Goal: Task Accomplishment & Management: Use online tool/utility

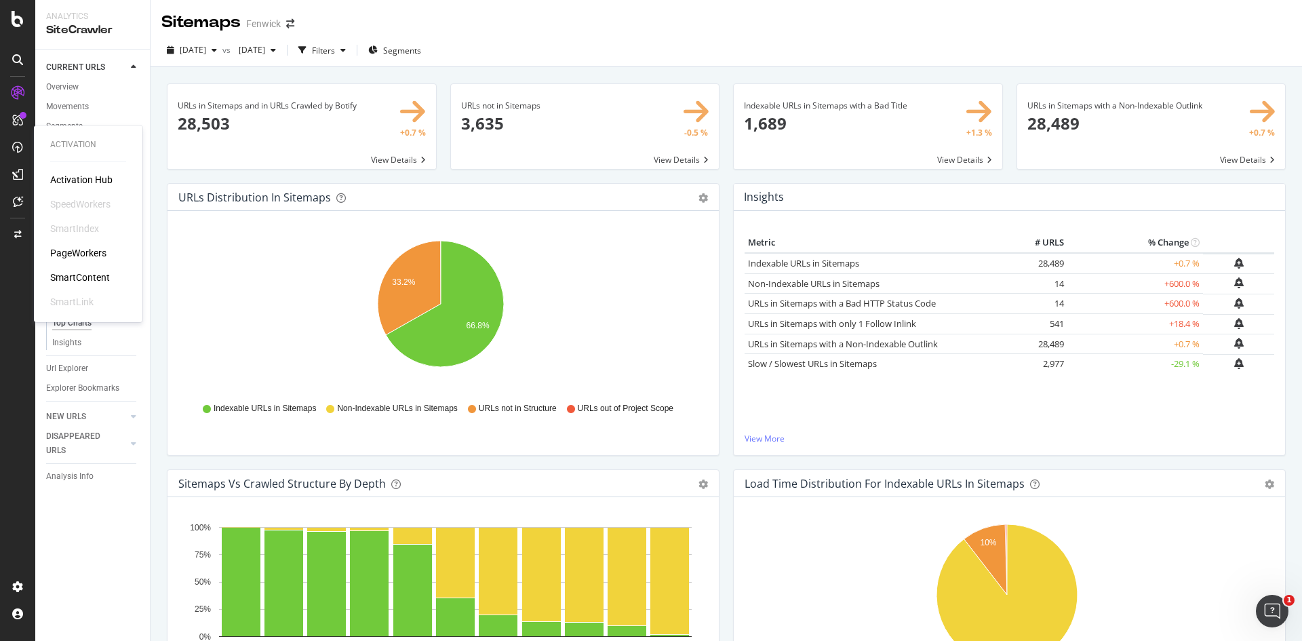
click at [90, 274] on div "SmartContent" at bounding box center [80, 278] width 60 height 14
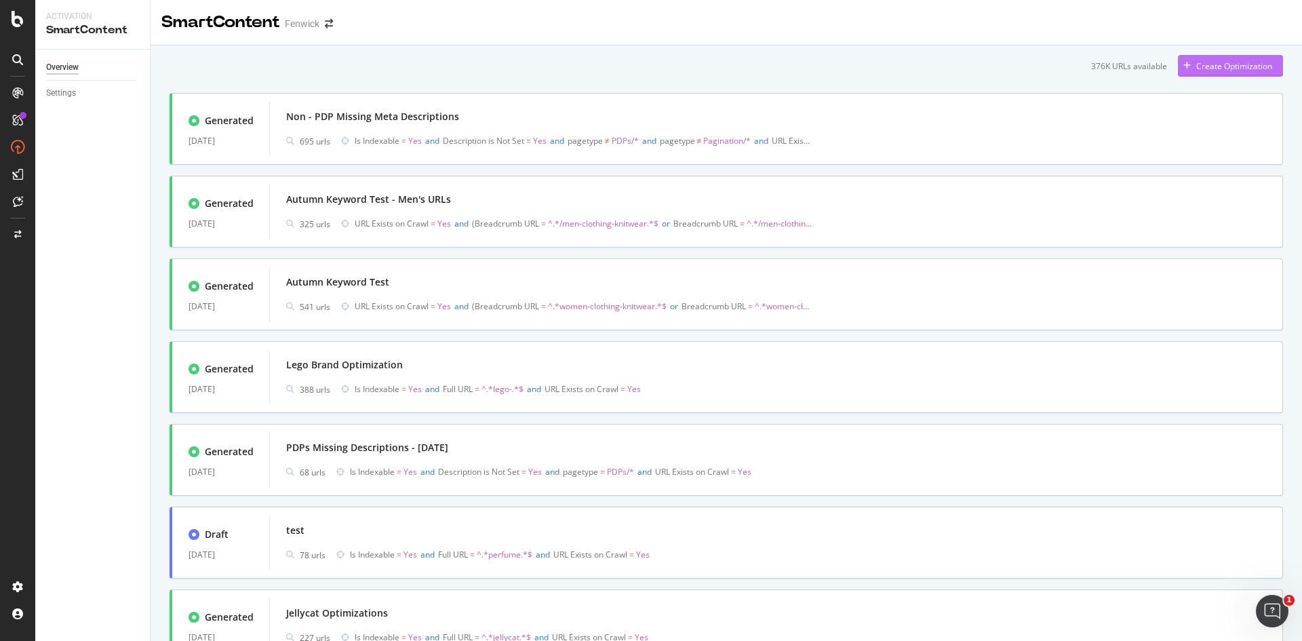
click at [1196, 60] on div "Create Optimization" at bounding box center [1234, 66] width 76 height 12
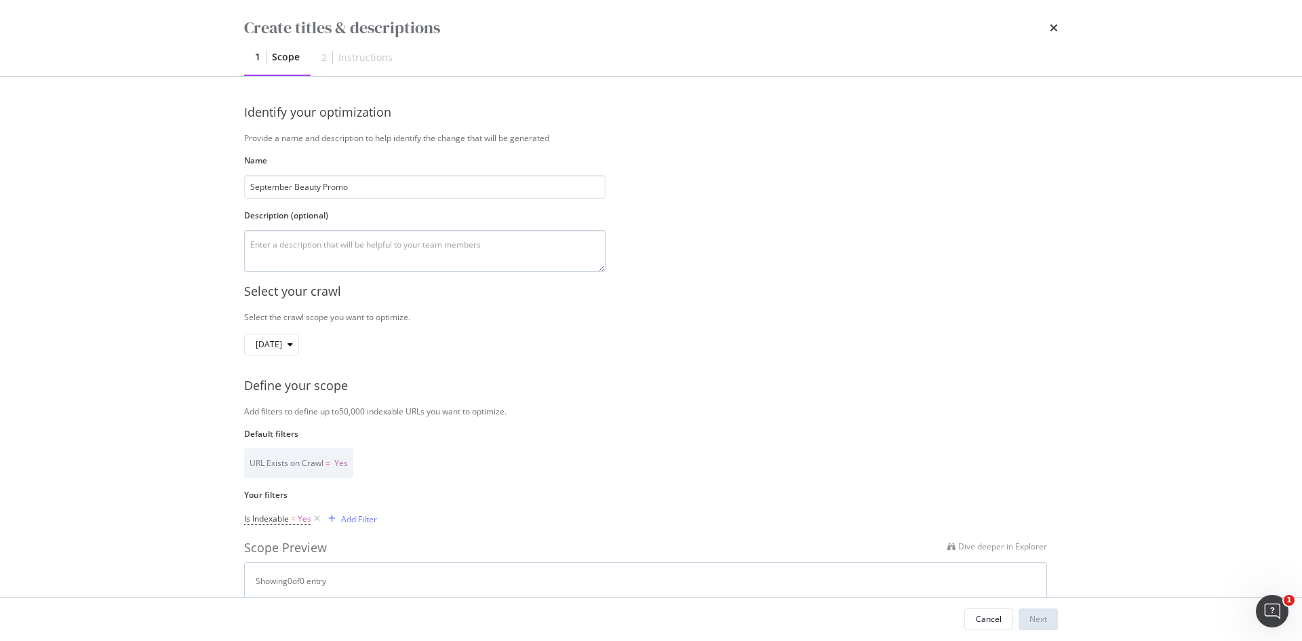
type input "September Beauty Promo"
click at [416, 250] on textarea "modal" at bounding box center [424, 251] width 361 height 42
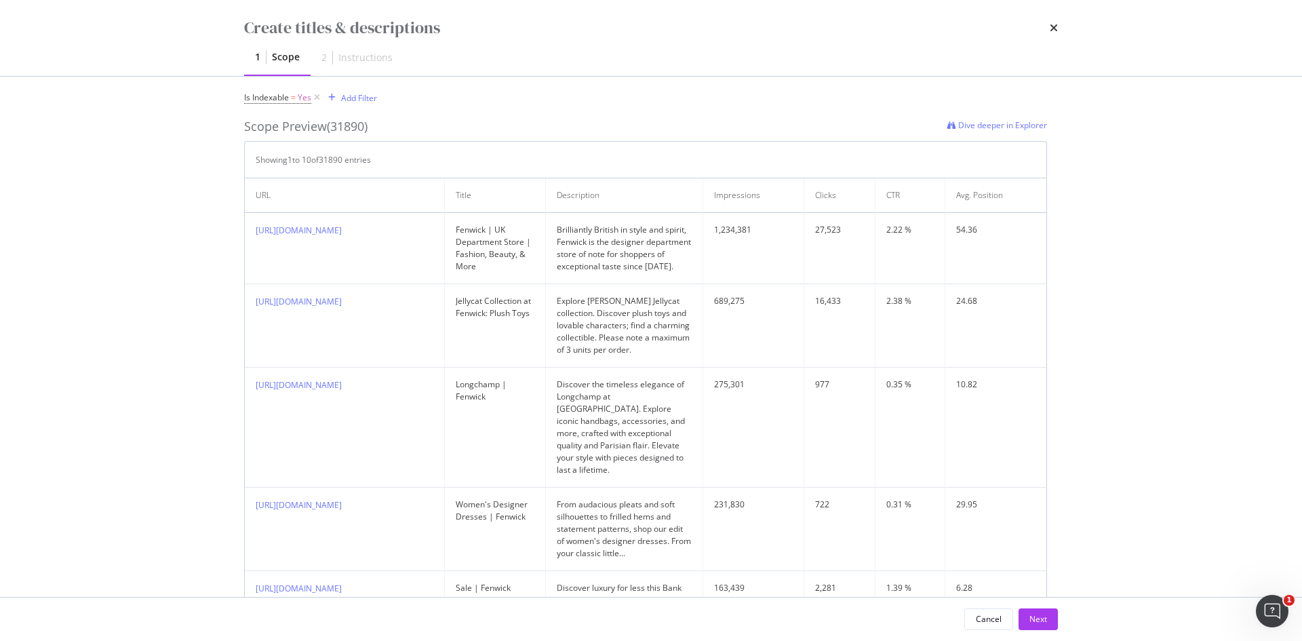
scroll to position [422, 0]
type textarea "Up to 25% off selected beauty"
click at [349, 94] on div "Add Filter" at bounding box center [359, 97] width 36 height 12
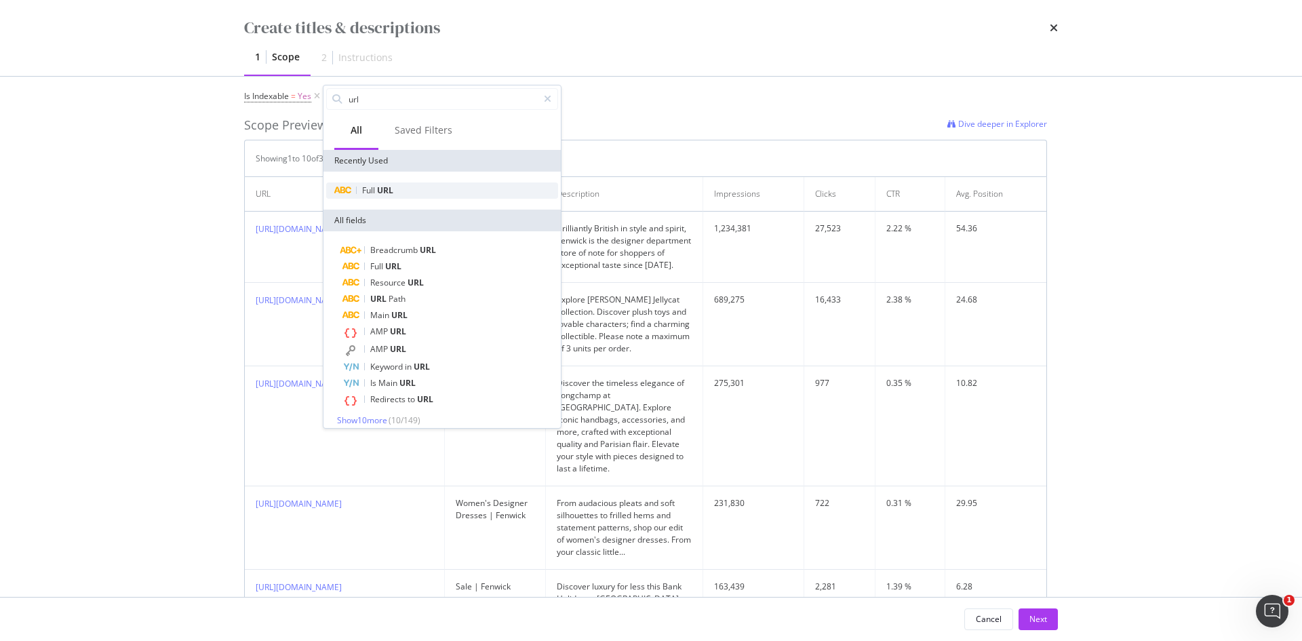
type input "url"
click at [368, 185] on span "Full" at bounding box center [369, 190] width 15 height 12
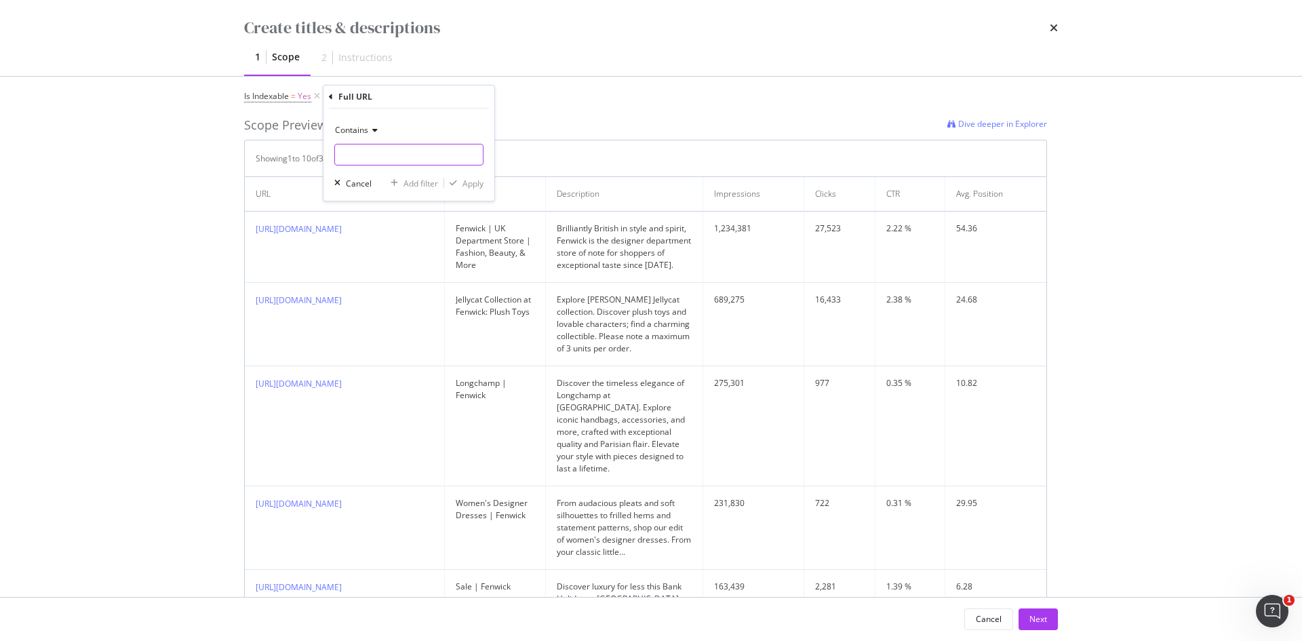
click at [351, 157] on input "Name" at bounding box center [409, 155] width 148 height 22
click at [388, 152] on input "/collections=beauty" at bounding box center [399, 155] width 128 height 22
type input "/collections-beauty"
click at [470, 183] on div "Apply" at bounding box center [472, 184] width 21 height 12
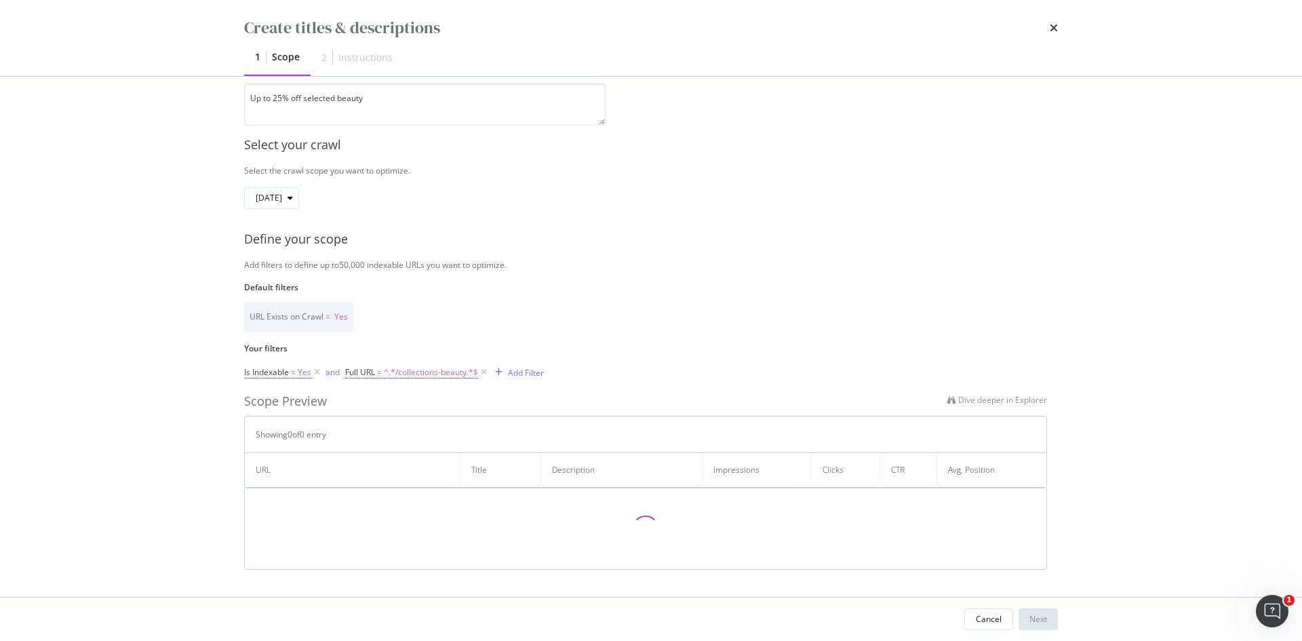
scroll to position [146, 0]
click at [431, 374] on span "^.*/collections-beauty.*$" at bounding box center [431, 372] width 94 height 19
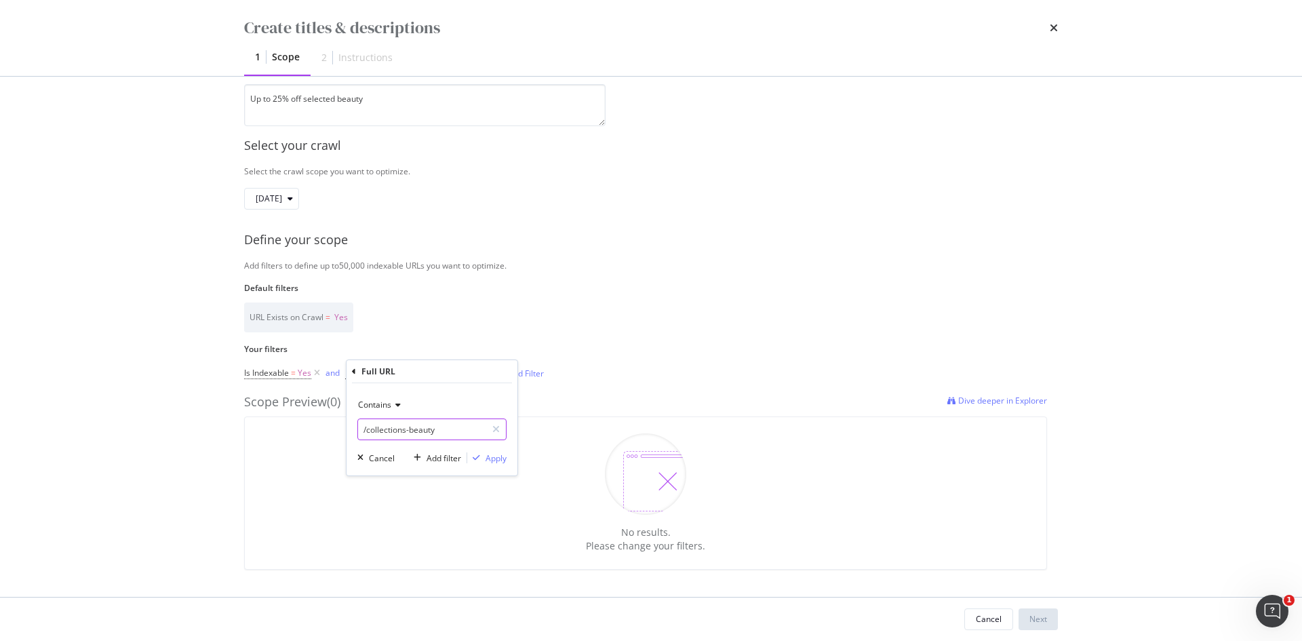
click at [408, 431] on input "/collections-beauty" at bounding box center [422, 429] width 128 height 22
click at [409, 426] on input "/collections-beauty" at bounding box center [422, 429] width 128 height 22
type input "/collections/beauty"
click at [496, 460] on div "Apply" at bounding box center [495, 458] width 21 height 12
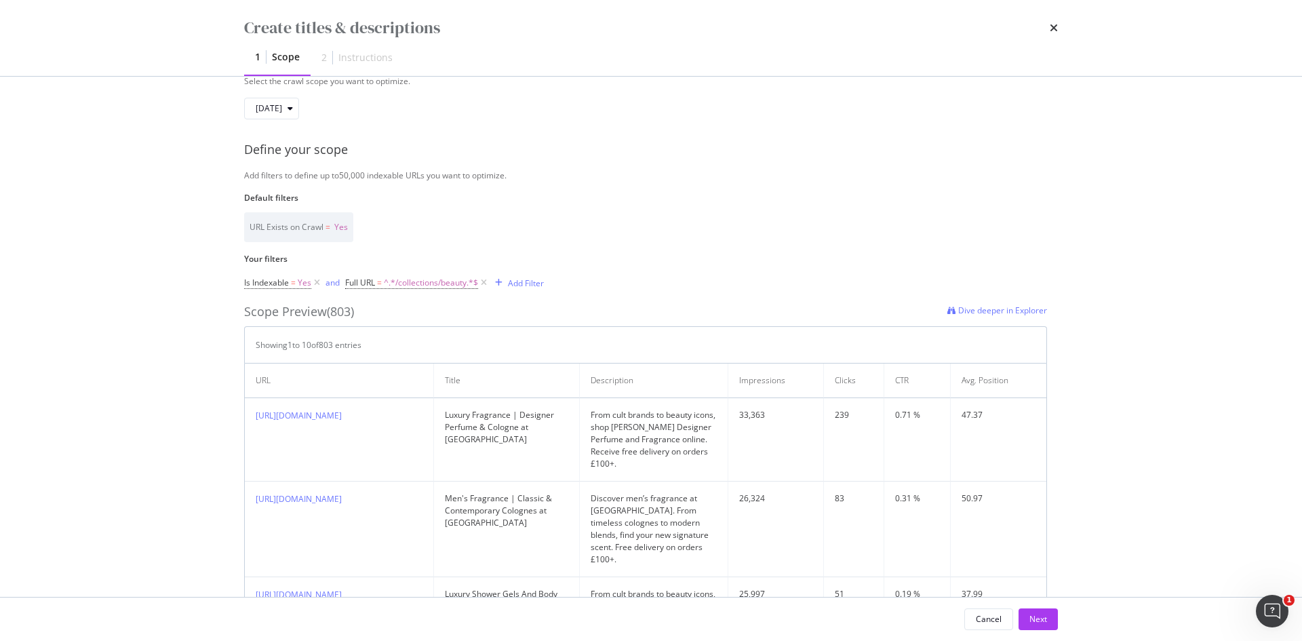
scroll to position [237, 0]
click at [517, 281] on div "Add Filter" at bounding box center [526, 282] width 36 height 12
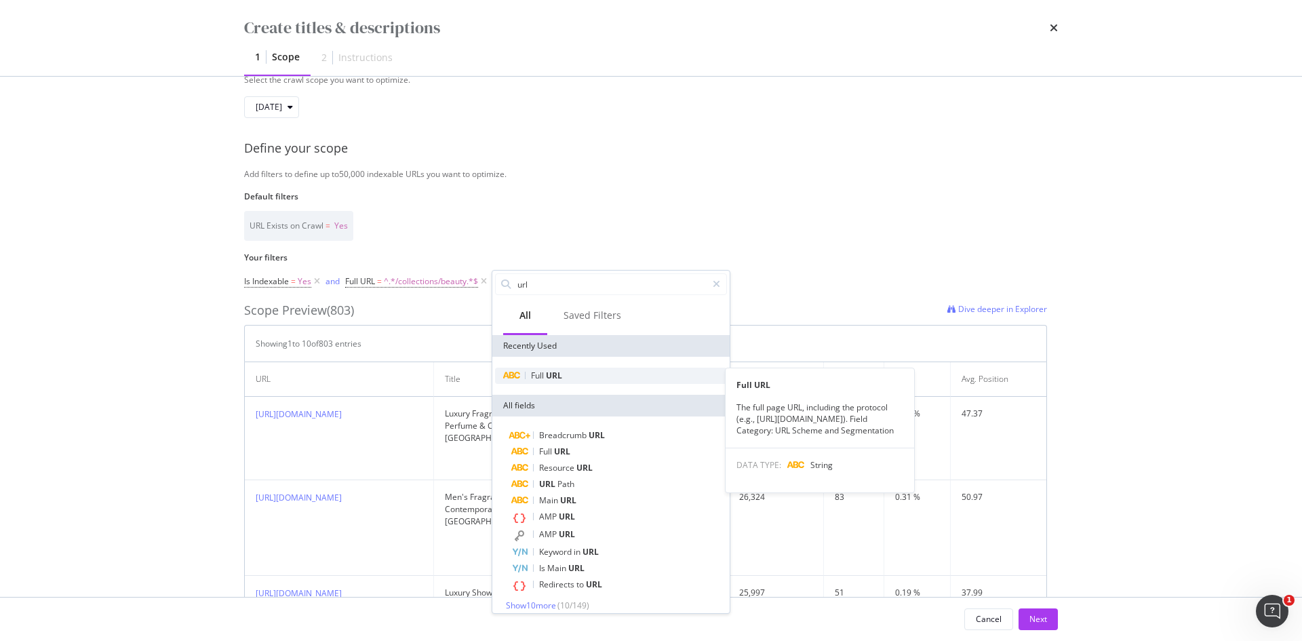
click at [530, 382] on div "Full URL" at bounding box center [611, 376] width 232 height 16
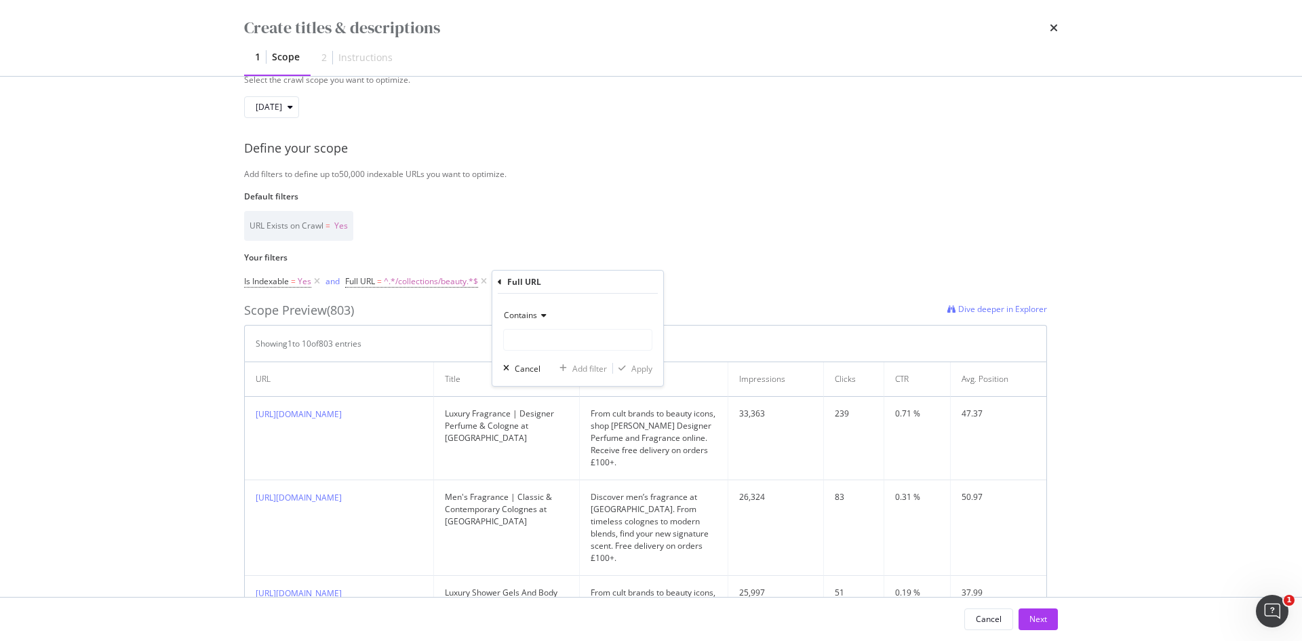
click at [523, 322] on div "Contains" at bounding box center [577, 315] width 149 height 22
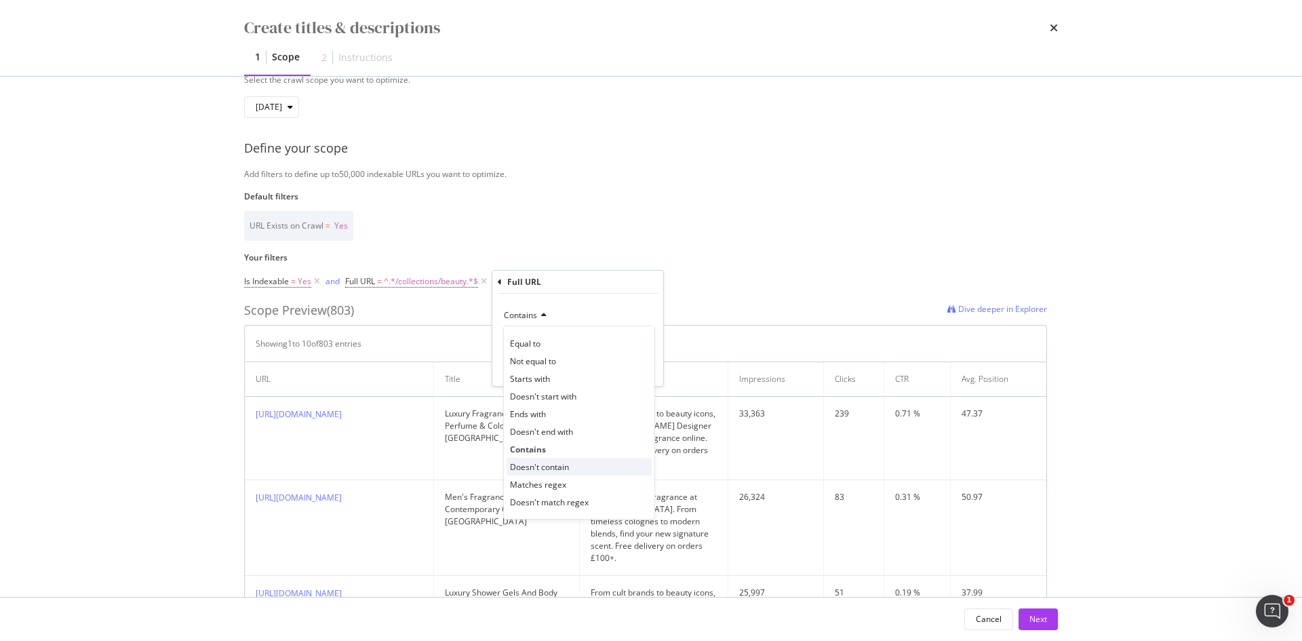
click at [519, 462] on span "Doesn't contain" at bounding box center [539, 467] width 59 height 12
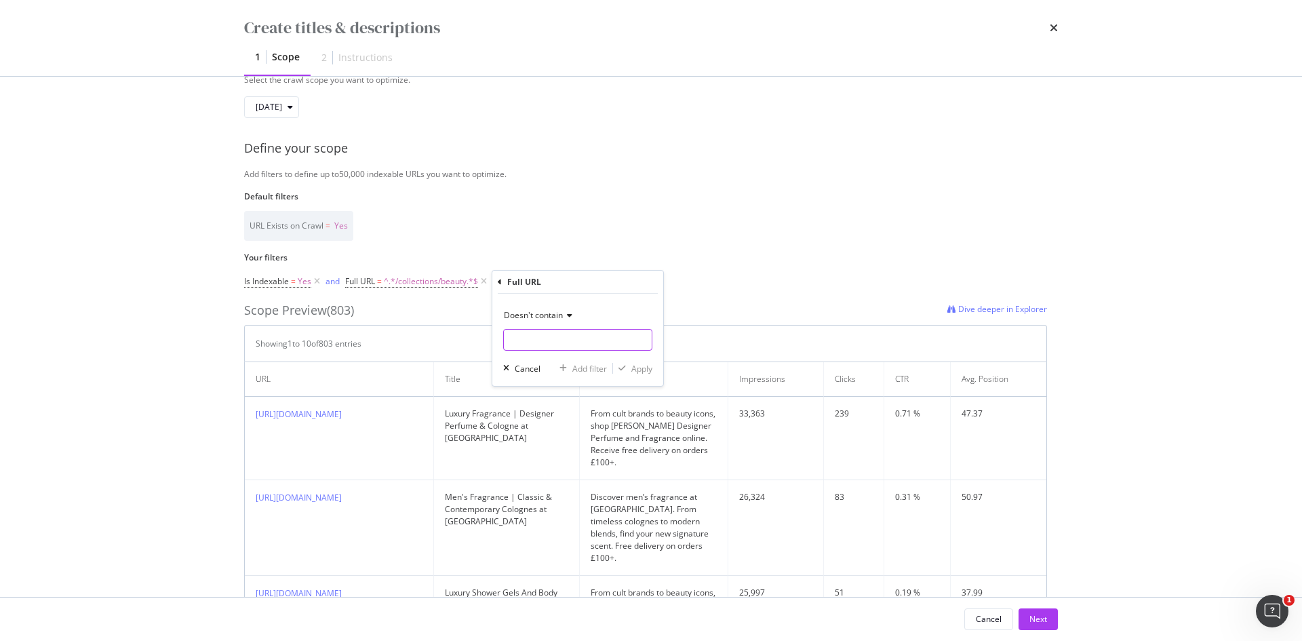
click at [526, 342] on input "Name" at bounding box center [578, 340] width 148 height 22
type input "-mens"
click at [636, 368] on div "Apply" at bounding box center [641, 369] width 21 height 12
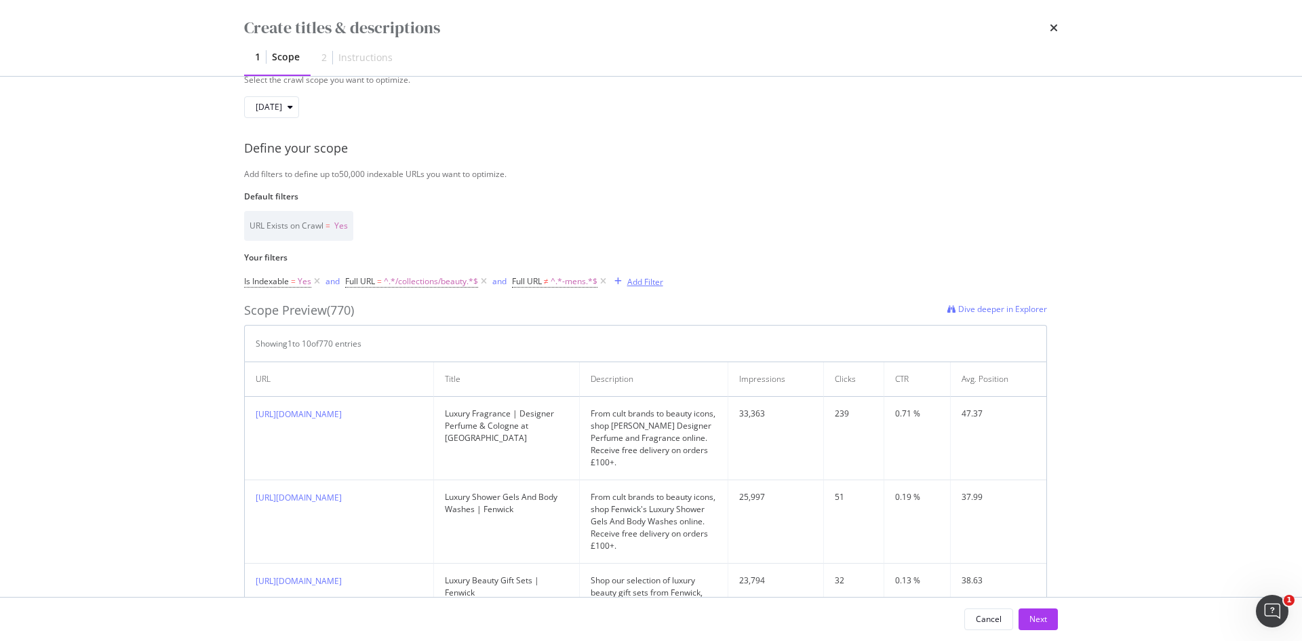
click at [647, 276] on div "Add Filter" at bounding box center [645, 282] width 36 height 12
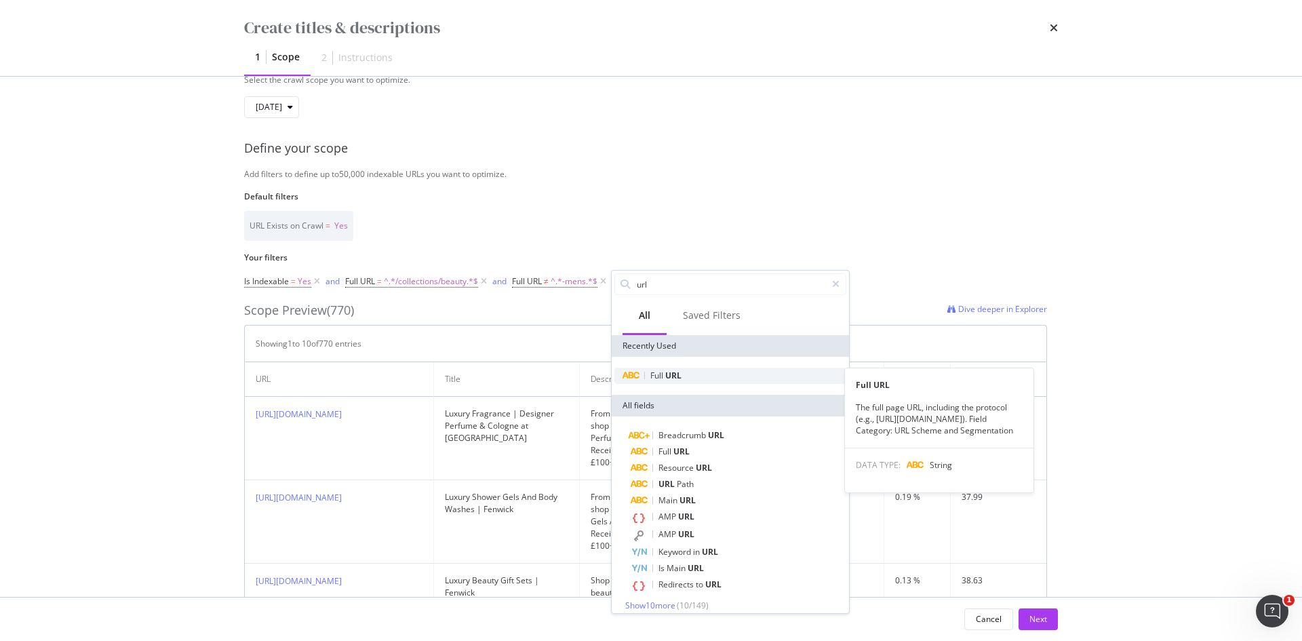
click at [673, 376] on span "URL" at bounding box center [673, 376] width 16 height 12
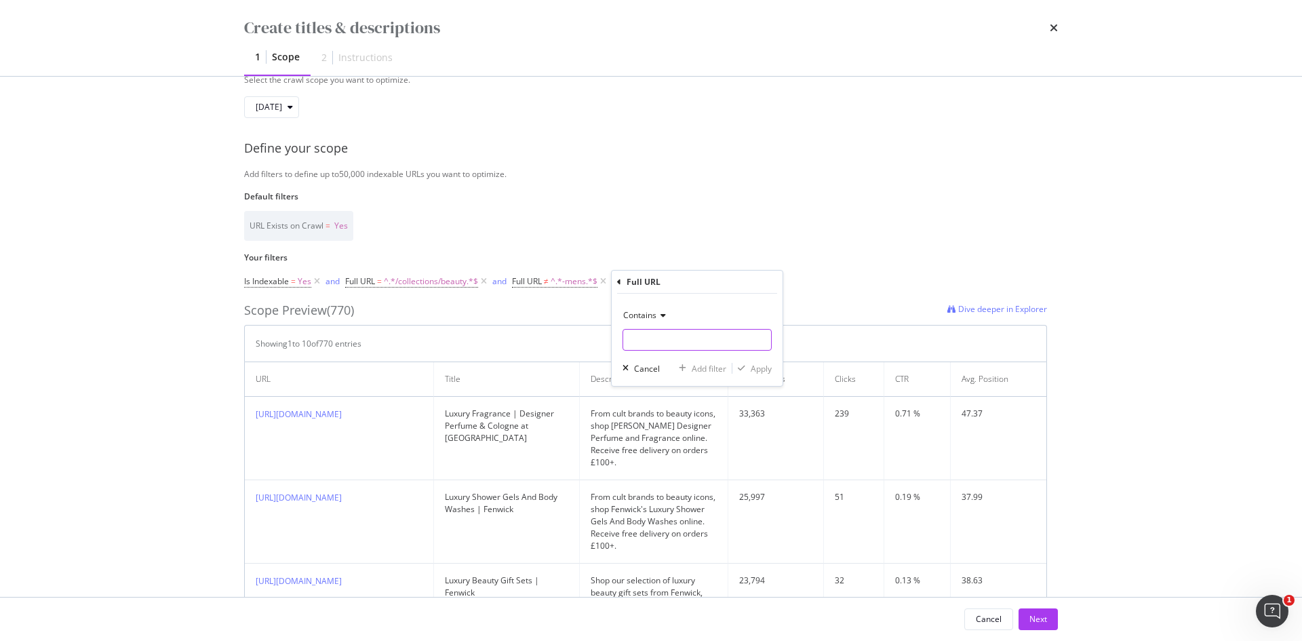
click at [666, 340] on input "Name" at bounding box center [697, 340] width 148 height 22
click at [631, 314] on span "Contains" at bounding box center [639, 315] width 33 height 12
click at [647, 462] on span "Doesn't contain" at bounding box center [658, 467] width 59 height 12
click at [656, 340] on input "Name" at bounding box center [697, 340] width 148 height 22
type input "-womens"
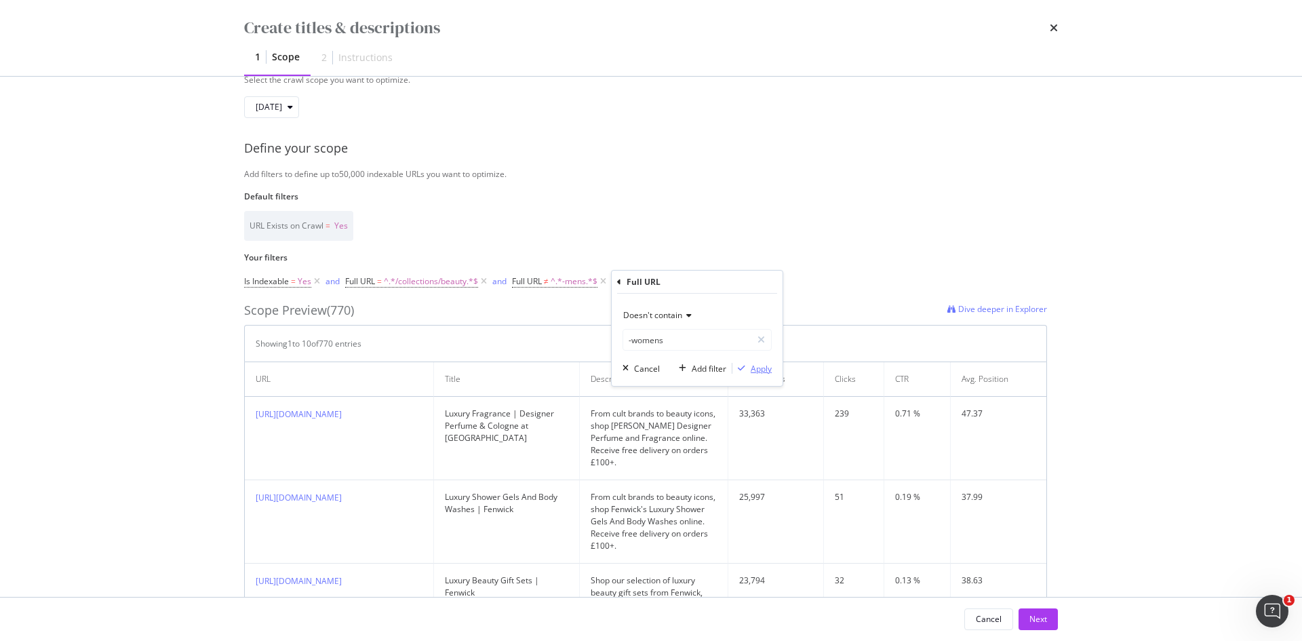
click at [749, 364] on div "modal" at bounding box center [741, 368] width 18 height 8
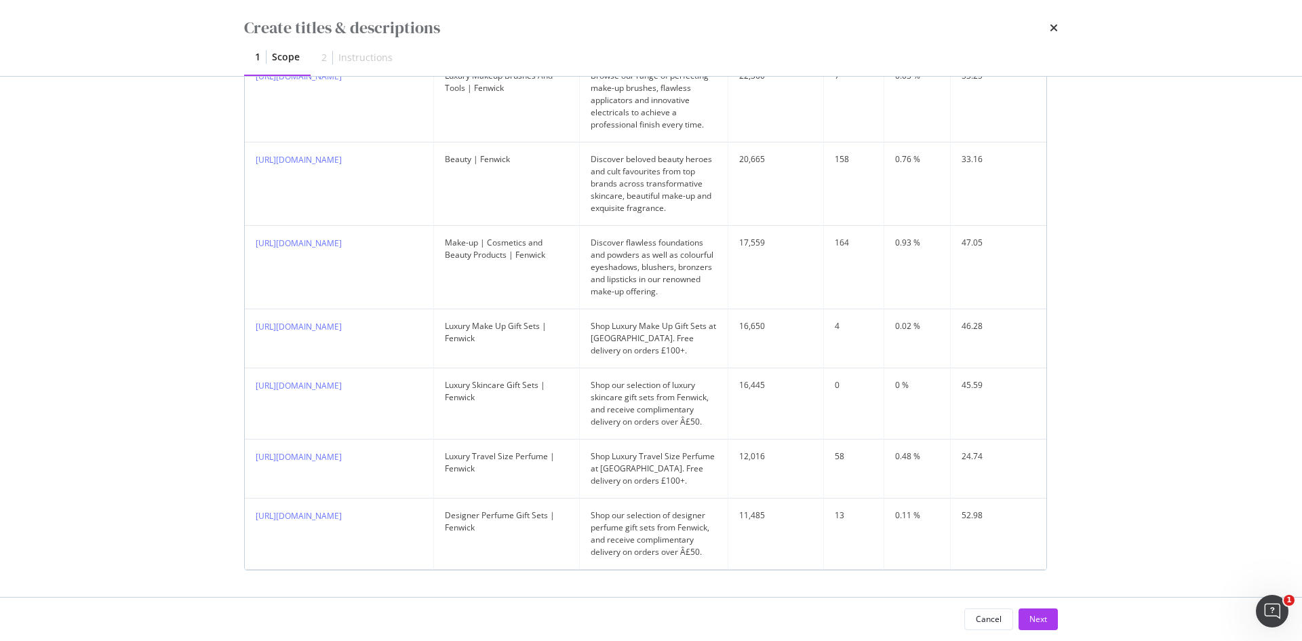
scroll to position [814, 0]
click at [835, 380] on div "0" at bounding box center [854, 384] width 38 height 12
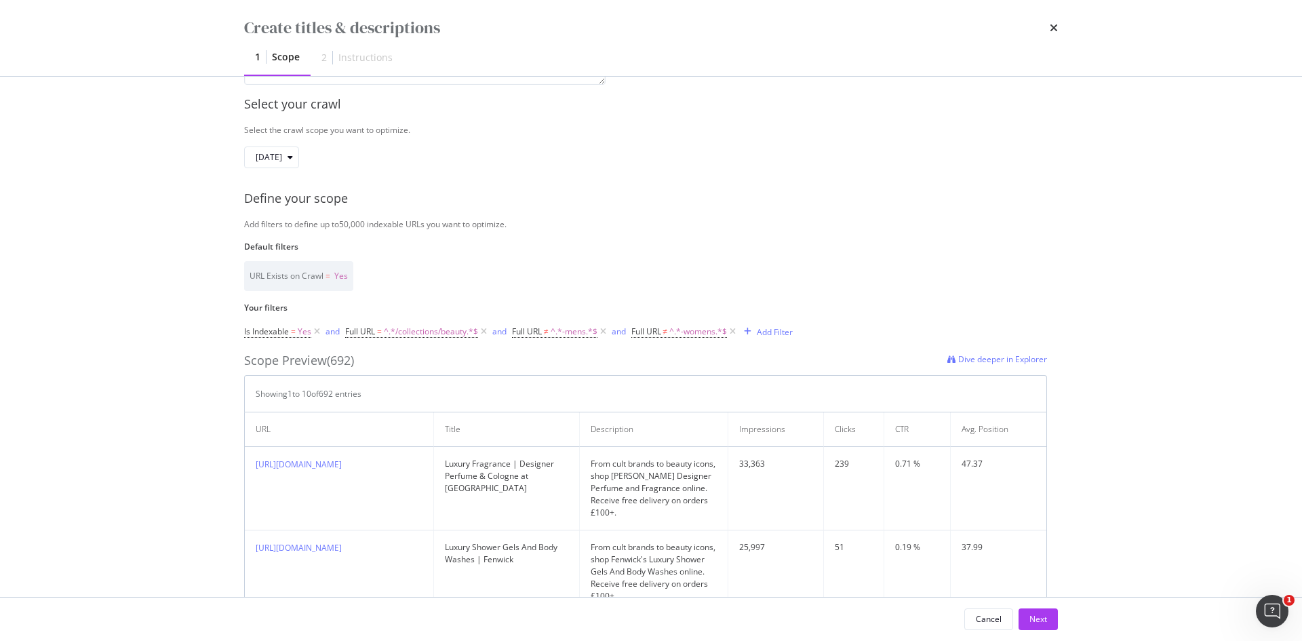
scroll to position [188, 0]
click at [756, 336] on div "Add Filter" at bounding box center [765, 330] width 54 height 15
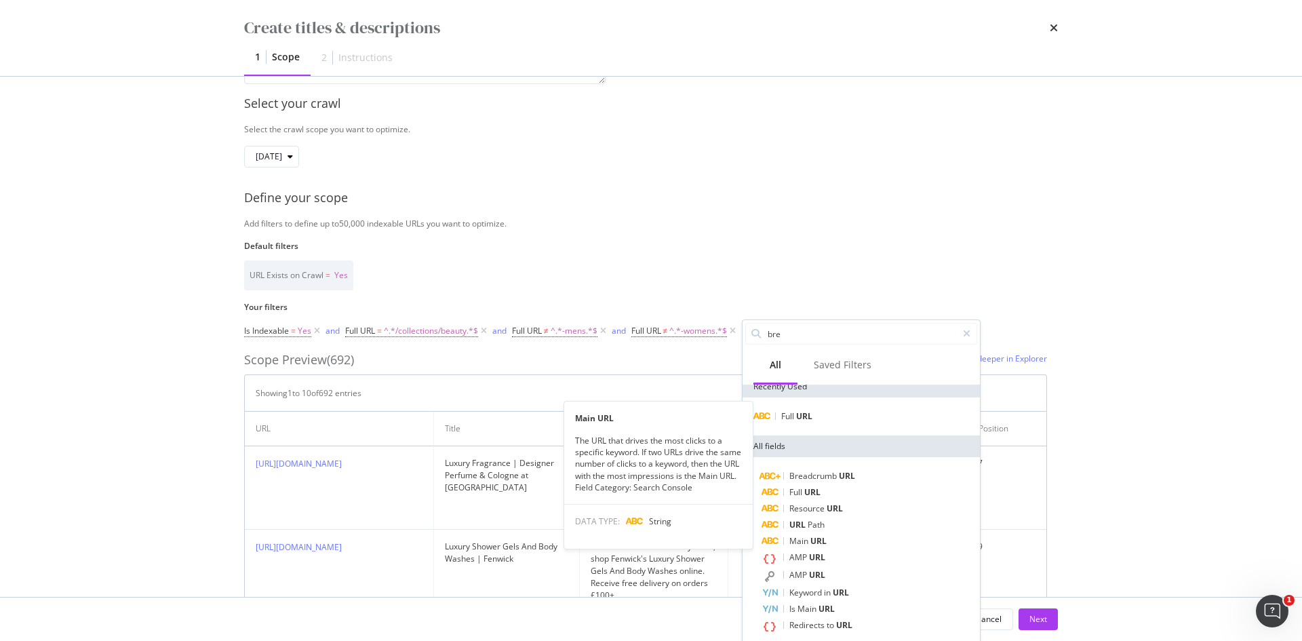
scroll to position [0, 0]
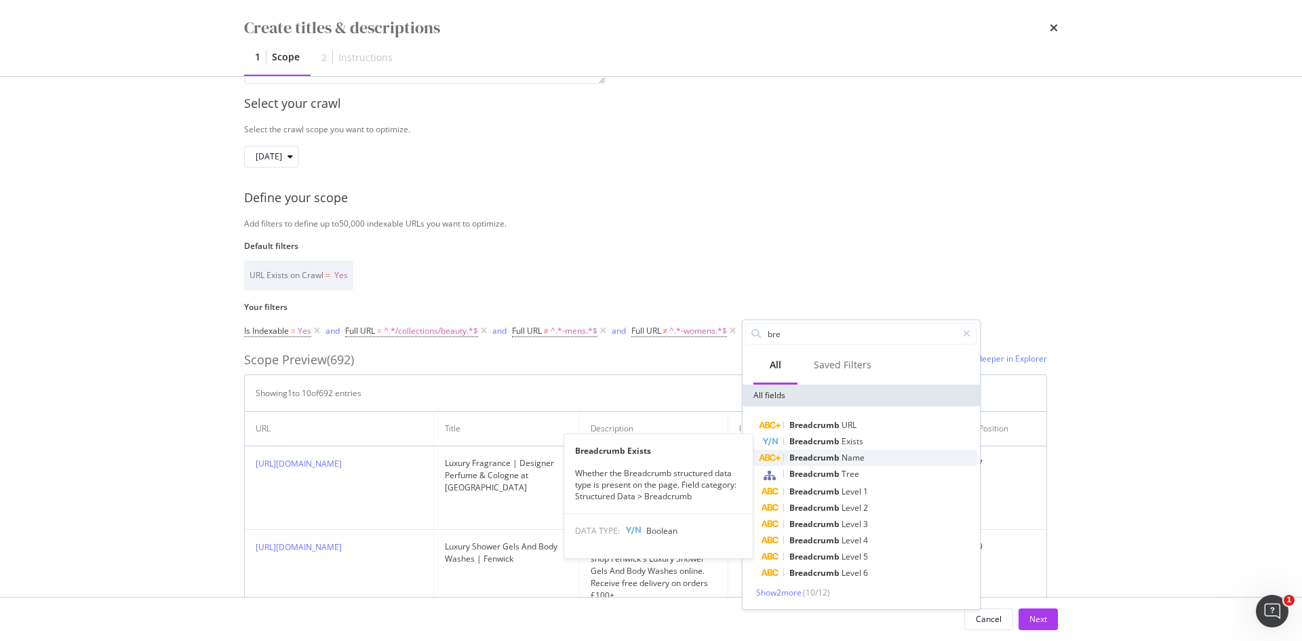
type input "bre"
click at [814, 456] on span "Breadcrumb" at bounding box center [815, 458] width 52 height 12
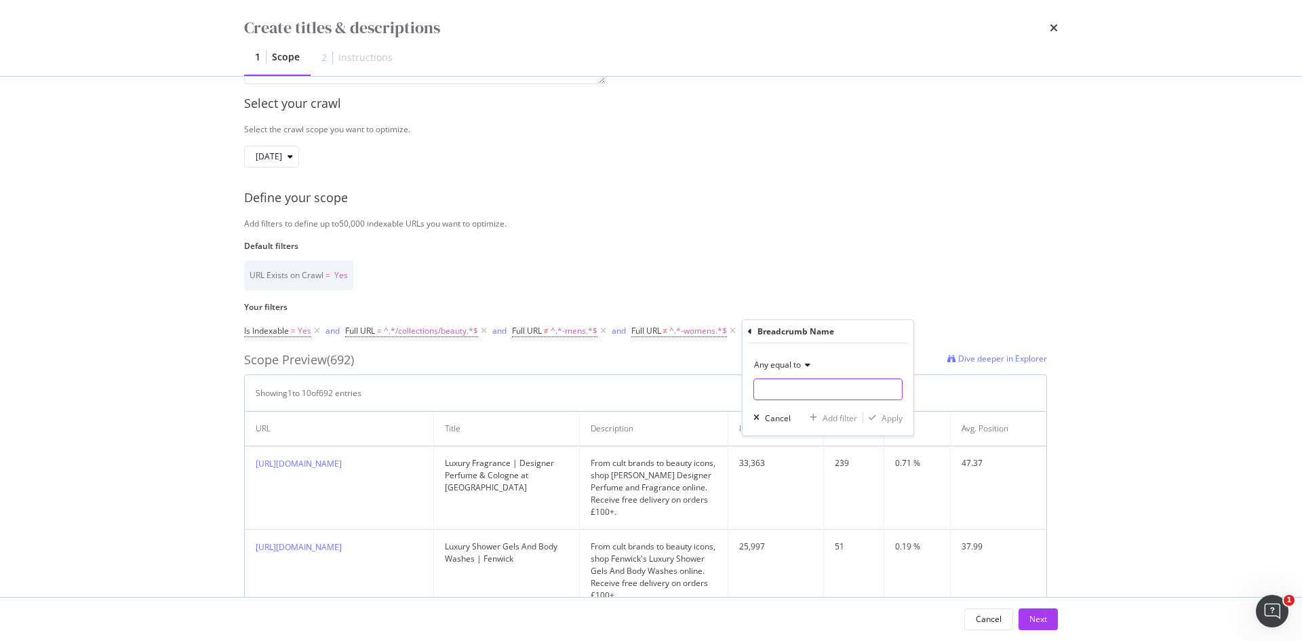
click at [775, 396] on input "Name" at bounding box center [828, 389] width 148 height 22
type input "beauty"
click at [875, 414] on icon "modal" at bounding box center [872, 418] width 7 height 8
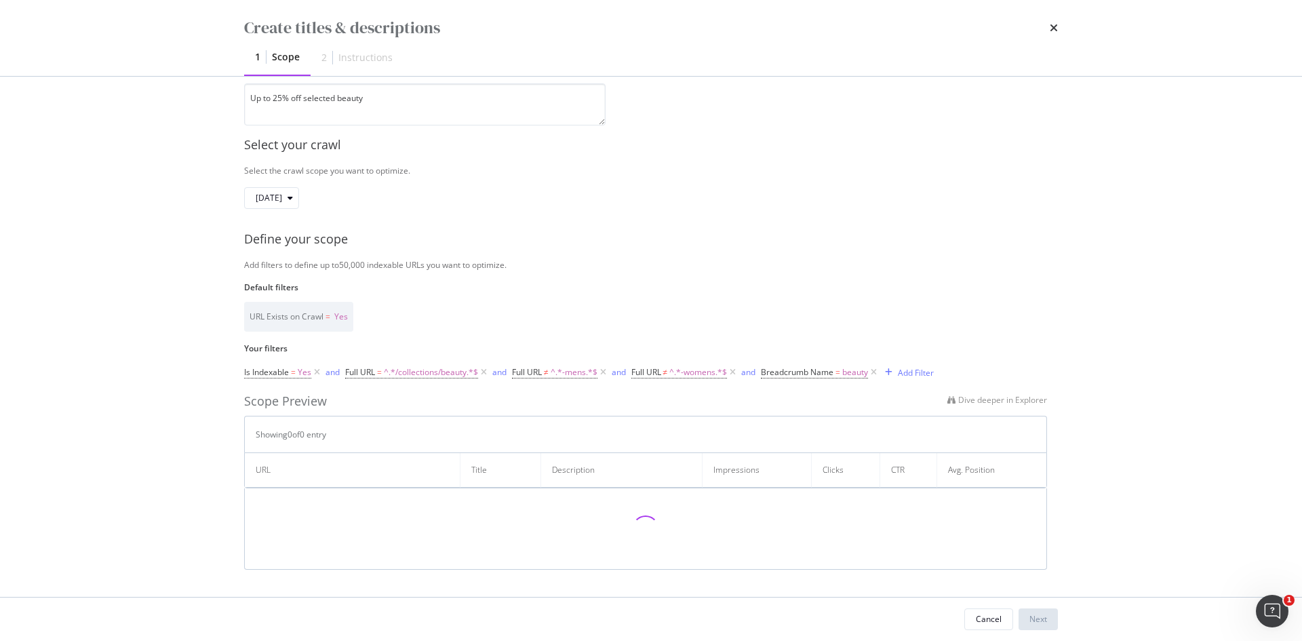
scroll to position [146, 0]
click at [733, 376] on icon "modal" at bounding box center [733, 373] width 12 height 14
click at [605, 371] on icon "modal" at bounding box center [603, 372] width 12 height 14
click at [485, 370] on icon "modal" at bounding box center [484, 372] width 12 height 14
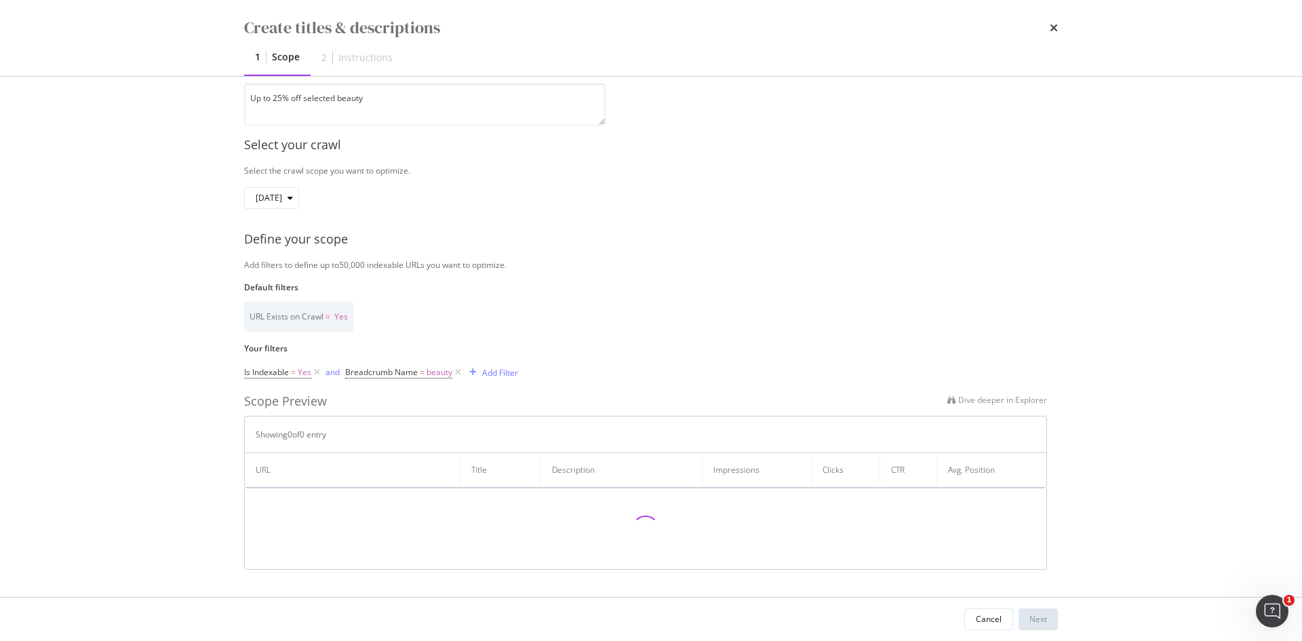
scroll to position [146, 0]
click at [425, 375] on span "Breadcrumb Name = beauty" at bounding box center [398, 373] width 107 height 12
click at [404, 405] on span "Any equal to" at bounding box center [381, 405] width 47 height 12
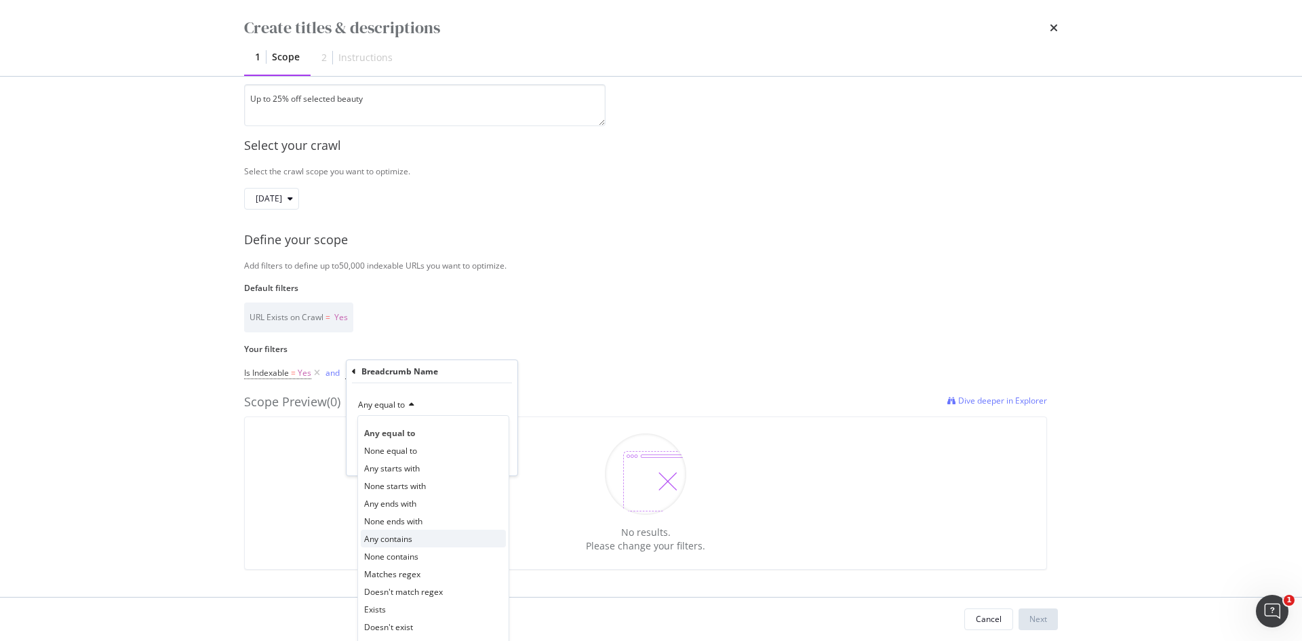
click at [413, 544] on div "Any contains" at bounding box center [433, 539] width 145 height 18
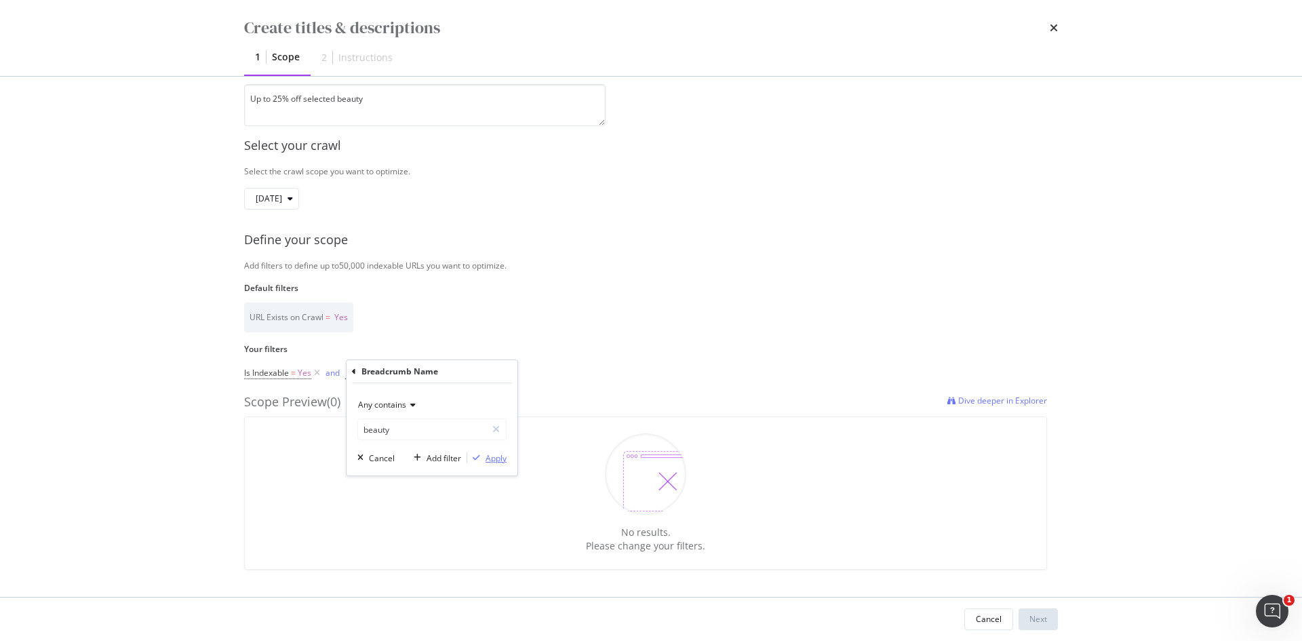
click at [480, 456] on div "modal" at bounding box center [476, 458] width 18 height 8
click at [445, 373] on span "^.*beauty.*$" at bounding box center [450, 372] width 49 height 19
click at [370, 433] on input "beauty" at bounding box center [422, 429] width 128 height 22
type input "Beauty"
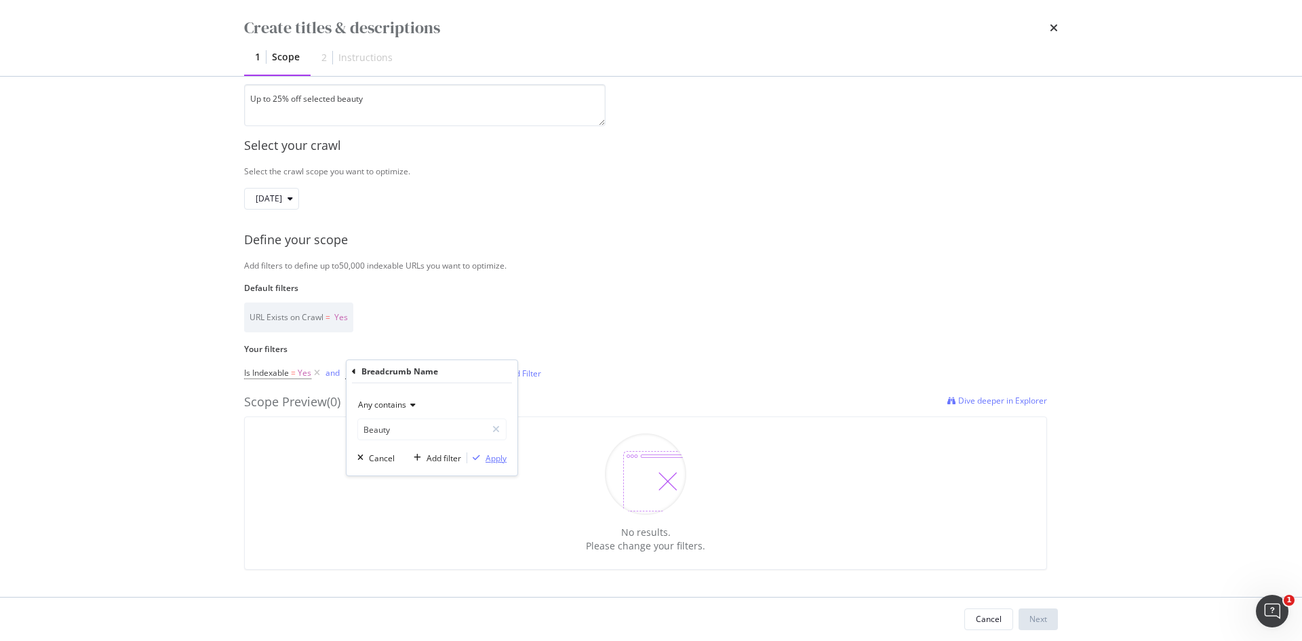
click at [499, 451] on button "Apply" at bounding box center [486, 458] width 39 height 14
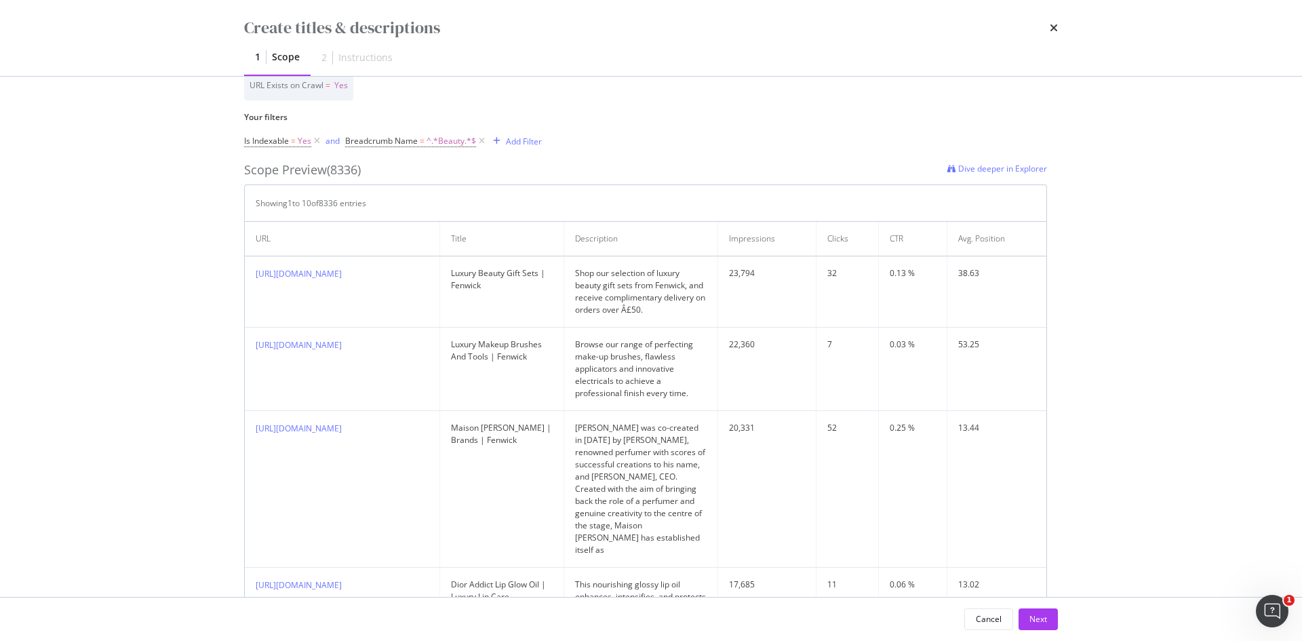
scroll to position [399, 0]
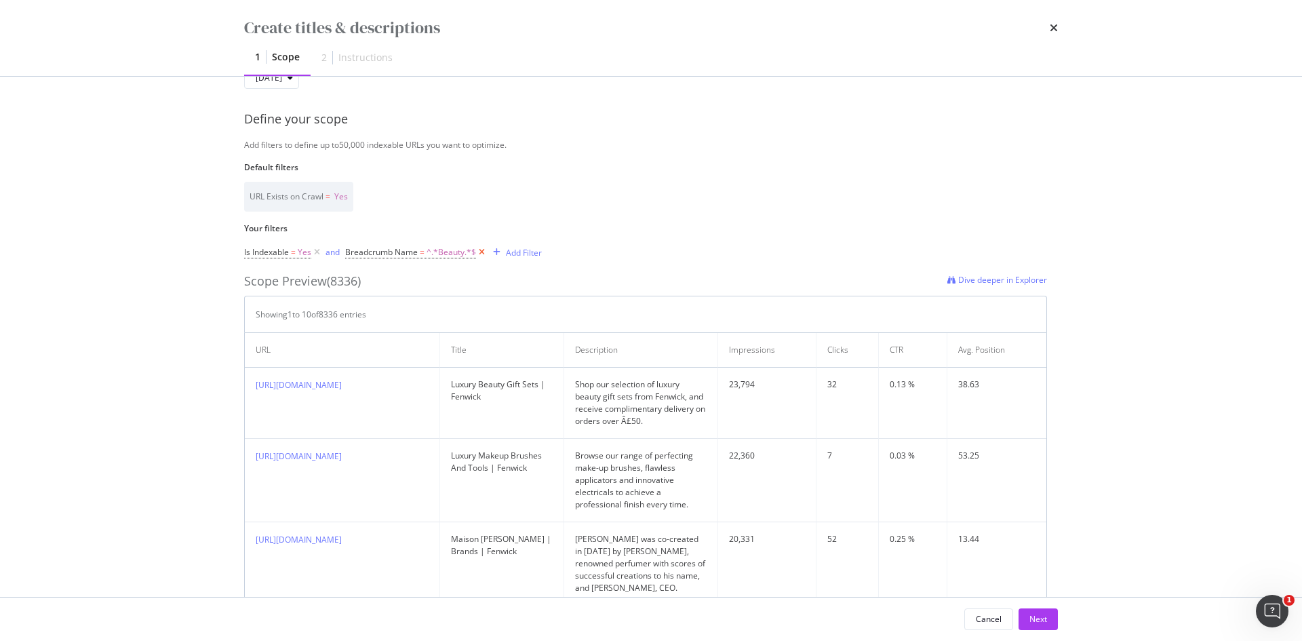
click at [481, 254] on icon "modal" at bounding box center [482, 252] width 12 height 14
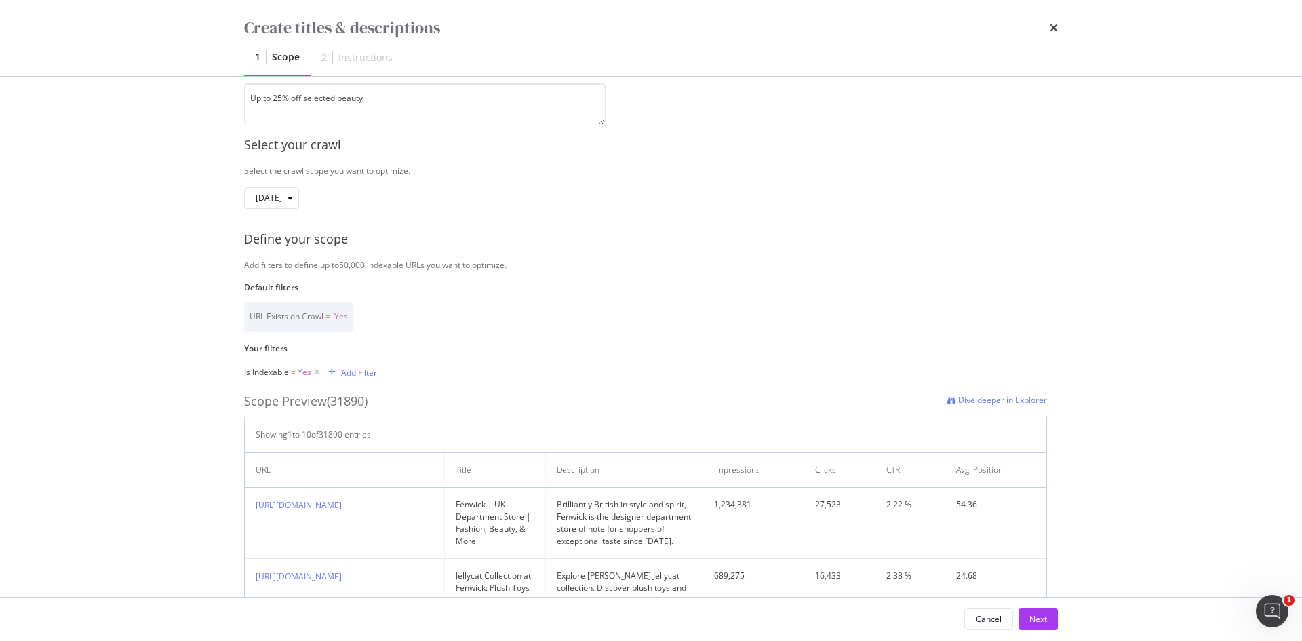
scroll to position [266, 0]
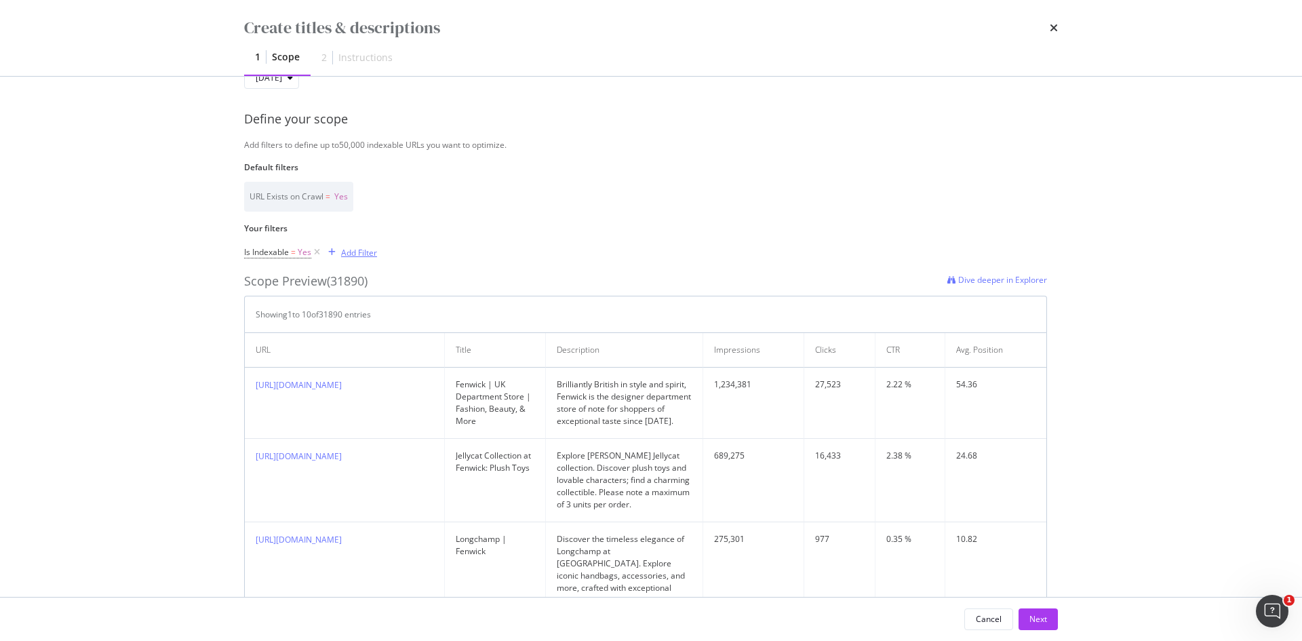
click at [361, 255] on div "Add Filter" at bounding box center [359, 253] width 36 height 12
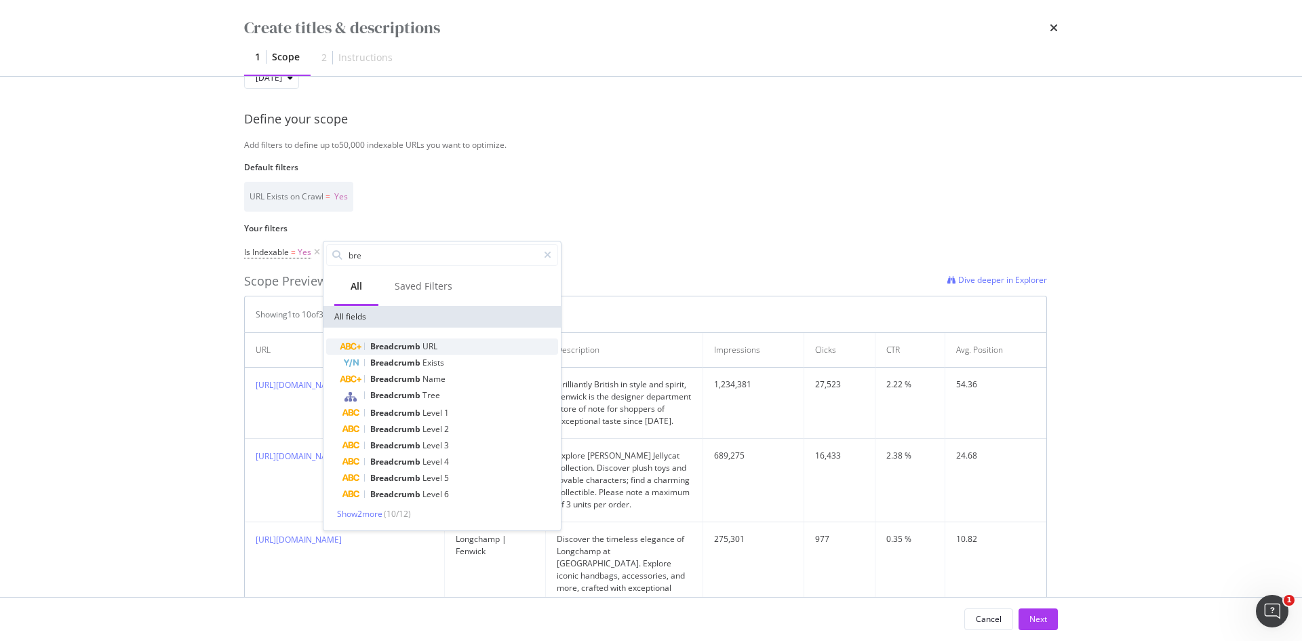
click at [414, 345] on span "Breadcrumb" at bounding box center [396, 346] width 52 height 12
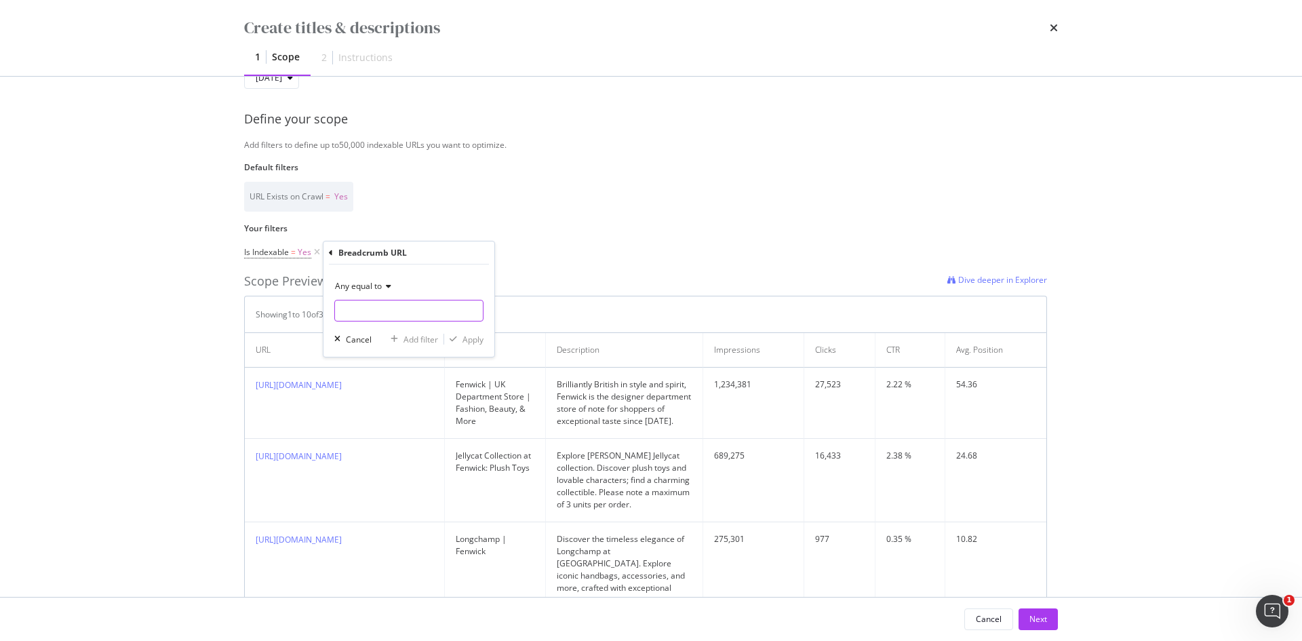
click at [376, 317] on input "Name" at bounding box center [409, 311] width 148 height 22
type input "Beauty"
click at [365, 290] on span "Any equal to" at bounding box center [358, 286] width 47 height 12
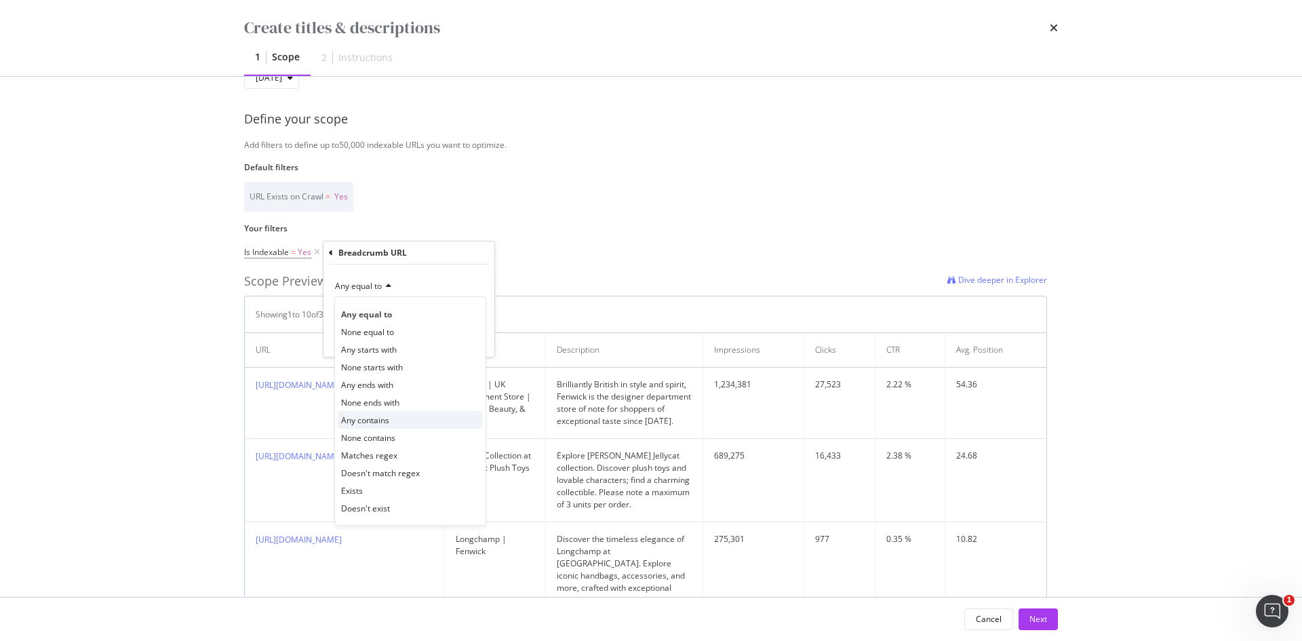
click at [357, 418] on span "Any contains" at bounding box center [365, 420] width 48 height 12
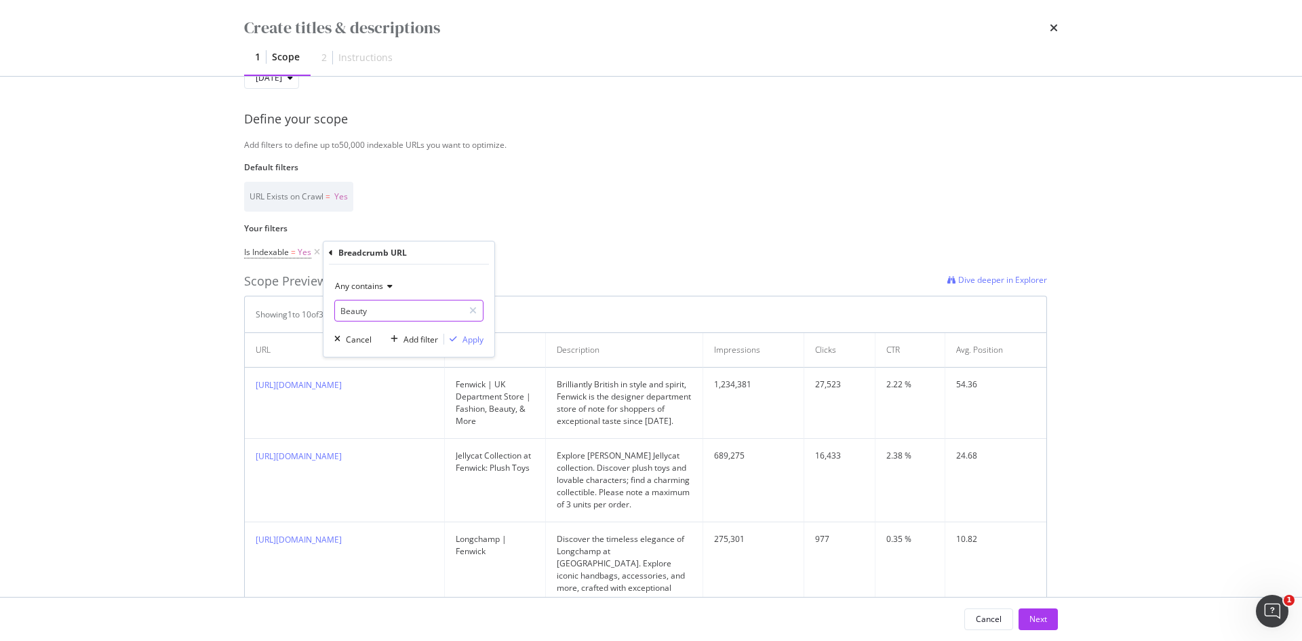
click at [344, 309] on input "Beauty" at bounding box center [399, 311] width 128 height 22
type input "beauty"
click at [452, 337] on icon "modal" at bounding box center [453, 339] width 7 height 8
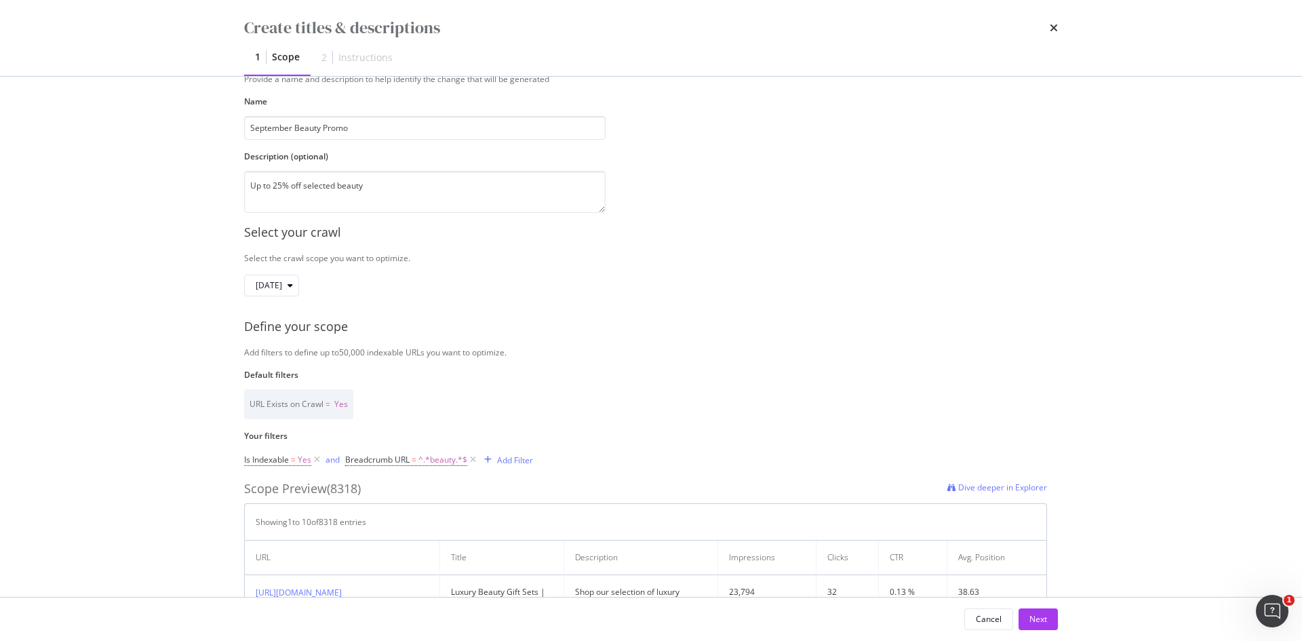
scroll to position [0, 0]
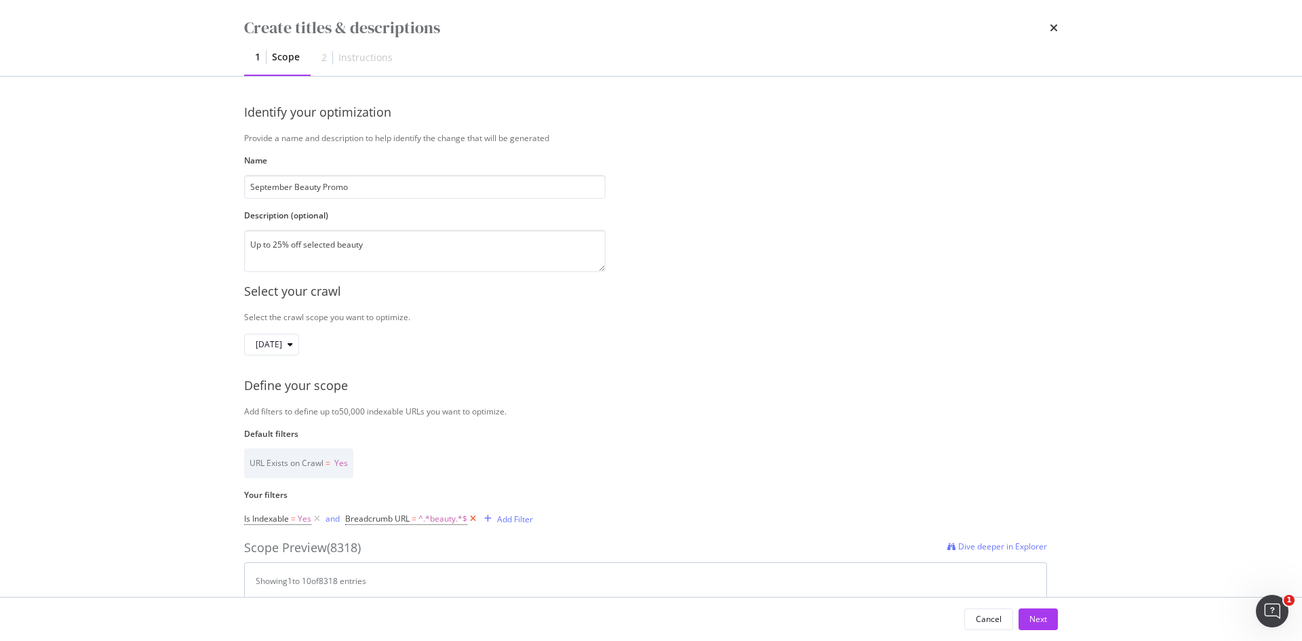
click at [474, 517] on icon "modal" at bounding box center [473, 519] width 12 height 14
click at [340, 520] on div "modal" at bounding box center [332, 519] width 18 height 8
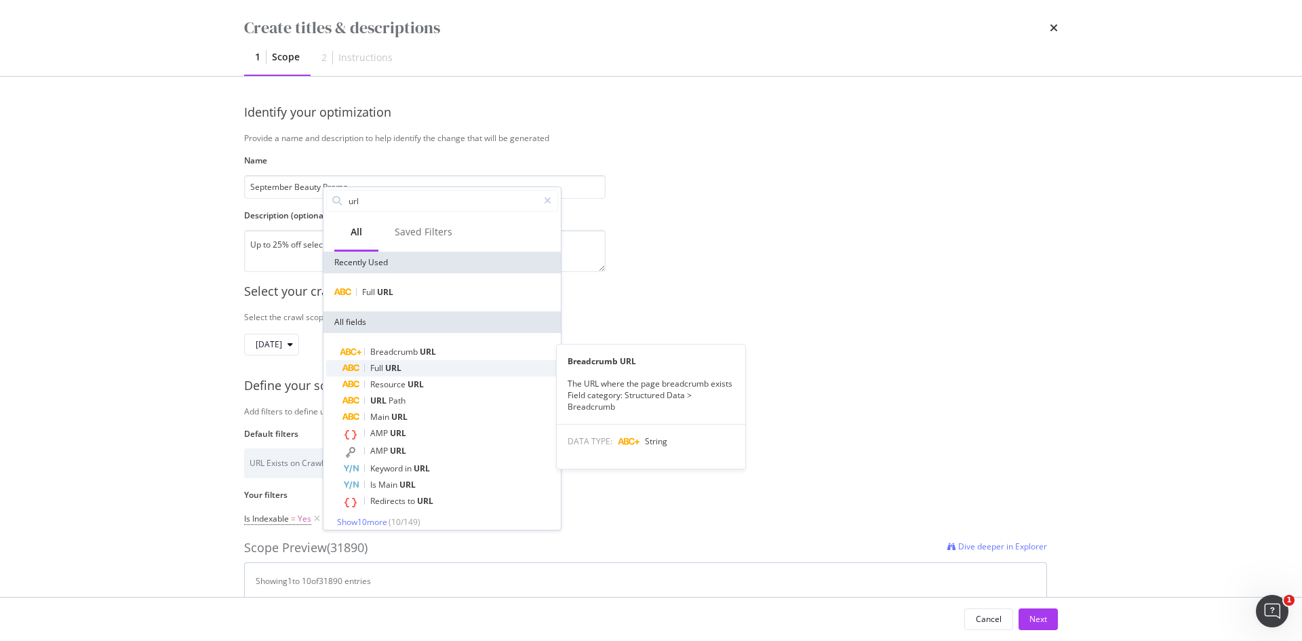
type input "url"
click at [376, 365] on span "Full" at bounding box center [377, 368] width 15 height 12
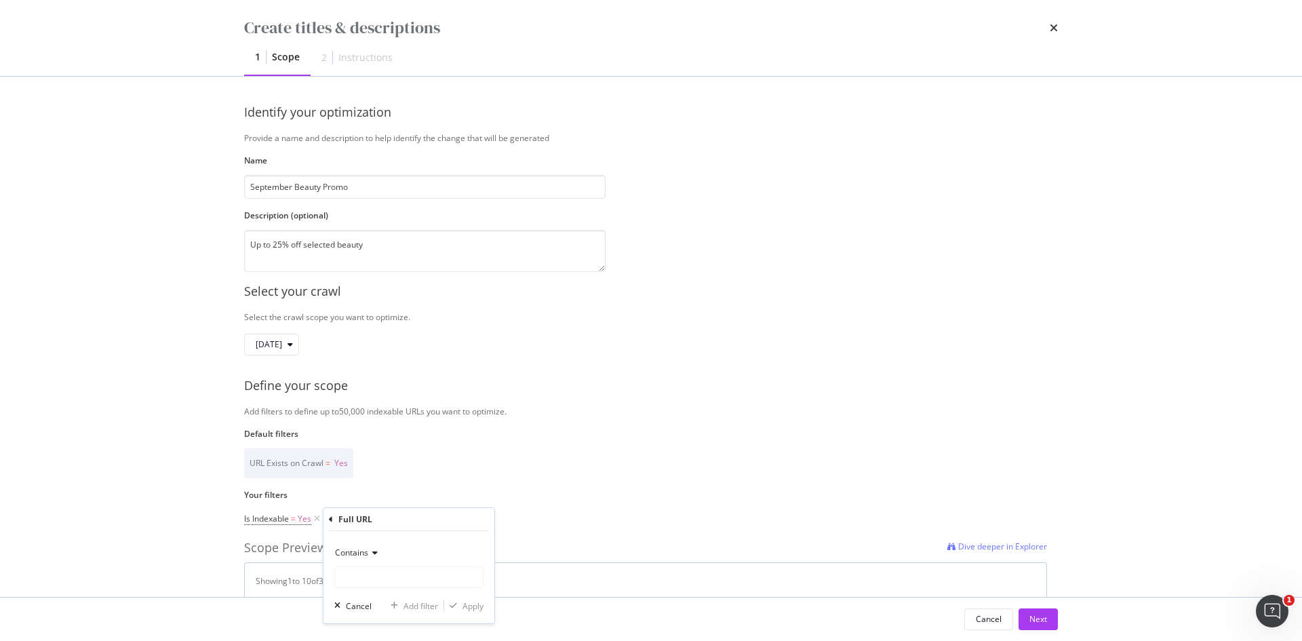
click at [357, 555] on span "Contains" at bounding box center [351, 553] width 33 height 12
click at [352, 582] on span "Equal to" at bounding box center [356, 581] width 31 height 12
click at [352, 580] on input "Name" at bounding box center [409, 577] width 148 height 22
paste input "https://www.fenwick.co.uk/collections/sale-beauty"
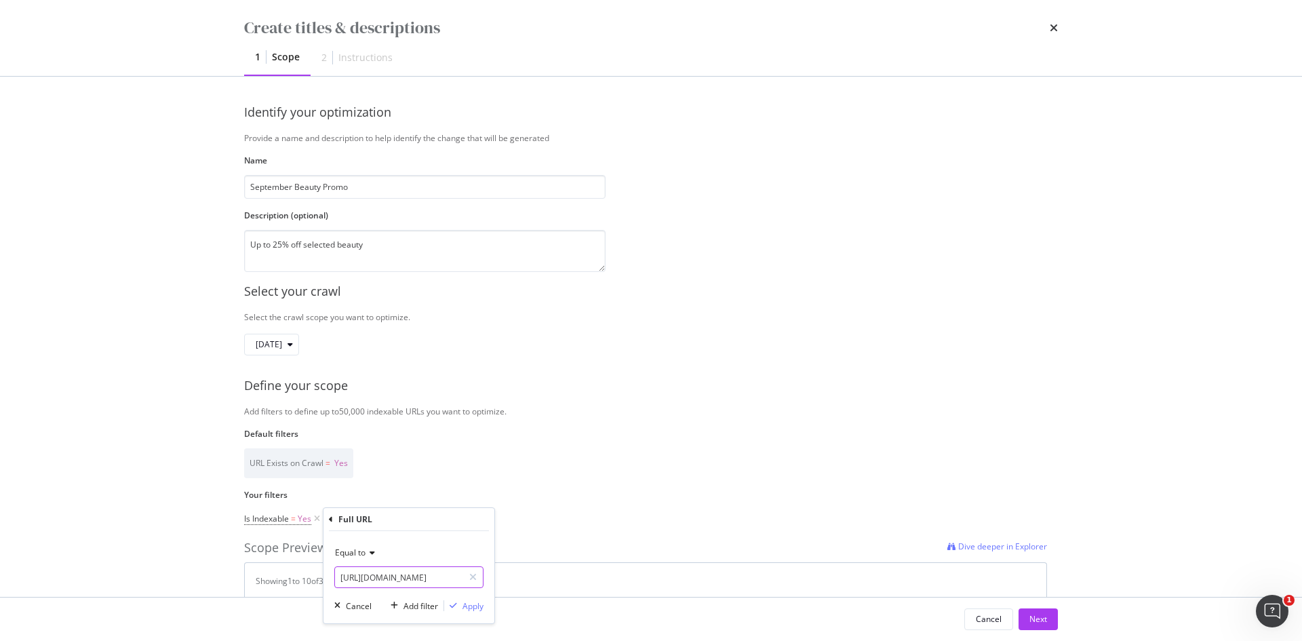
type input "https://www.fenwick.co.uk/collections/sale-beauty"
click at [363, 553] on span "Equal to" at bounding box center [350, 553] width 31 height 12
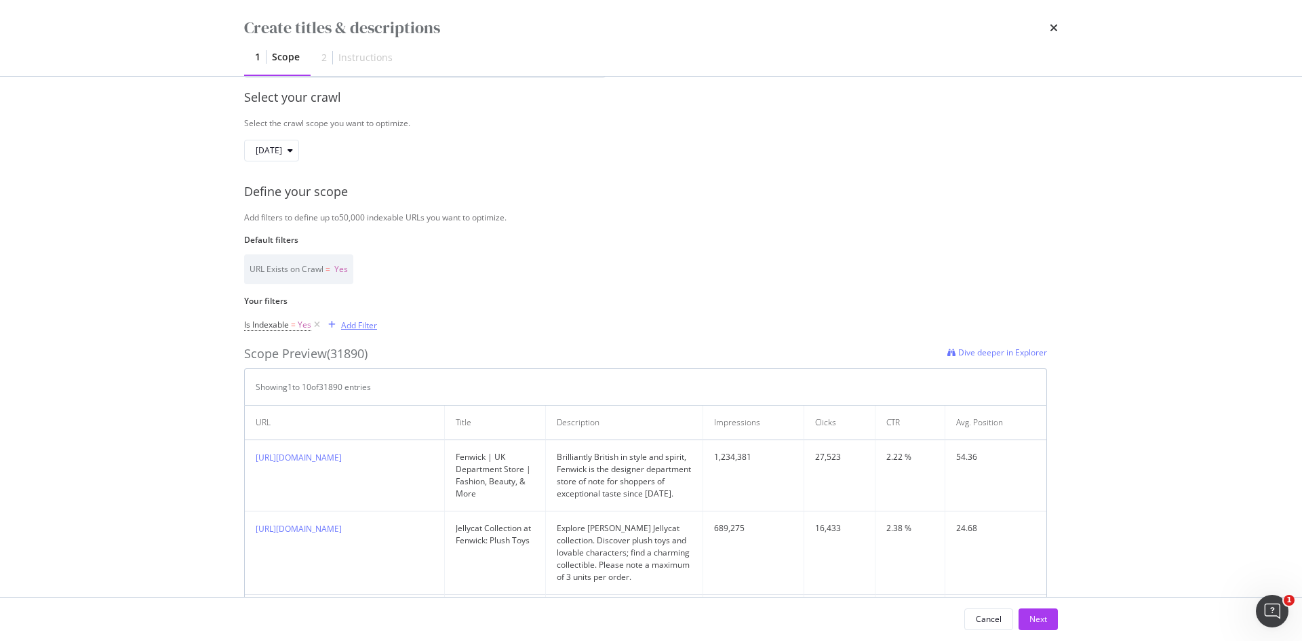
scroll to position [195, 0]
click at [346, 323] on div "Add Filter" at bounding box center [359, 325] width 36 height 12
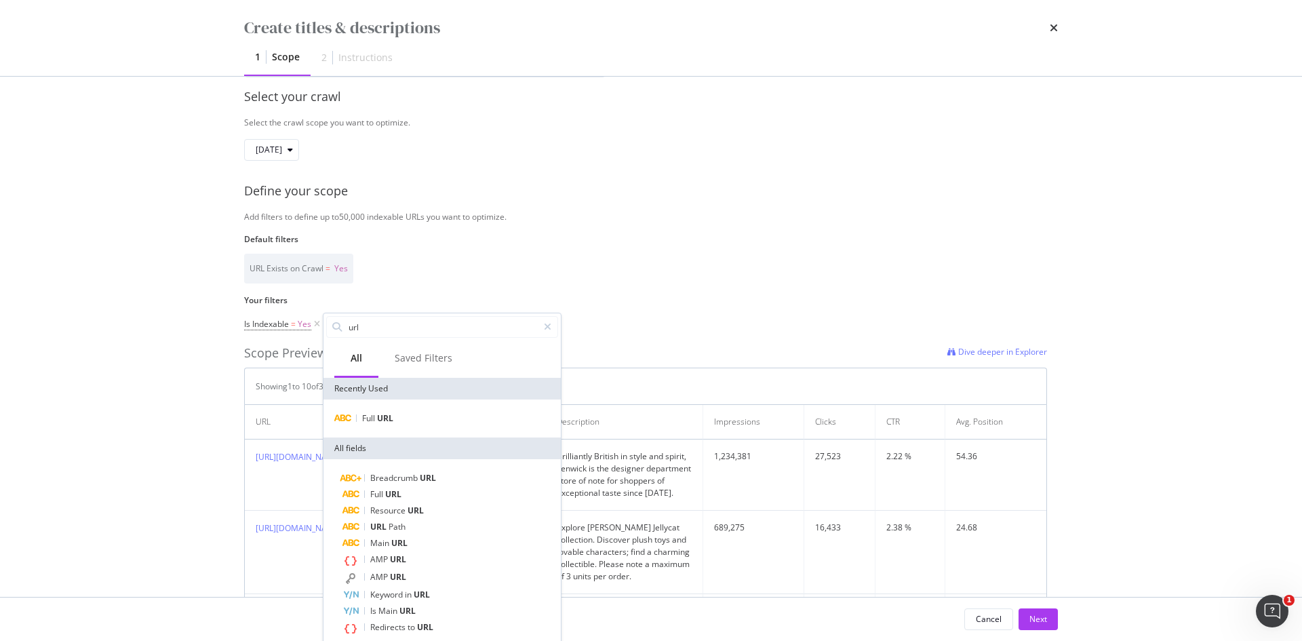
click at [381, 429] on div "Full URL" at bounding box center [441, 418] width 237 height 38
click at [382, 422] on span "URL" at bounding box center [385, 418] width 16 height 12
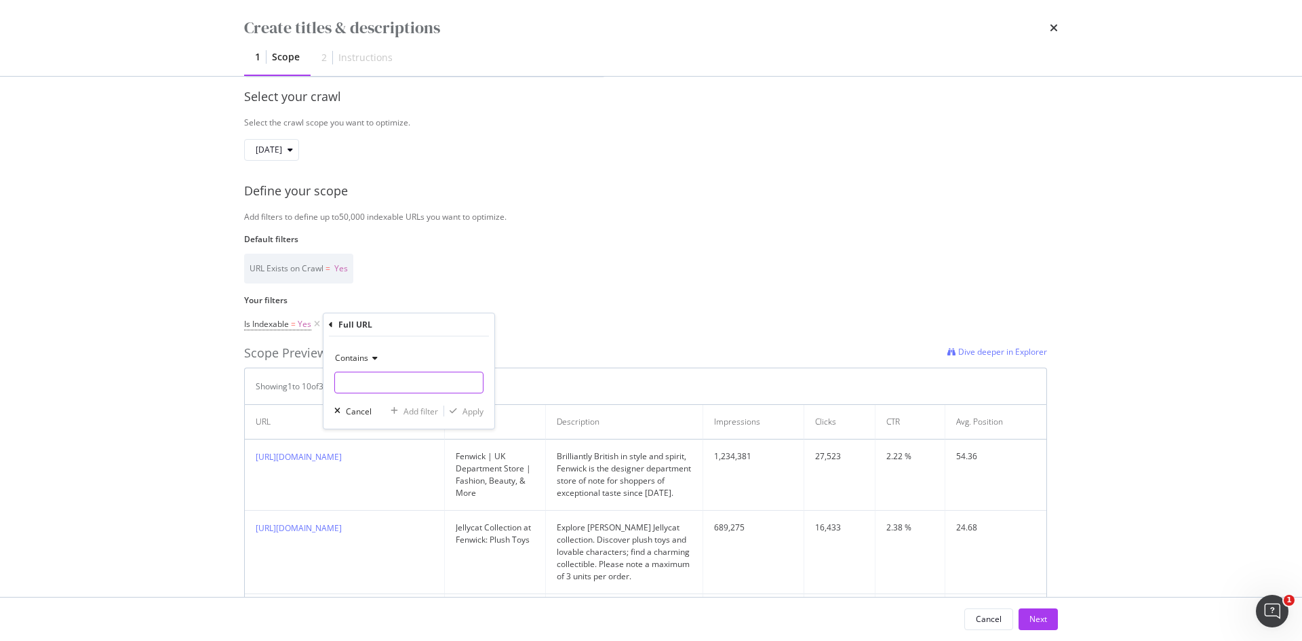
click at [380, 377] on input "Name" at bounding box center [409, 383] width 148 height 22
paste input "https://www.fenwick.co.uk/collections/sale-beauty"
type input "https://www.fenwick.co.uk/collections/sale-beauty"
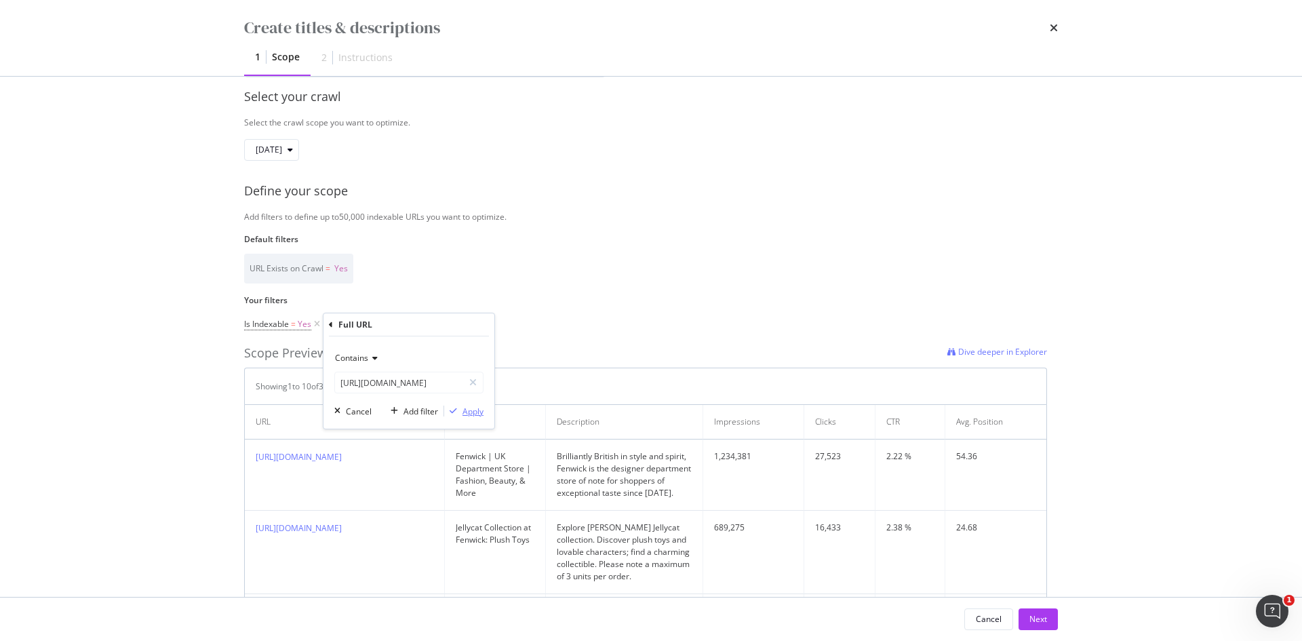
click at [465, 409] on div "Apply" at bounding box center [472, 411] width 21 height 12
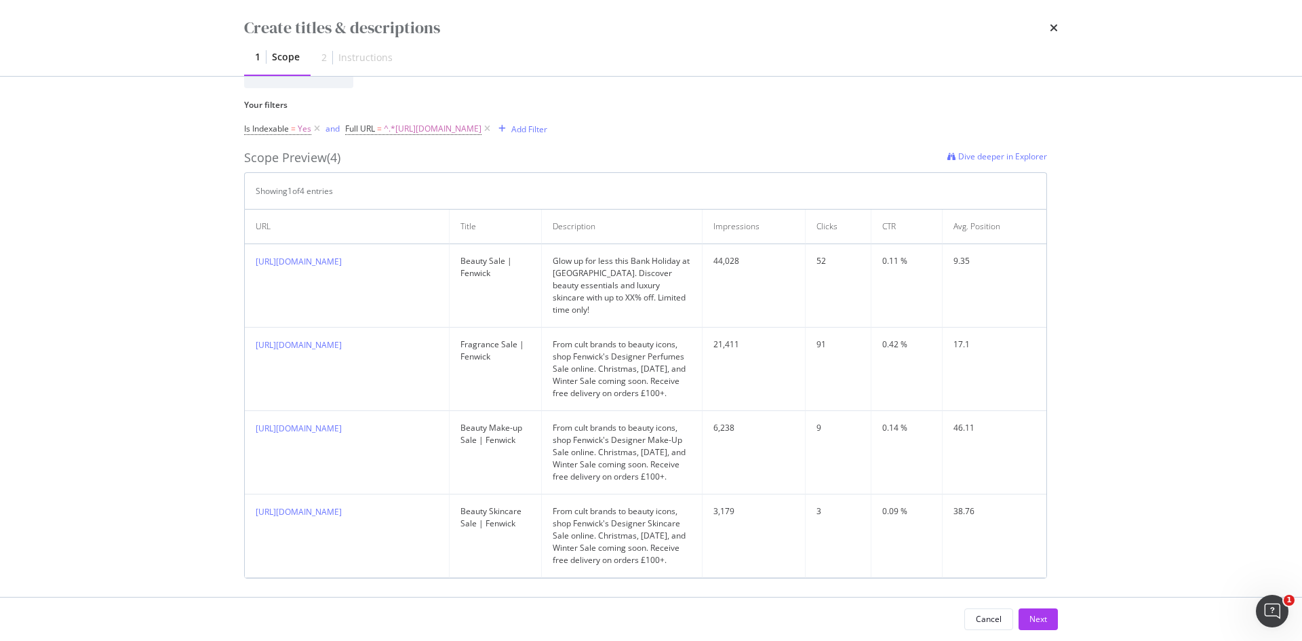
scroll to position [423, 0]
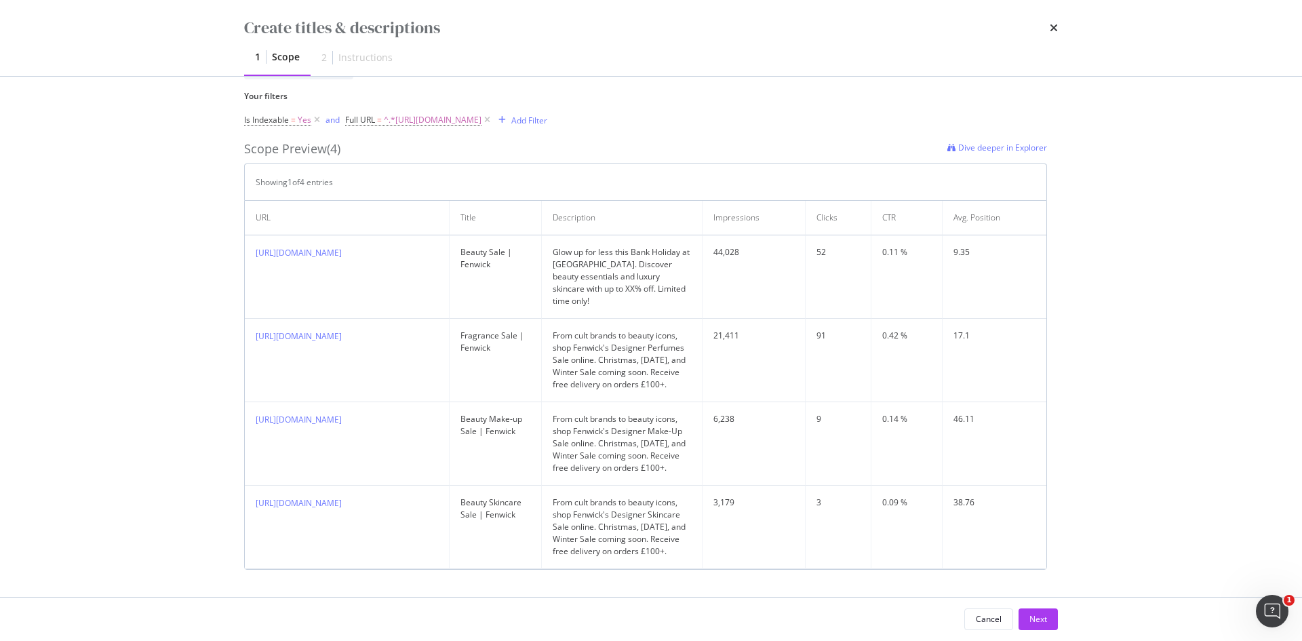
drag, startPoint x: 270, startPoint y: 244, endPoint x: 253, endPoint y: 233, distance: 20.1
click at [253, 235] on td "https://www.fenwick.co.uk/collections/sale-beauty" at bounding box center [347, 276] width 205 height 83
copy link "https://www.fenwick.co.uk/collections/sale-beauty"
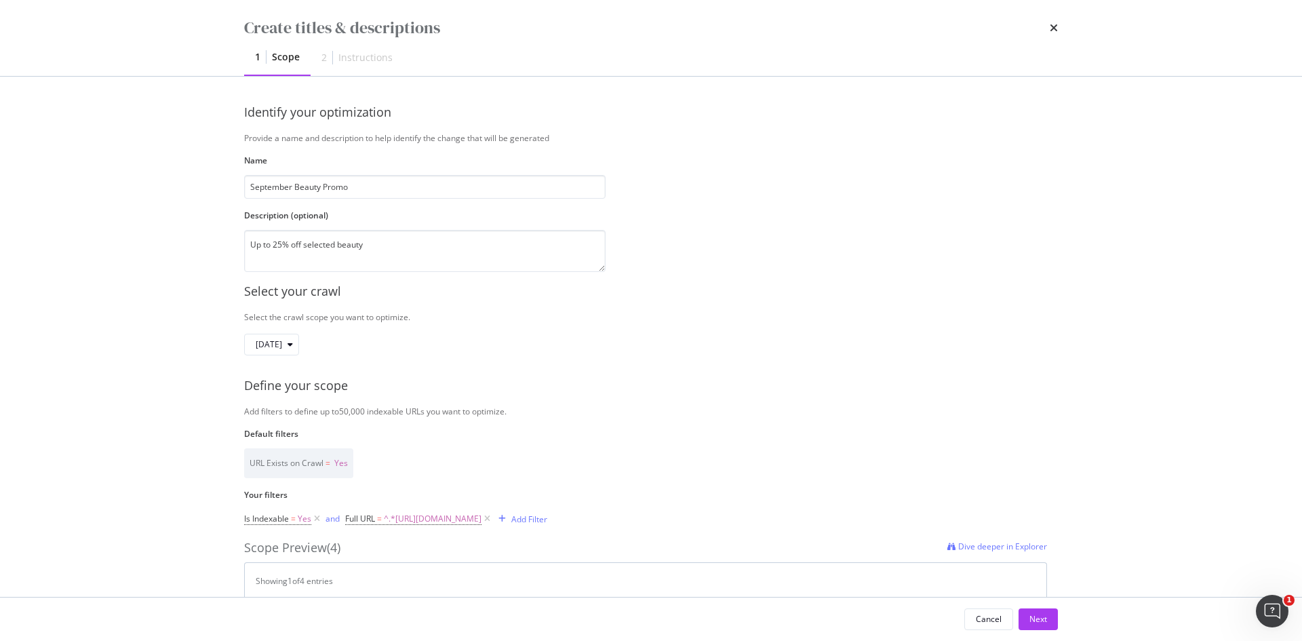
scroll to position [332, 0]
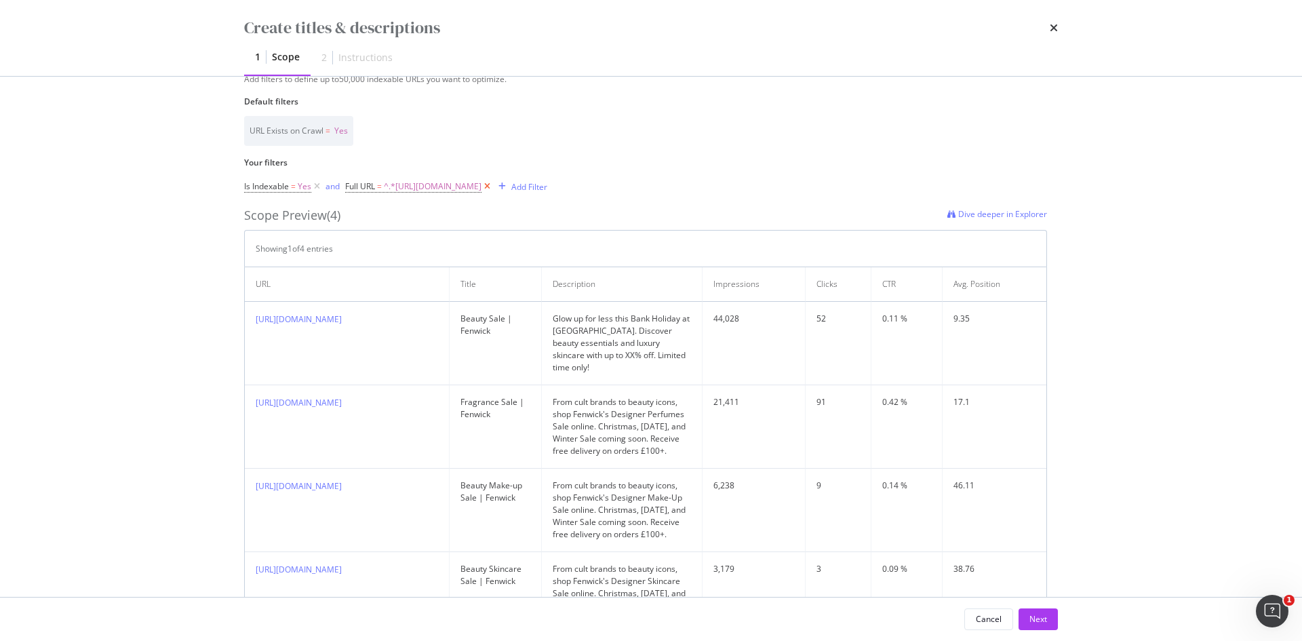
click at [493, 183] on icon "modal" at bounding box center [487, 187] width 12 height 14
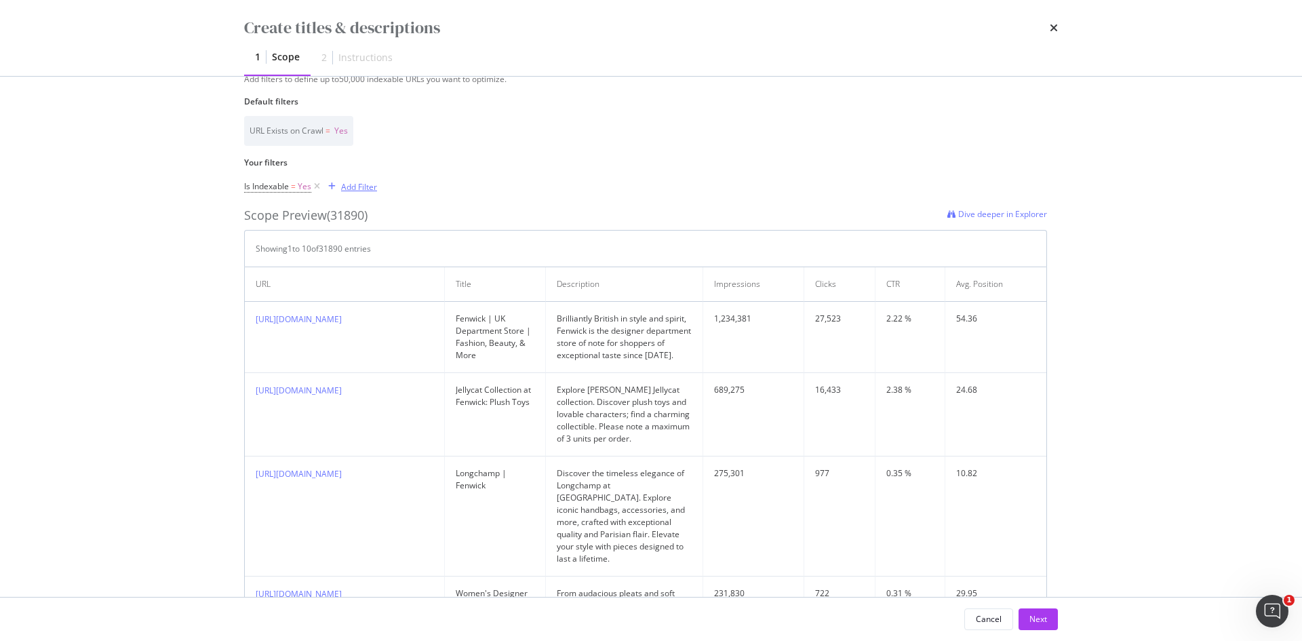
click at [369, 188] on div "Add Filter" at bounding box center [359, 187] width 36 height 12
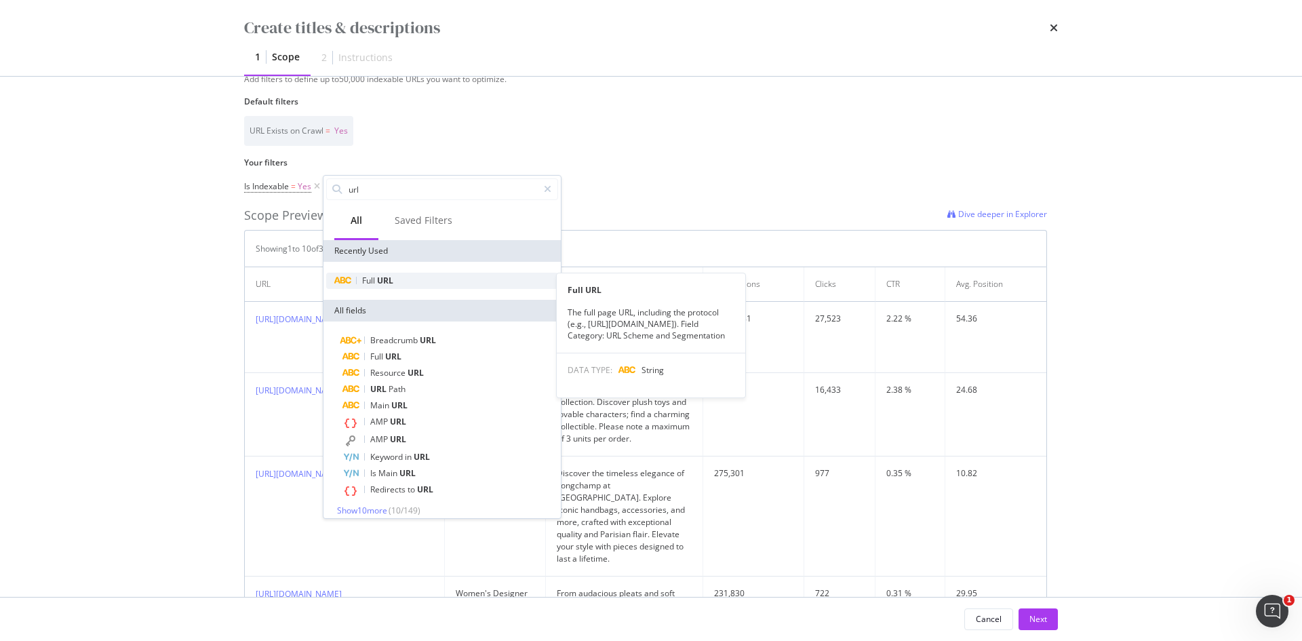
click at [413, 276] on div "Full URL" at bounding box center [442, 281] width 232 height 16
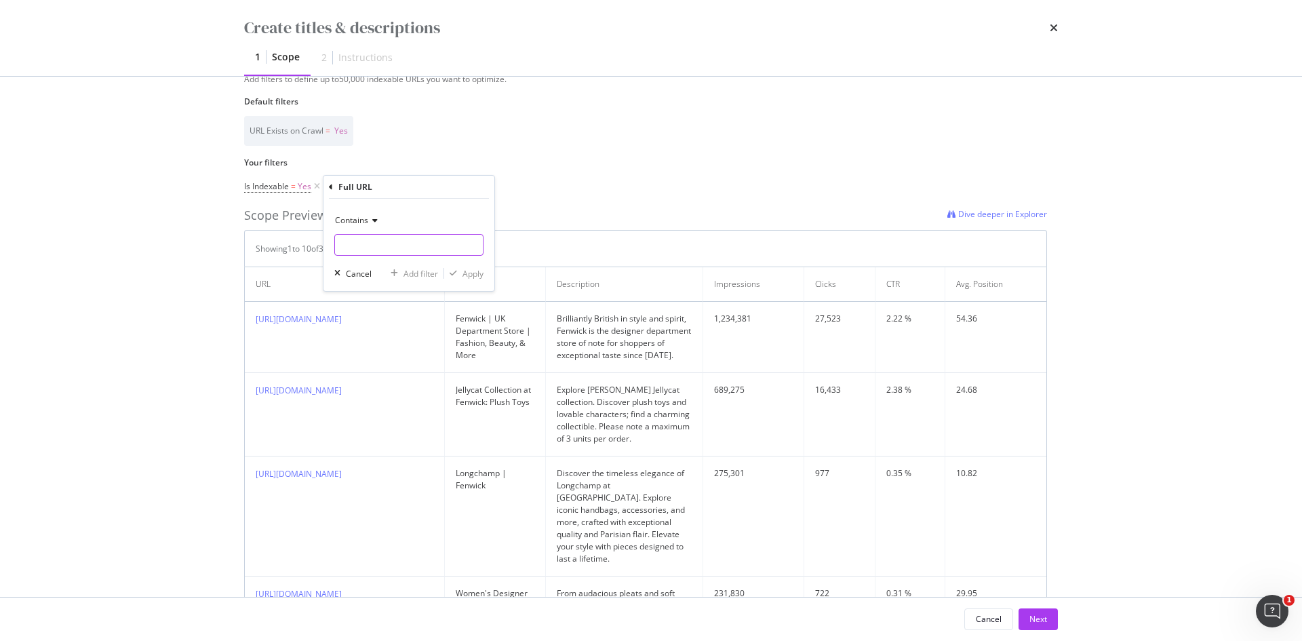
click at [369, 243] on input "Name" at bounding box center [409, 245] width 148 height 22
paste input "https://www.fenwick.co.uk/collections/in-sale"
drag, startPoint x: 435, startPoint y: 245, endPoint x: 499, endPoint y: 247, distance: 64.4
click at [499, 247] on div "Select your crawl Select the crawl scope you want to optimize. 2025 Sep. 16th D…" at bounding box center [651, 526] width 814 height 1172
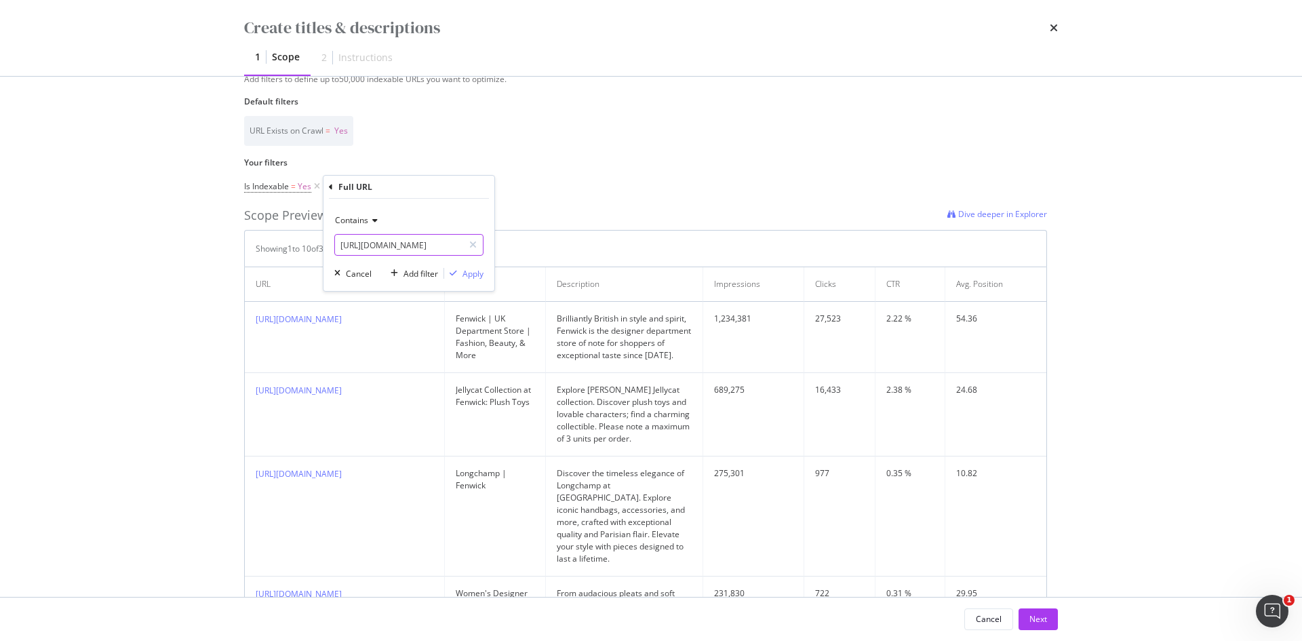
scroll to position [0, 72]
type input "https://www.fenwick.co.uk/collections/sale-beauty"
click at [469, 271] on div "Apply" at bounding box center [472, 274] width 21 height 12
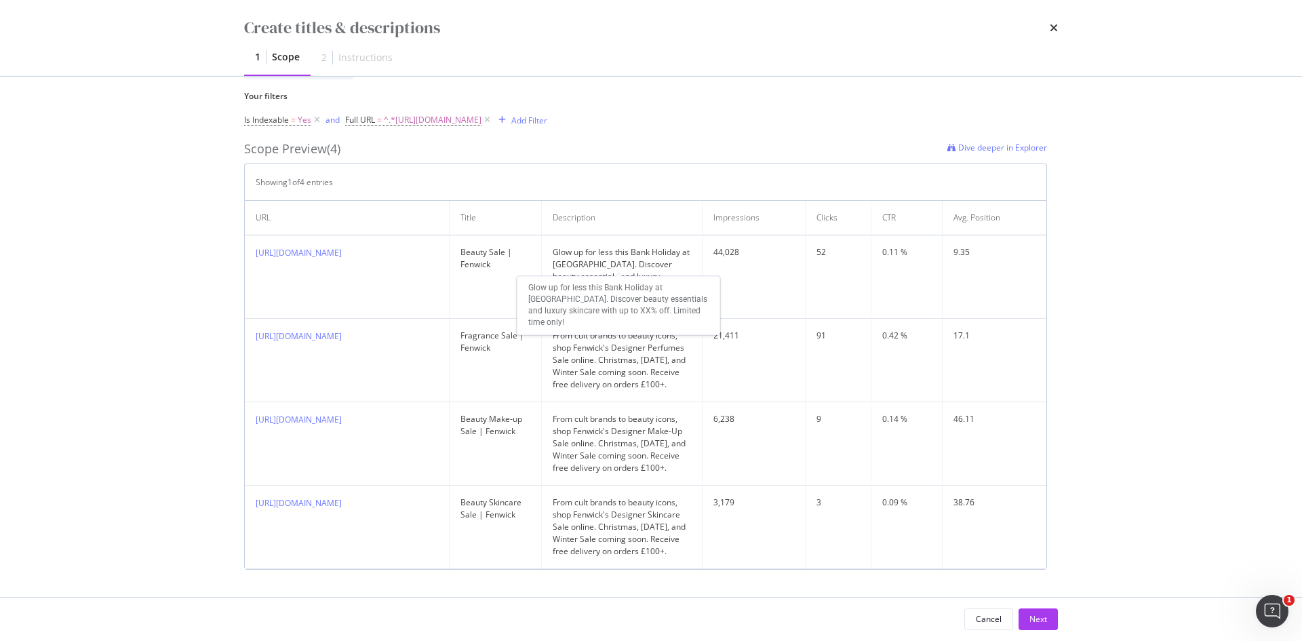
scroll to position [423, 0]
click at [1042, 619] on div "Next" at bounding box center [1038, 619] width 18 height 12
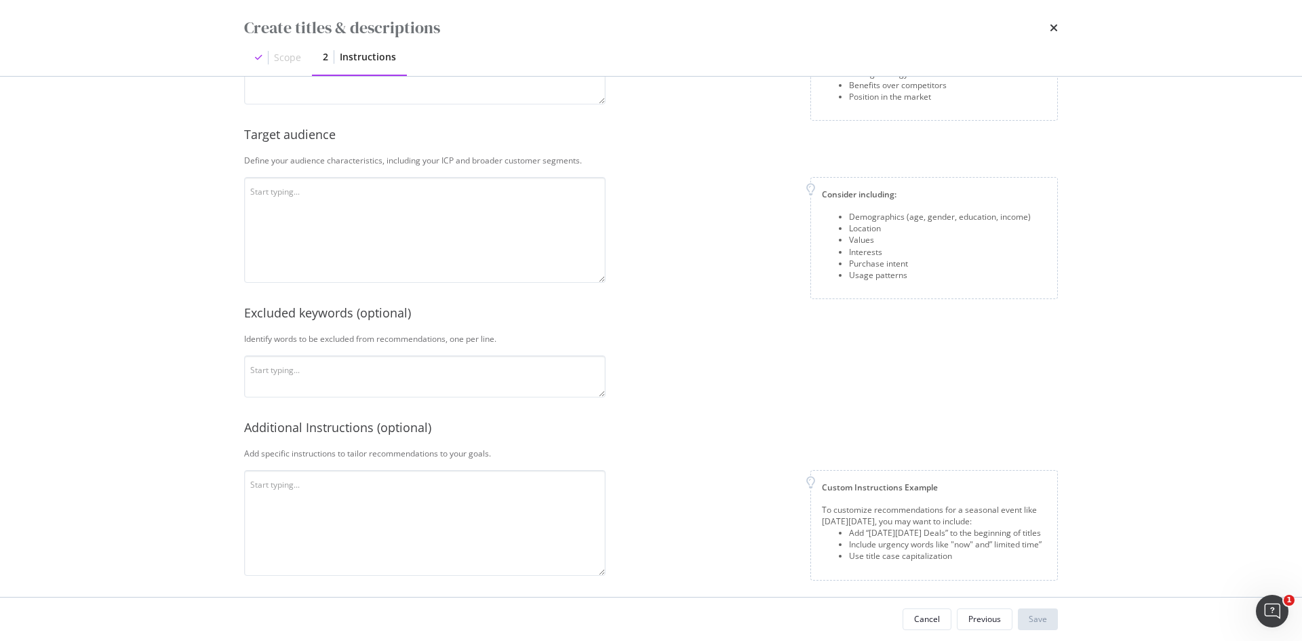
scroll to position [0, 0]
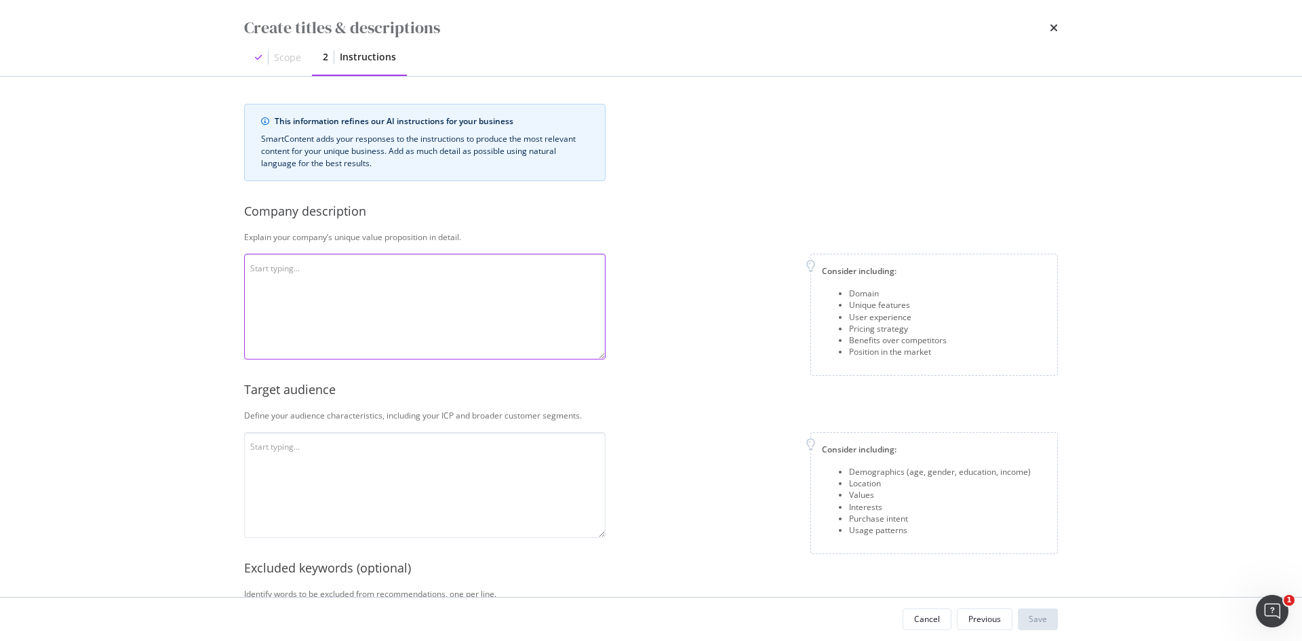
click at [424, 297] on textarea "modal" at bounding box center [424, 307] width 361 height 106
paste textarea "Fenwick’s target audience primarily consists of affluent, style-conscious consu…"
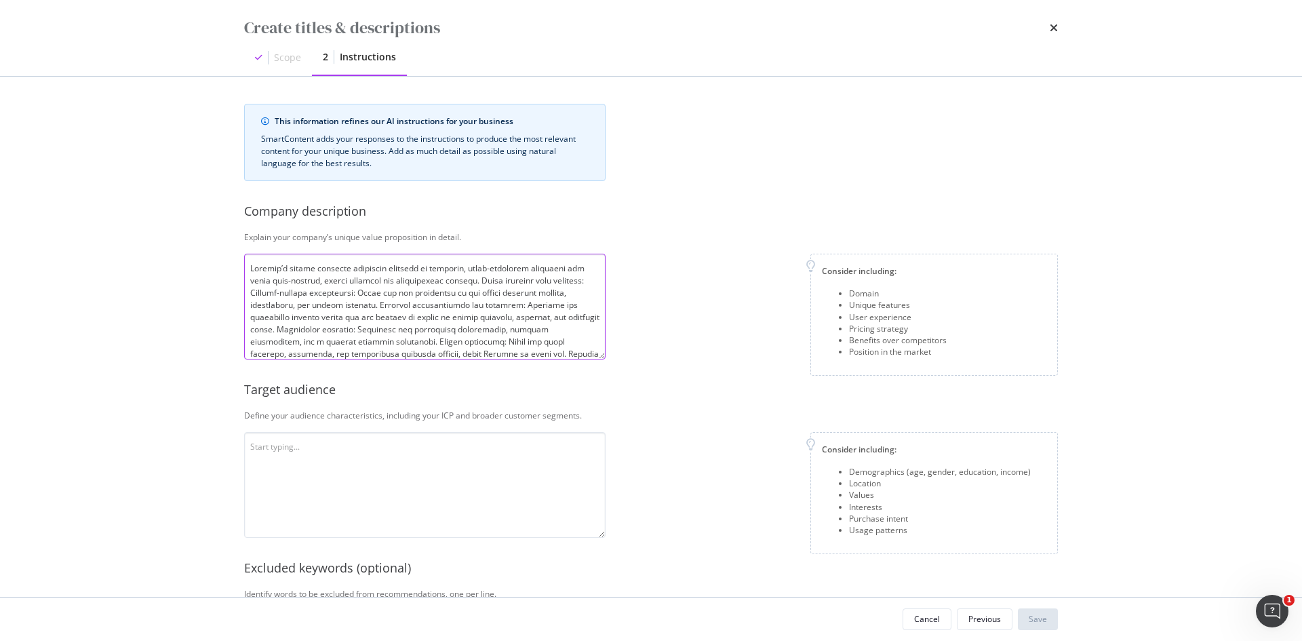
scroll to position [99, 0]
type textarea "Fenwick’s target audience primarily consists of affluent, style-conscious consu…"
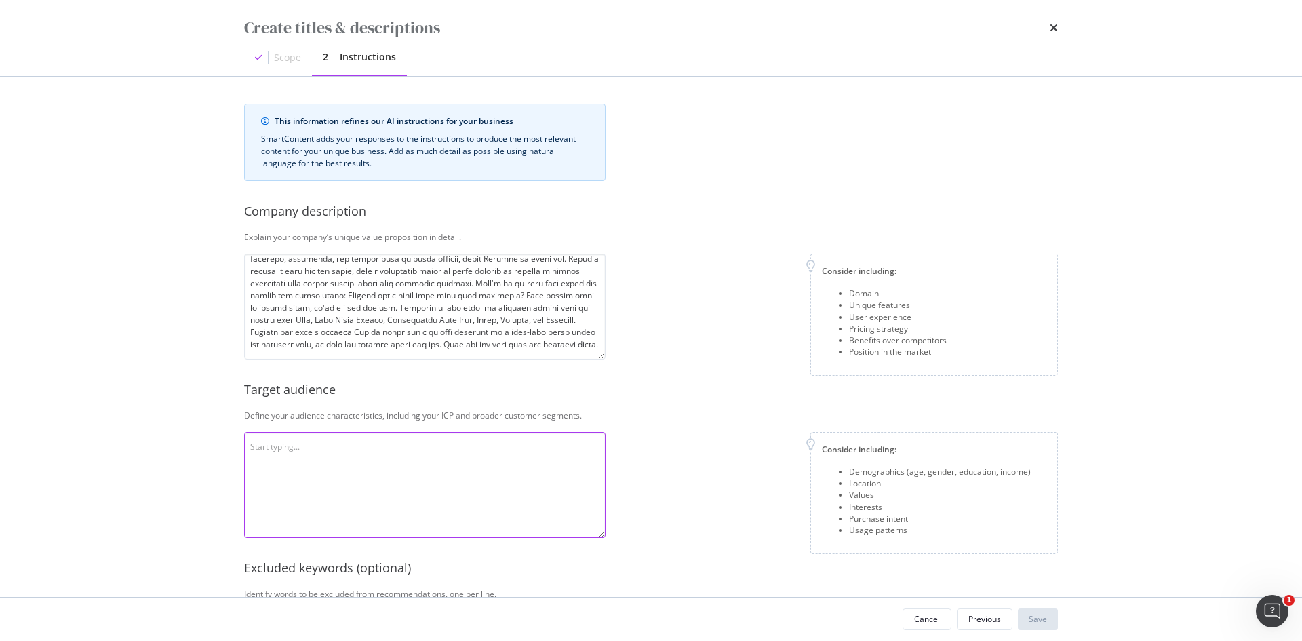
click at [549, 457] on textarea "modal" at bounding box center [424, 485] width 361 height 106
paste textarea "Fenwick’s target audience primarily consists of affluent, style-conscious consu…"
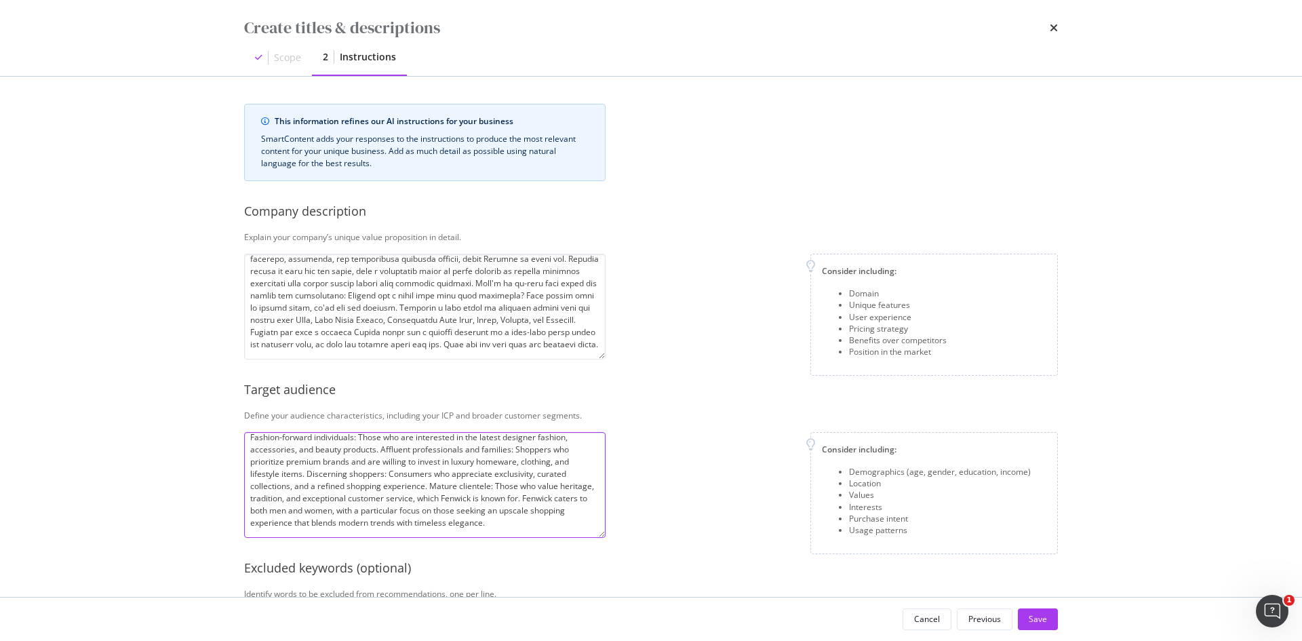
scroll to position [260, 0]
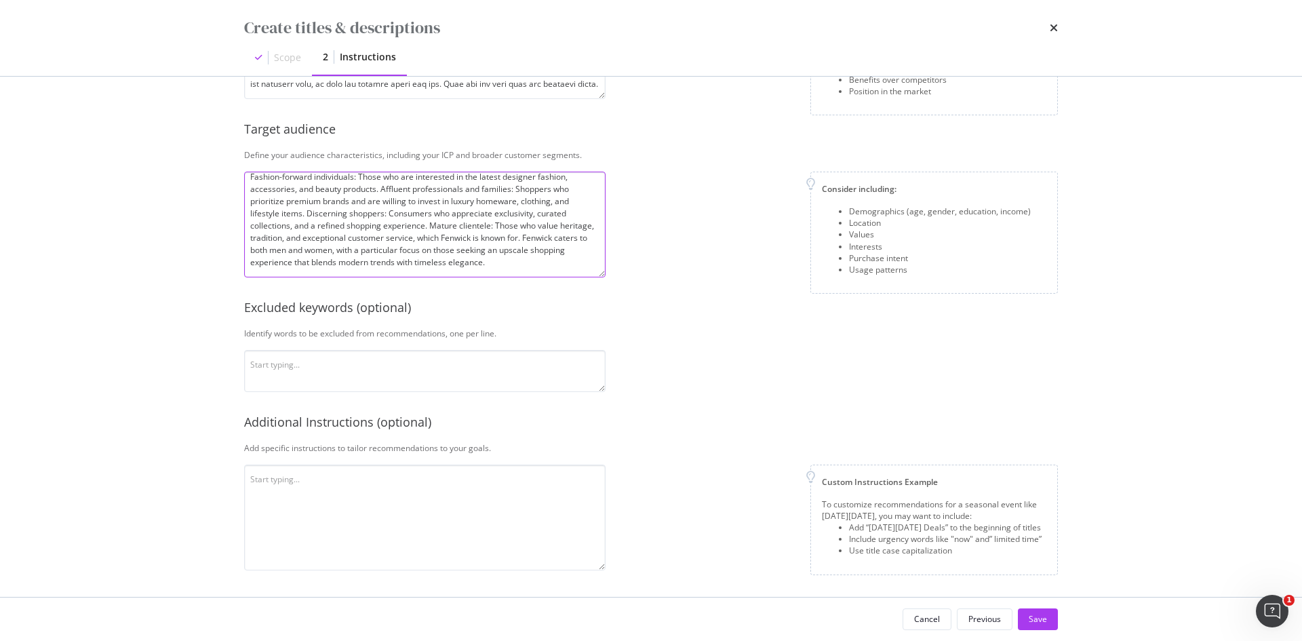
type textarea "Fenwick’s target audience primarily consists of affluent, style-conscious consu…"
click at [568, 389] on textarea "modal" at bounding box center [424, 371] width 361 height 42
paste textarea "cheap, sale, low-cost, best price, discounted, Perfect, On-trend, Trendy, Fashi…"
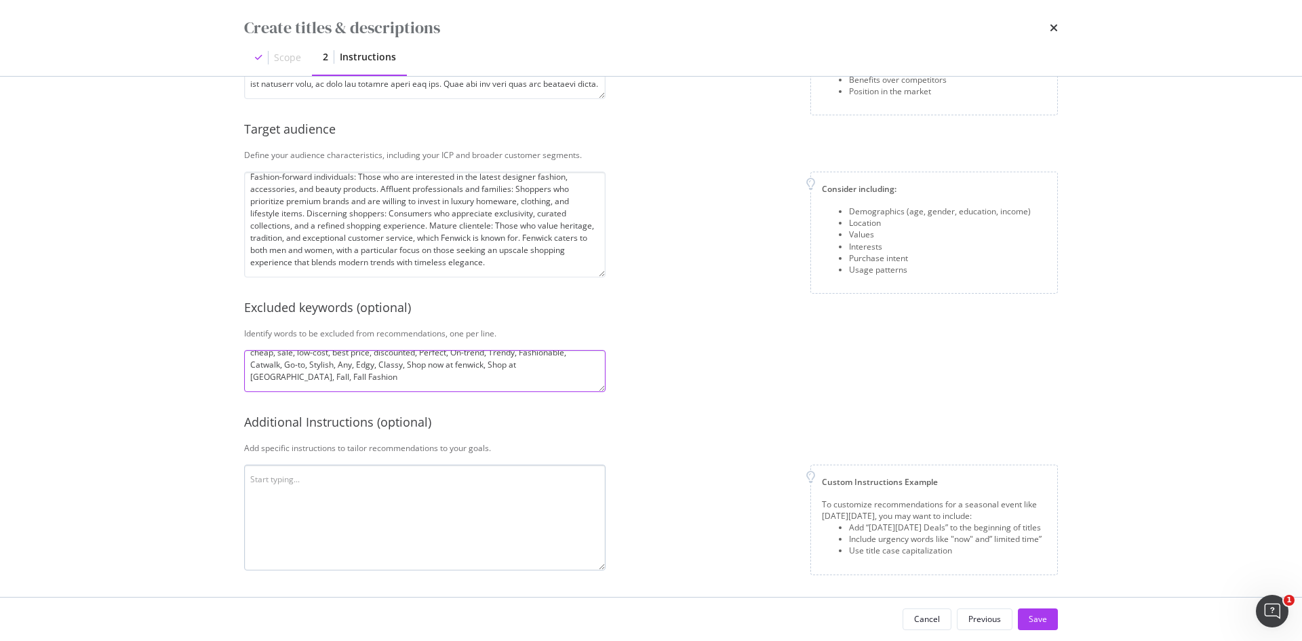
type textarea "cheap, sale, low-cost, best price, discounted, Perfect, On-trend, Trendy, Fashi…"
click at [345, 526] on textarea "modal" at bounding box center [424, 517] width 361 height 106
type textarea "Write a description that mention the current promo using the wording "Up to 25%…"
click at [1029, 608] on button "Save" at bounding box center [1038, 619] width 40 height 22
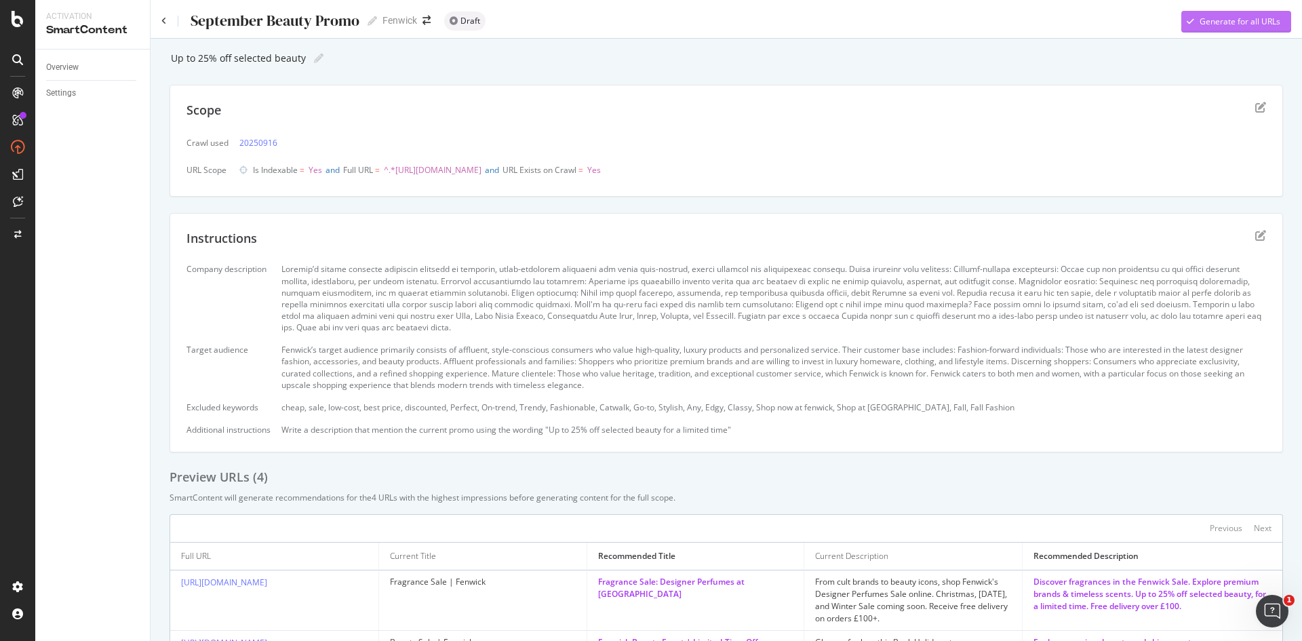
click at [1199, 26] on div "Generate for all URLs" at bounding box center [1239, 22] width 81 height 12
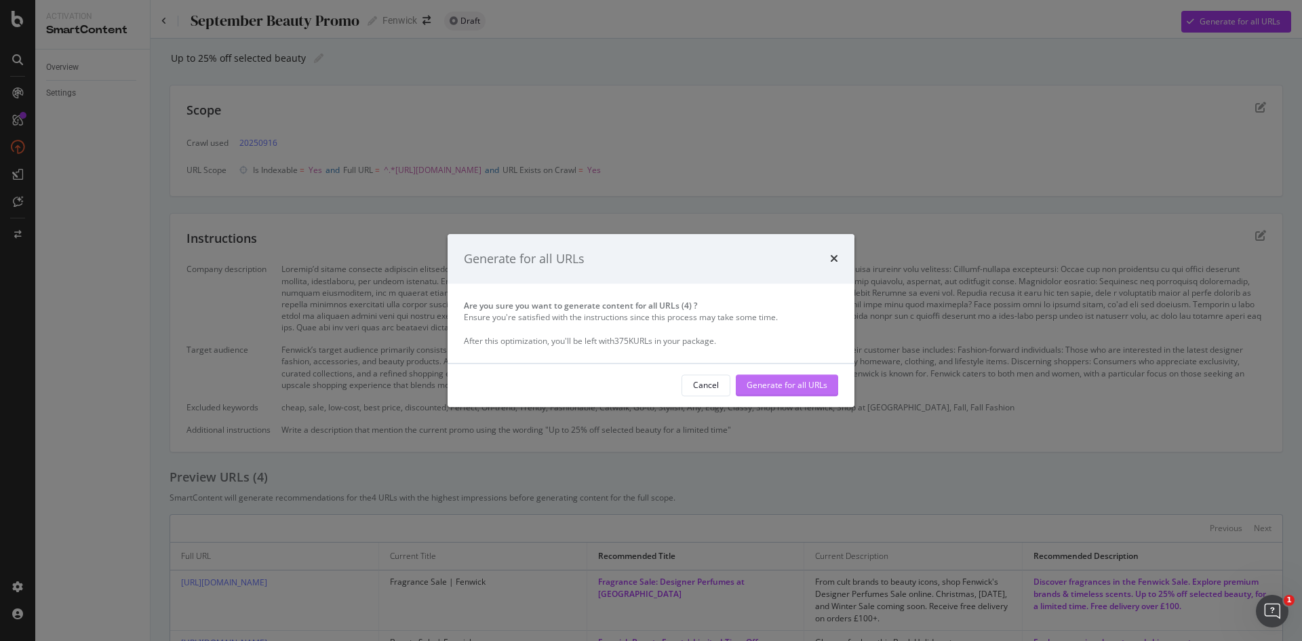
click at [770, 382] on div "Generate for all URLs" at bounding box center [787, 386] width 81 height 12
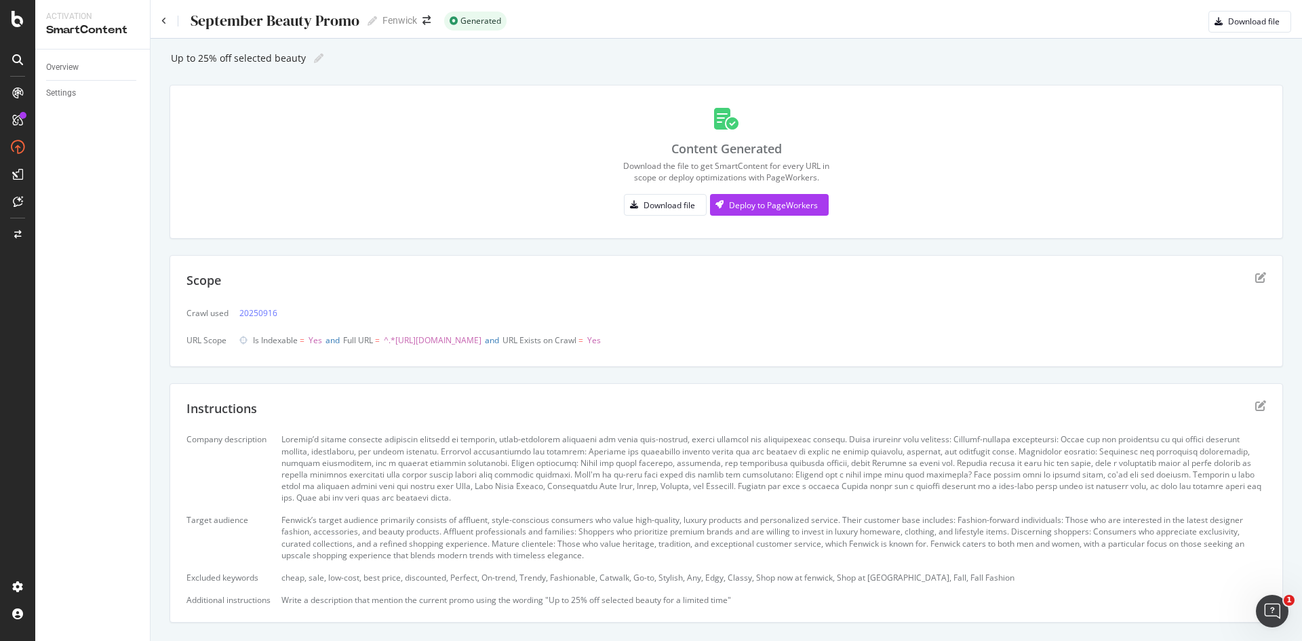
scroll to position [75, 0]
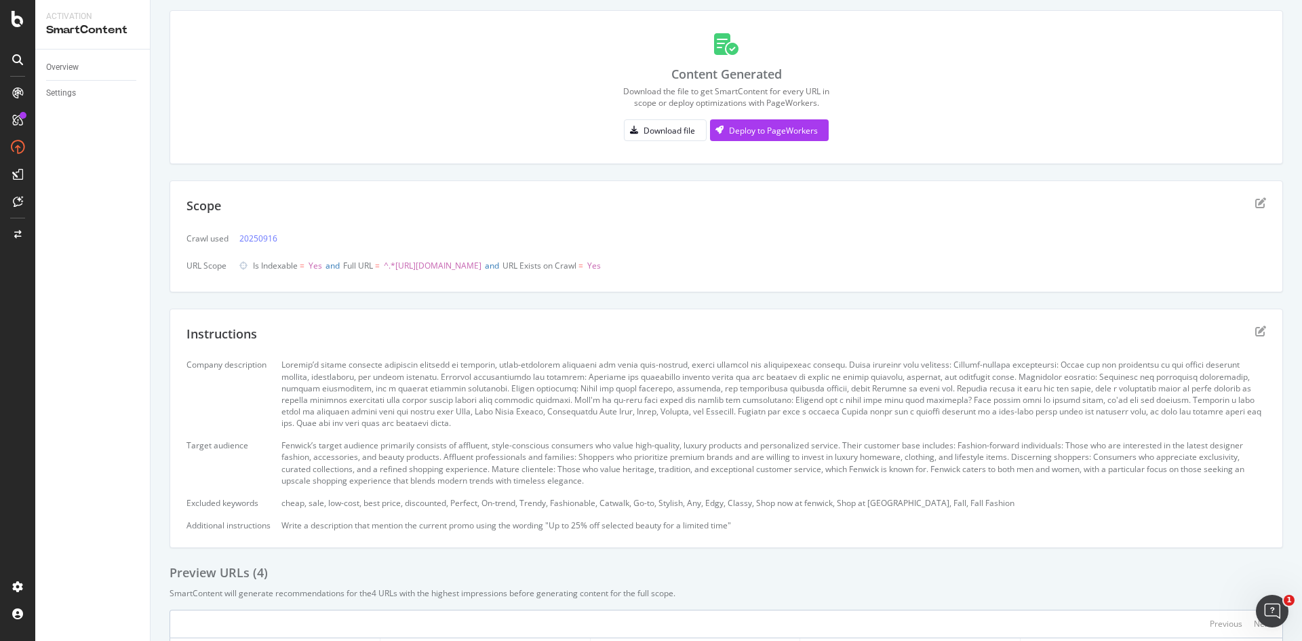
click at [1253, 324] on div "Instructions Company description Target audience Fenwick’s target audience prim…" at bounding box center [726, 428] width 1113 height 239
click at [1255, 330] on icon "edit" at bounding box center [1260, 330] width 11 height 11
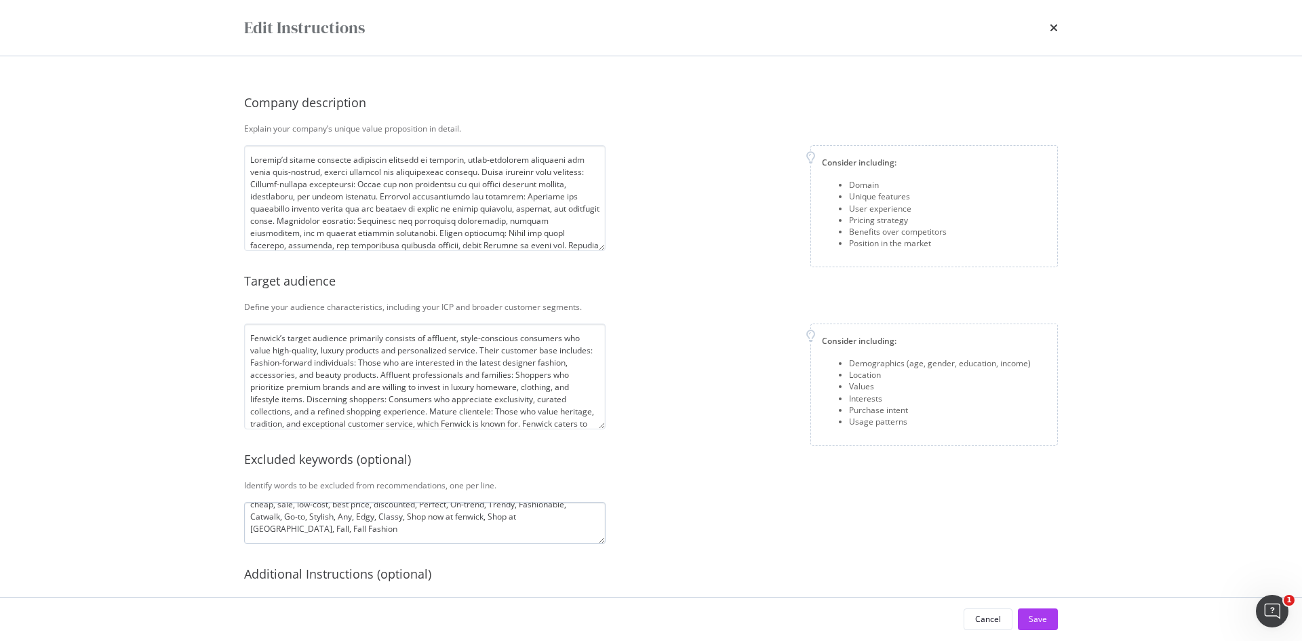
scroll to position [152, 0]
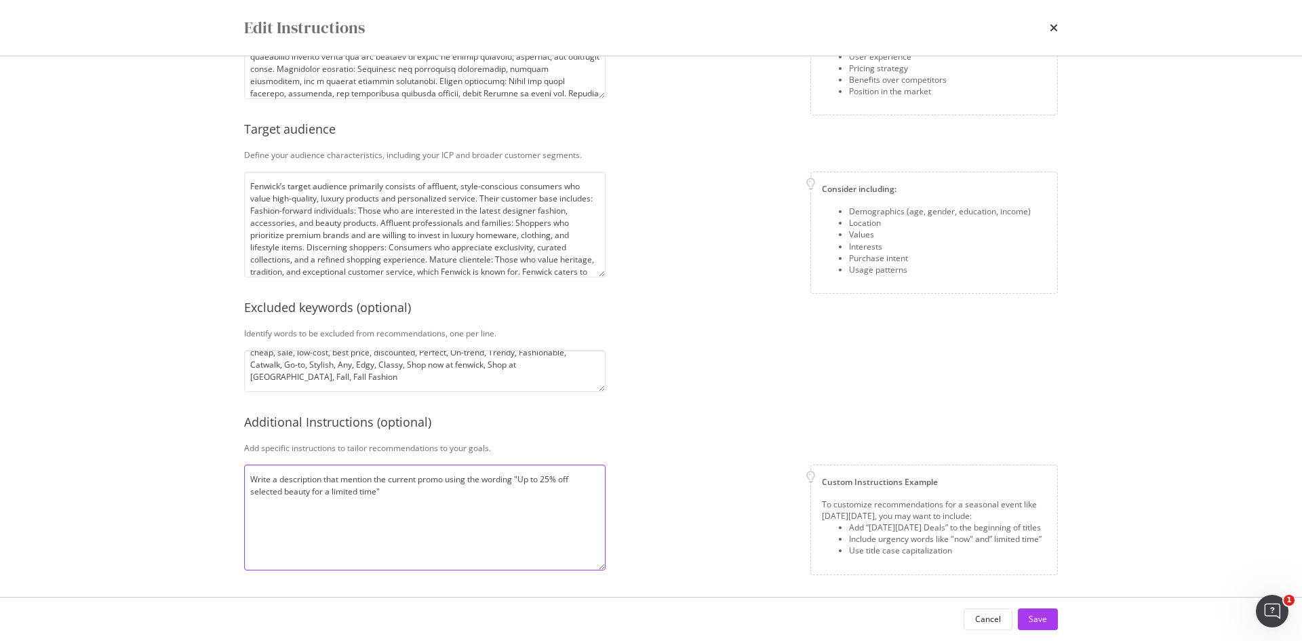
click at [378, 504] on textarea "Write a description that mention the current promo using the wording "Up to 25%…" at bounding box center [424, 517] width 361 height 106
type textarea "Write a description that mention the current promo using the wording "Up to 25%…"
click at [1026, 616] on button "Save" at bounding box center [1038, 619] width 40 height 22
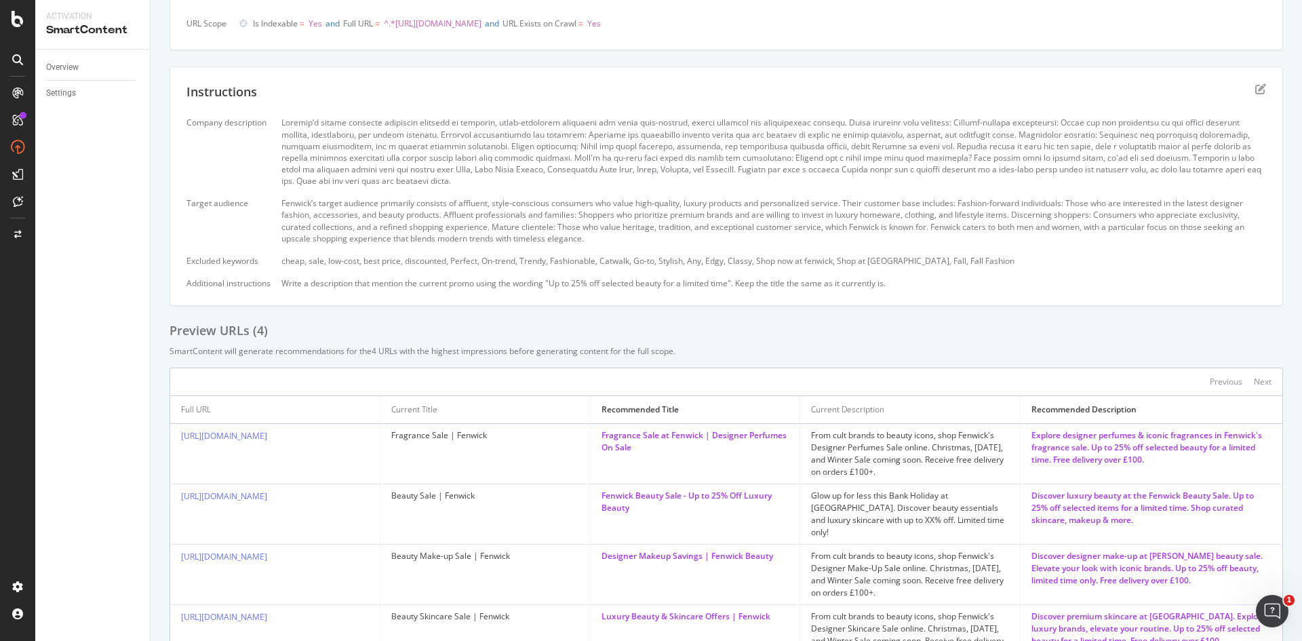
scroll to position [146, 0]
click at [1242, 91] on div "Instructions" at bounding box center [725, 101] width 1079 height 34
click at [1255, 86] on icon "edit" at bounding box center [1260, 89] width 11 height 11
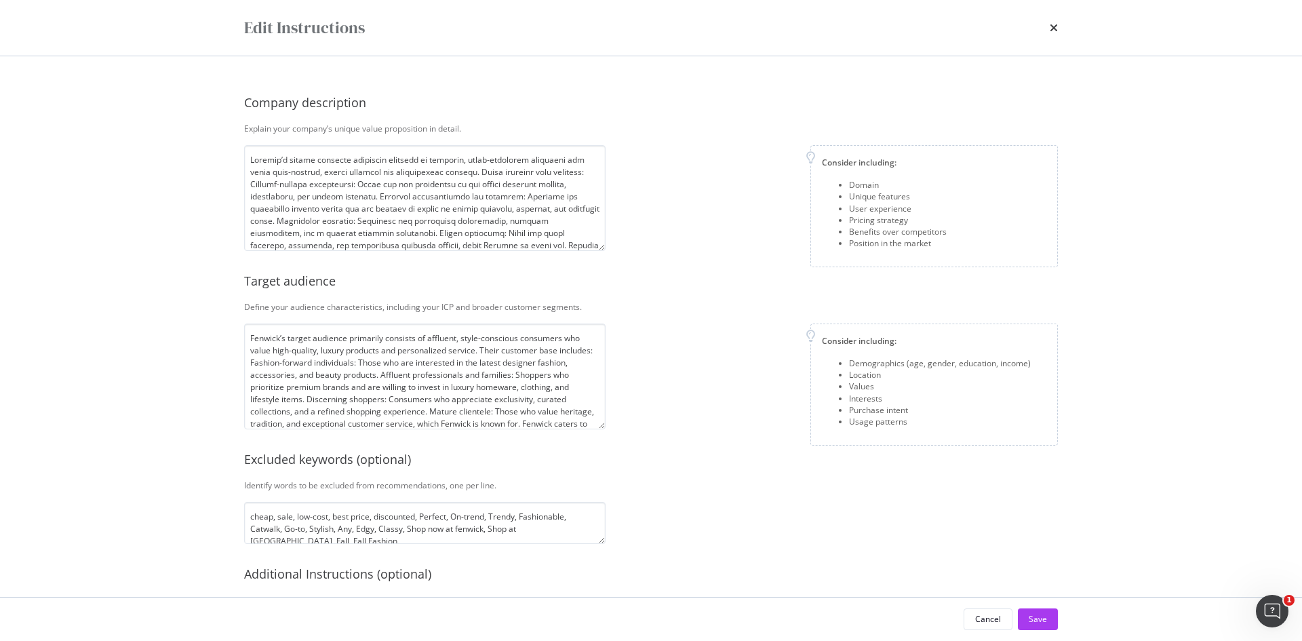
scroll to position [152, 0]
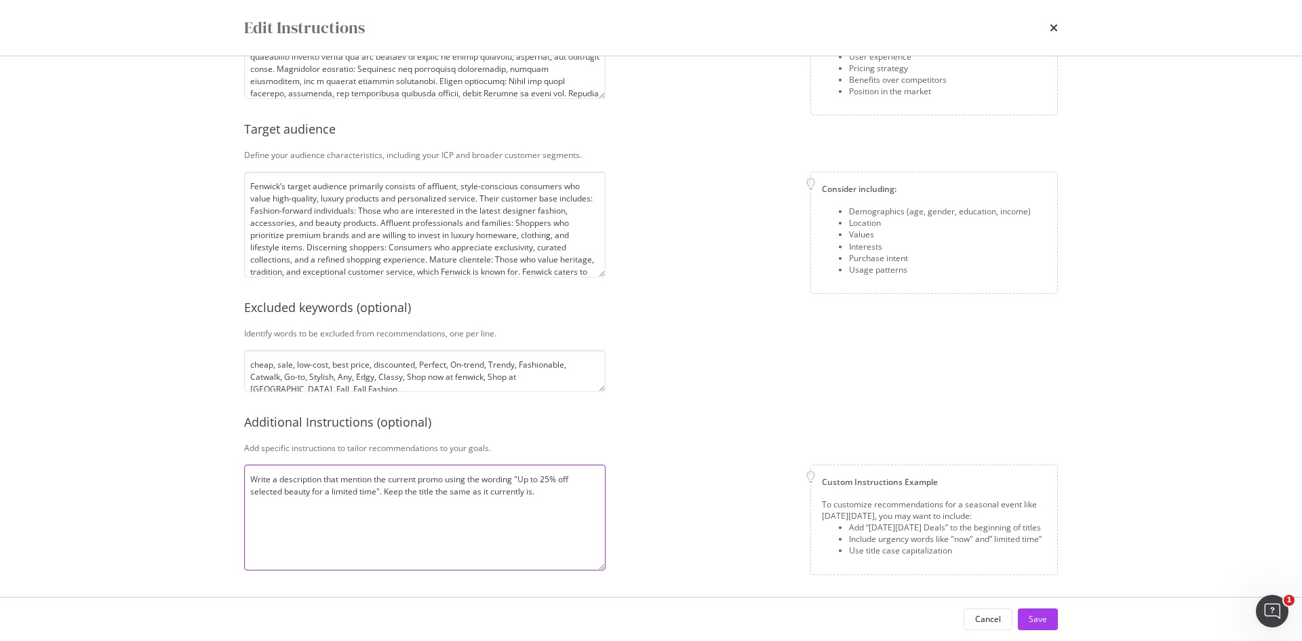
drag, startPoint x: 547, startPoint y: 497, endPoint x: 490, endPoint y: 497, distance: 57.0
click at [490, 497] on textarea "Write a description that mention the current promo using the wording "Up to 25%…" at bounding box center [424, 517] width 361 height 106
type textarea "Write a description that mention the current promo using the wording "Up to 25%…"
click at [1034, 621] on div "Save" at bounding box center [1038, 619] width 18 height 12
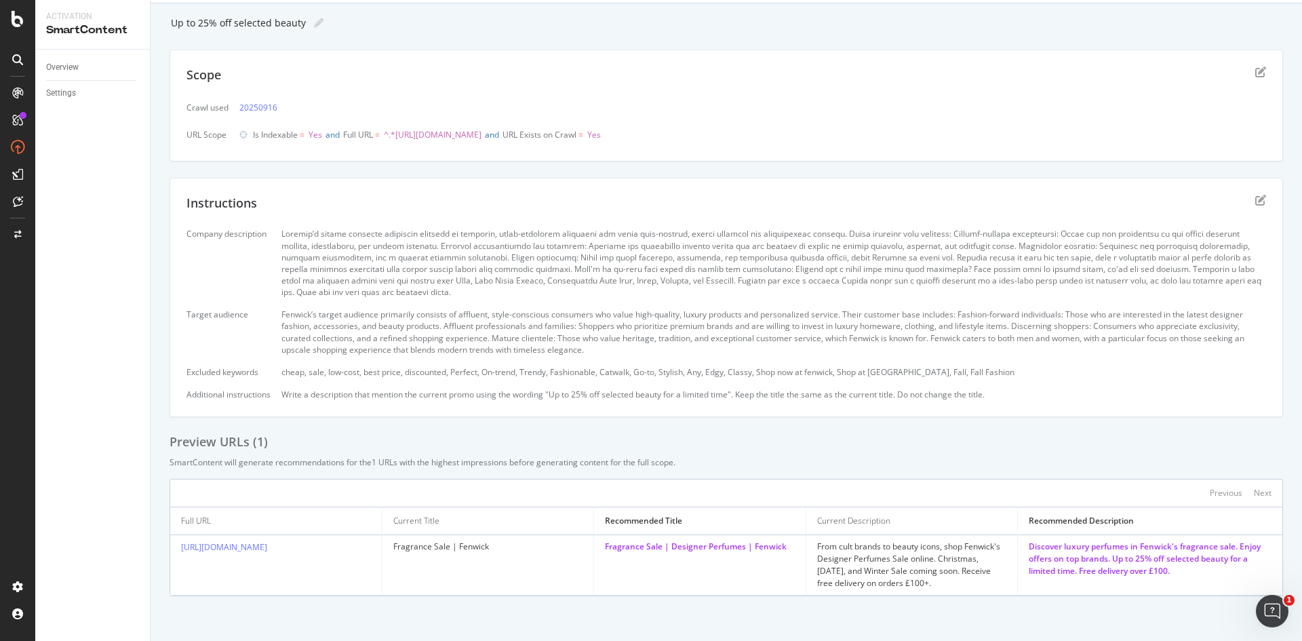
scroll to position [0, 0]
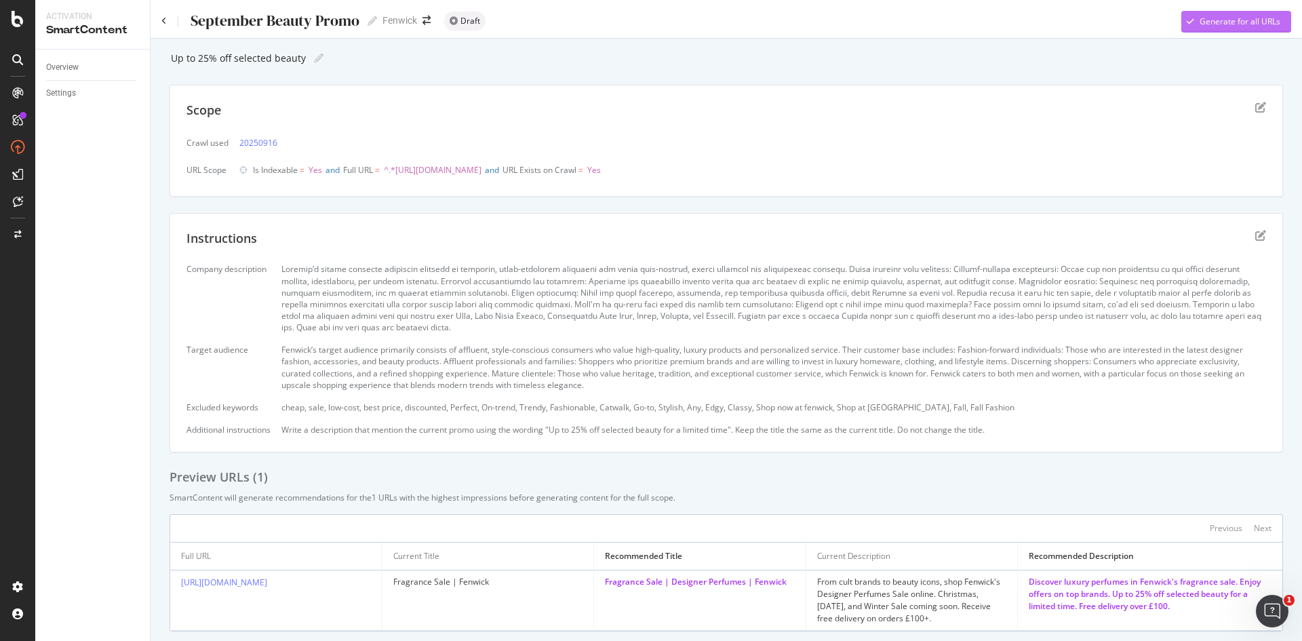
click at [1187, 20] on icon "button" at bounding box center [1190, 22] width 7 height 8
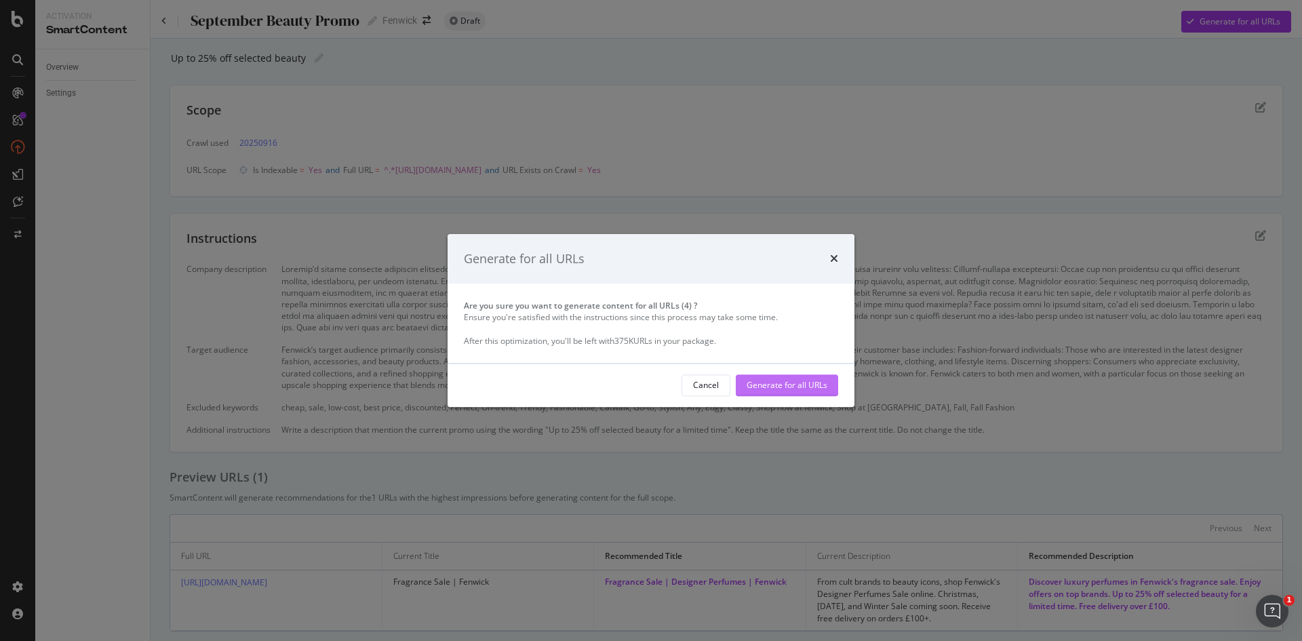
click at [782, 386] on div "Generate for all URLs" at bounding box center [787, 386] width 81 height 12
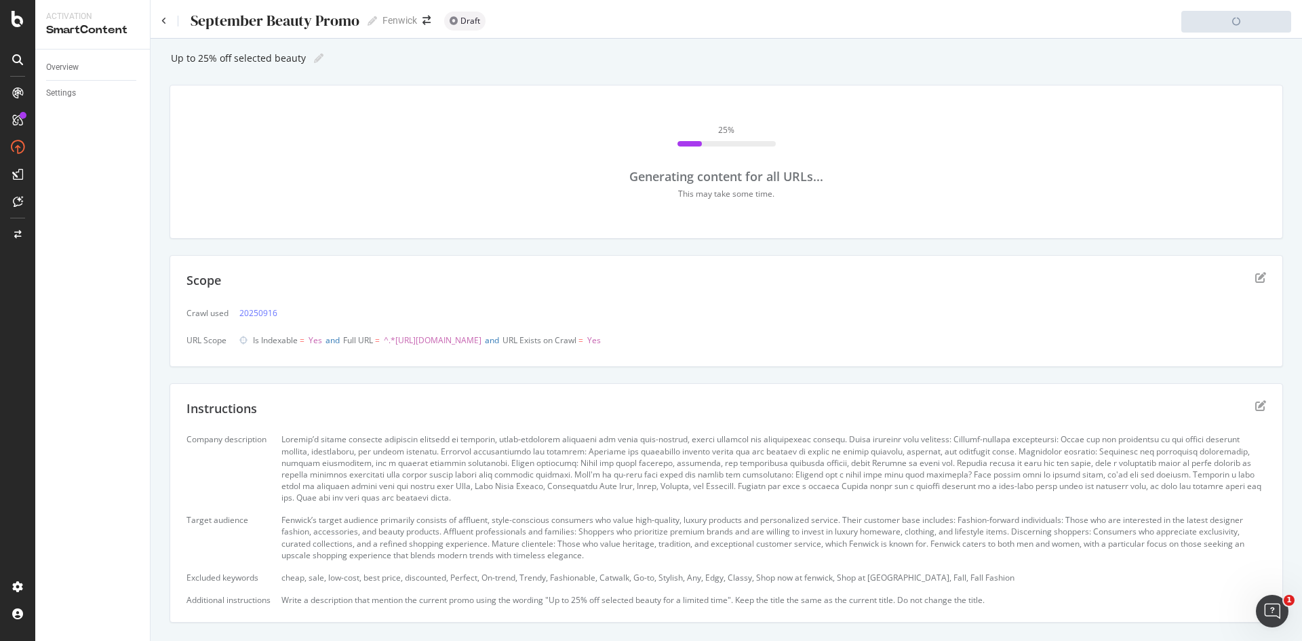
scroll to position [190, 0]
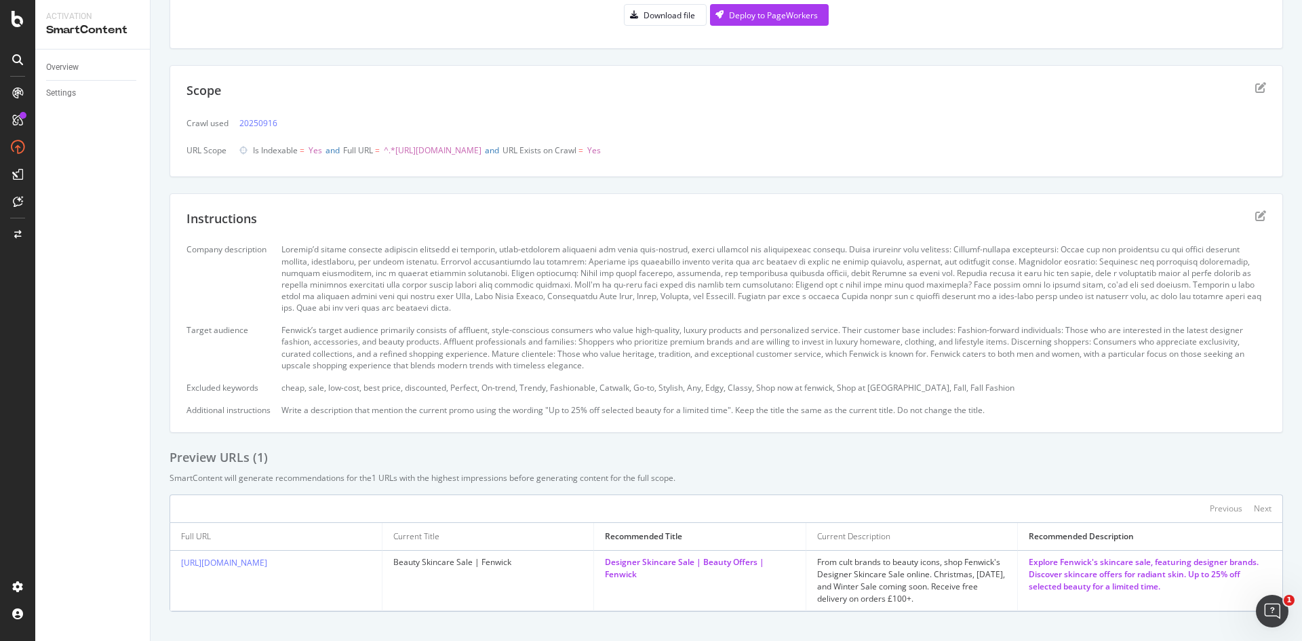
click at [899, 259] on div at bounding box center [773, 278] width 985 height 70
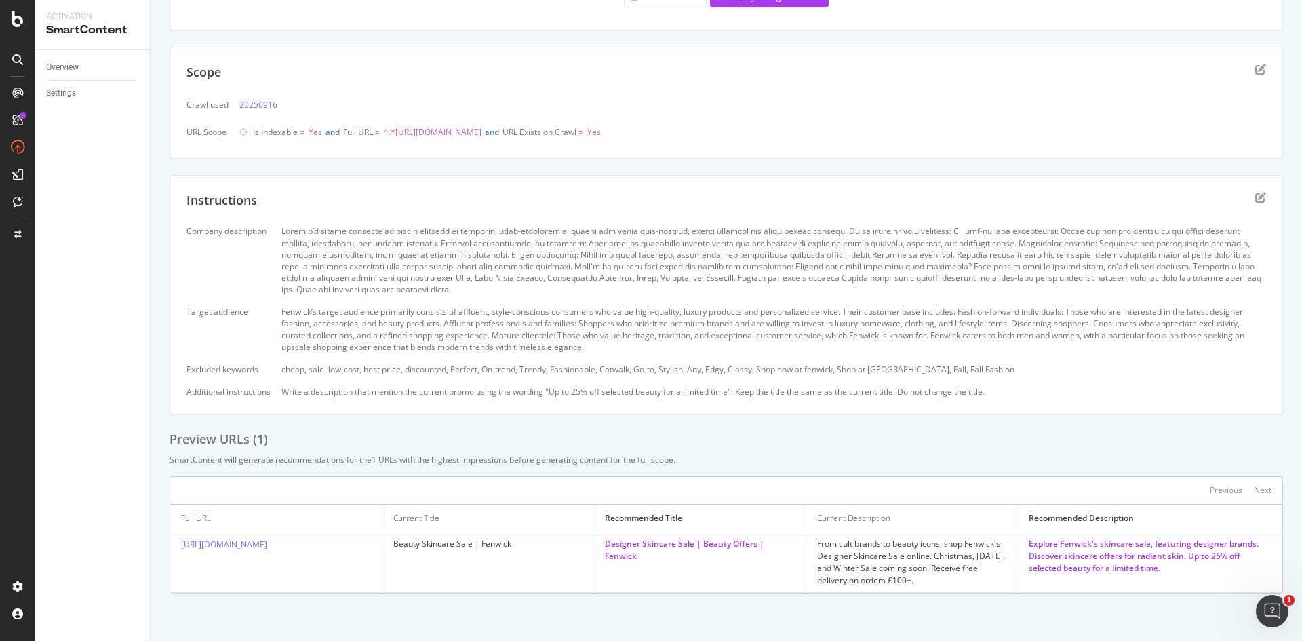
scroll to position [0, 0]
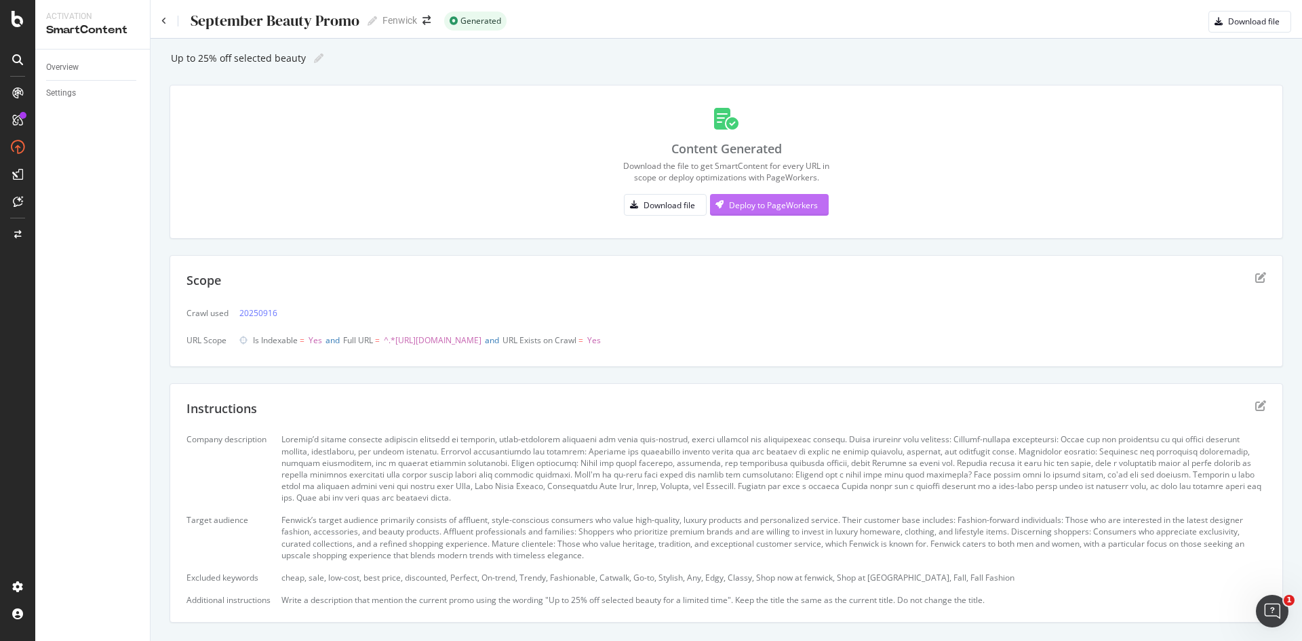
click at [787, 199] on div "Deploy to PageWorkers" at bounding box center [773, 205] width 89 height 12
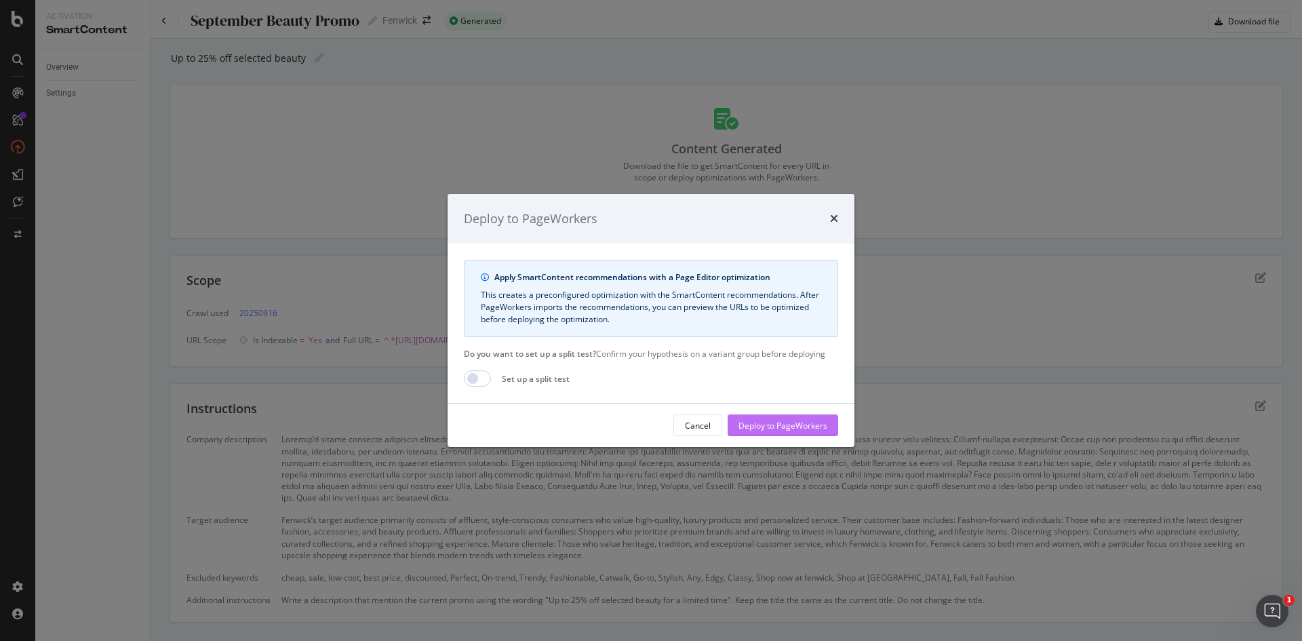
click at [760, 424] on div "Deploy to PageWorkers" at bounding box center [782, 426] width 89 height 12
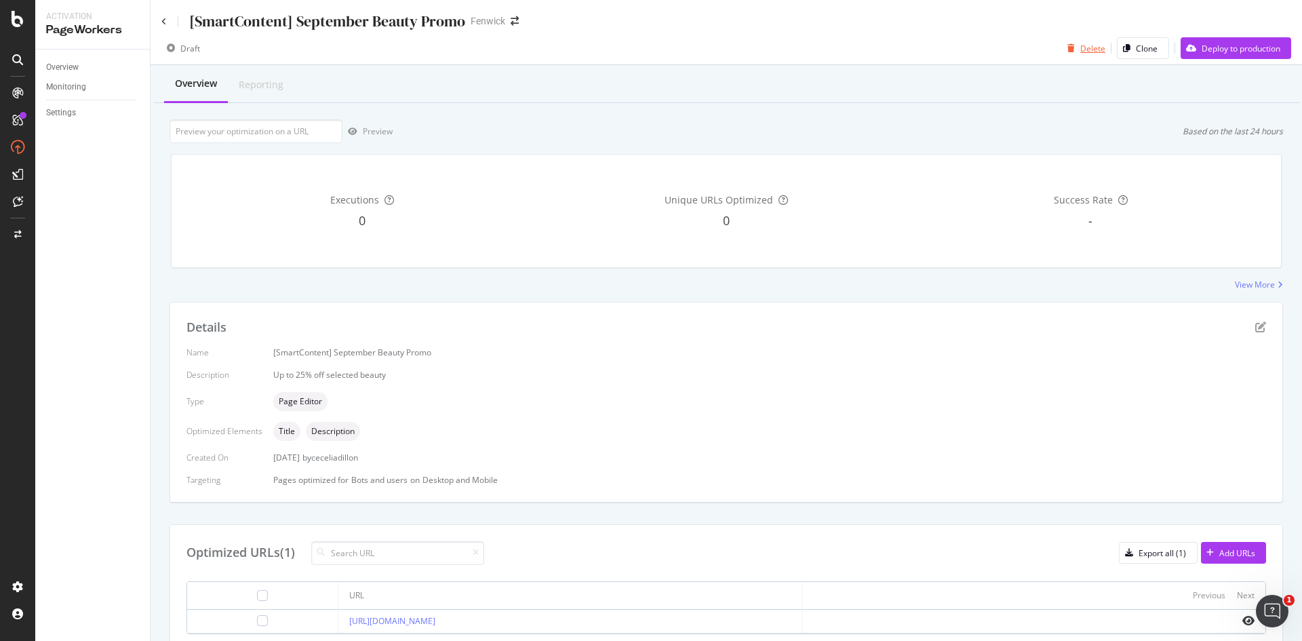
click at [1068, 46] on div "button" at bounding box center [1071, 48] width 18 height 8
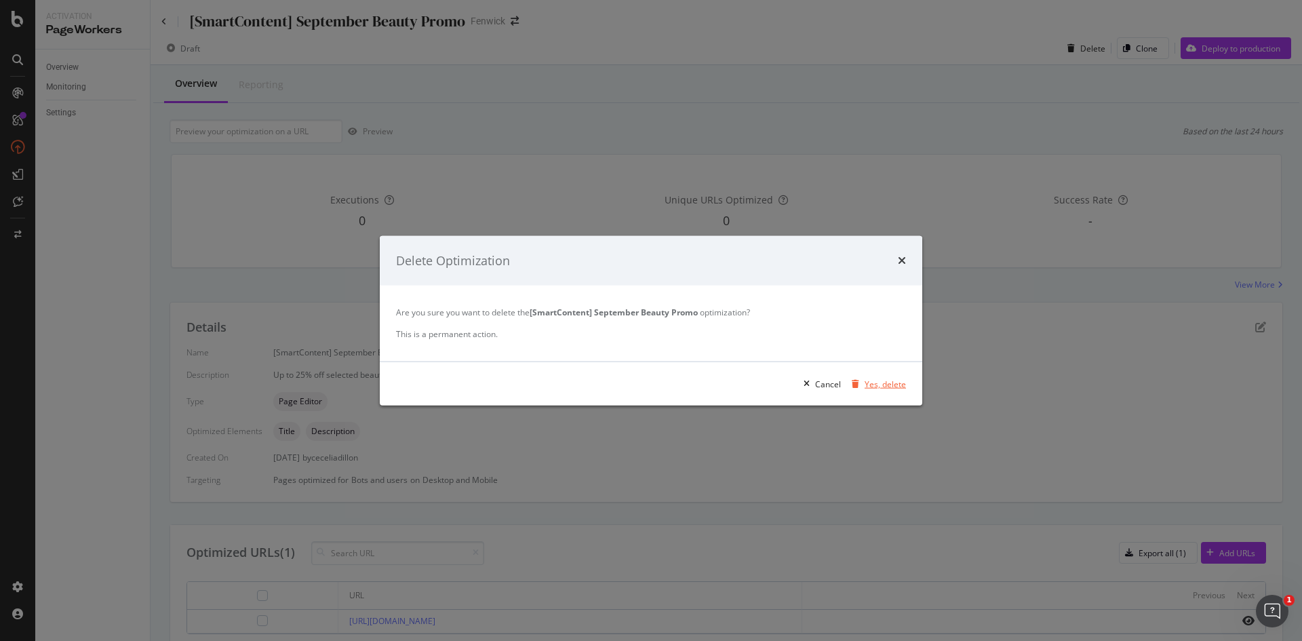
click at [863, 380] on div "modal" at bounding box center [855, 384] width 18 height 8
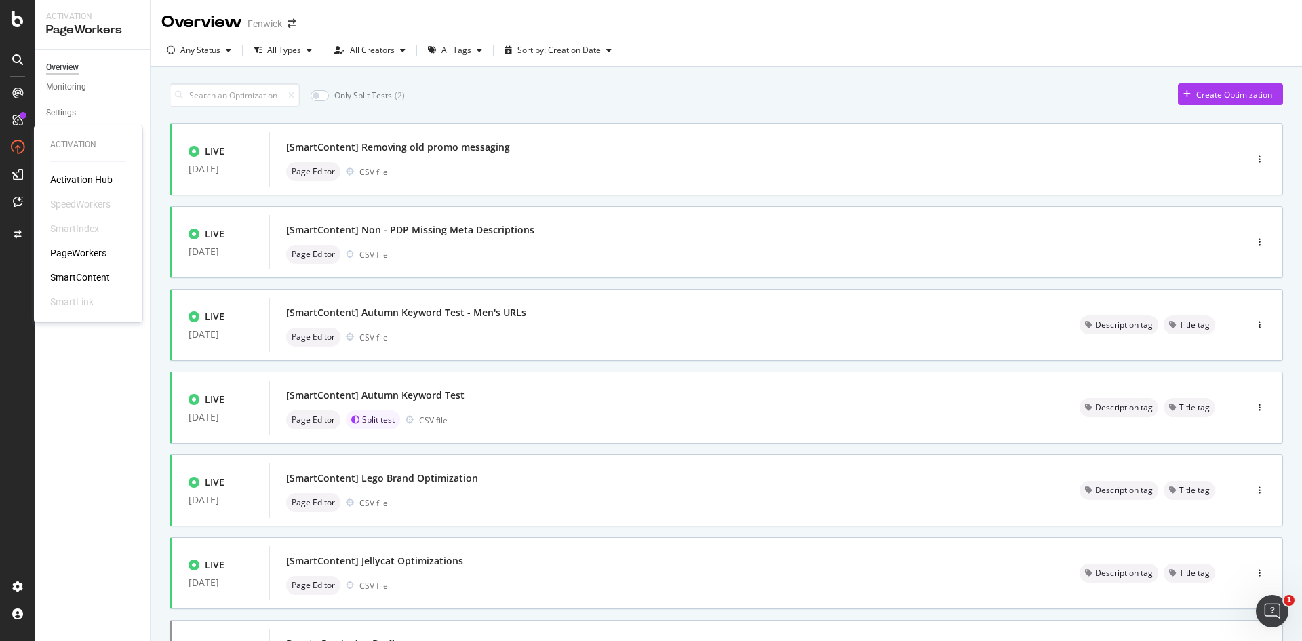
click at [73, 273] on div "SmartContent" at bounding box center [80, 278] width 60 height 14
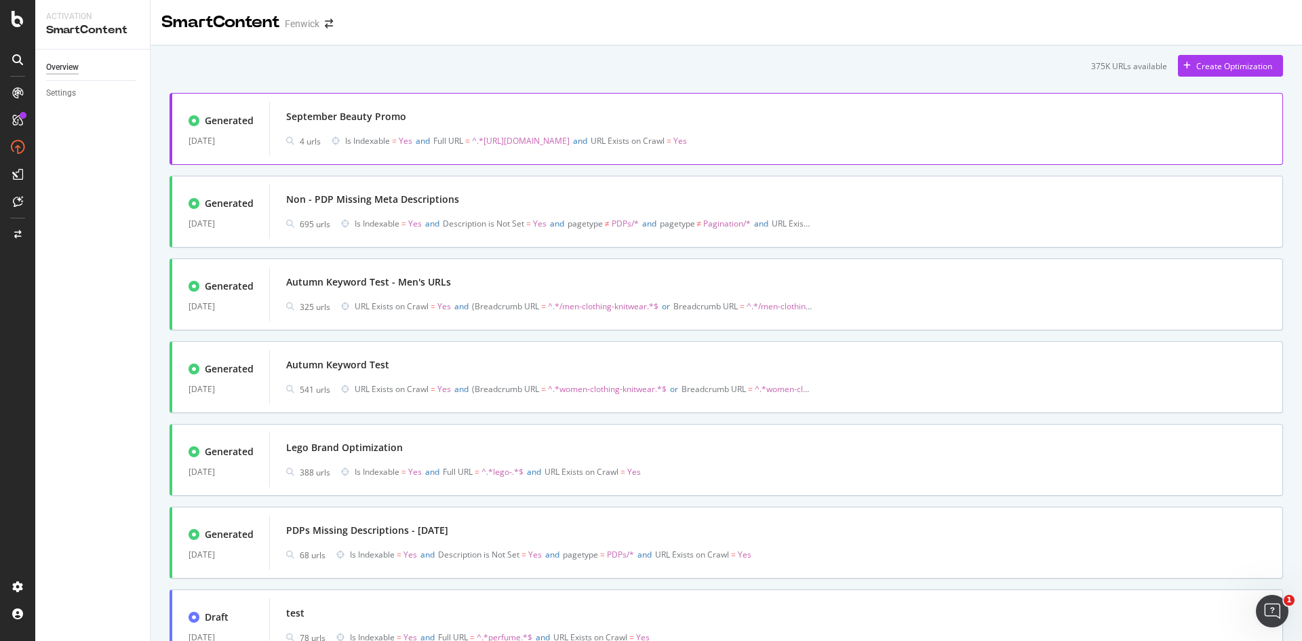
click at [761, 111] on div "September Beauty Promo" at bounding box center [776, 116] width 980 height 19
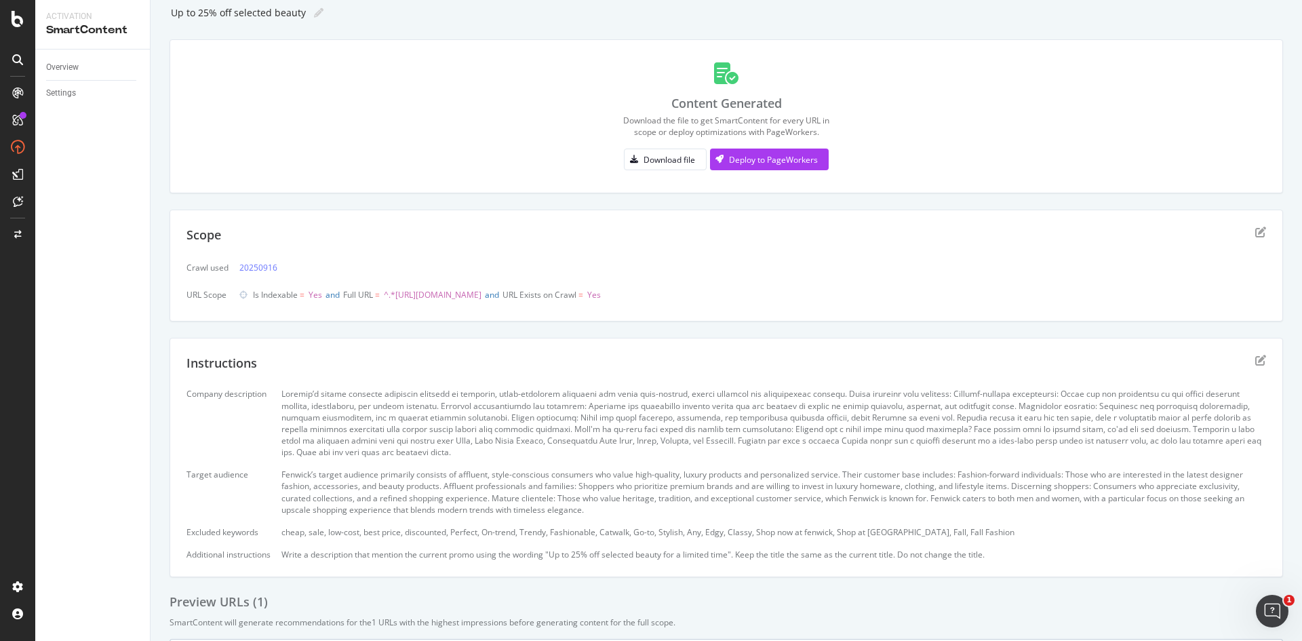
scroll to position [40, 0]
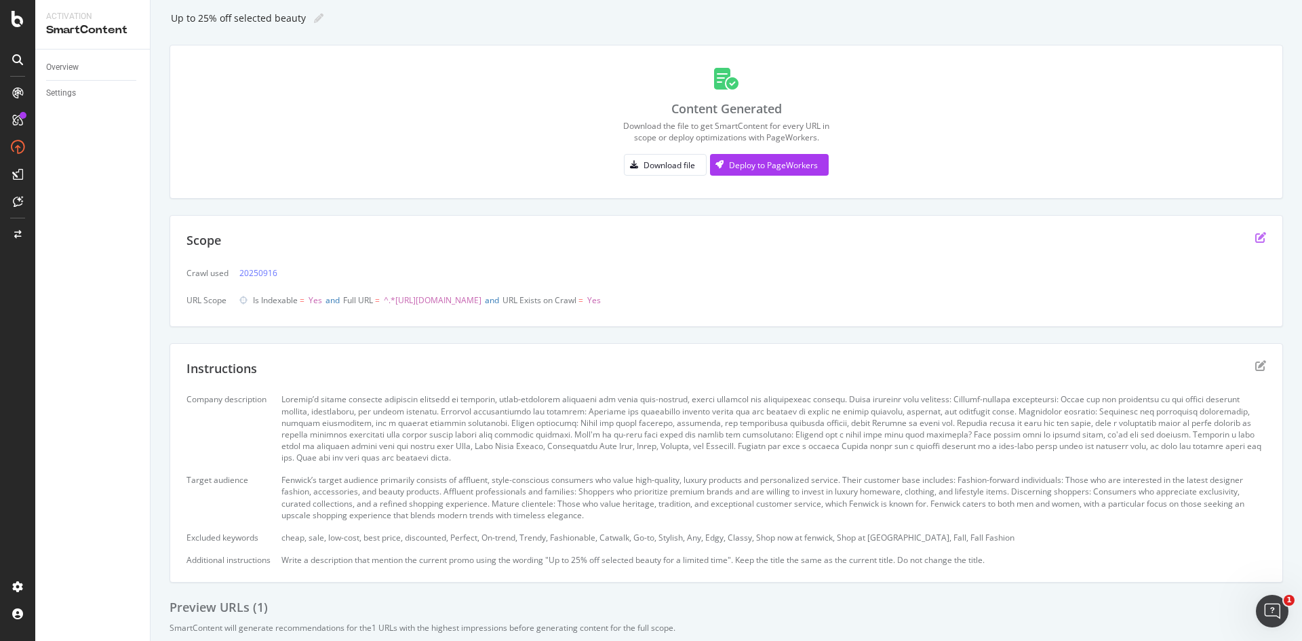
click at [1255, 235] on icon "edit" at bounding box center [1260, 237] width 11 height 11
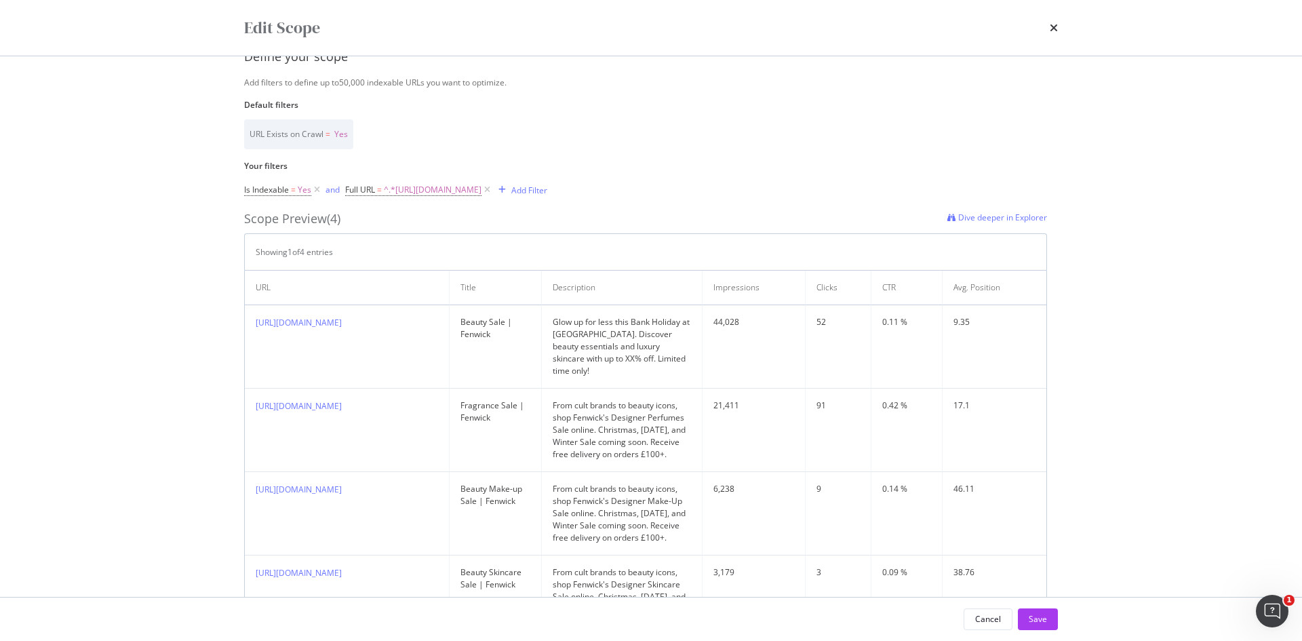
scroll to position [139, 0]
click at [1034, 618] on div "Save" at bounding box center [1038, 619] width 18 height 12
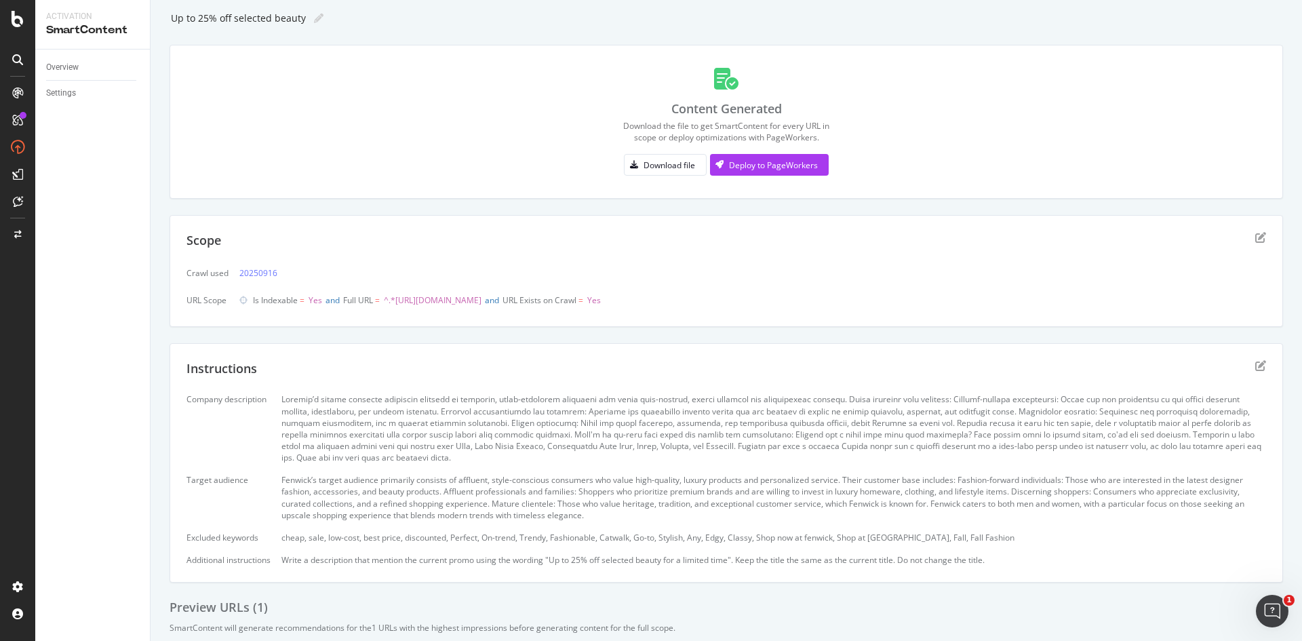
scroll to position [208, 0]
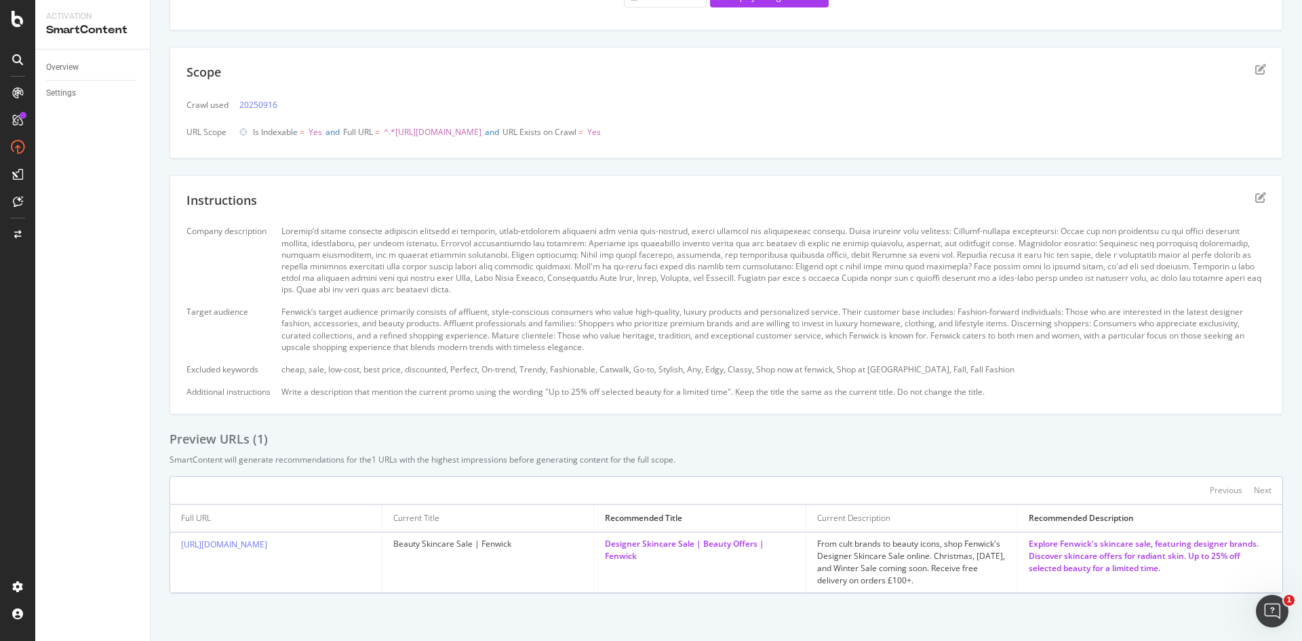
click at [1244, 66] on div "Scope" at bounding box center [725, 81] width 1079 height 34
click at [1255, 68] on icon "edit" at bounding box center [1260, 69] width 11 height 11
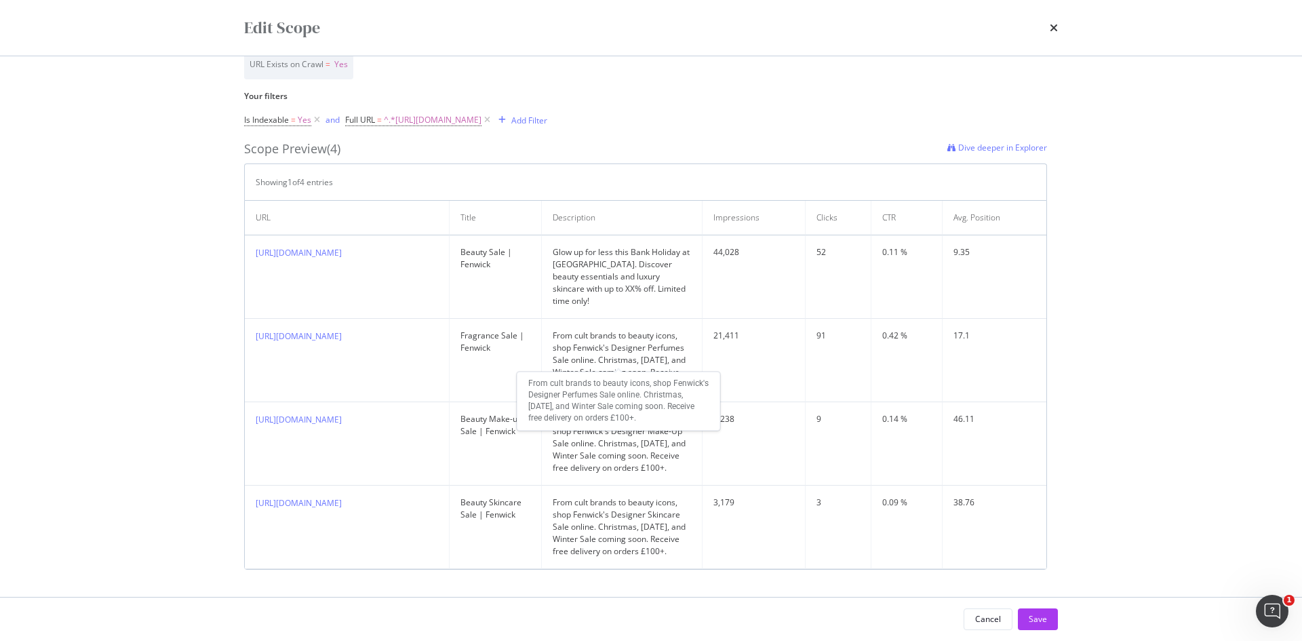
scroll to position [0, 0]
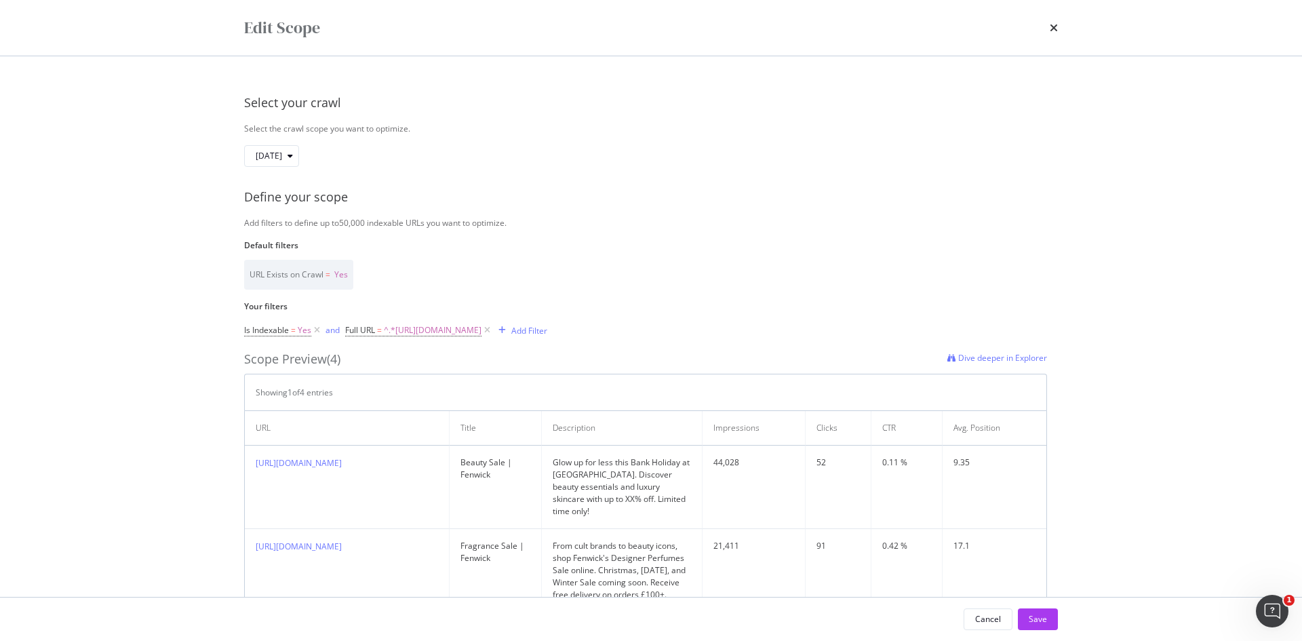
click at [1048, 25] on div "Edit Scope" at bounding box center [651, 27] width 814 height 23
click at [1054, 26] on icon "times" at bounding box center [1054, 27] width 8 height 11
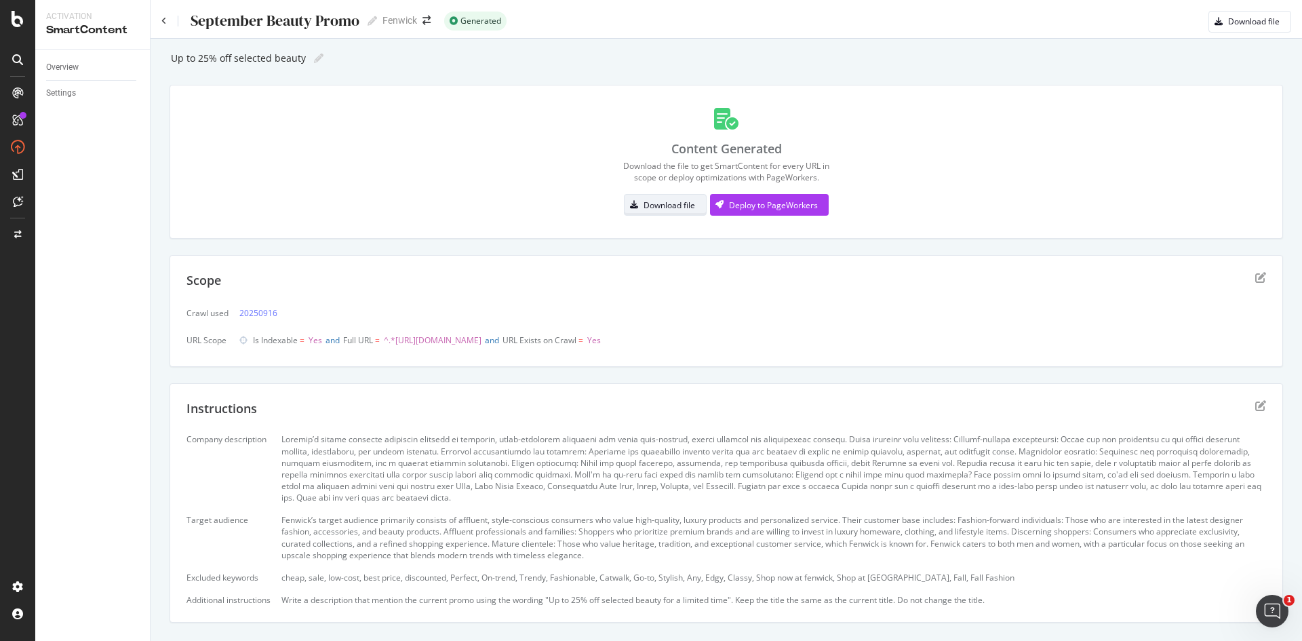
click at [660, 208] on div "Download file" at bounding box center [669, 205] width 52 height 12
click at [1255, 401] on icon "edit" at bounding box center [1260, 405] width 11 height 11
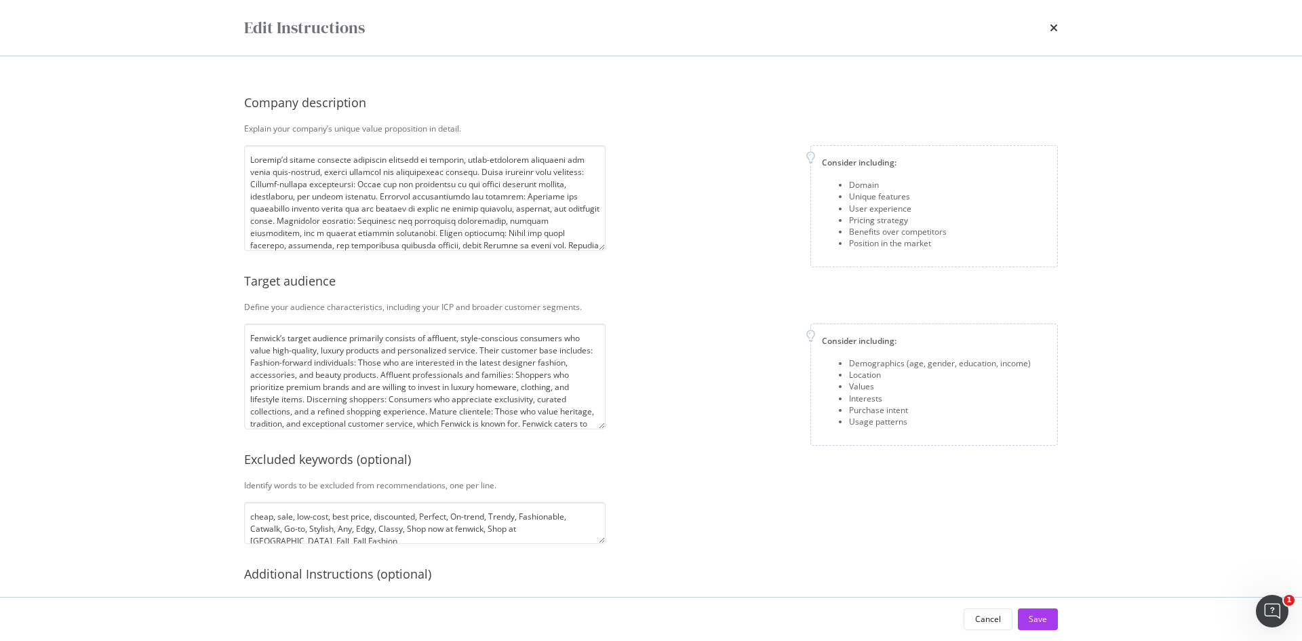
scroll to position [152, 0]
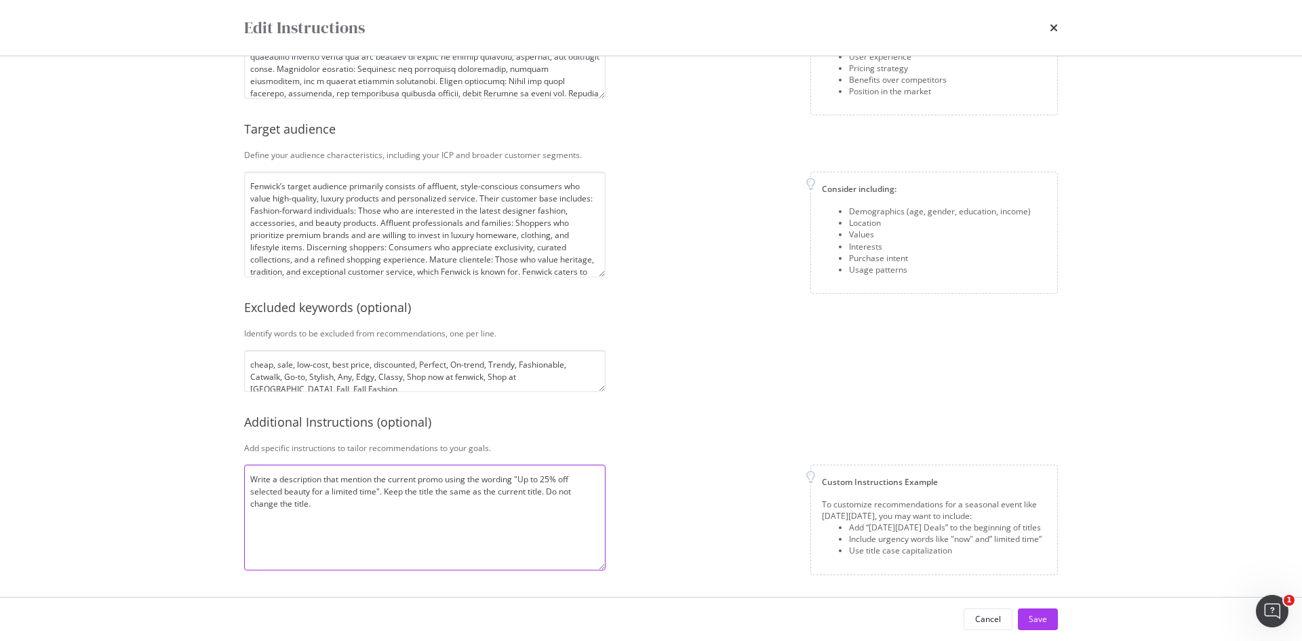
drag, startPoint x: 544, startPoint y: 490, endPoint x: 385, endPoint y: 485, distance: 159.4
click at [385, 485] on textarea "Write a description that mention the current promo using the wording "Up to 25%…" at bounding box center [424, 517] width 361 height 106
drag, startPoint x: 385, startPoint y: 485, endPoint x: 477, endPoint y: 528, distance: 101.0
click at [477, 528] on textarea "Write a description that mention the current promo using the wording "Up to 25%…" at bounding box center [424, 517] width 361 height 106
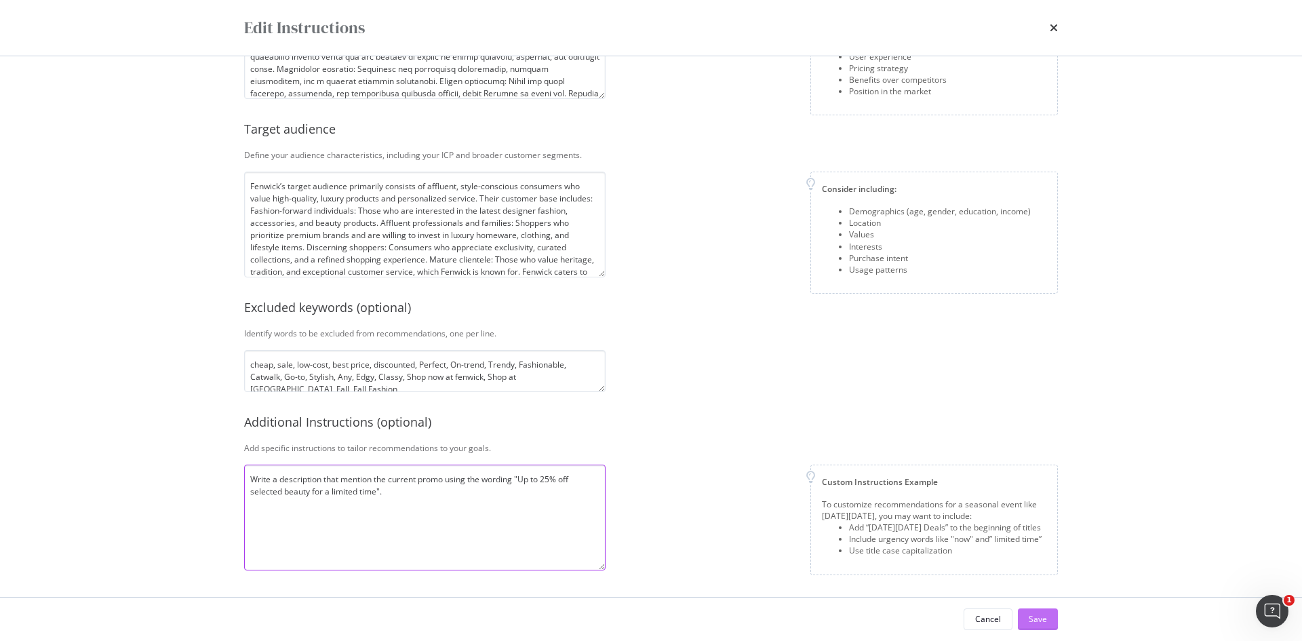
type textarea "Write a description that mention the current promo using the wording "Up to 25%…"
click at [1037, 612] on div "Save" at bounding box center [1038, 619] width 18 height 20
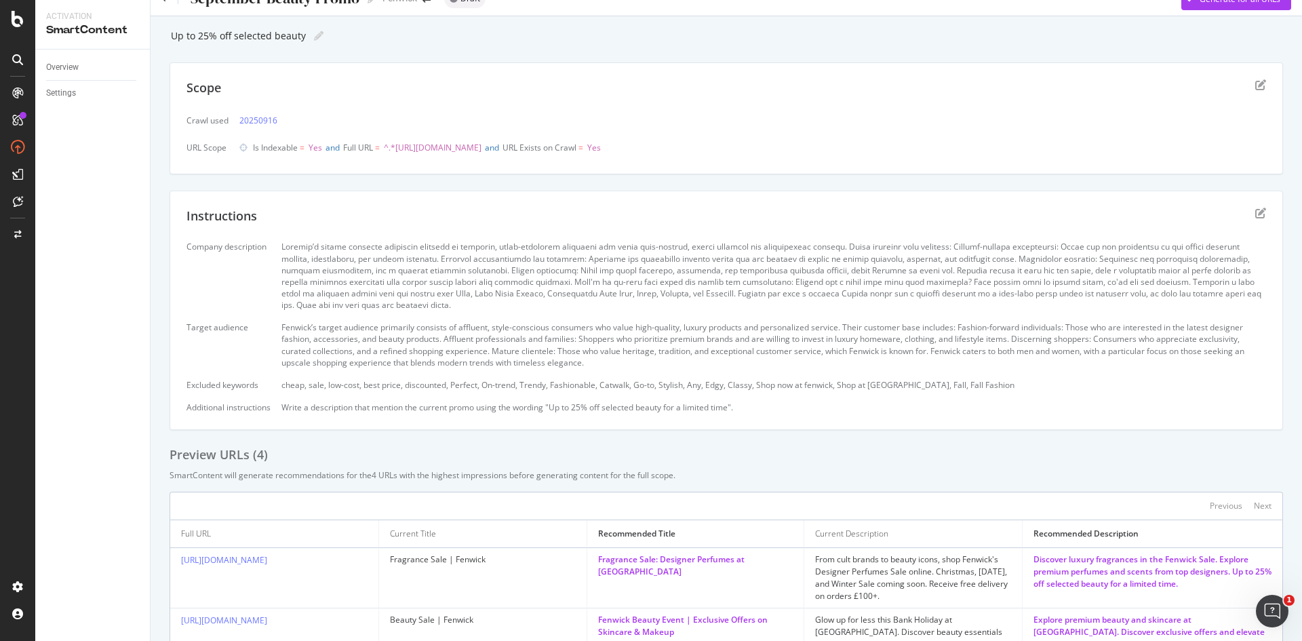
scroll to position [3, 0]
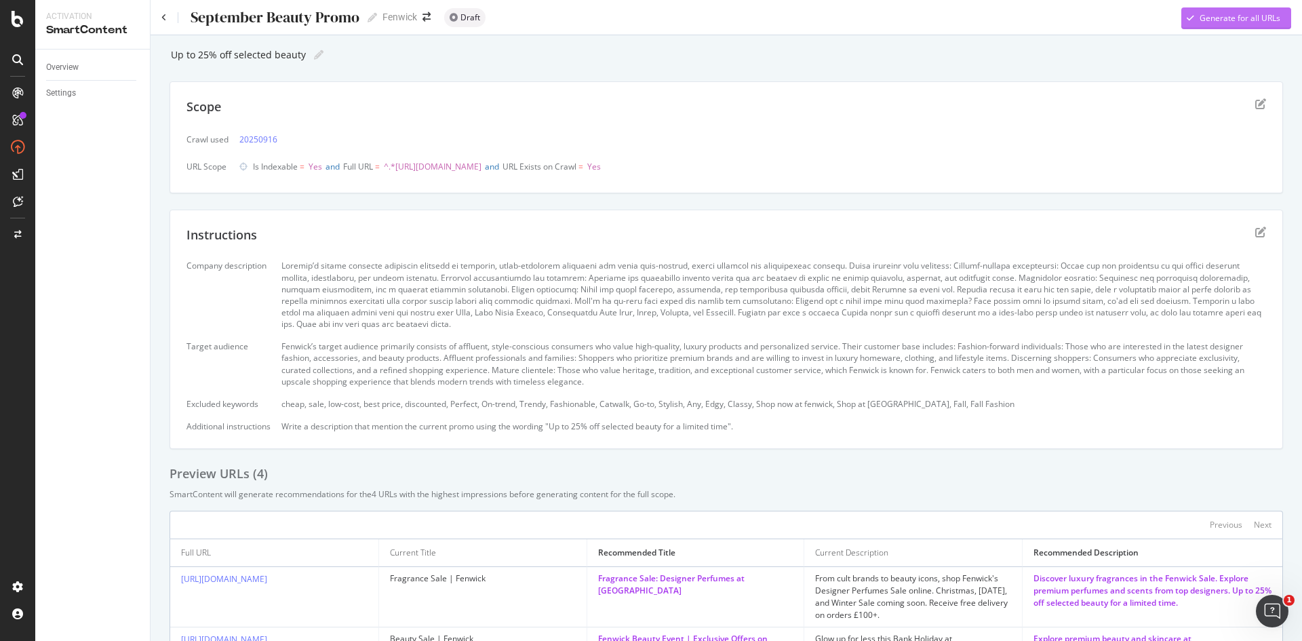
click at [1193, 24] on div "Generate for all URLs" at bounding box center [1230, 18] width 99 height 20
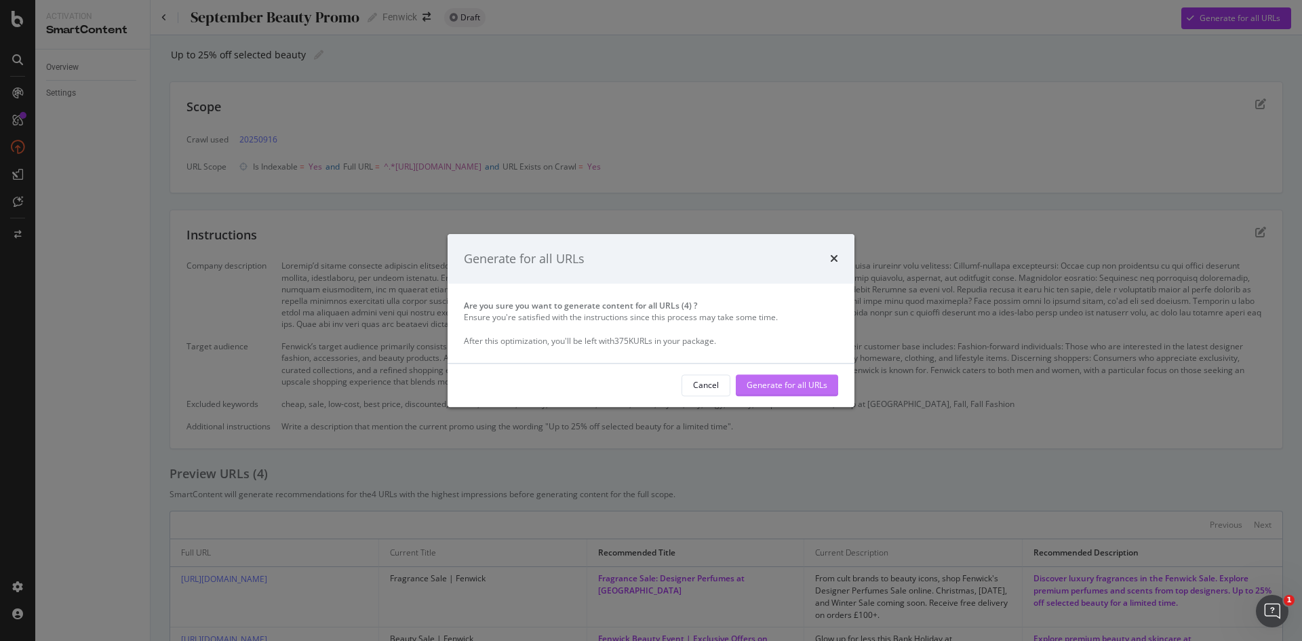
click at [766, 383] on div "Generate for all URLs" at bounding box center [787, 386] width 81 height 12
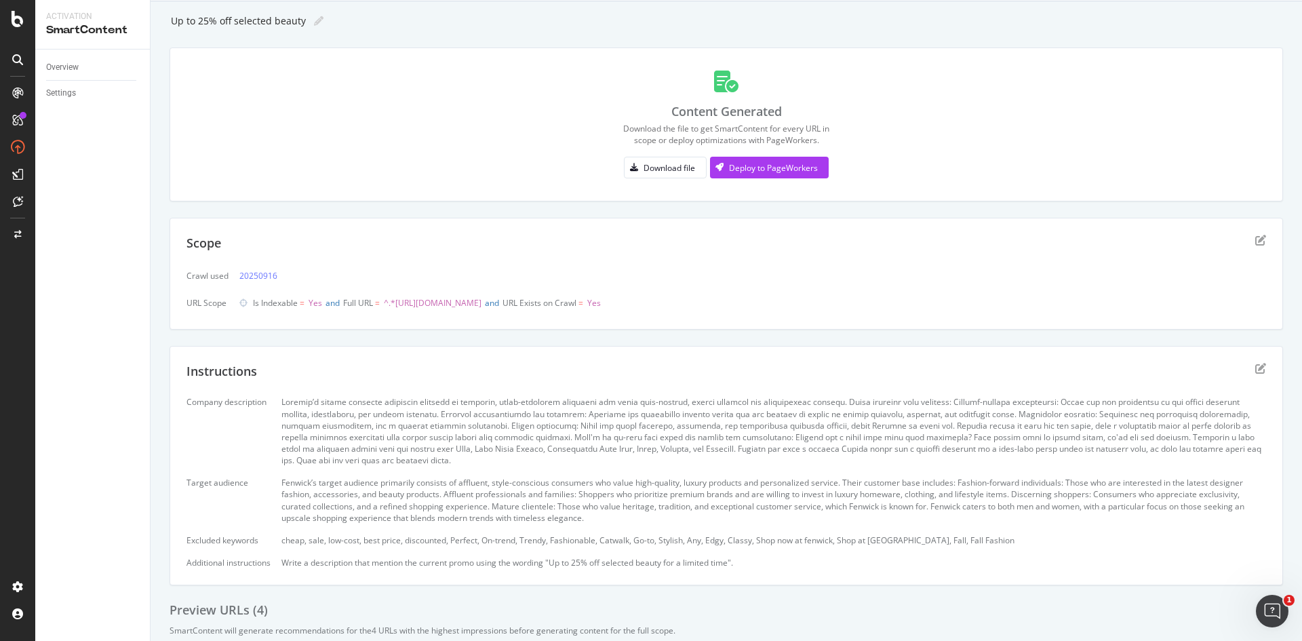
scroll to position [0, 0]
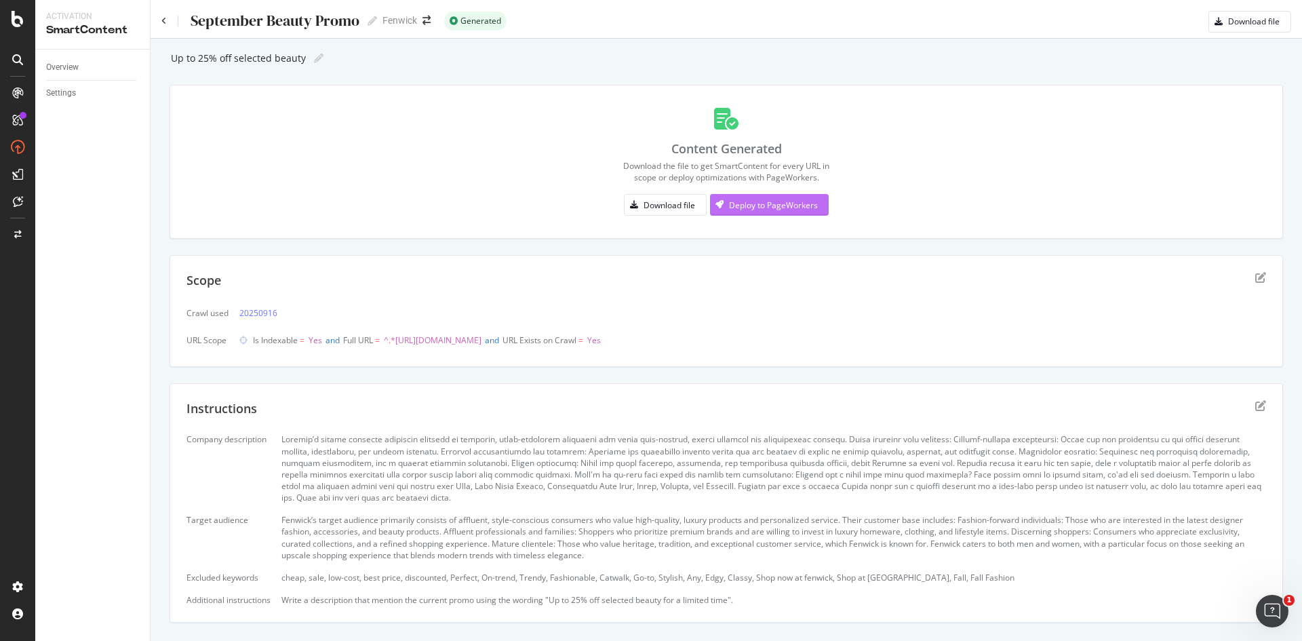
click at [745, 207] on div "Deploy to PageWorkers" at bounding box center [773, 205] width 89 height 12
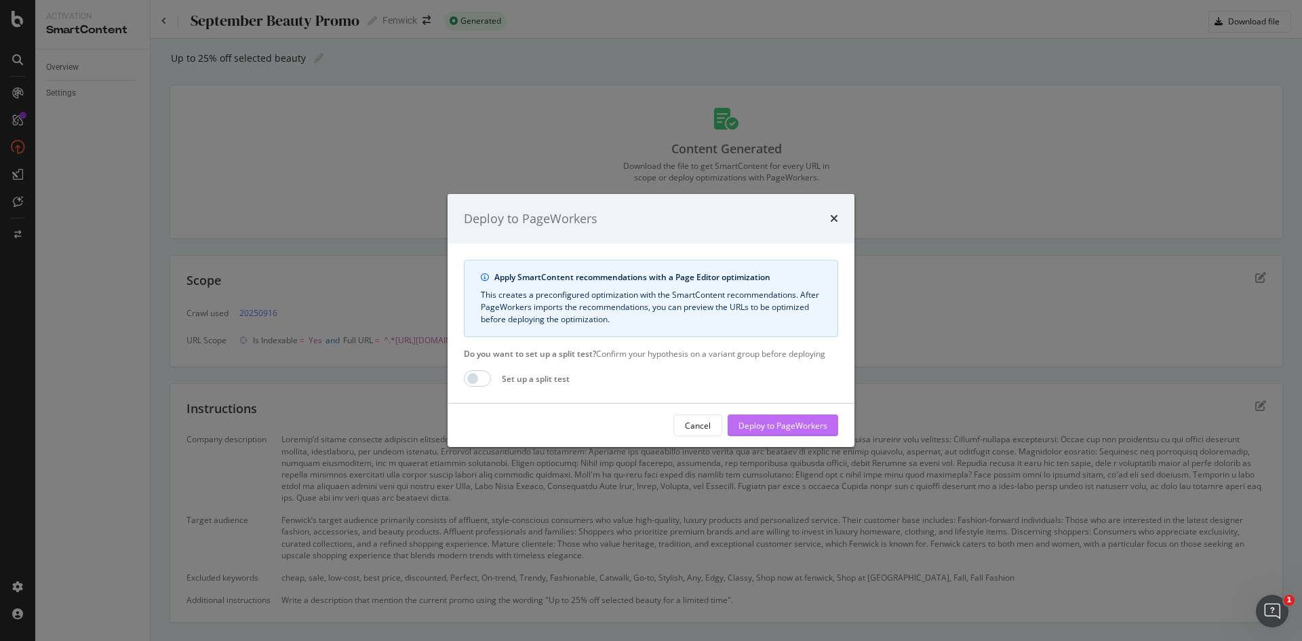
click at [780, 429] on div "Deploy to PageWorkers" at bounding box center [782, 426] width 89 height 12
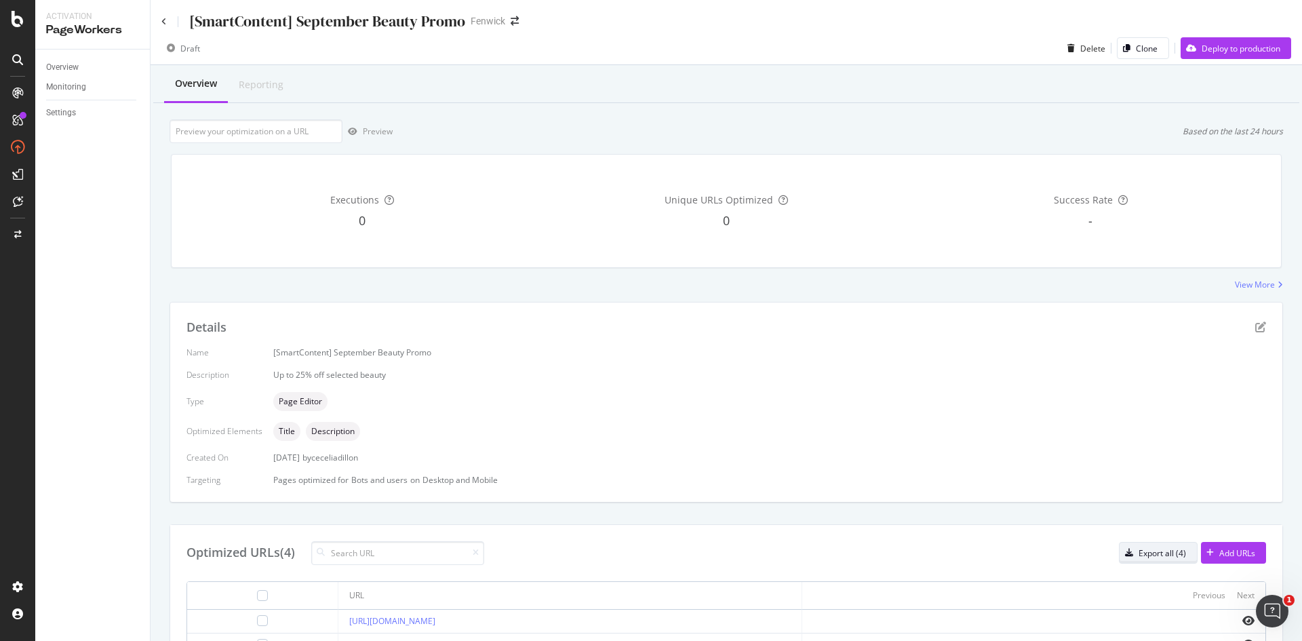
click at [1151, 557] on div "Export all (4)" at bounding box center [1161, 553] width 47 height 12
click at [1100, 129] on div "Preview Based on the last 24 hours" at bounding box center [726, 131] width 1113 height 24
click at [1180, 41] on div "Deploy to production" at bounding box center [1230, 48] width 100 height 20
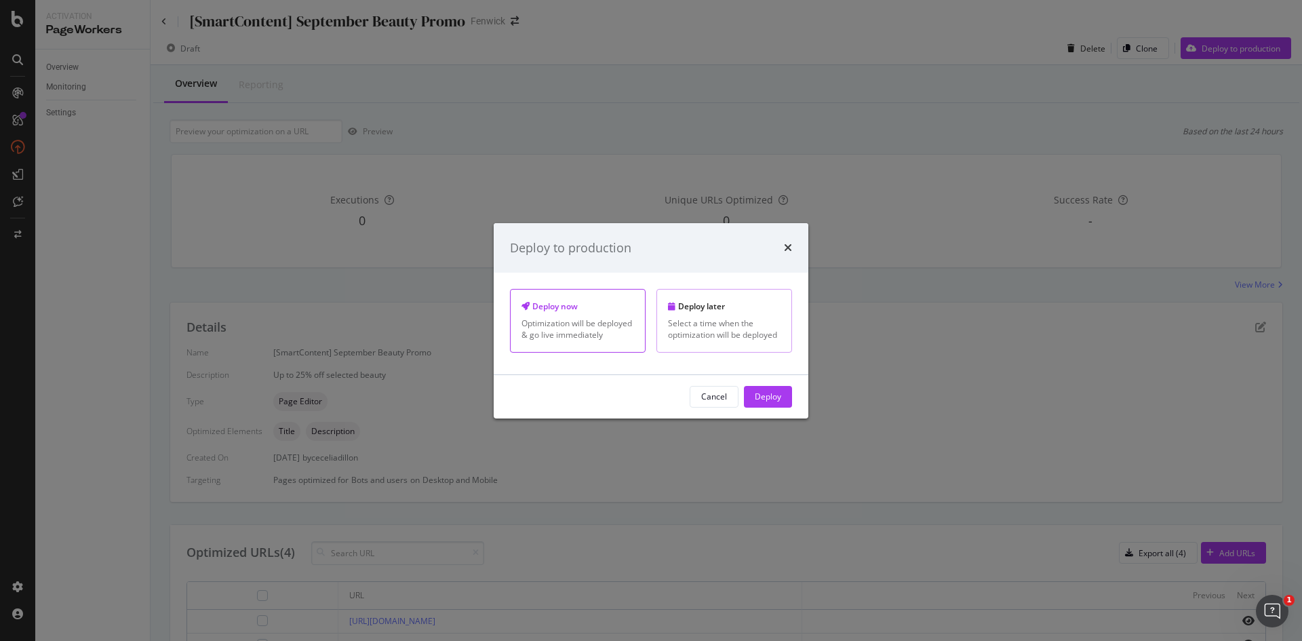
click at [732, 325] on div "Select a time when the optimization will be deployed" at bounding box center [724, 328] width 113 height 23
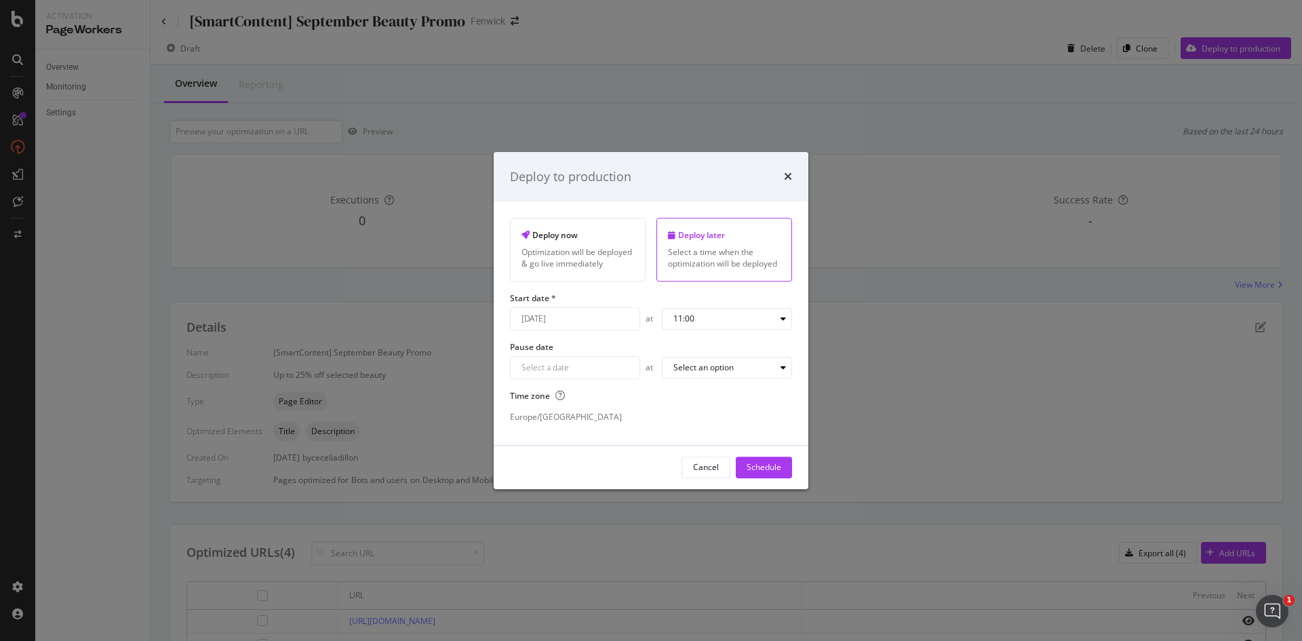
click at [621, 325] on div "September 17th 2025 Navigate forward to interact with the calendar and select a…" at bounding box center [575, 318] width 130 height 23
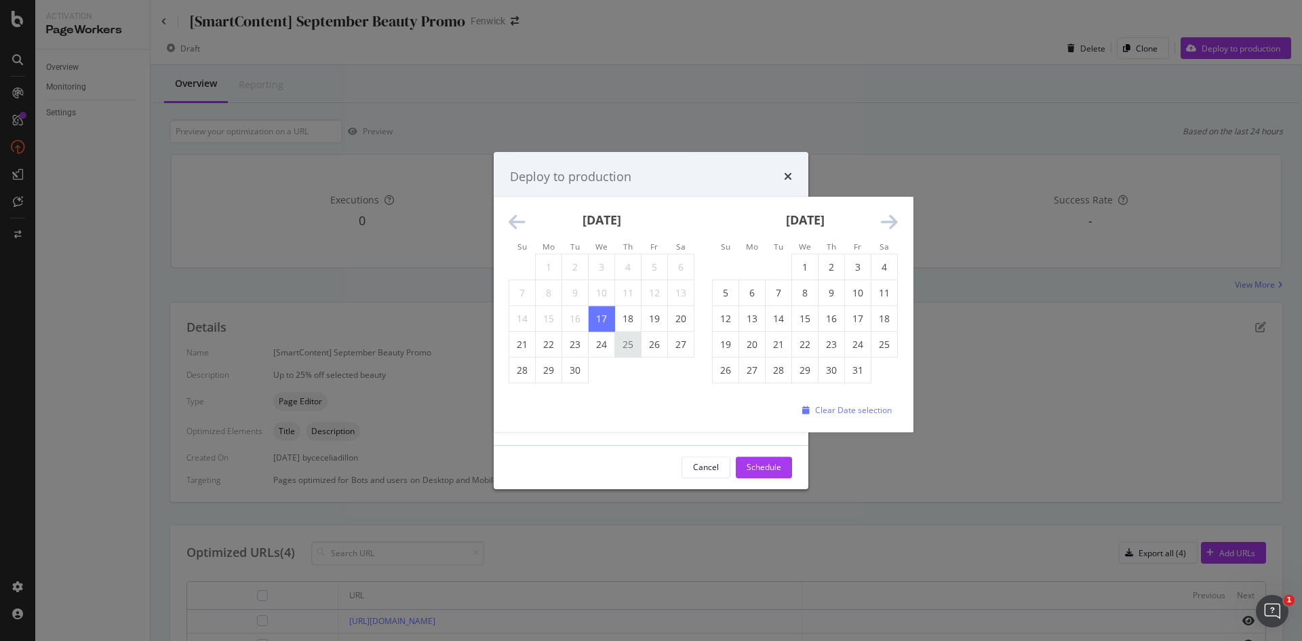
click at [629, 351] on td "25" at bounding box center [628, 345] width 26 height 26
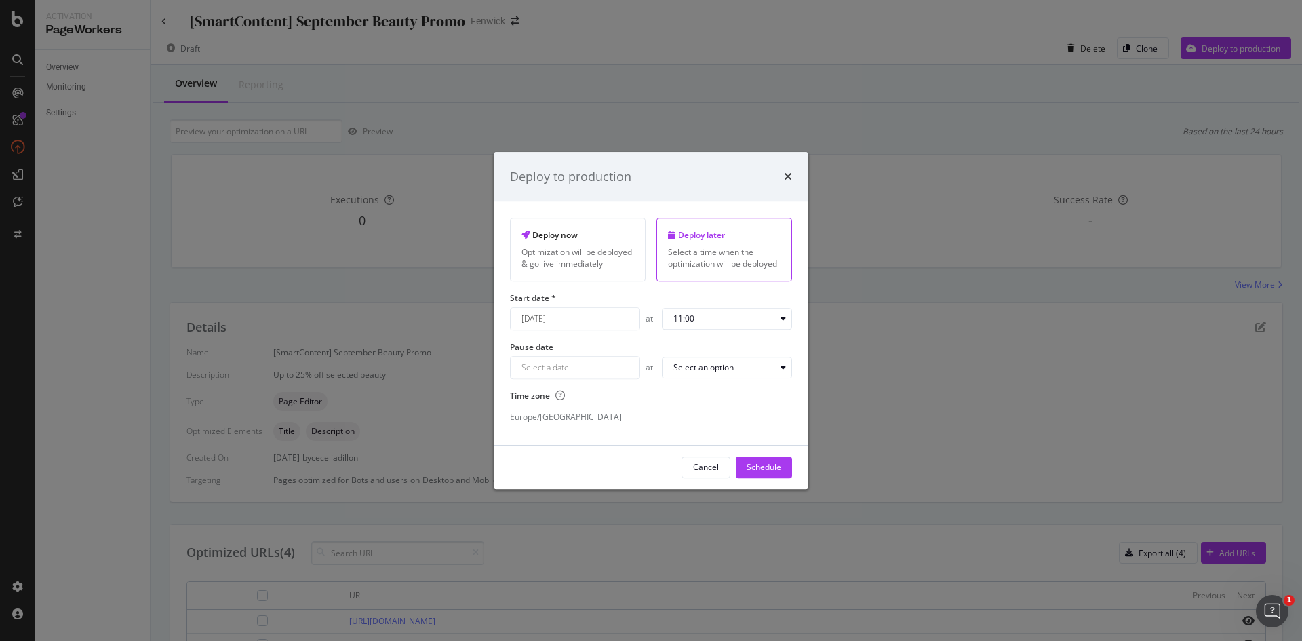
type input "September 25th 2025"
click at [692, 329] on button "11:00" at bounding box center [727, 319] width 130 height 22
click at [688, 457] on div "09:00" at bounding box center [689, 460] width 21 height 12
click at [606, 369] on div "Navigate forward to interact with the calendar and select a date. Press the que…" at bounding box center [575, 367] width 130 height 23
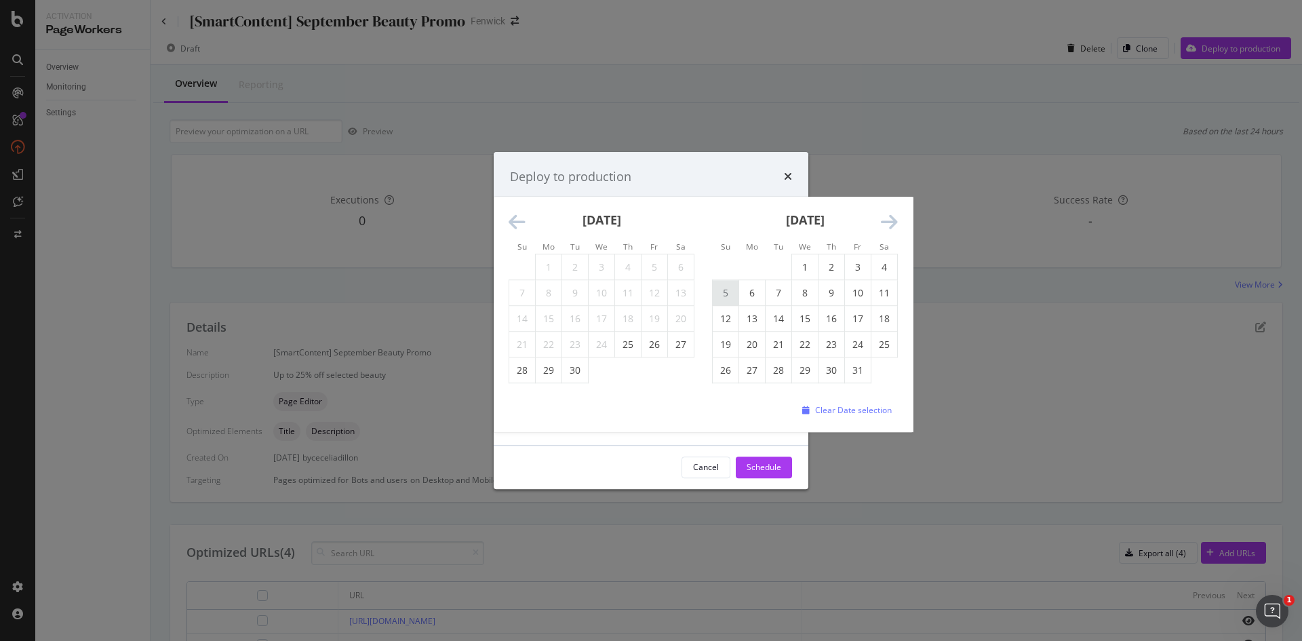
click at [730, 298] on td "5" at bounding box center [726, 293] width 26 height 26
type input "October 5th 2025"
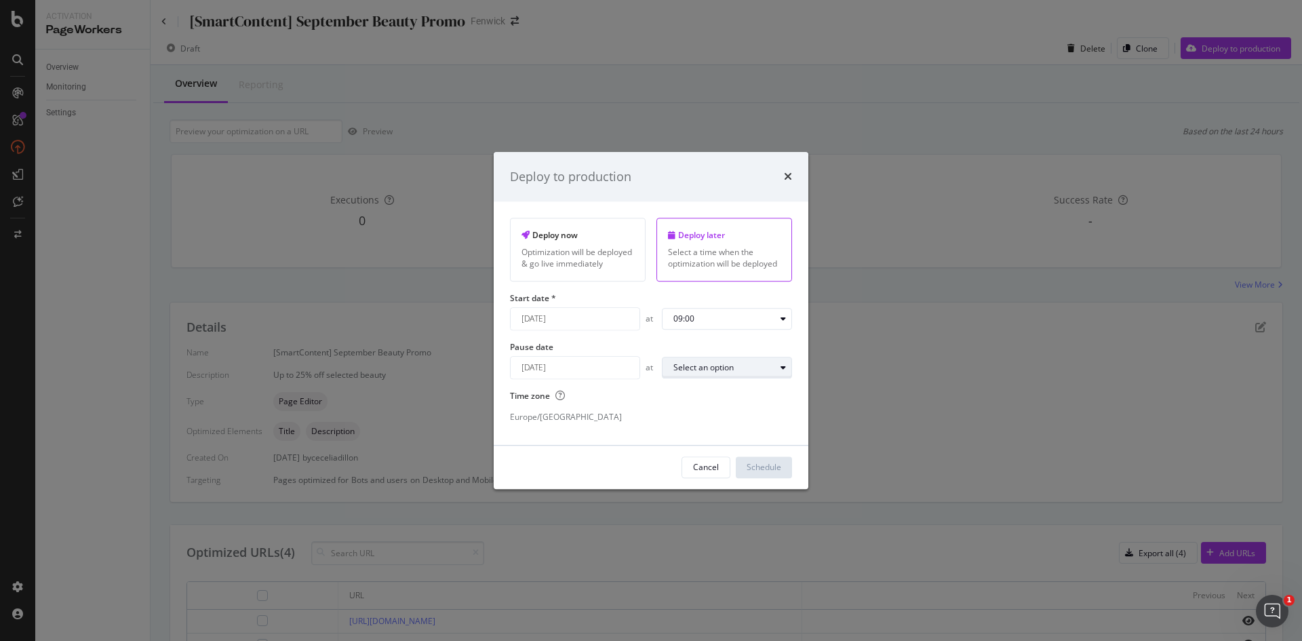
click at [743, 370] on div "Select an option" at bounding box center [724, 367] width 102 height 8
click at [687, 547] on div "23:00" at bounding box center [689, 548] width 21 height 12
click at [762, 468] on div "Schedule" at bounding box center [764, 468] width 35 height 12
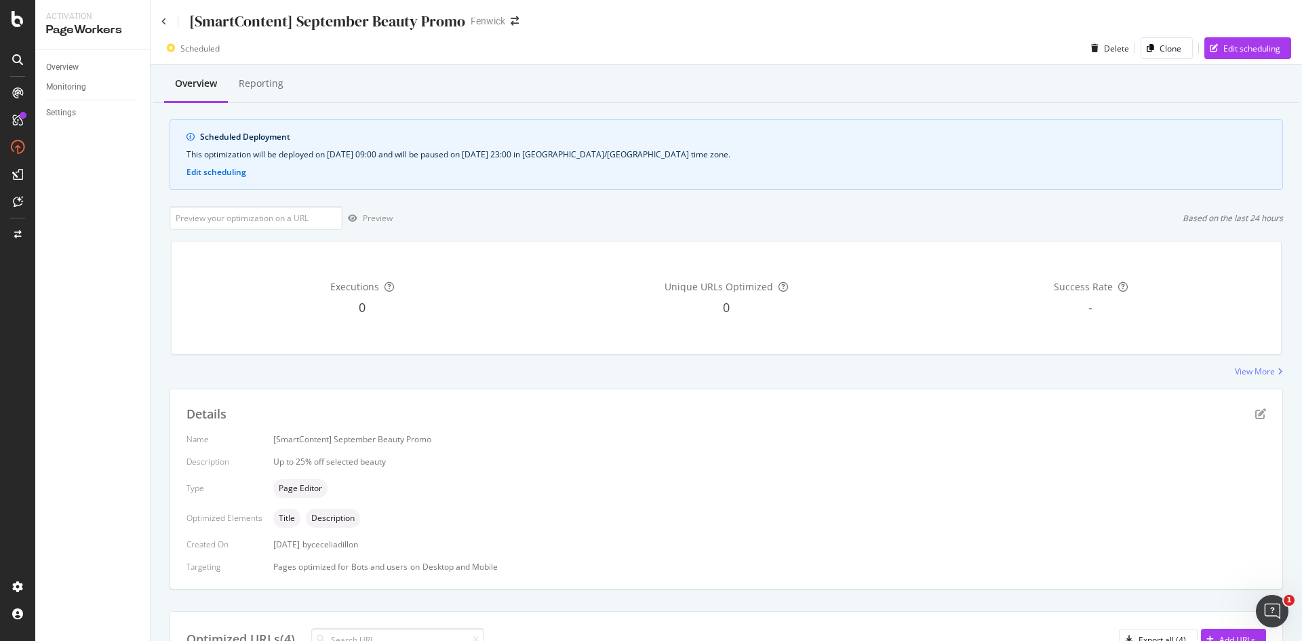
scroll to position [11, 0]
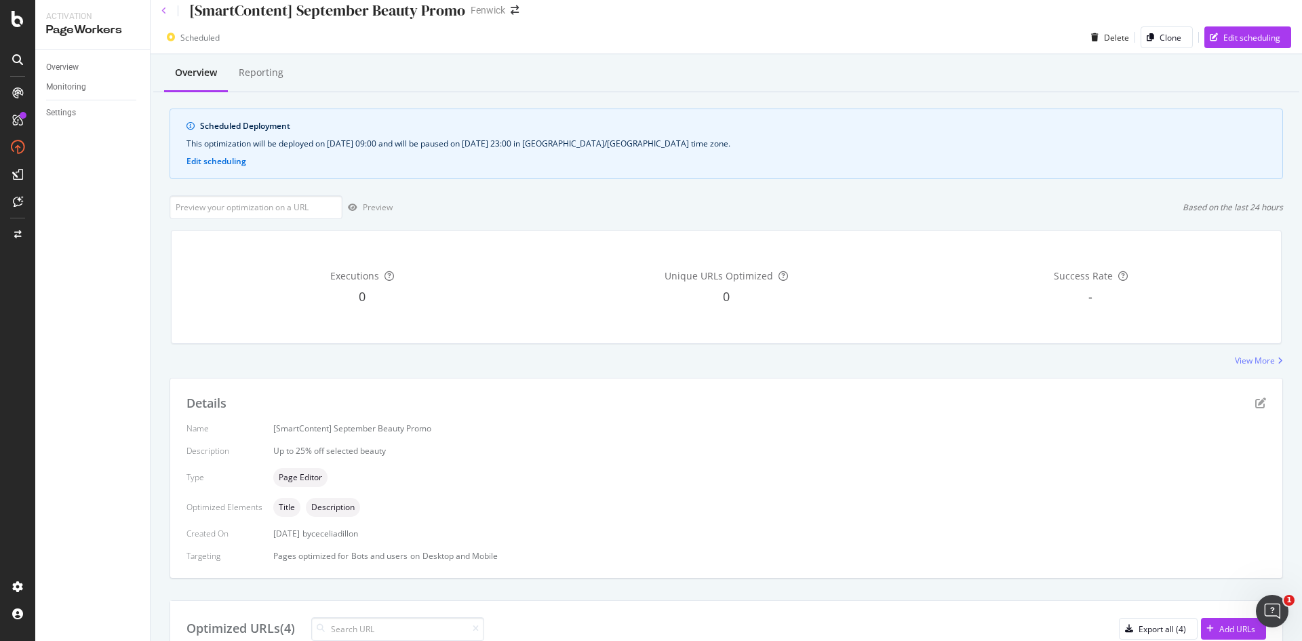
click at [165, 9] on icon at bounding box center [163, 11] width 5 height 8
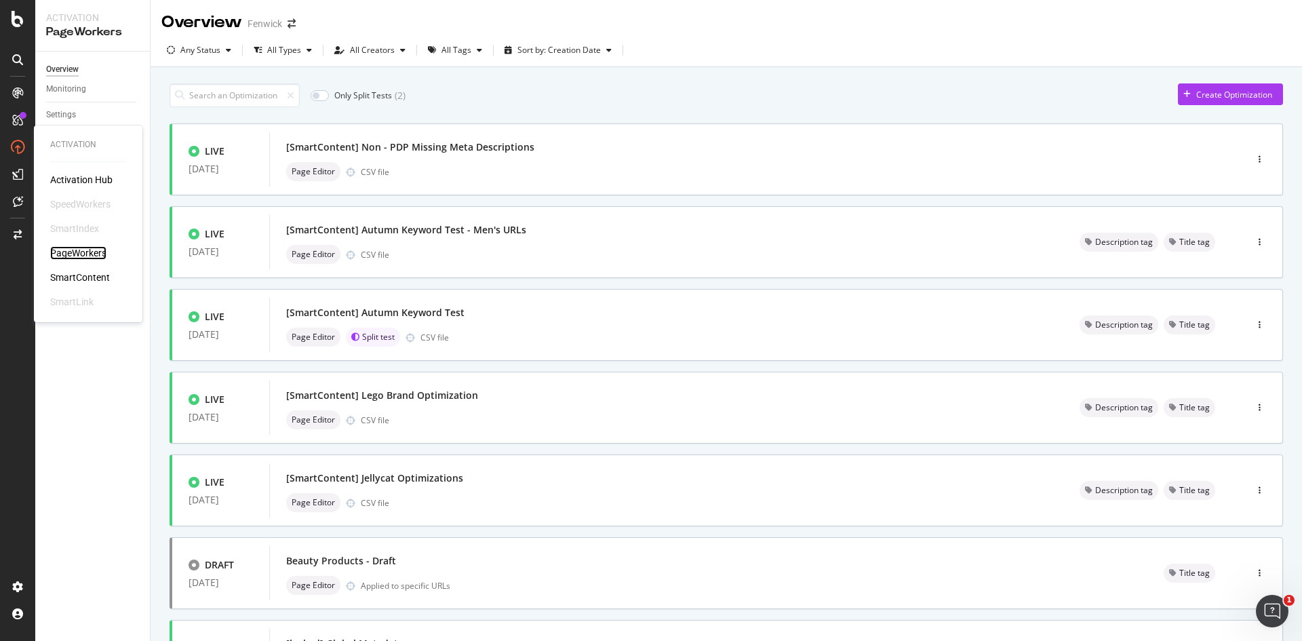
click at [82, 250] on div "PageWorkers" at bounding box center [78, 253] width 56 height 14
click at [224, 95] on input at bounding box center [235, 95] width 130 height 24
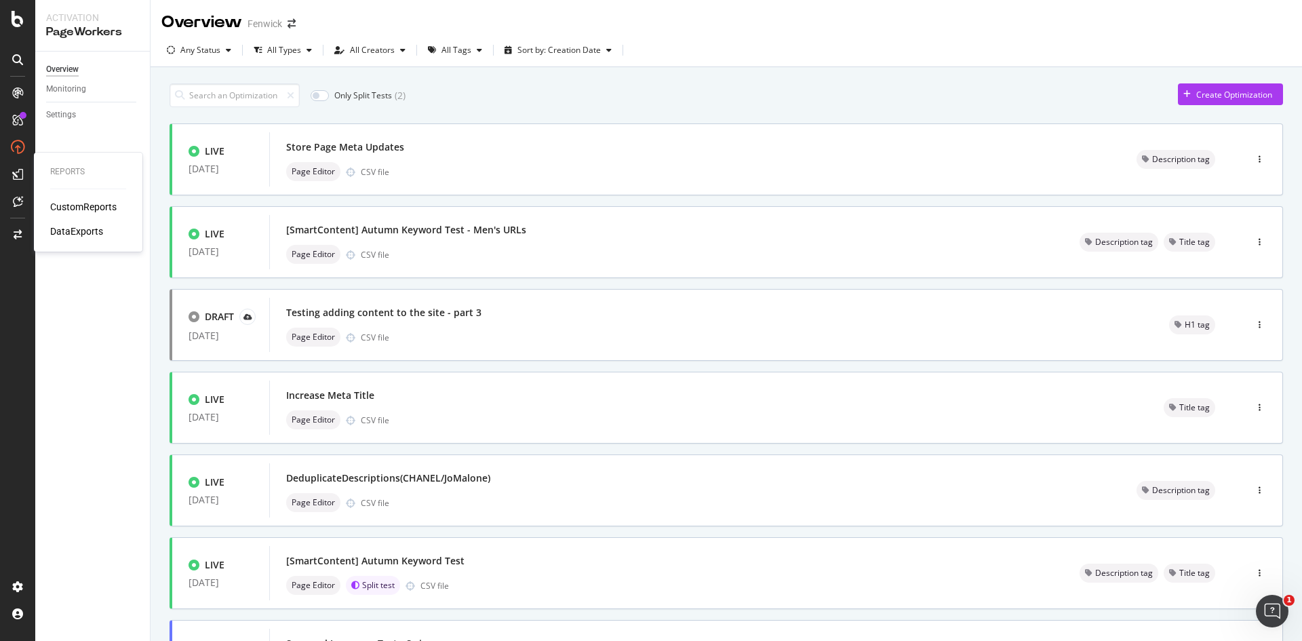
click at [14, 175] on icon at bounding box center [17, 174] width 11 height 11
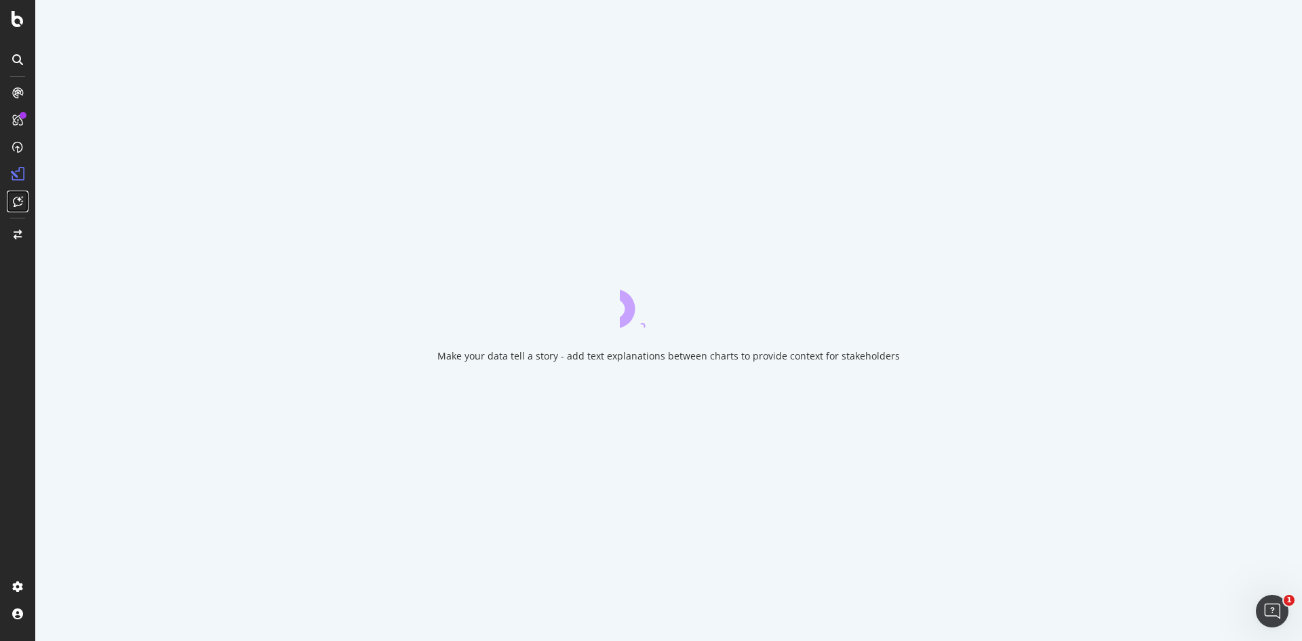
click at [15, 200] on icon at bounding box center [18, 201] width 10 height 11
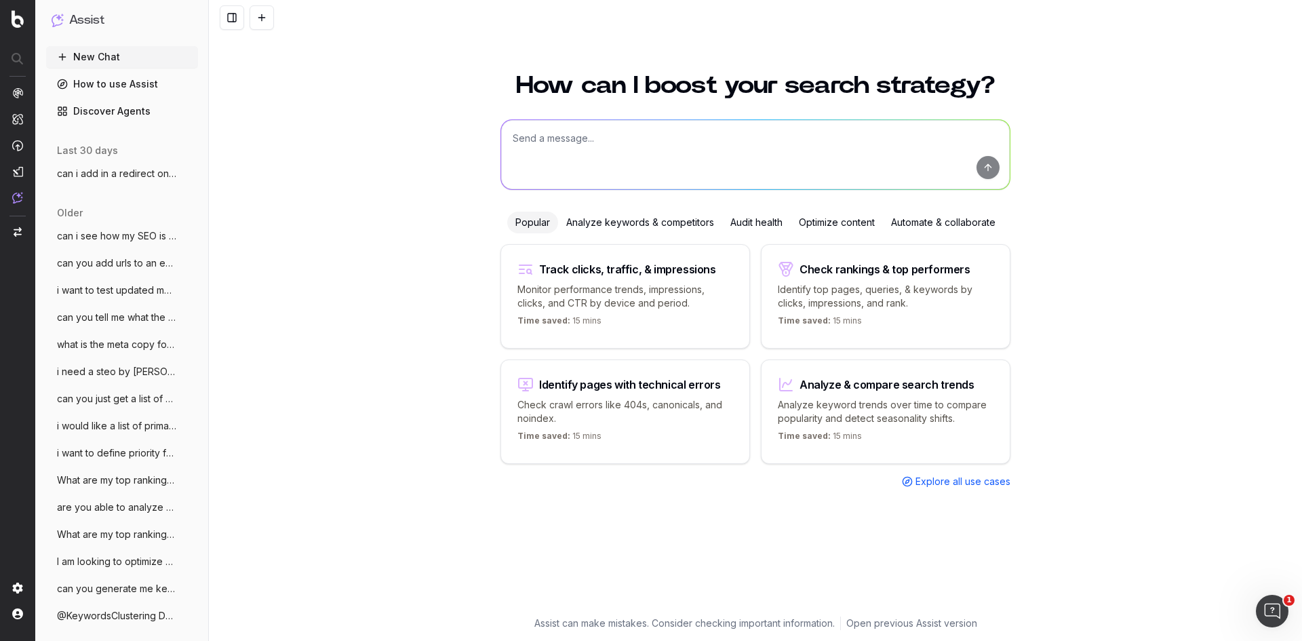
click at [525, 147] on textarea at bounding box center [755, 154] width 509 height 69
paste textarea "https://www.fenwick.co.uk/collections/sale-beauty"
type textarea "what is the meta description for this: https://www.fenwick.co.uk/collections/sa…"
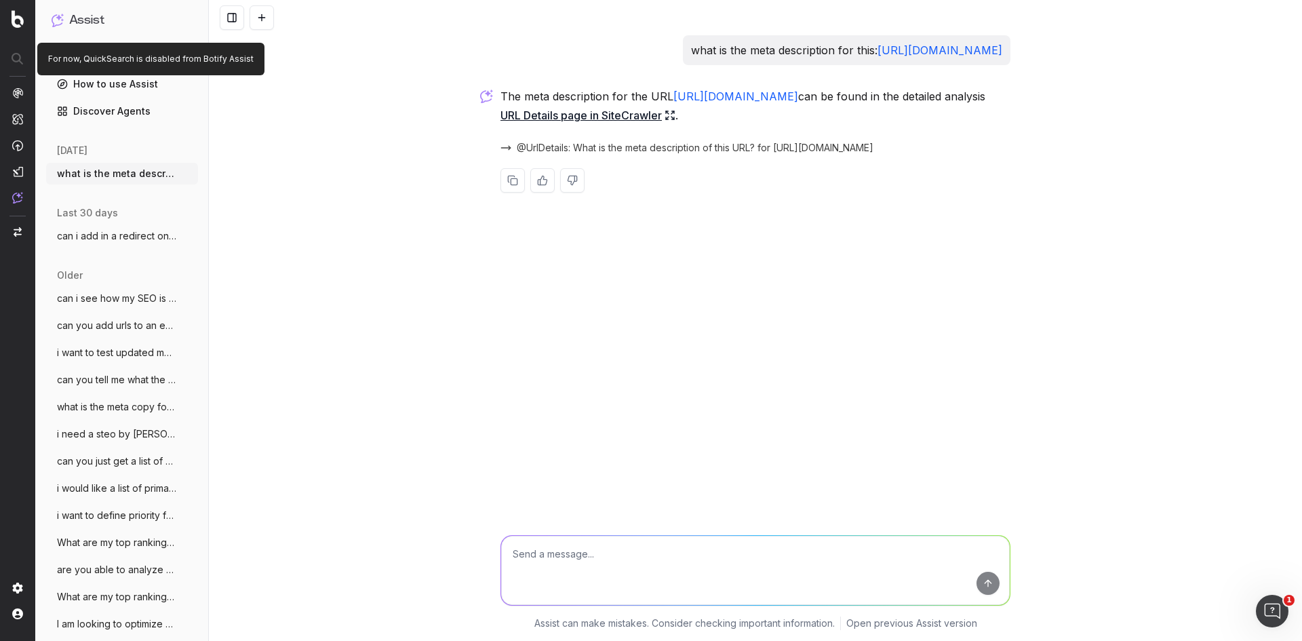
click at [19, 59] on div at bounding box center [18, 59] width 34 height 24
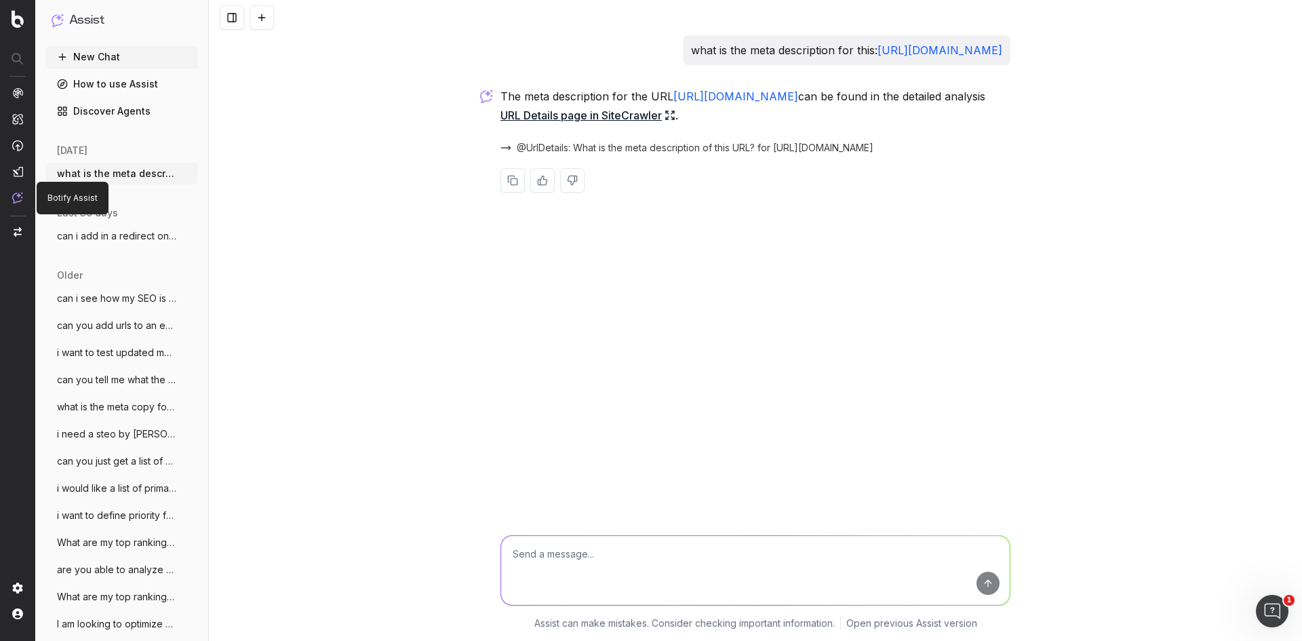
click at [18, 199] on img at bounding box center [17, 198] width 11 height 12
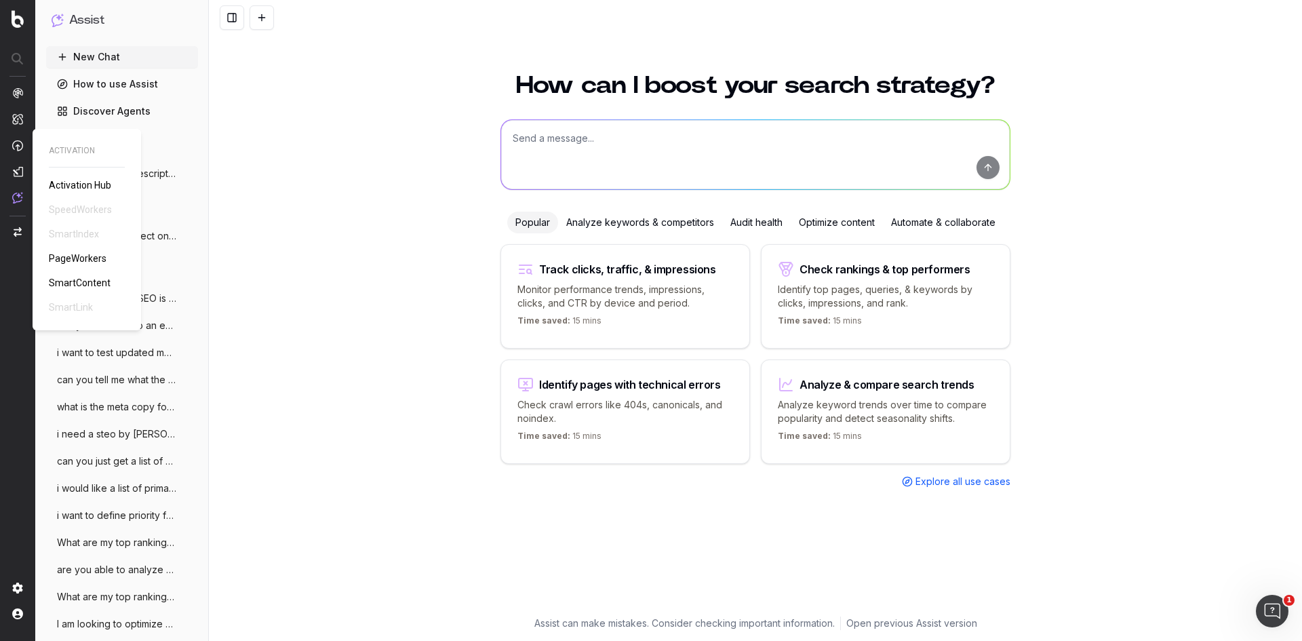
click at [73, 279] on span "SmartContent" at bounding box center [80, 282] width 62 height 11
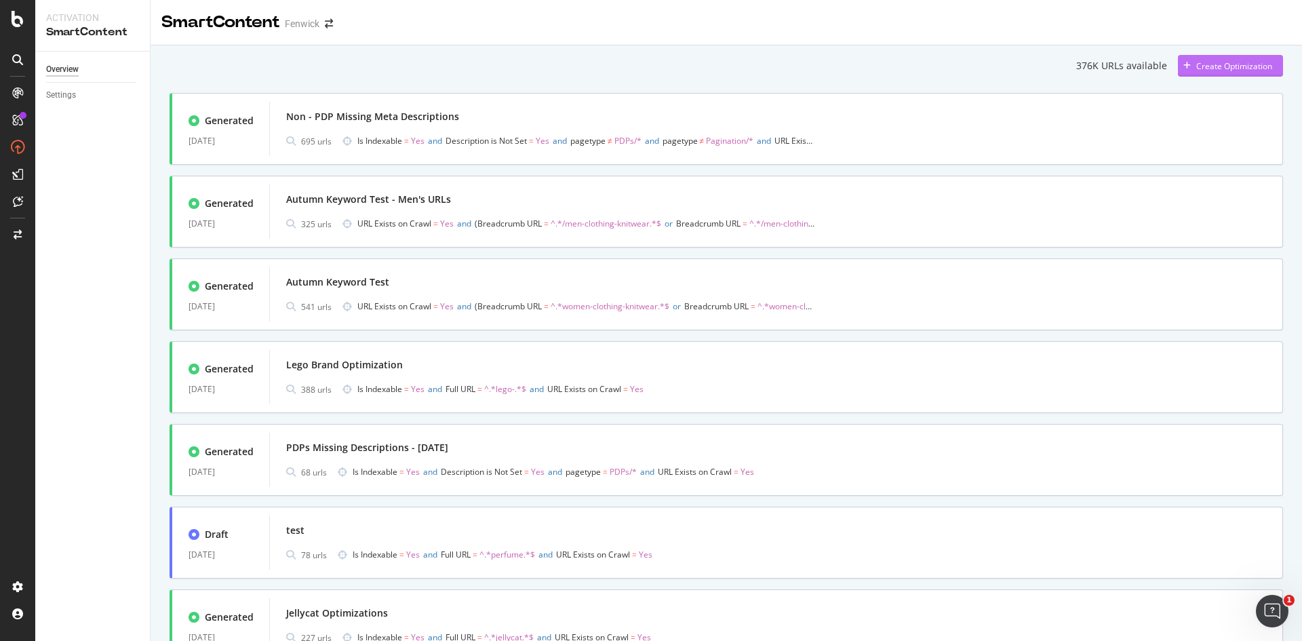
click at [1196, 66] on div "Create Optimization" at bounding box center [1234, 66] width 76 height 12
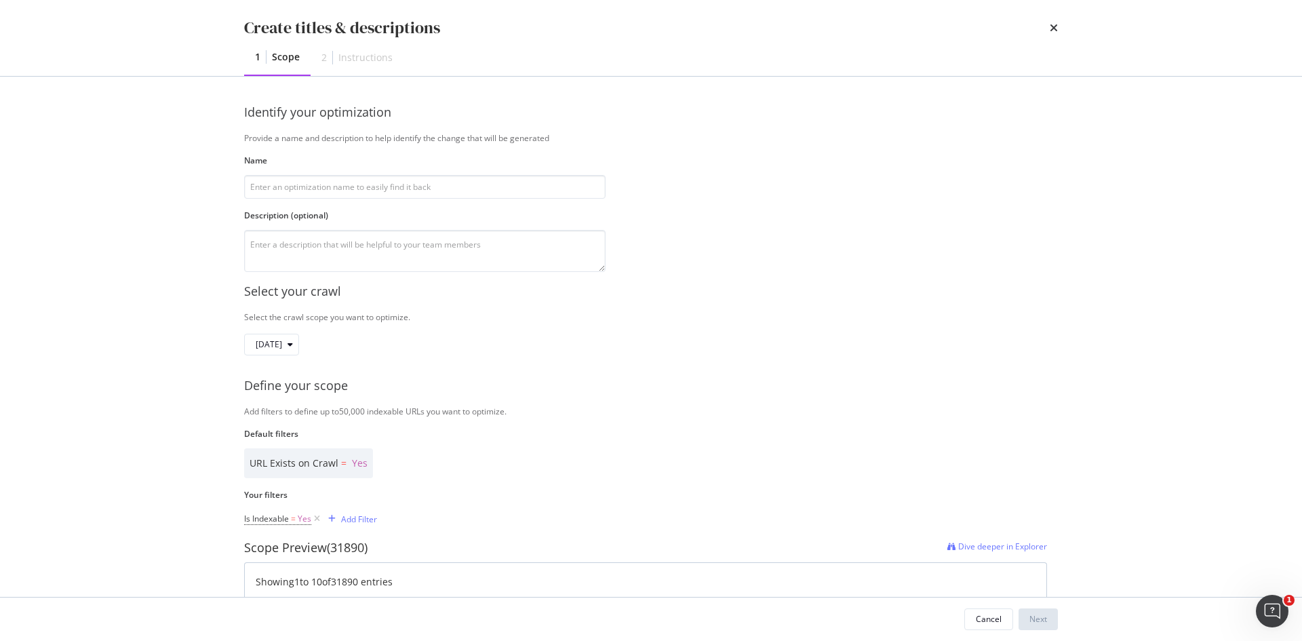
scroll to position [199, 0]
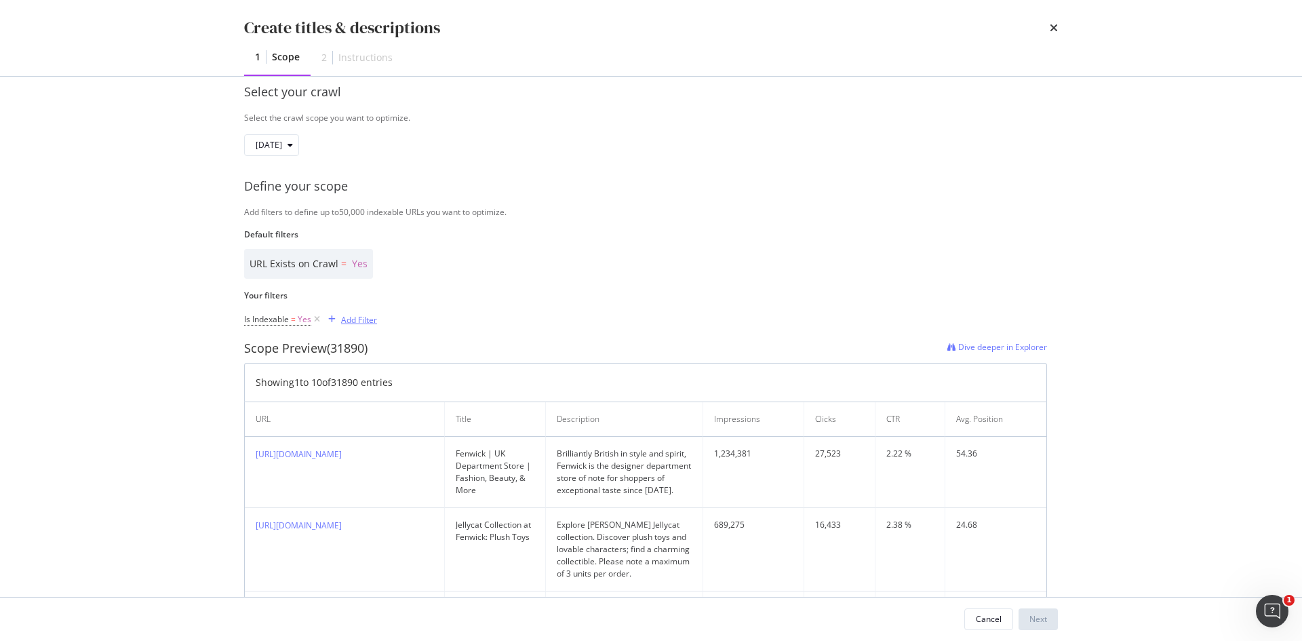
click at [359, 323] on div "Add Filter" at bounding box center [359, 320] width 36 height 12
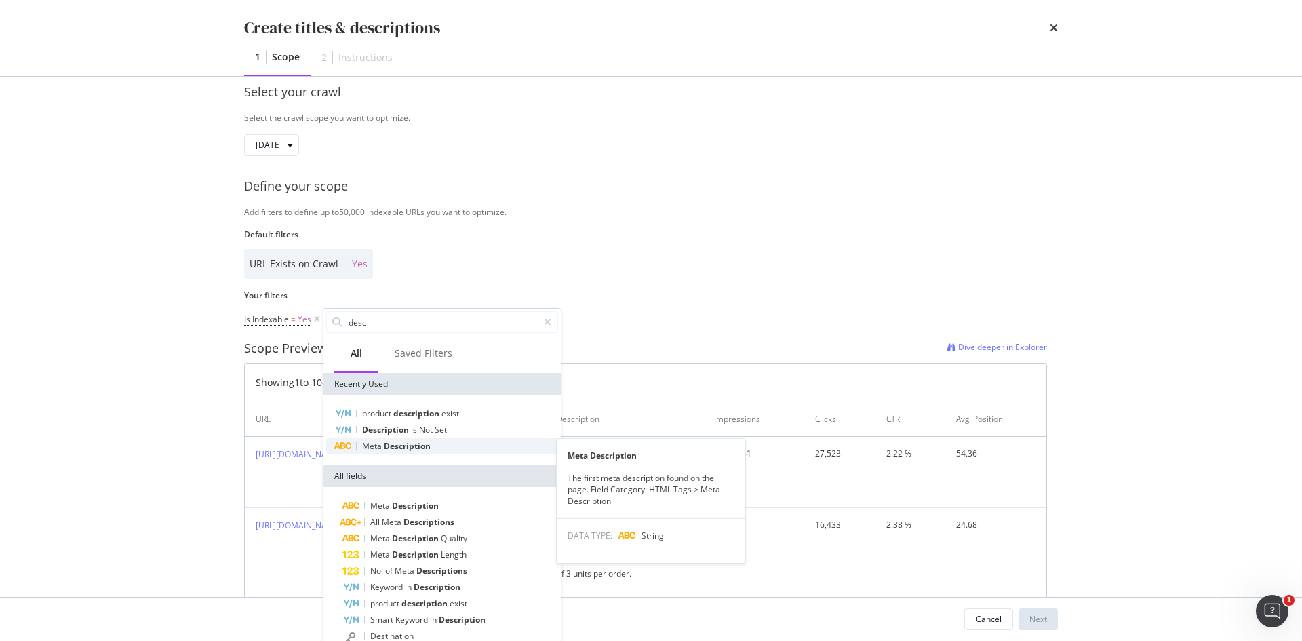
type input "desc"
click at [399, 439] on div "Meta Description" at bounding box center [442, 446] width 232 height 16
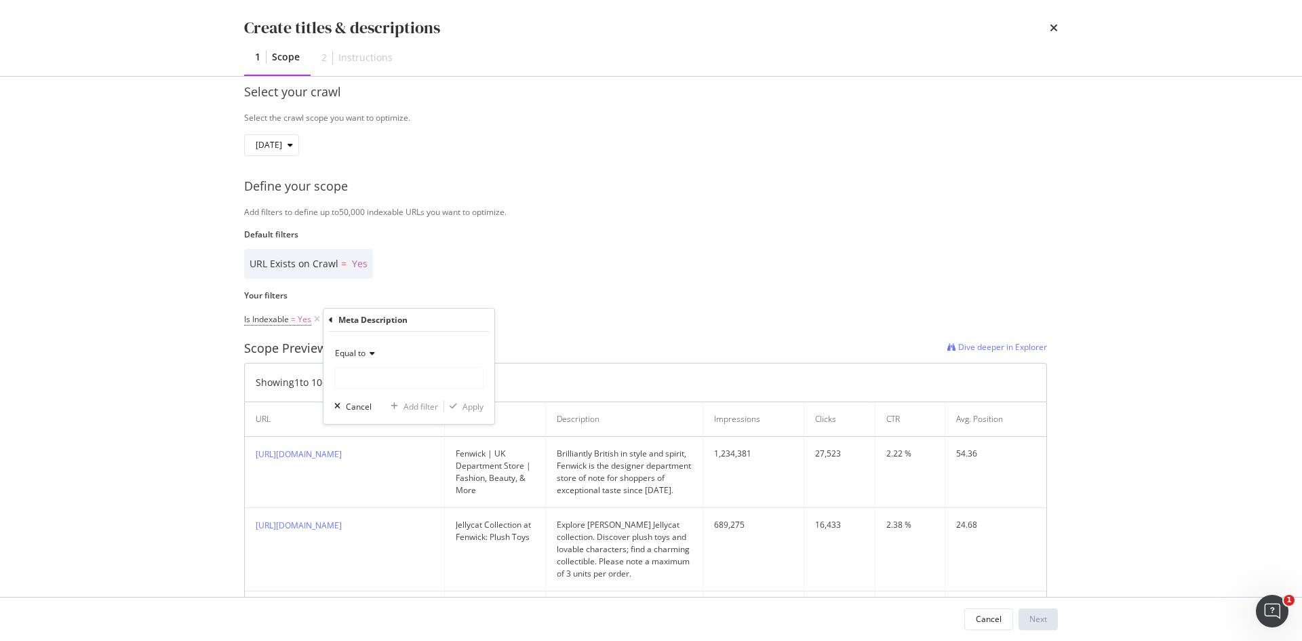
click at [359, 359] on div "Equal to" at bounding box center [408, 353] width 149 height 22
click at [360, 485] on span "Contains" at bounding box center [357, 487] width 33 height 12
click at [398, 381] on input "Name" at bounding box center [409, 378] width 148 height 22
type input "% off"
click at [462, 401] on div "Apply" at bounding box center [472, 407] width 21 height 12
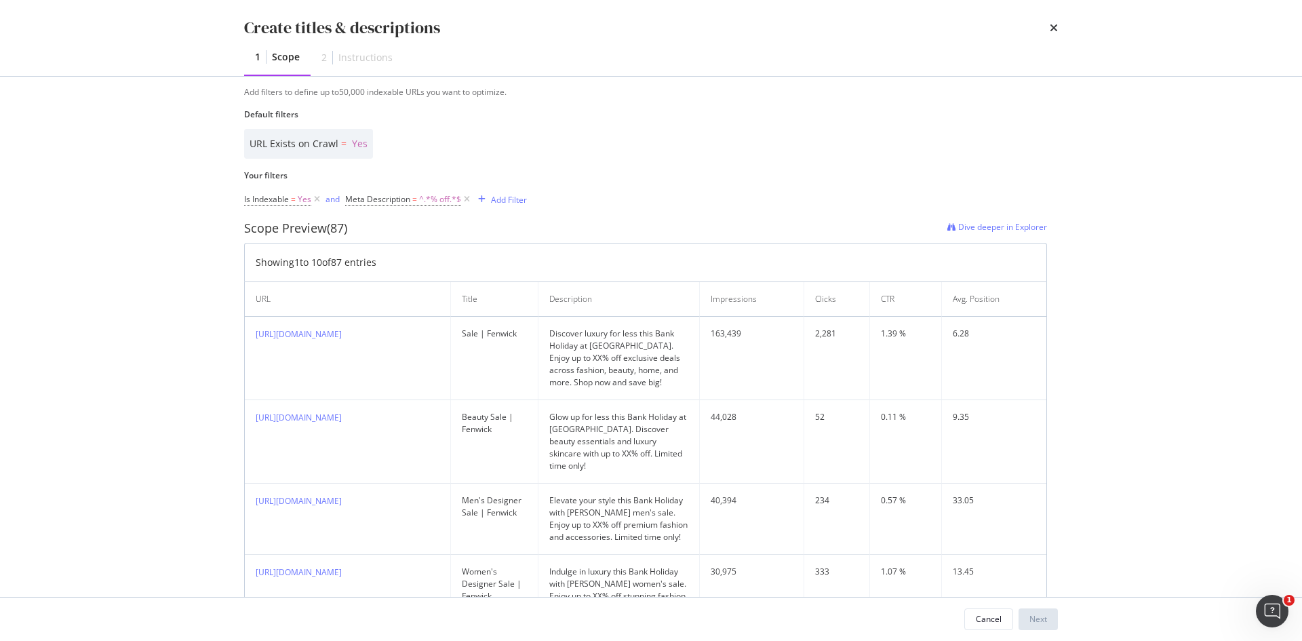
scroll to position [336, 0]
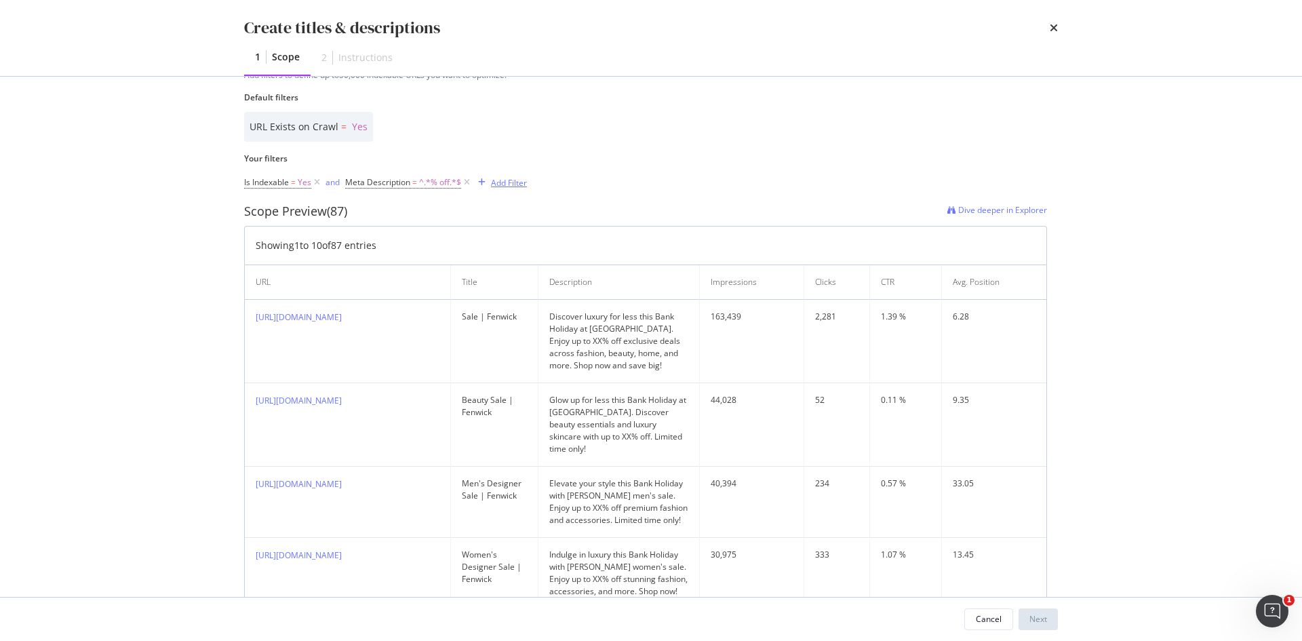
click at [492, 180] on div "Add Filter" at bounding box center [509, 183] width 36 height 12
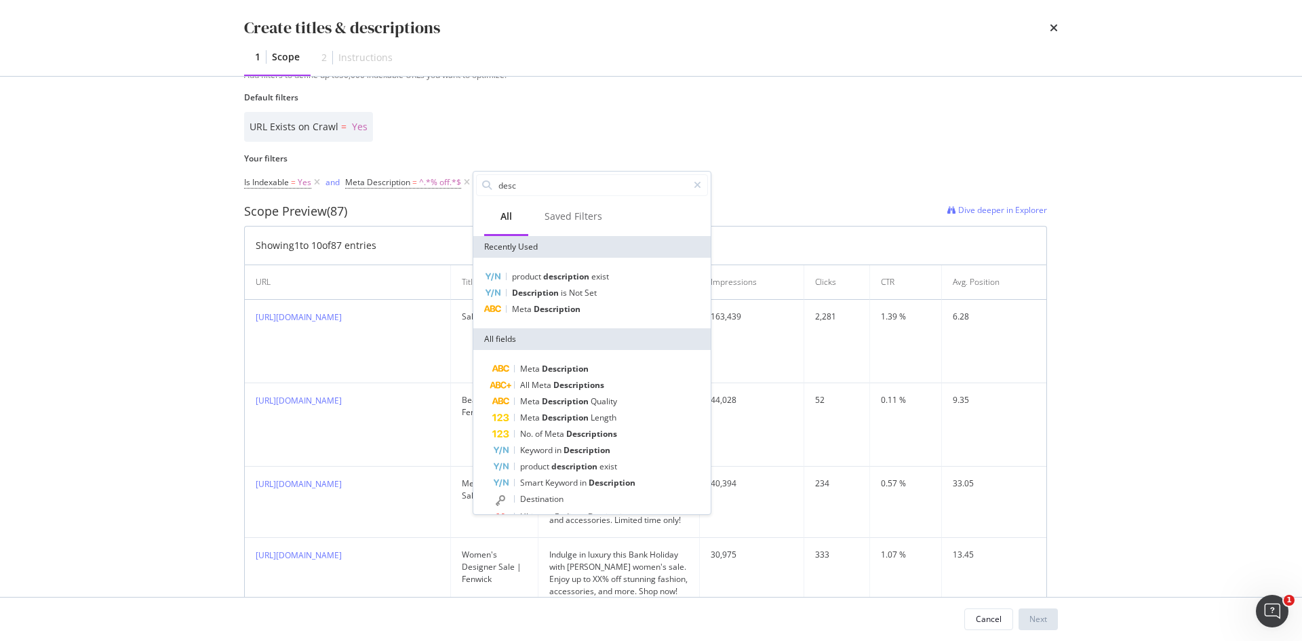
type input "t"
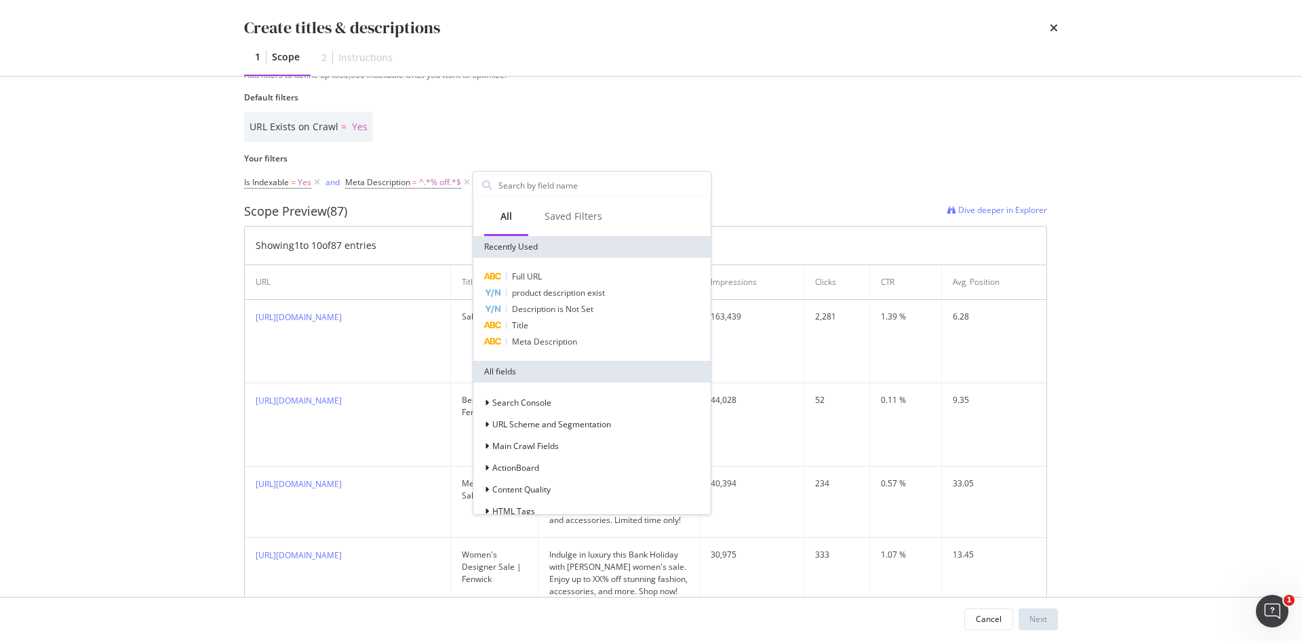
type input "t"
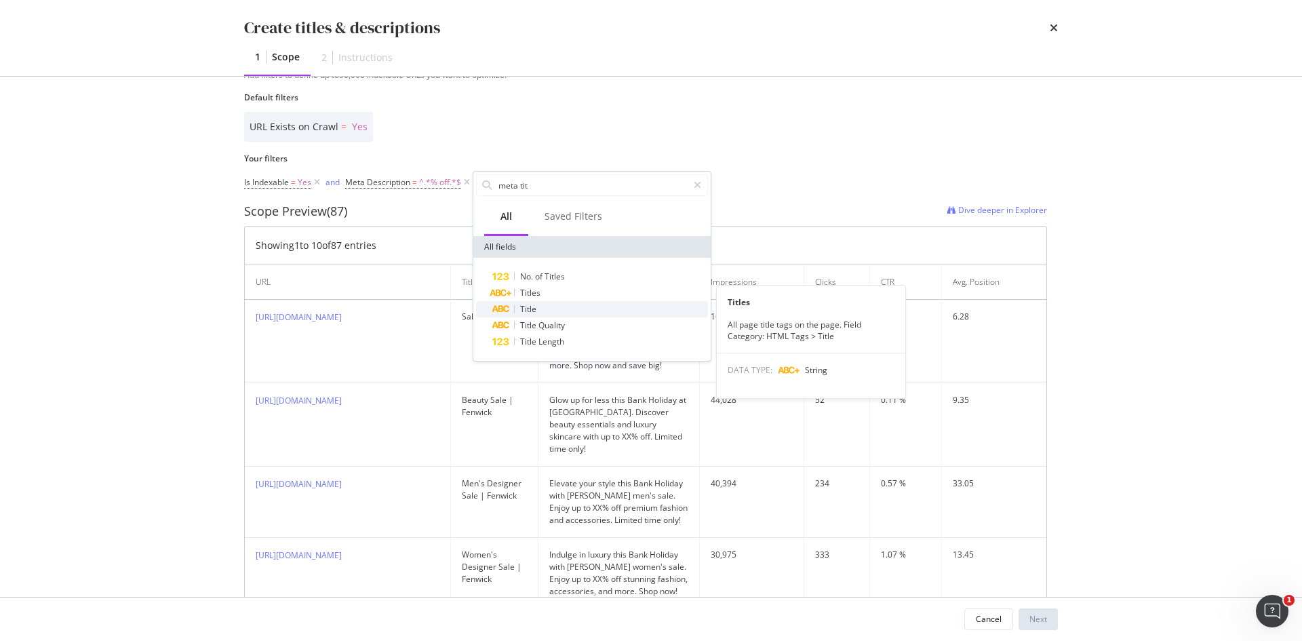
type input "meta tit"
click at [519, 306] on div "Title" at bounding box center [600, 309] width 216 height 16
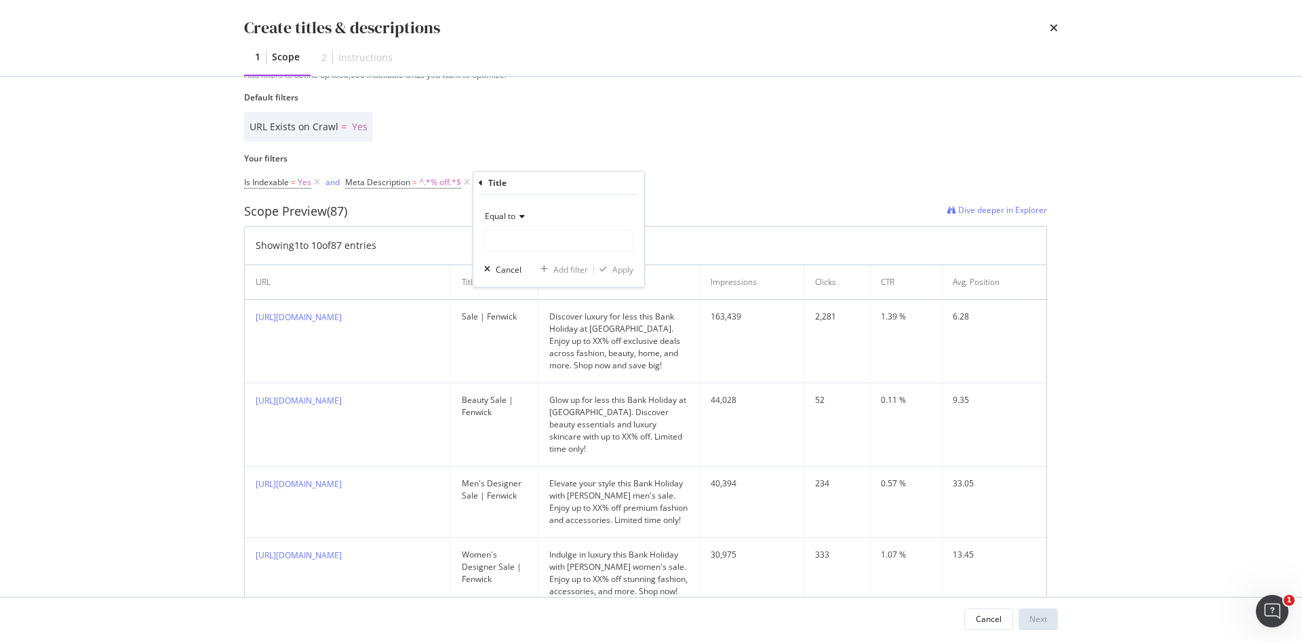
click at [502, 214] on span "Equal to" at bounding box center [500, 216] width 31 height 12
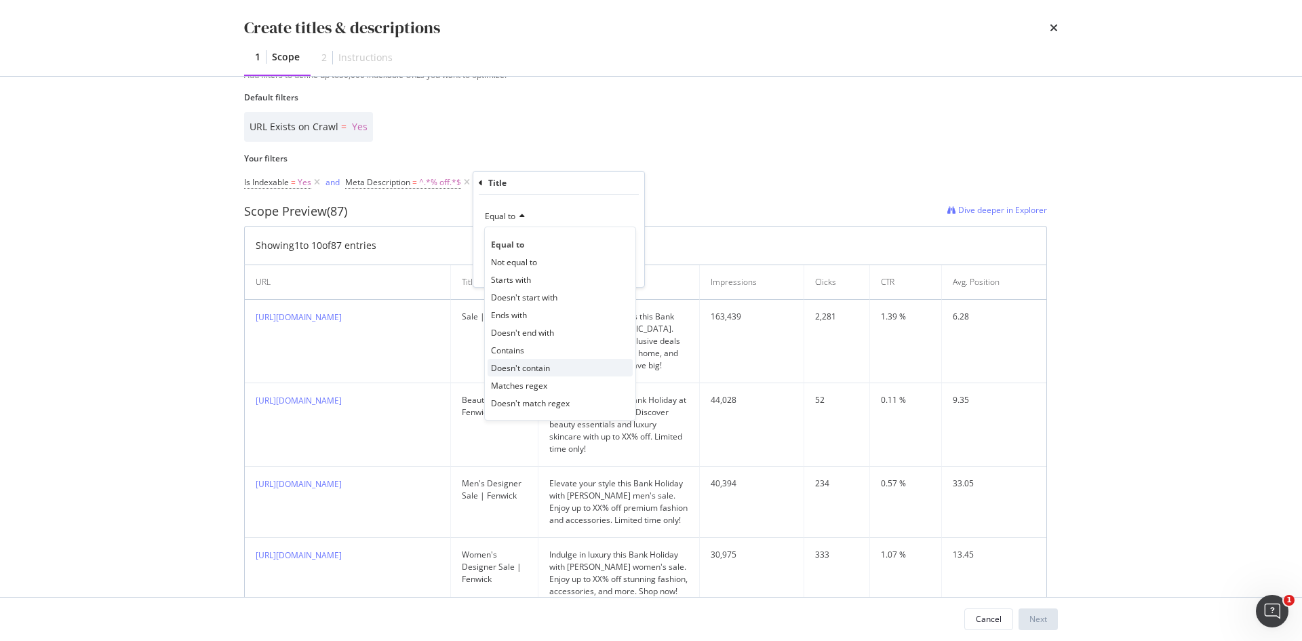
click at [499, 363] on span "Doesn't contain" at bounding box center [520, 368] width 59 height 12
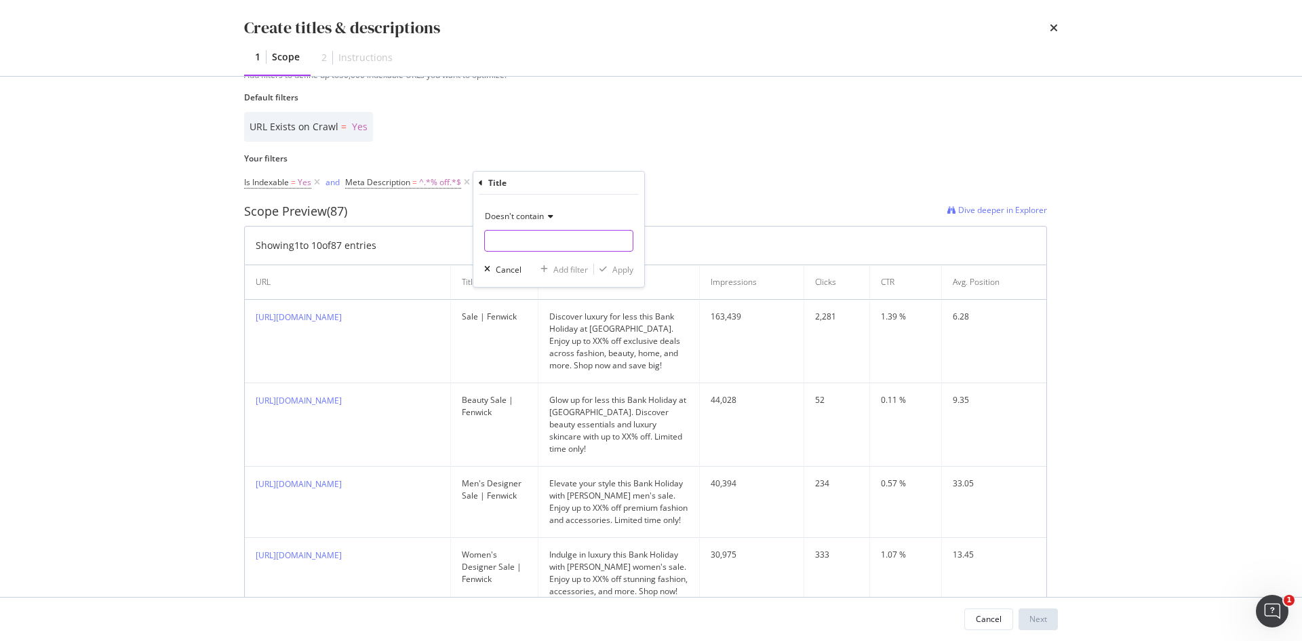
click at [502, 241] on input "Name" at bounding box center [559, 241] width 148 height 22
type input "% off"
click at [612, 266] on div "Apply" at bounding box center [622, 270] width 21 height 12
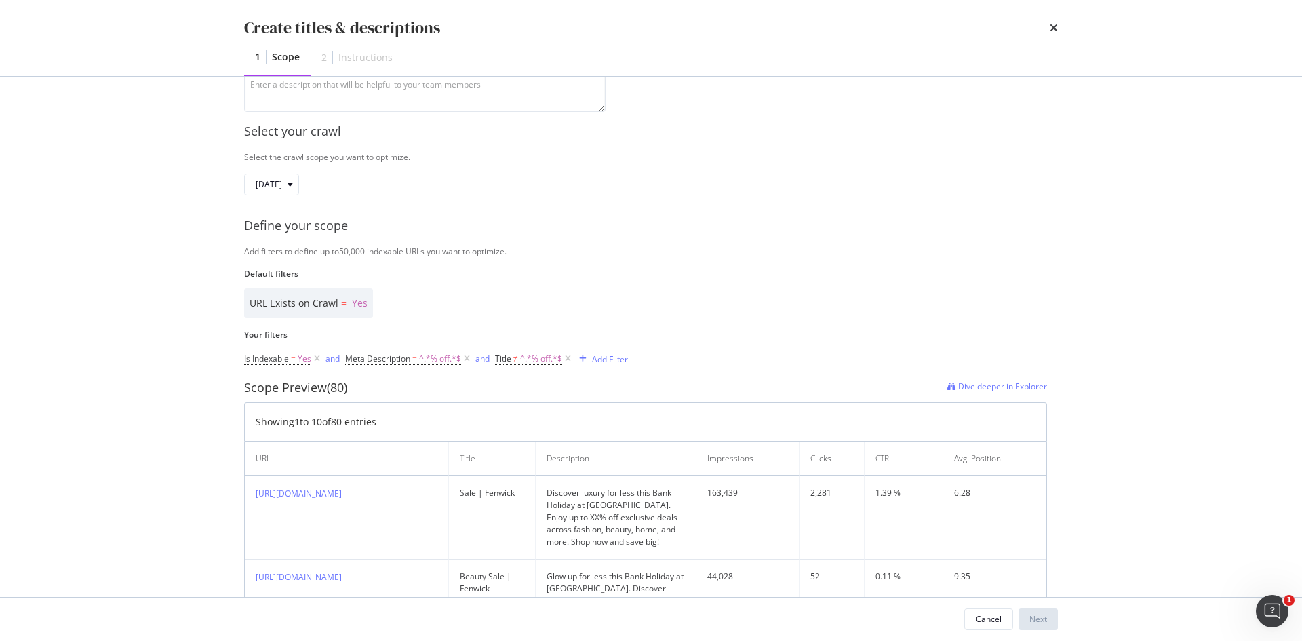
scroll to position [0, 0]
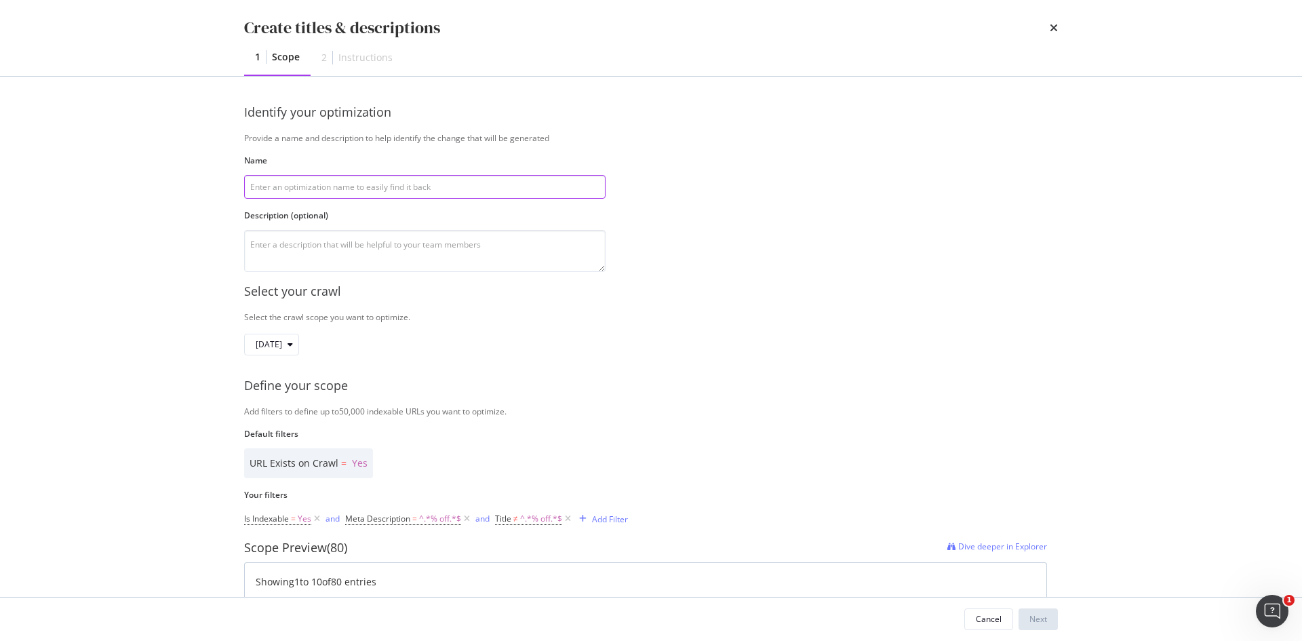
click at [490, 189] on input "modal" at bounding box center [424, 187] width 361 height 24
type input "Removing old promo messaging"
click at [450, 243] on textarea "modal" at bounding box center [424, 251] width 361 height 42
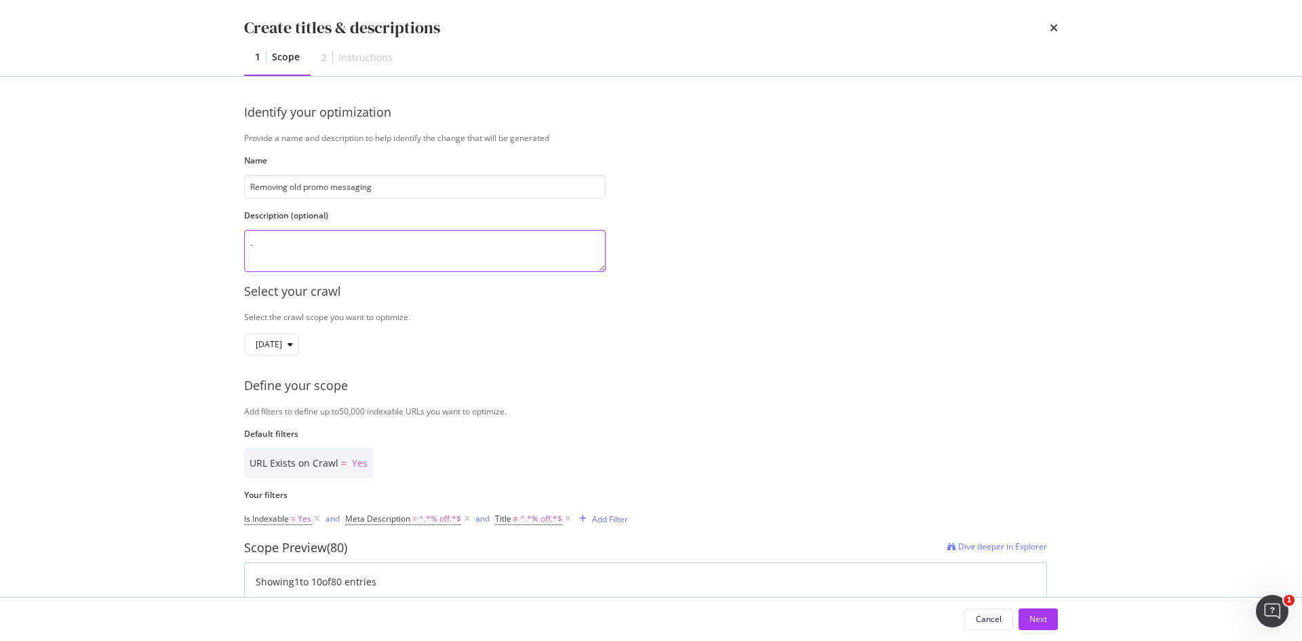
type textarea "-"
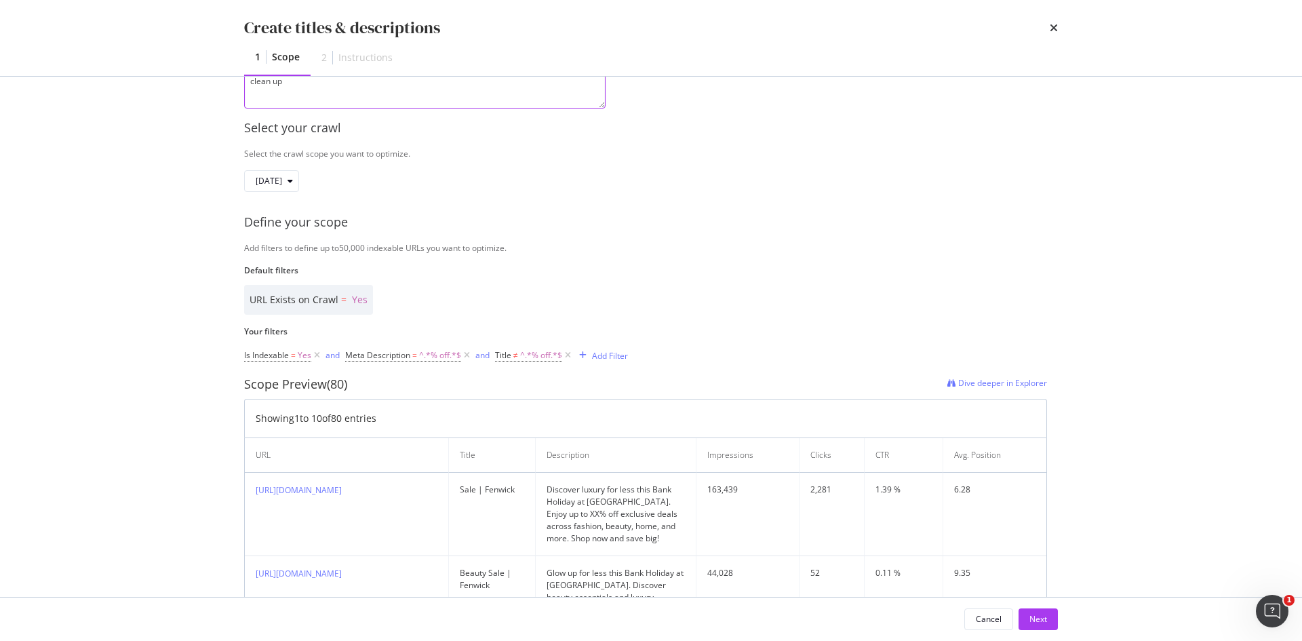
scroll to position [351, 0]
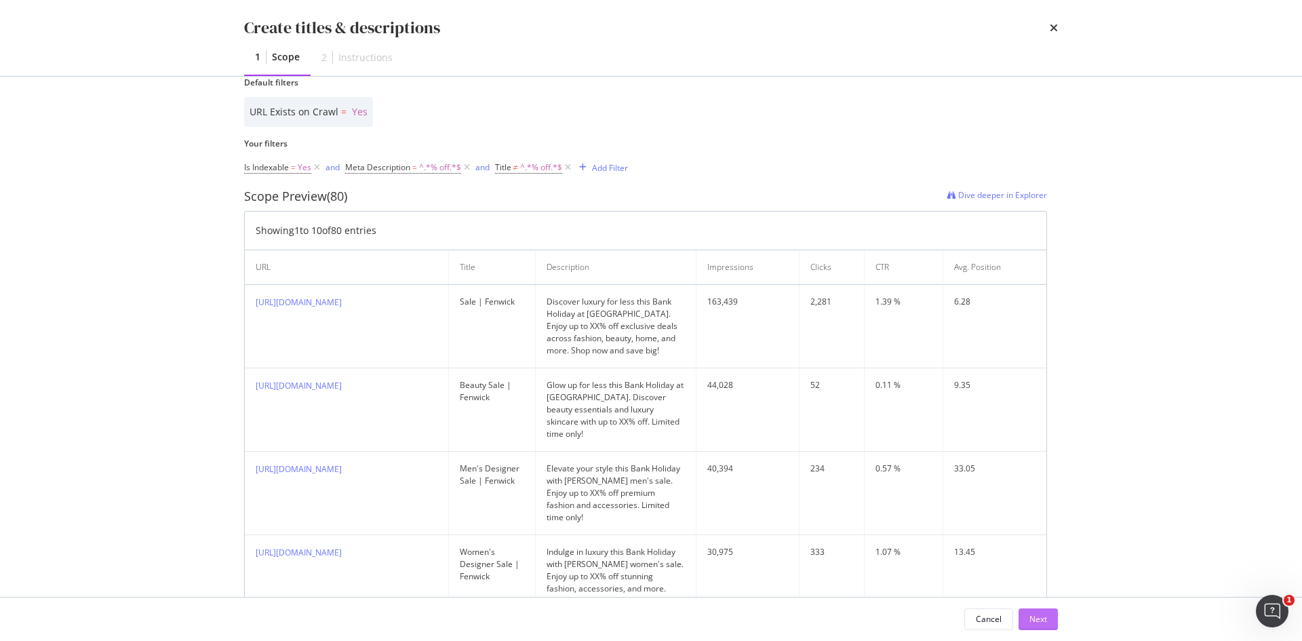
type textarea "clean up"
click at [1035, 622] on div "Next" at bounding box center [1038, 619] width 18 height 12
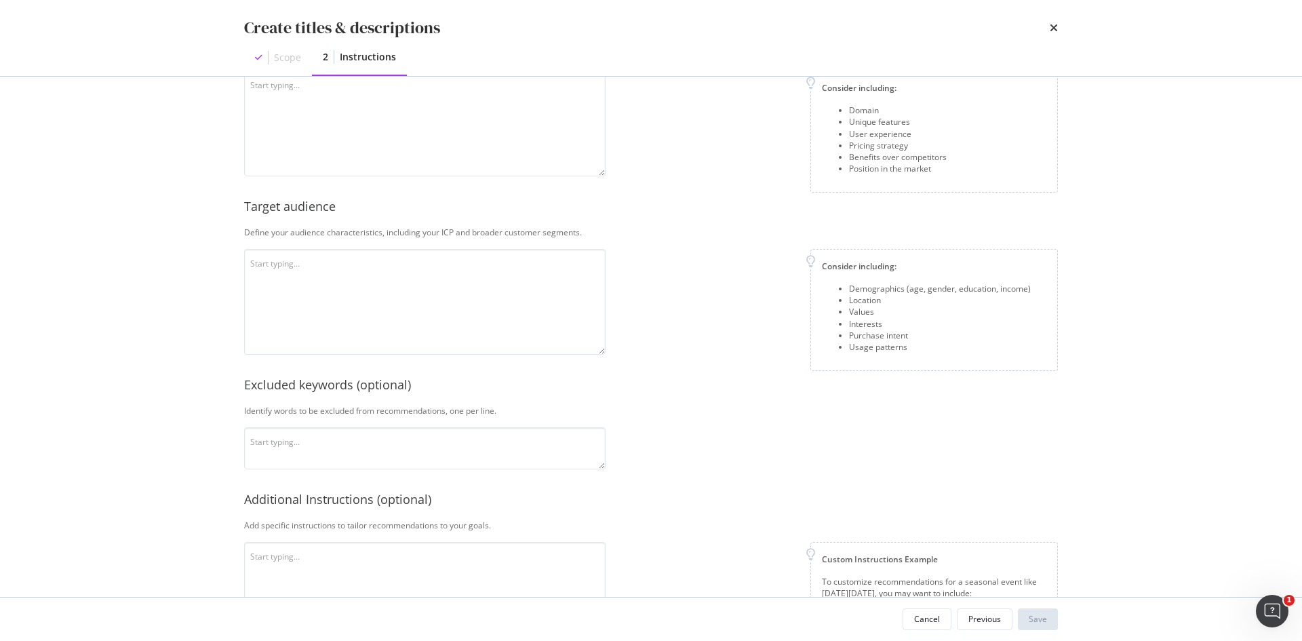
scroll to position [0, 0]
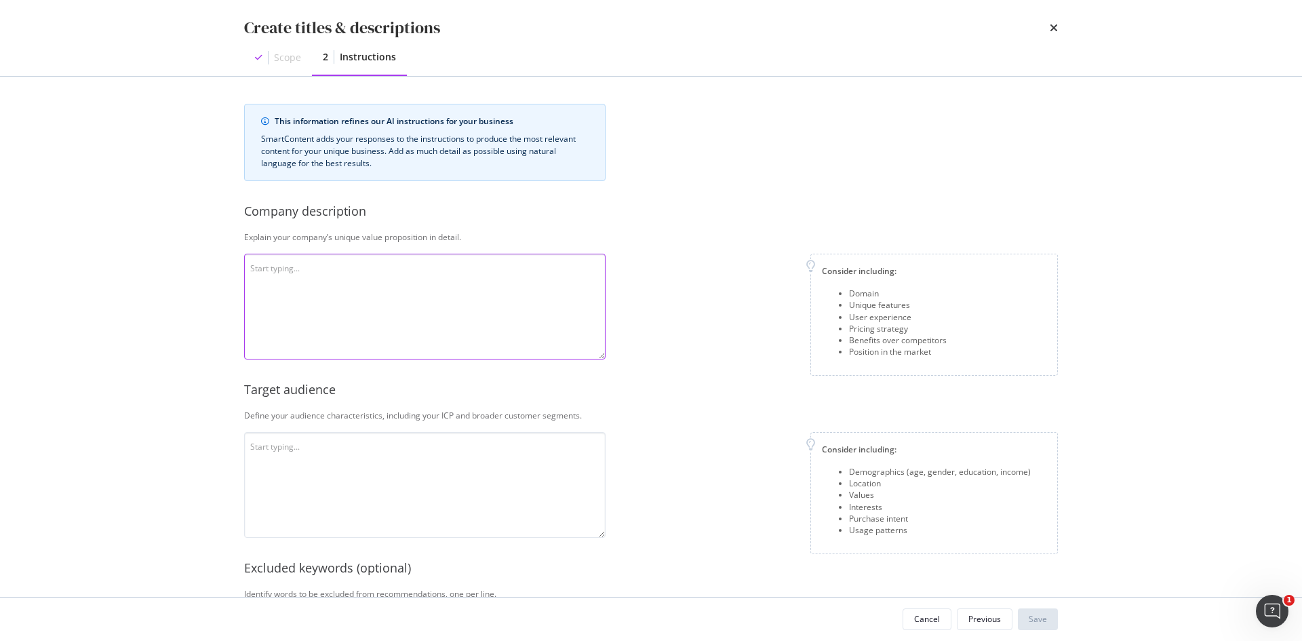
click at [523, 291] on textarea "modal" at bounding box center [424, 307] width 361 height 106
paste textarea "Fenwick’s target audience primarily consists of affluent, style-conscious consu…"
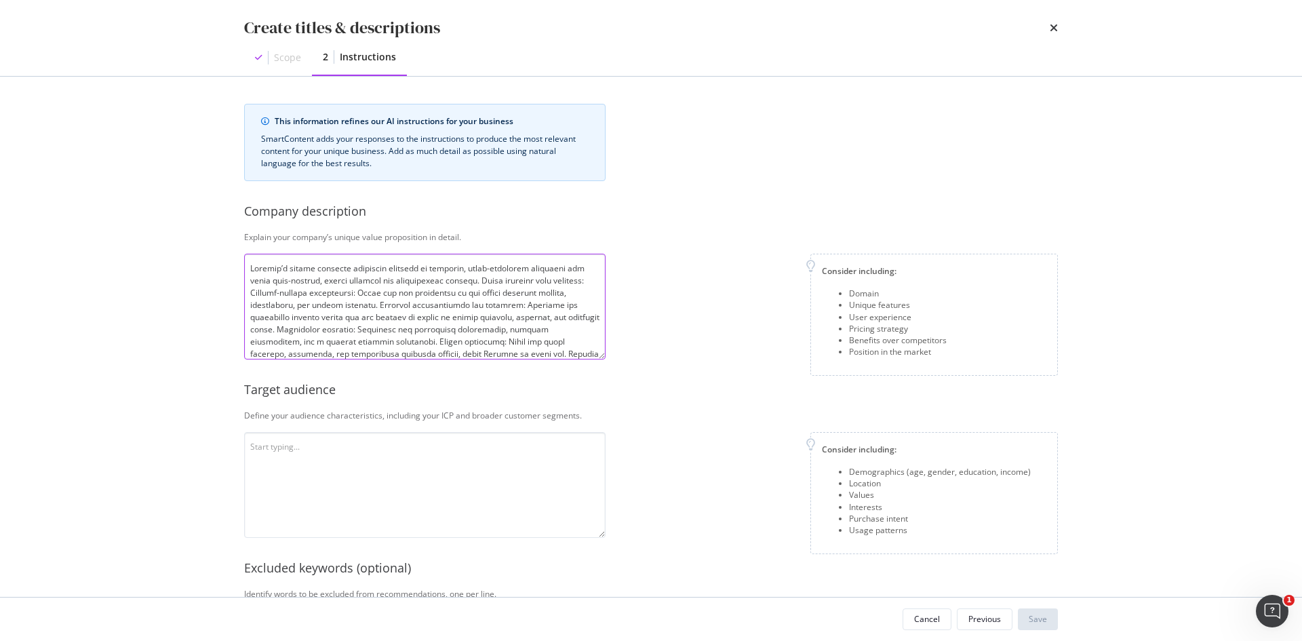
scroll to position [111, 0]
type textarea "Fenwick’s target audience primarily consists of affluent, style-conscious consu…"
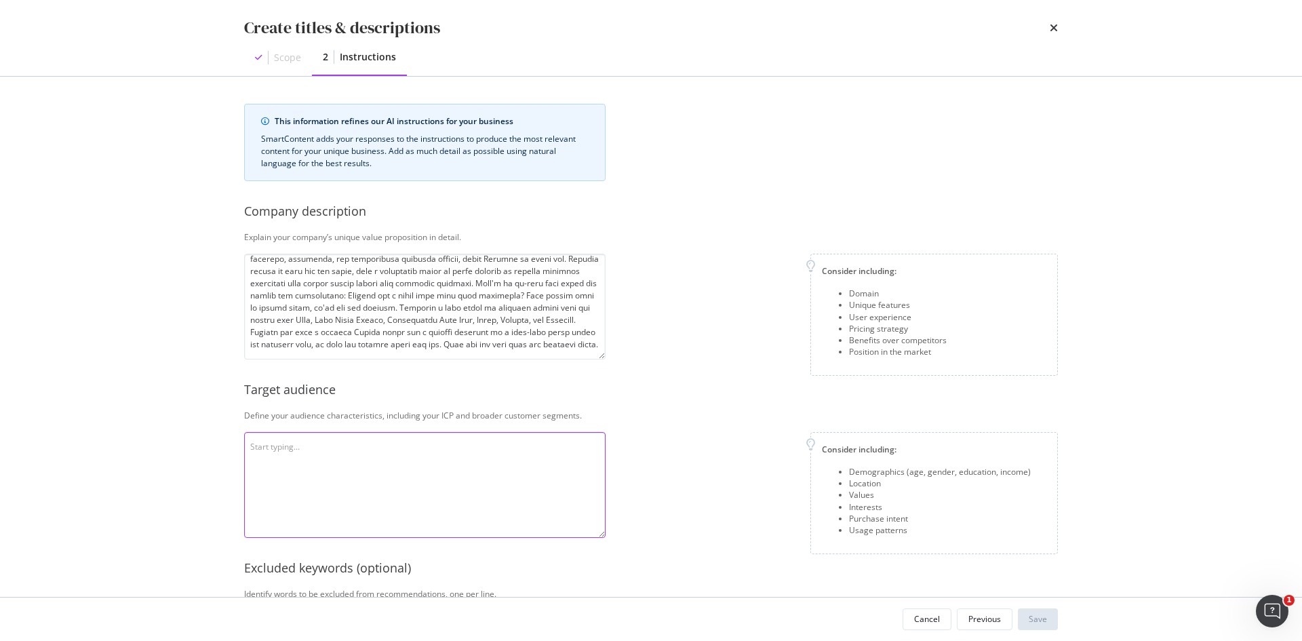
click at [466, 496] on textarea "modal" at bounding box center [424, 485] width 361 height 106
paste textarea "Fenwick’s target audience primarily consists of affluent, style-conscious consu…"
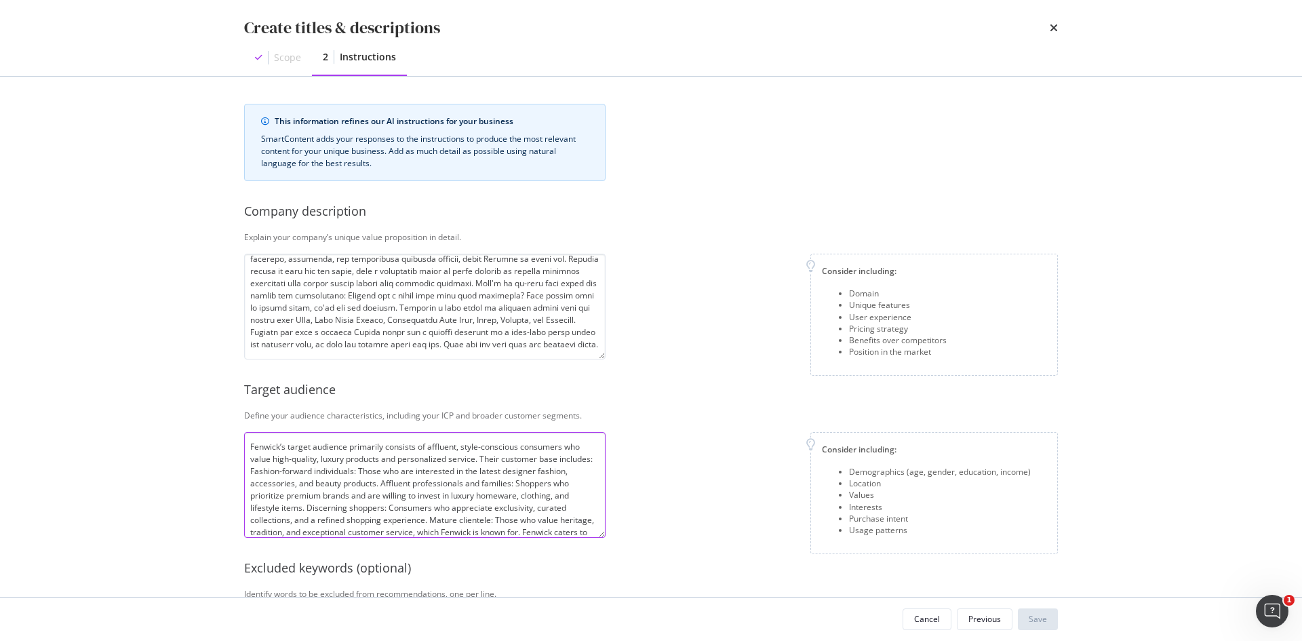
scroll to position [25, 0]
type textarea "Fenwick’s target audience primarily consists of affluent, style-conscious consu…"
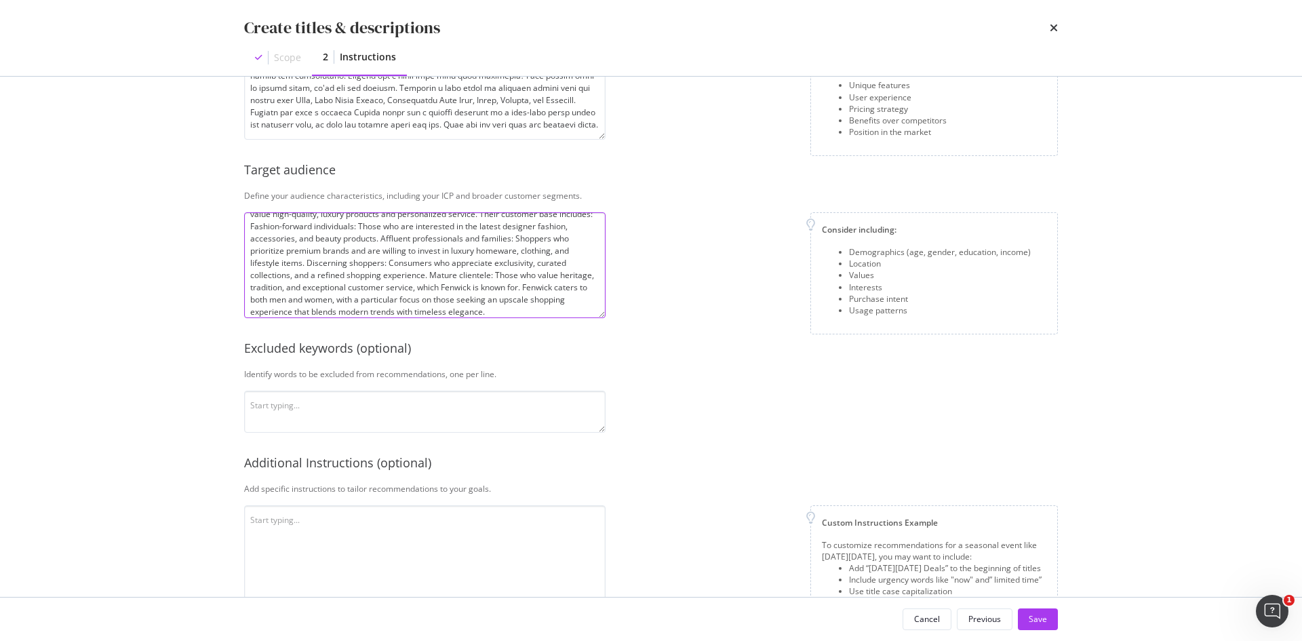
scroll to position [260, 0]
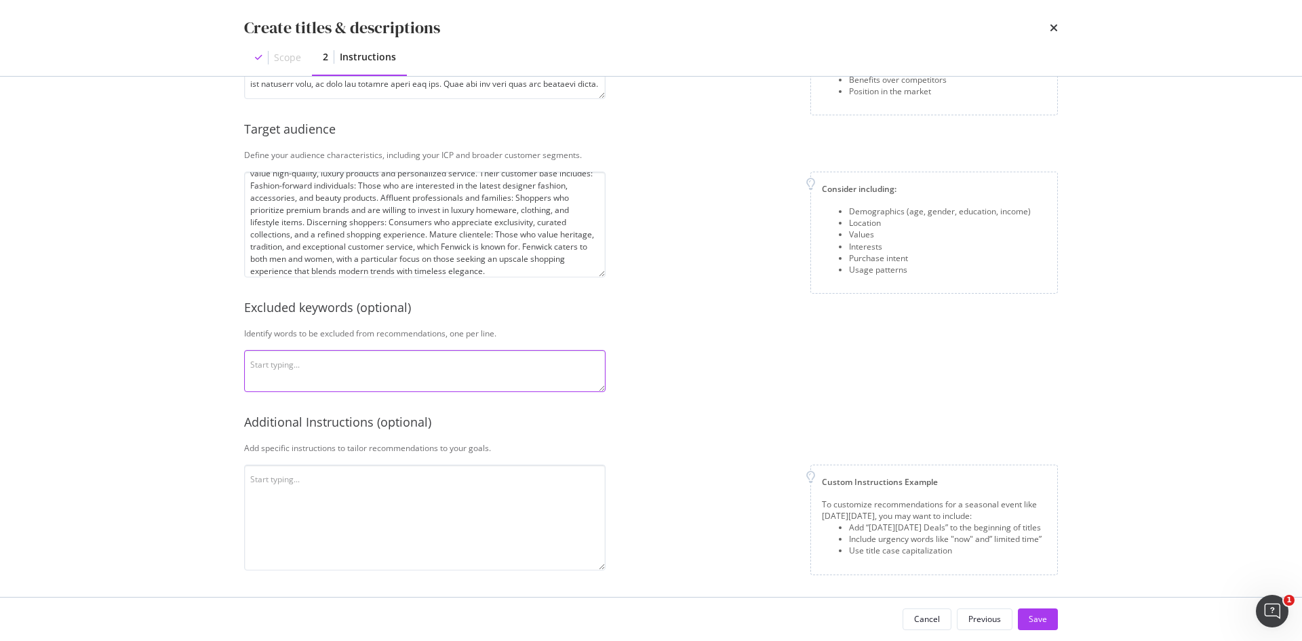
click at [406, 350] on textarea "modal" at bounding box center [424, 371] width 361 height 42
paste textarea "cheap, sale, low-cost, best price, discounted, Perfect, On-trend, Trendy, Fashi…"
type textarea "cheap, sale, low-cost, best price, discounted, Perfect, On-trend, Trendy, Fashi…"
click at [509, 481] on textarea "modal" at bounding box center [424, 517] width 361 height 106
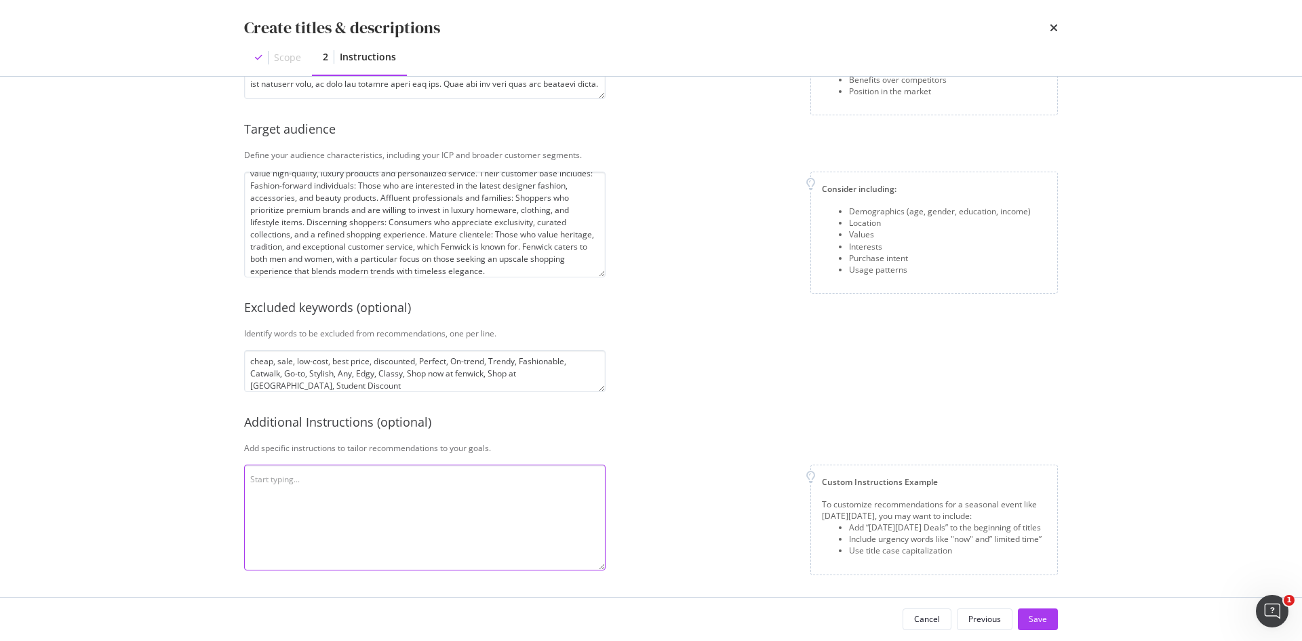
paste textarea "Please avoid using seasonal language including "festive" or "christmas". Please…"
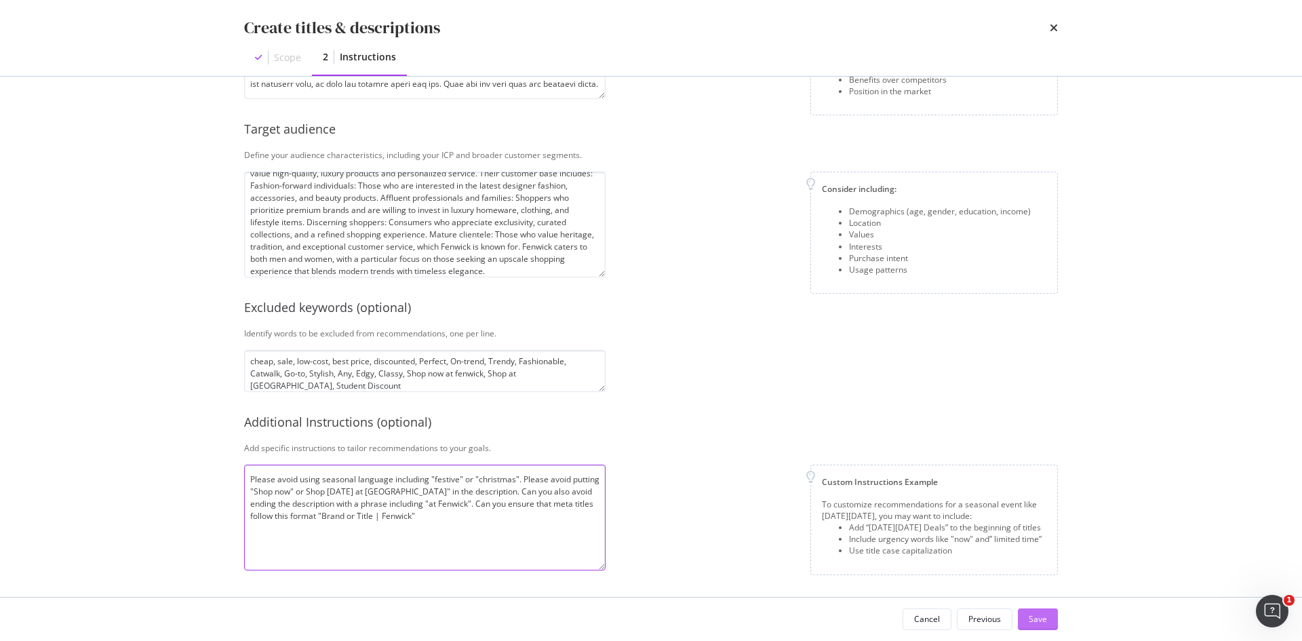
type textarea "Please avoid using seasonal language including "festive" or "christmas". Please…"
click at [1046, 621] on div "Save" at bounding box center [1038, 619] width 18 height 12
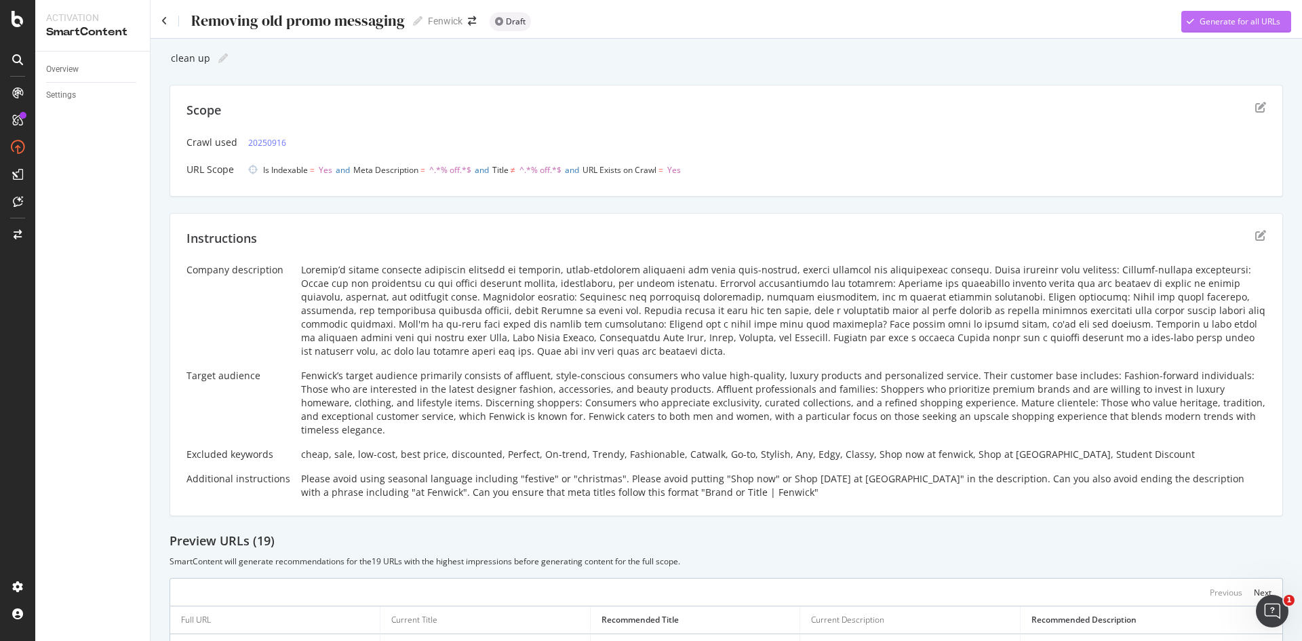
click at [1227, 18] on div "Generate for all URLs" at bounding box center [1239, 22] width 81 height 12
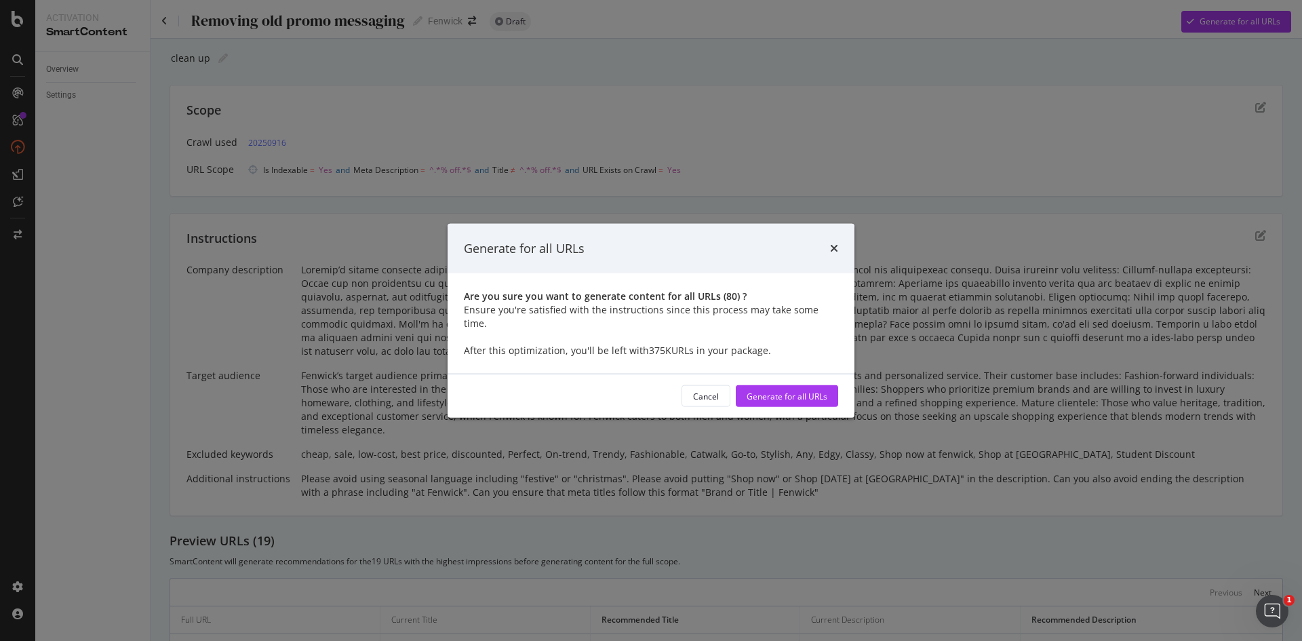
drag, startPoint x: 778, startPoint y: 384, endPoint x: 767, endPoint y: 332, distance: 52.8
click at [767, 332] on div "Generate for all URLs Are you sure you want to generate content for all URLs ( …" at bounding box center [651, 320] width 407 height 195
click at [840, 246] on div "Generate for all URLs" at bounding box center [651, 248] width 407 height 50
click at [830, 253] on icon "times" at bounding box center [834, 248] width 8 height 11
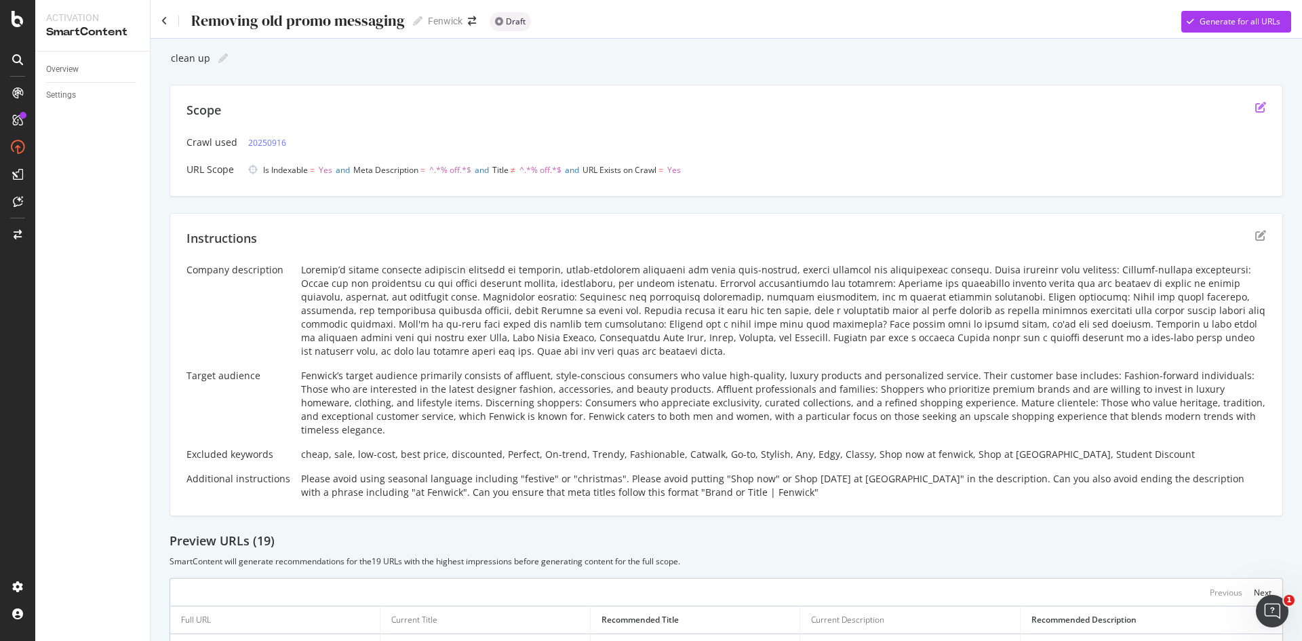
click at [1255, 104] on icon "edit" at bounding box center [1260, 107] width 11 height 11
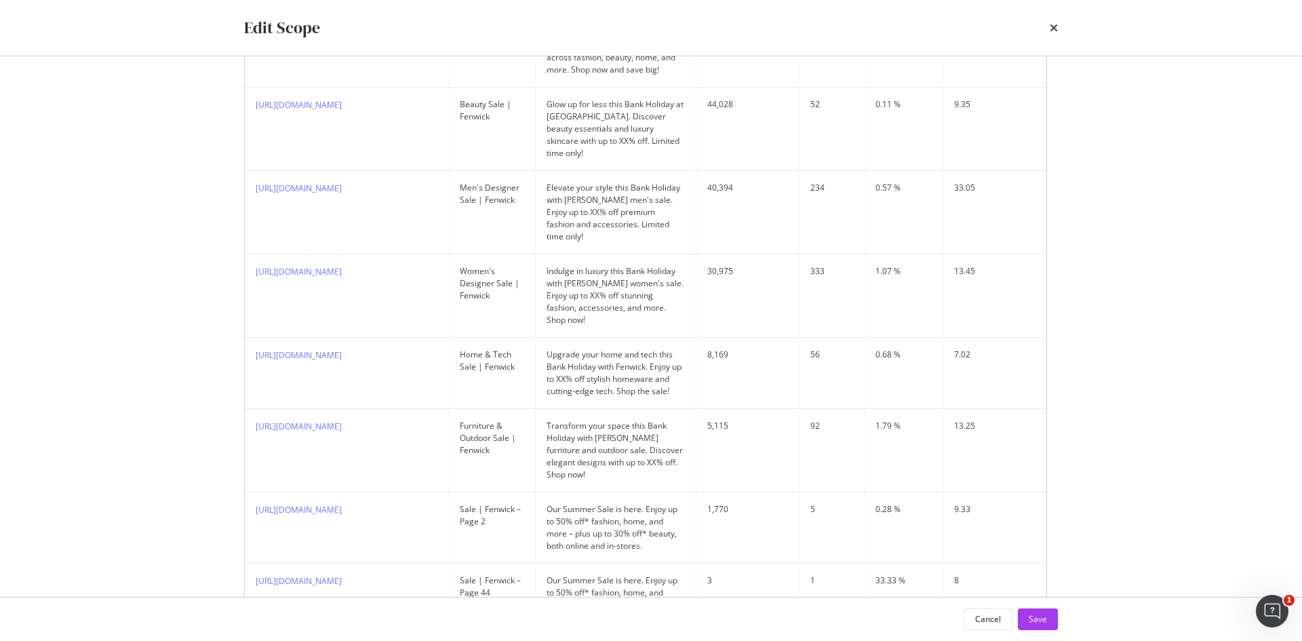
scroll to position [664, 0]
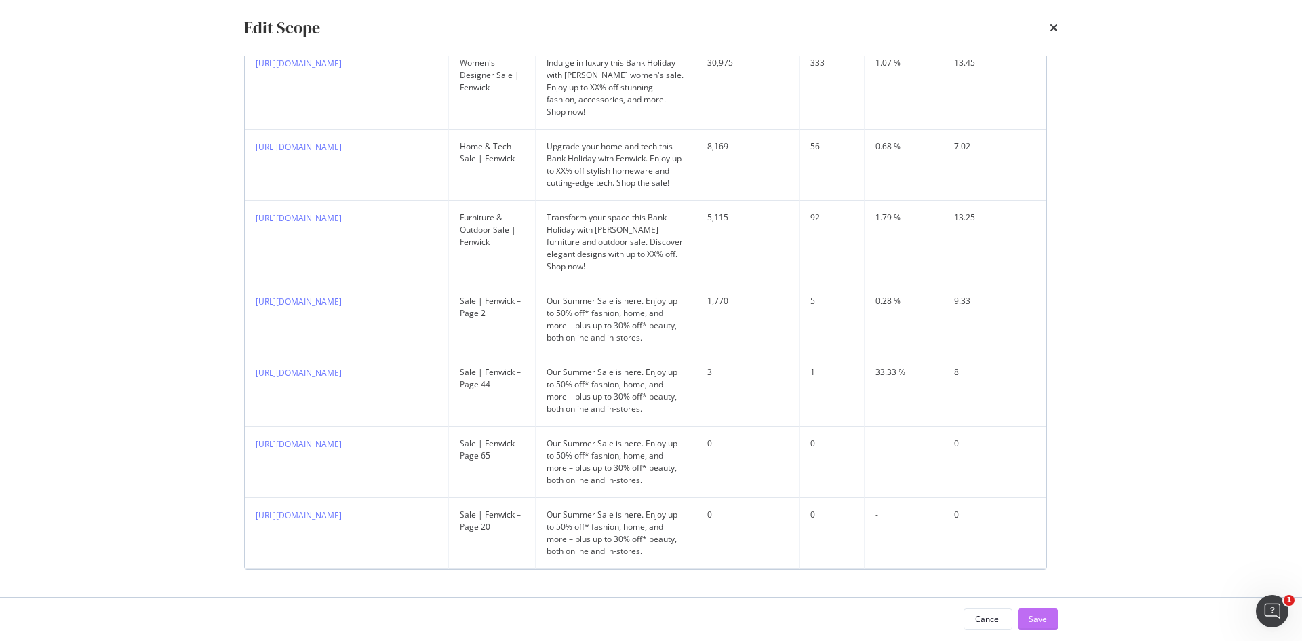
click at [1041, 620] on div "Save" at bounding box center [1038, 619] width 18 height 12
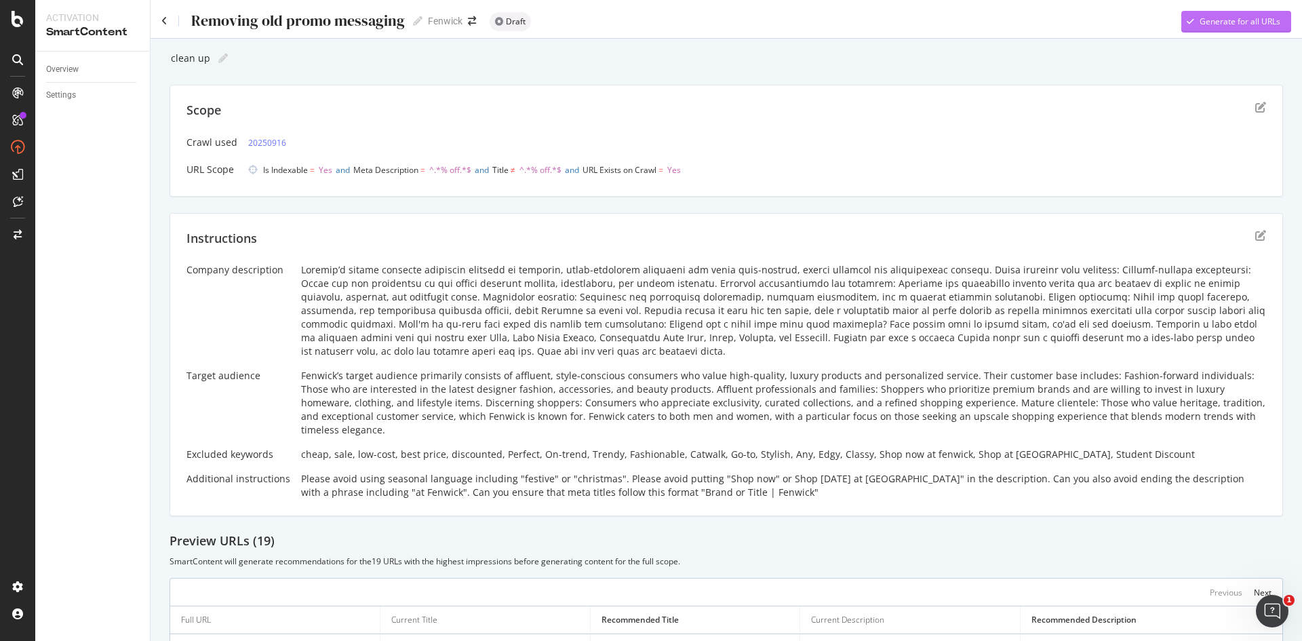
click at [1199, 25] on div "Generate for all URLs" at bounding box center [1239, 22] width 81 height 12
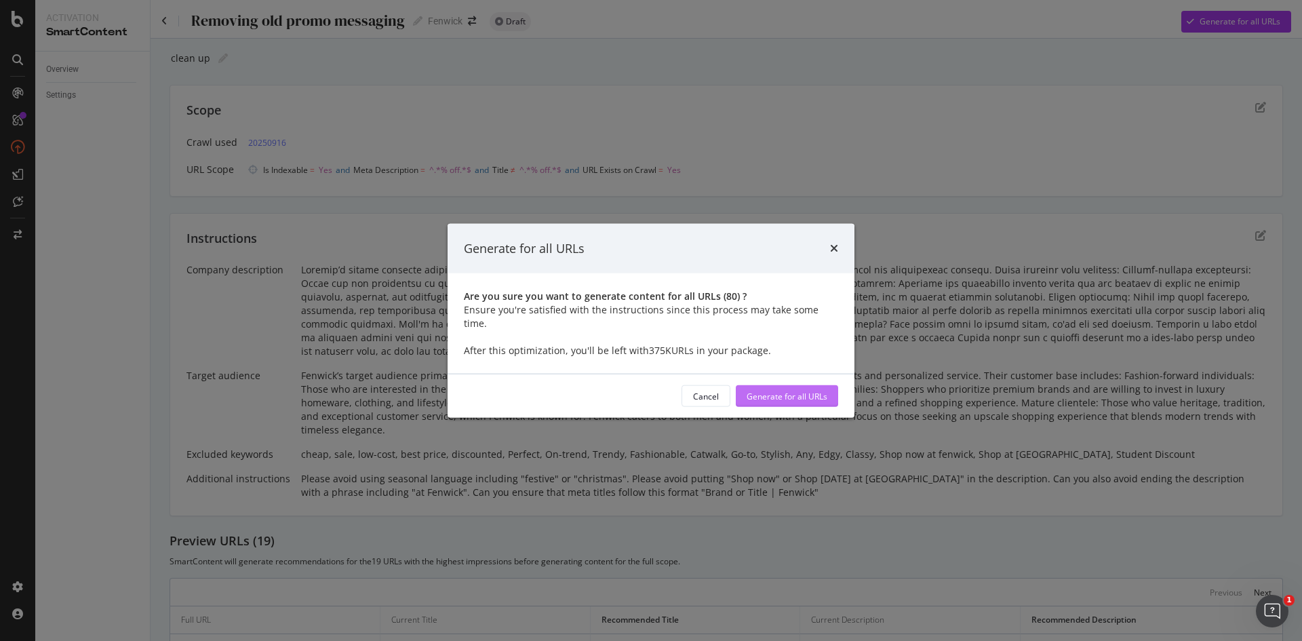
click at [771, 390] on div "Generate for all URLs" at bounding box center [787, 396] width 81 height 12
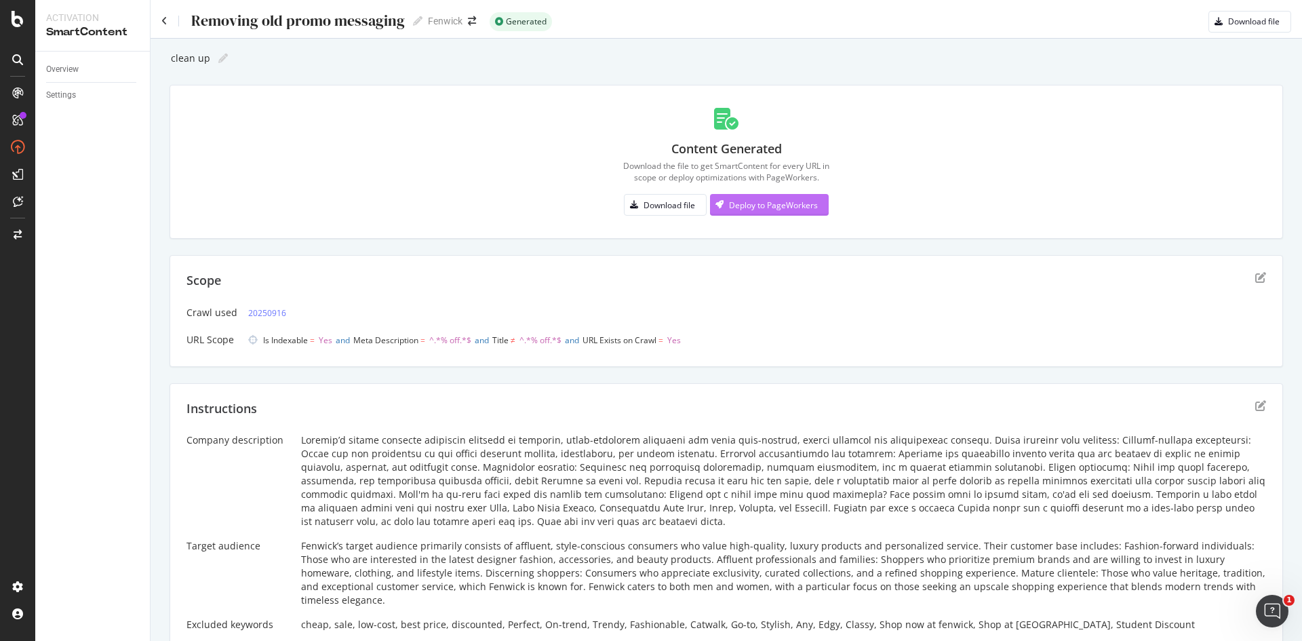
click at [766, 199] on div "Deploy to PageWorkers" at bounding box center [773, 205] width 89 height 12
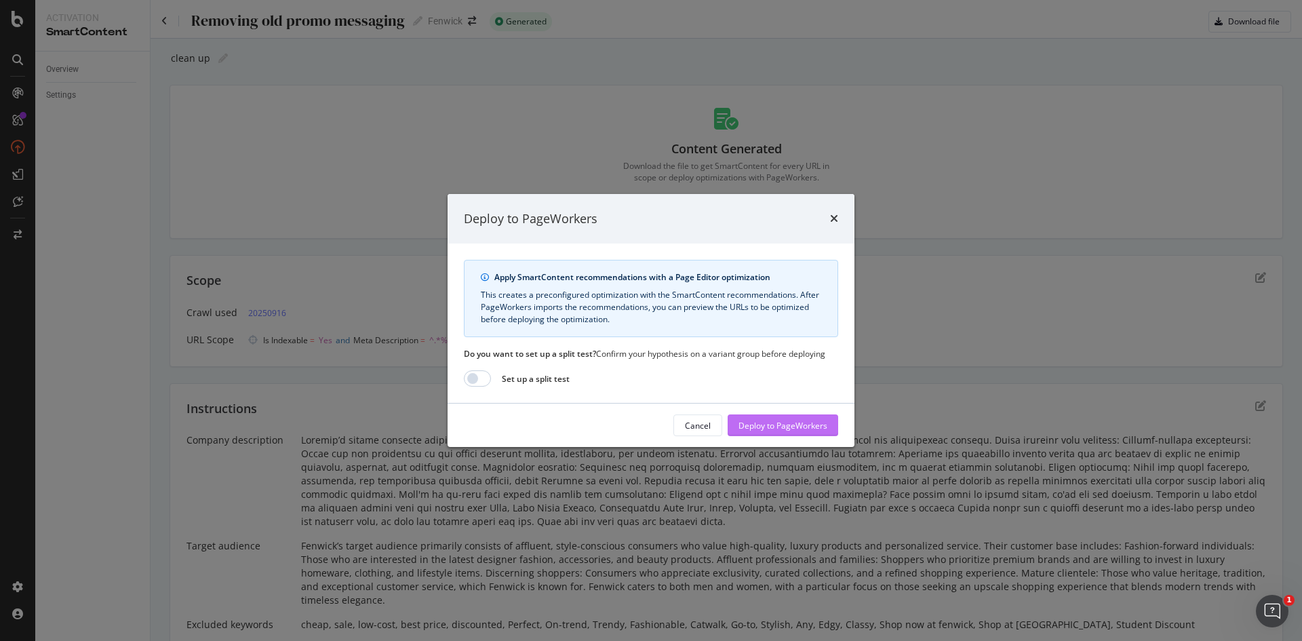
click at [783, 428] on div "Deploy to PageWorkers" at bounding box center [782, 426] width 89 height 12
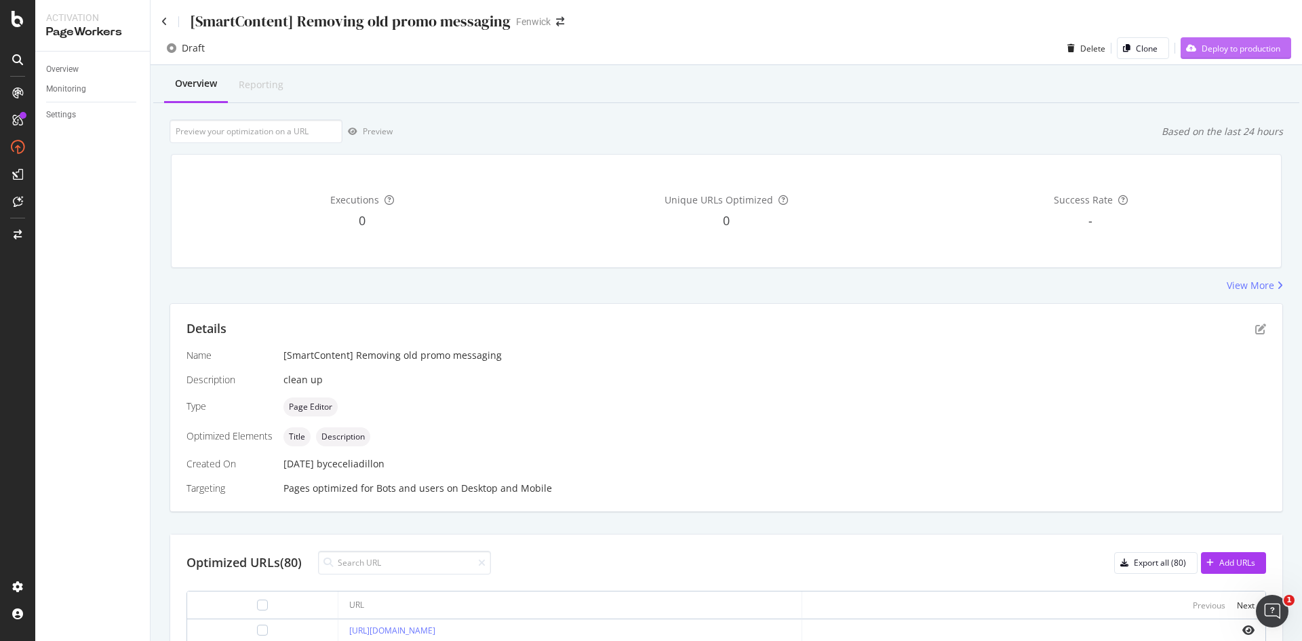
click at [1211, 51] on div "Deploy to production" at bounding box center [1241, 49] width 79 height 12
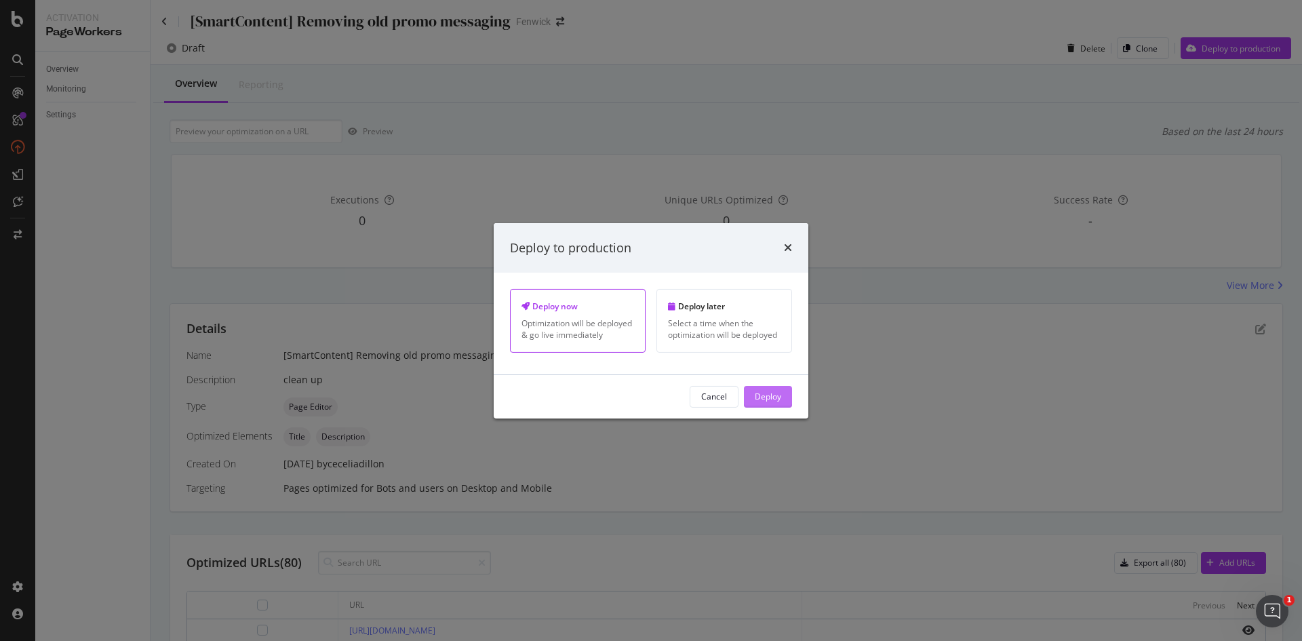
click at [766, 397] on div "Deploy" at bounding box center [768, 397] width 26 height 12
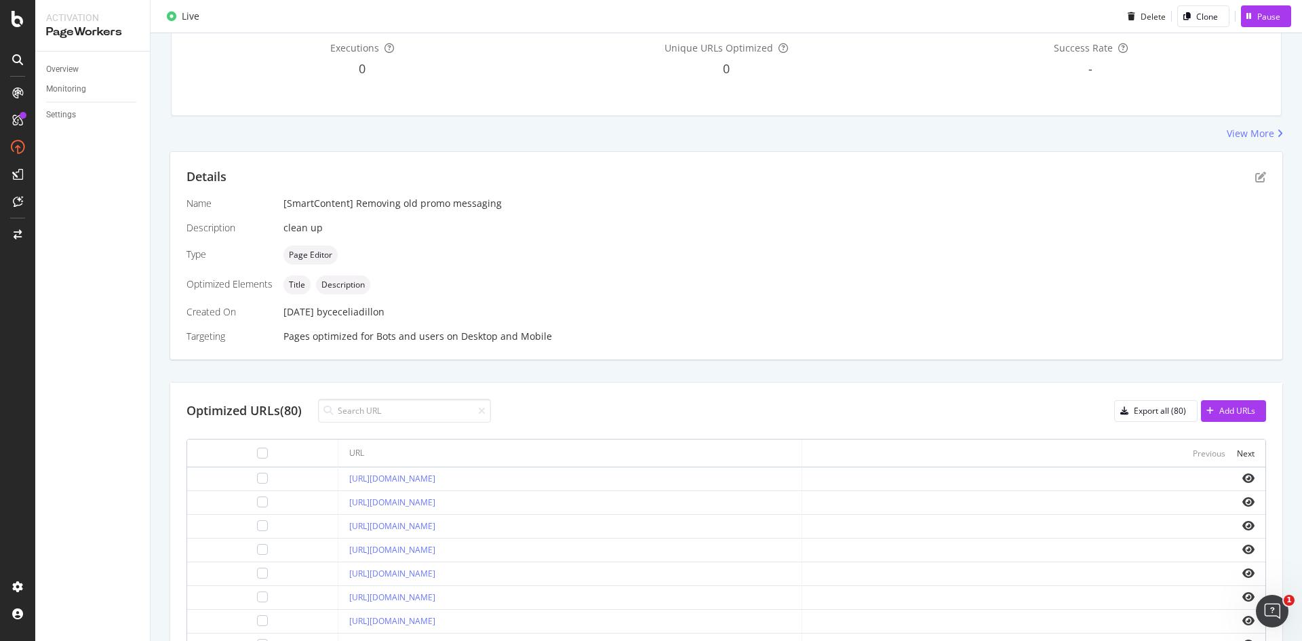
scroll to position [155, 0]
click at [1242, 476] on icon "eye" at bounding box center [1248, 475] width 12 height 11
drag, startPoint x: 499, startPoint y: 479, endPoint x: 304, endPoint y: 470, distance: 195.5
click at [338, 470] on td "[URL][DOMAIN_NAME]" at bounding box center [569, 476] width 463 height 24
copy link "[URL][DOMAIN_NAME]"
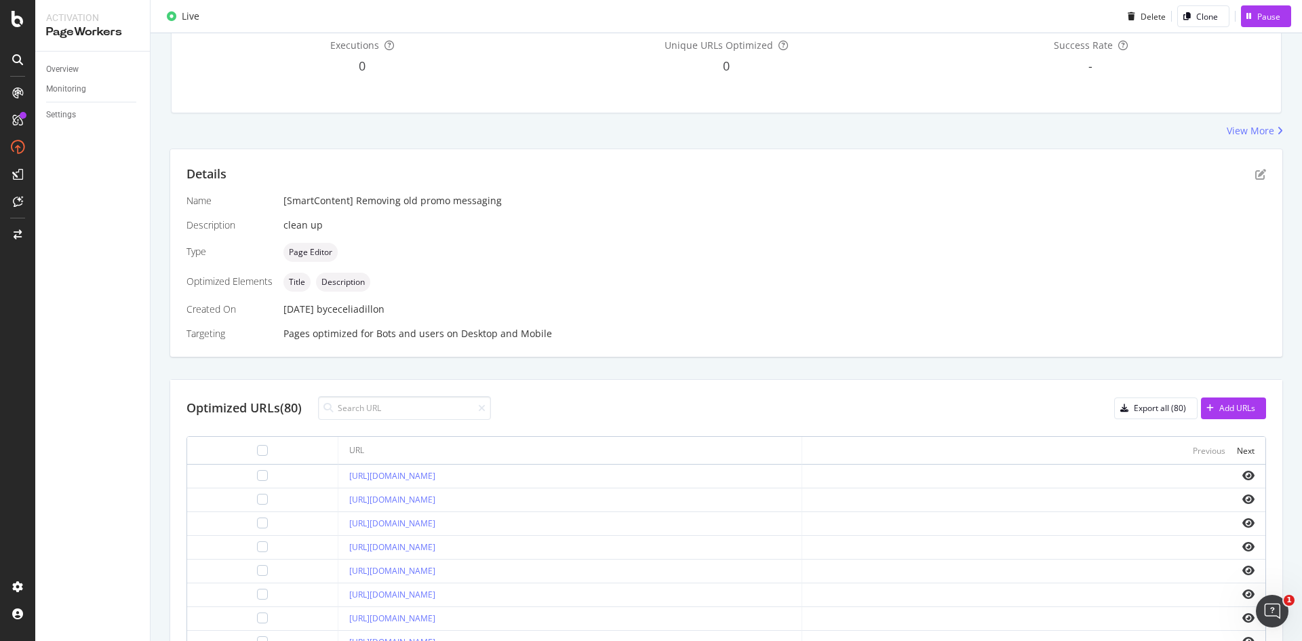
scroll to position [0, 0]
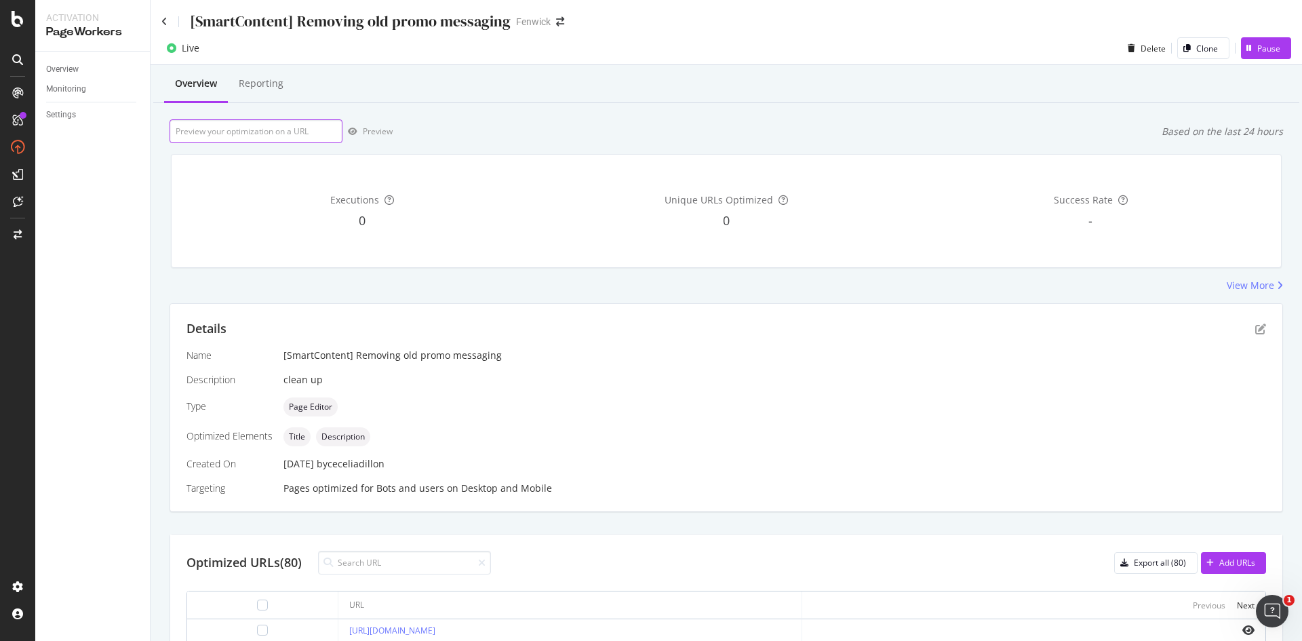
click at [271, 126] on input "url" at bounding box center [256, 131] width 173 height 24
paste input "[URL][DOMAIN_NAME]"
type input "[URL][DOMAIN_NAME]"
click at [362, 138] on div "Preview" at bounding box center [367, 131] width 50 height 20
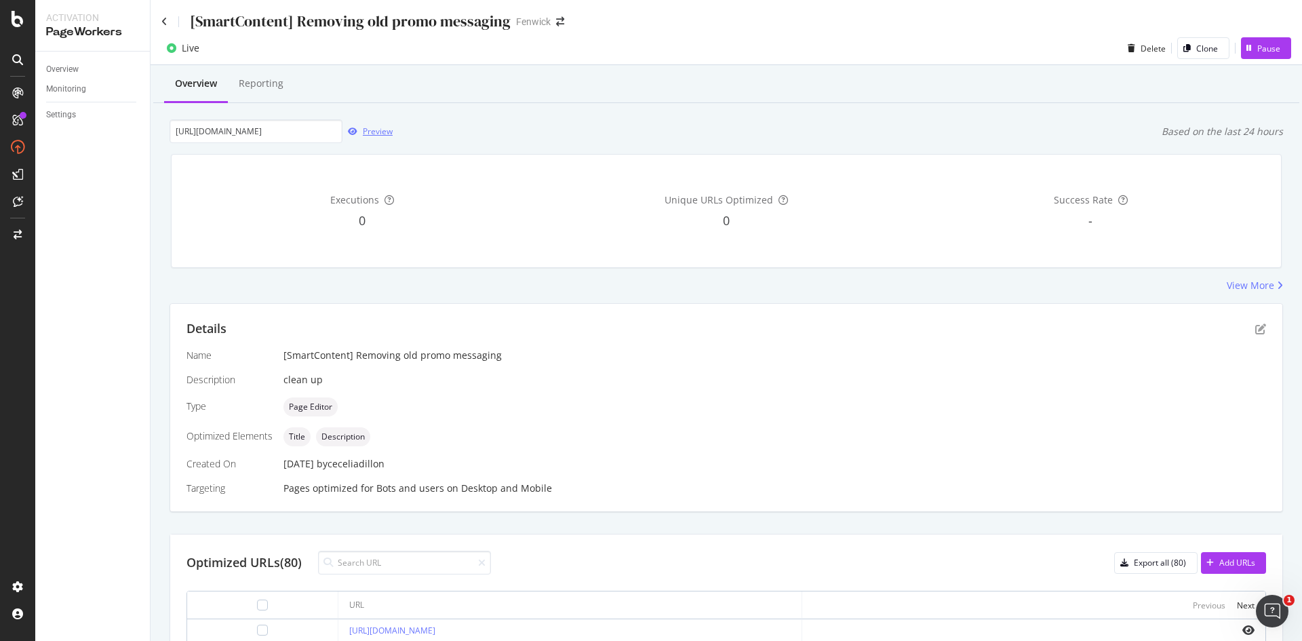
scroll to position [0, 0]
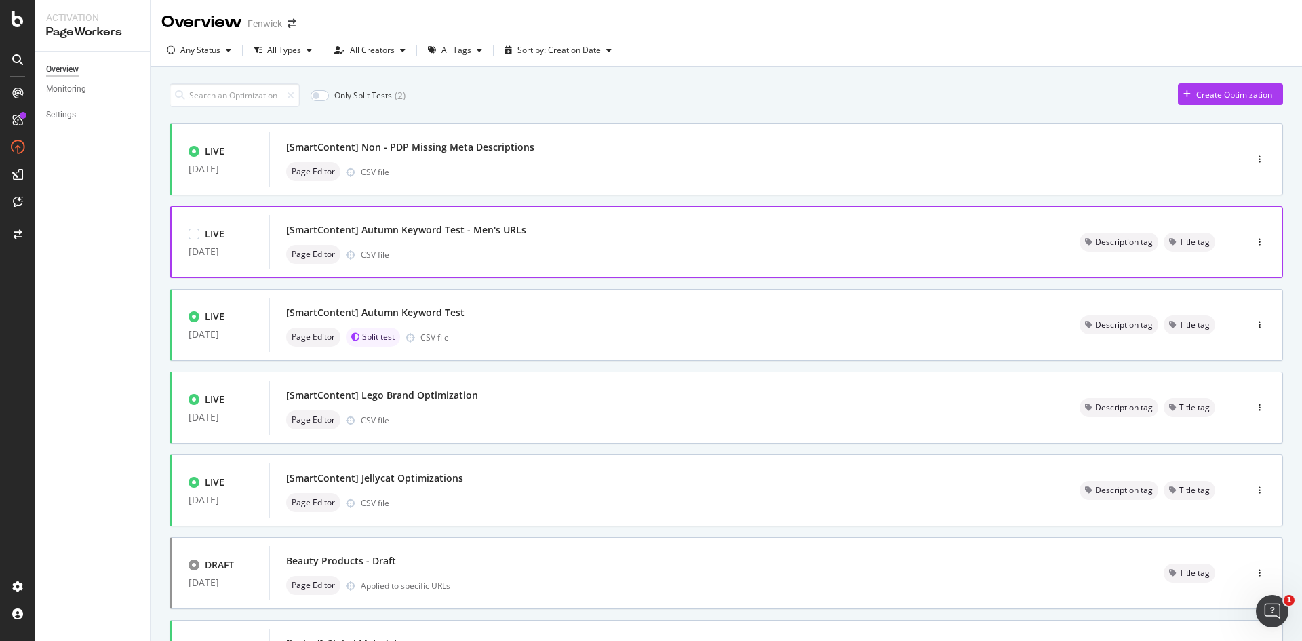
click at [450, 231] on div "[SmartContent] Autumn Keyword Test - Men's URLs" at bounding box center [406, 230] width 240 height 14
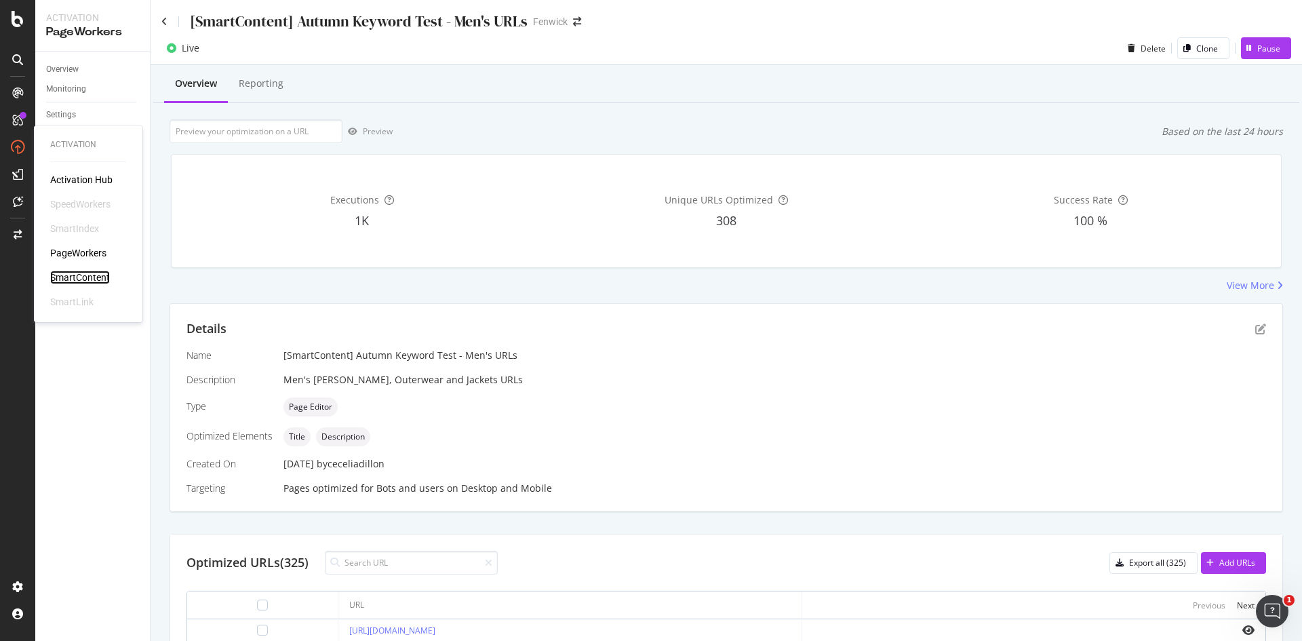
click at [96, 280] on div "SmartContent" at bounding box center [80, 278] width 60 height 14
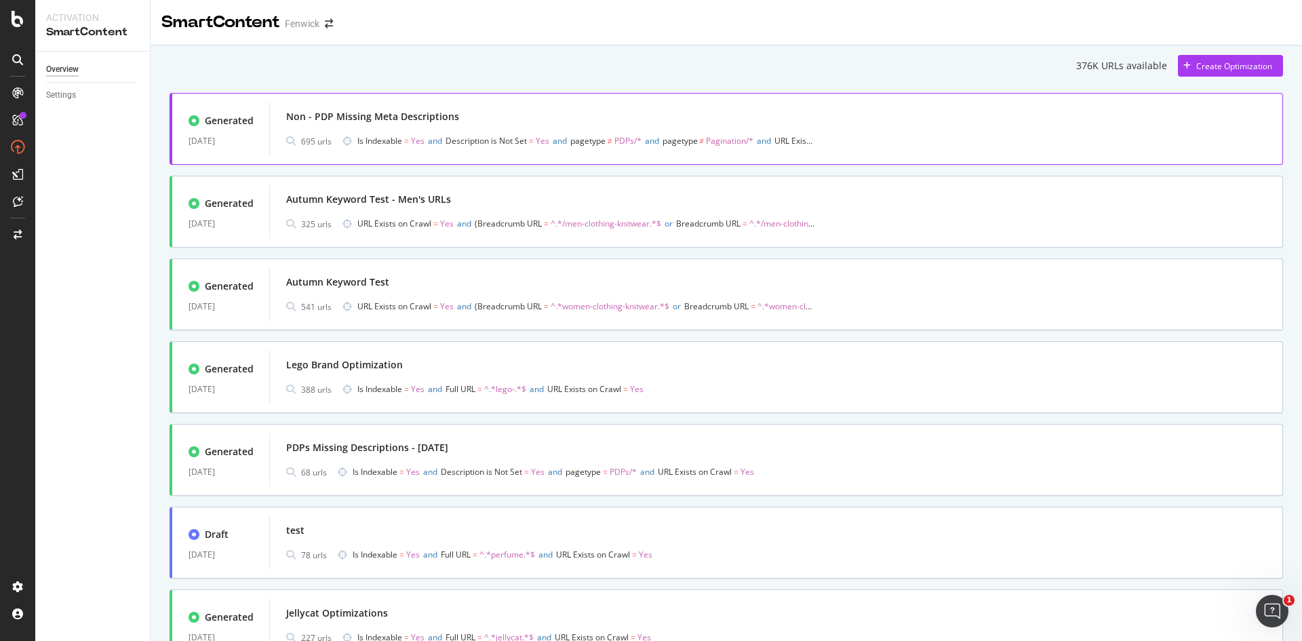
click at [412, 113] on div "Non - PDP Missing Meta Descriptions" at bounding box center [372, 117] width 173 height 14
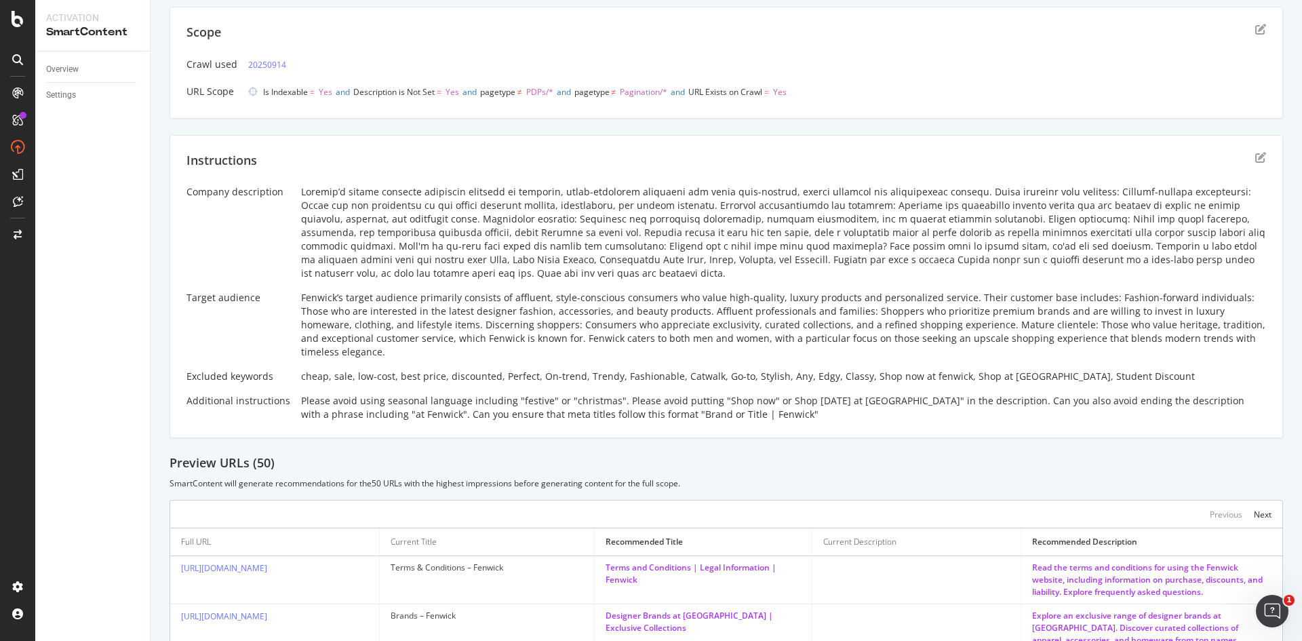
scroll to position [250, 0]
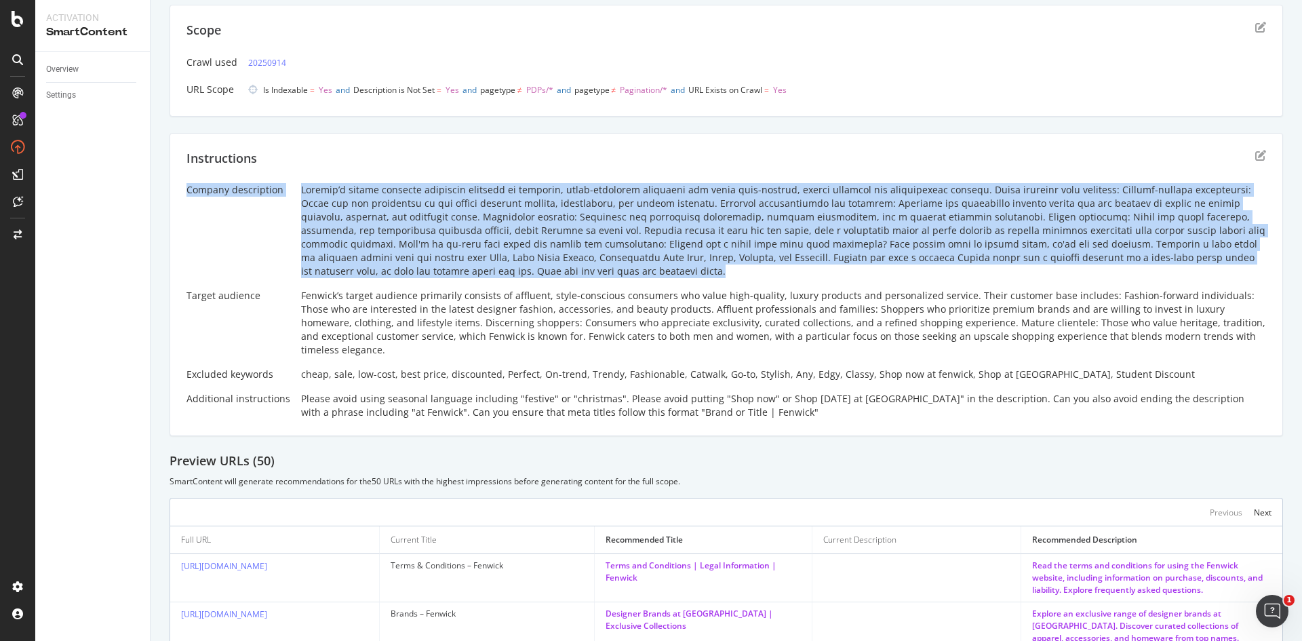
drag, startPoint x: 296, startPoint y: 182, endPoint x: 448, endPoint y: 271, distance: 175.4
click at [448, 271] on div "Instructions Company description Target audience Fenwick’s target audience prim…" at bounding box center [726, 285] width 1113 height 304
click at [448, 271] on div at bounding box center [783, 230] width 965 height 95
drag, startPoint x: 447, startPoint y: 272, endPoint x: 302, endPoint y: 196, distance: 163.2
click at [302, 196] on div at bounding box center [783, 230] width 965 height 95
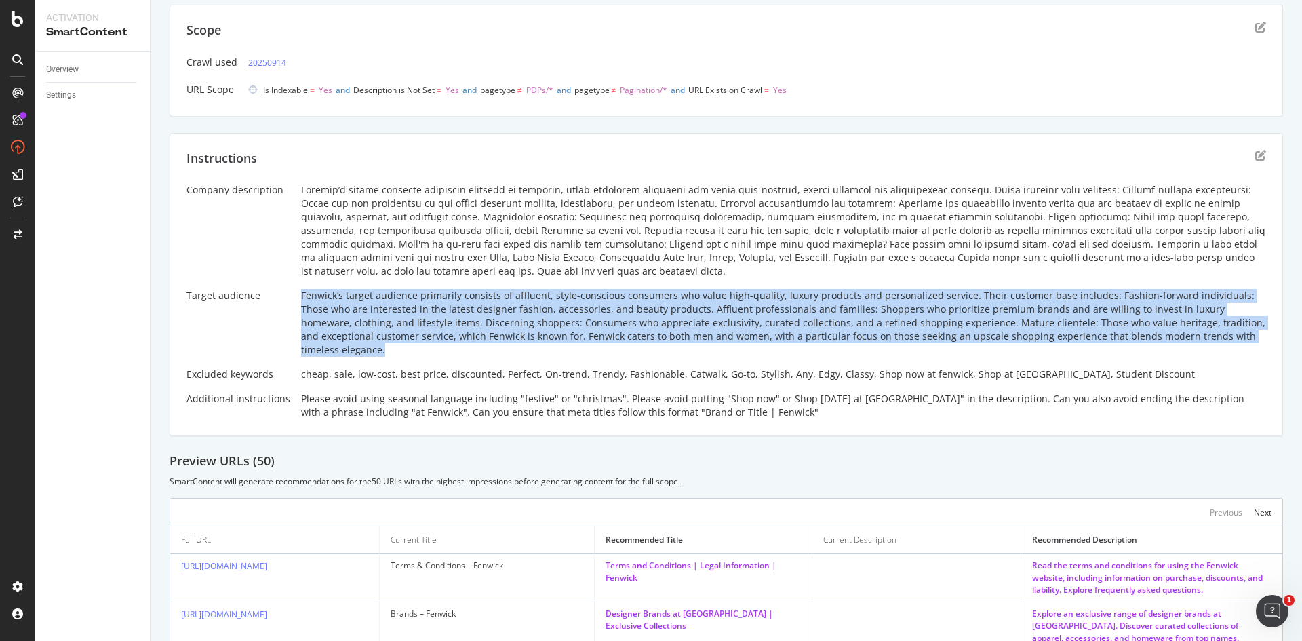
drag, startPoint x: 1204, startPoint y: 338, endPoint x: 296, endPoint y: 290, distance: 908.5
click at [296, 290] on div "Company description Target audience [PERSON_NAME] target audience primarily con…" at bounding box center [725, 301] width 1079 height 236
copy div "Fenwick’s target audience primarily consists of affluent, style-conscious consu…"
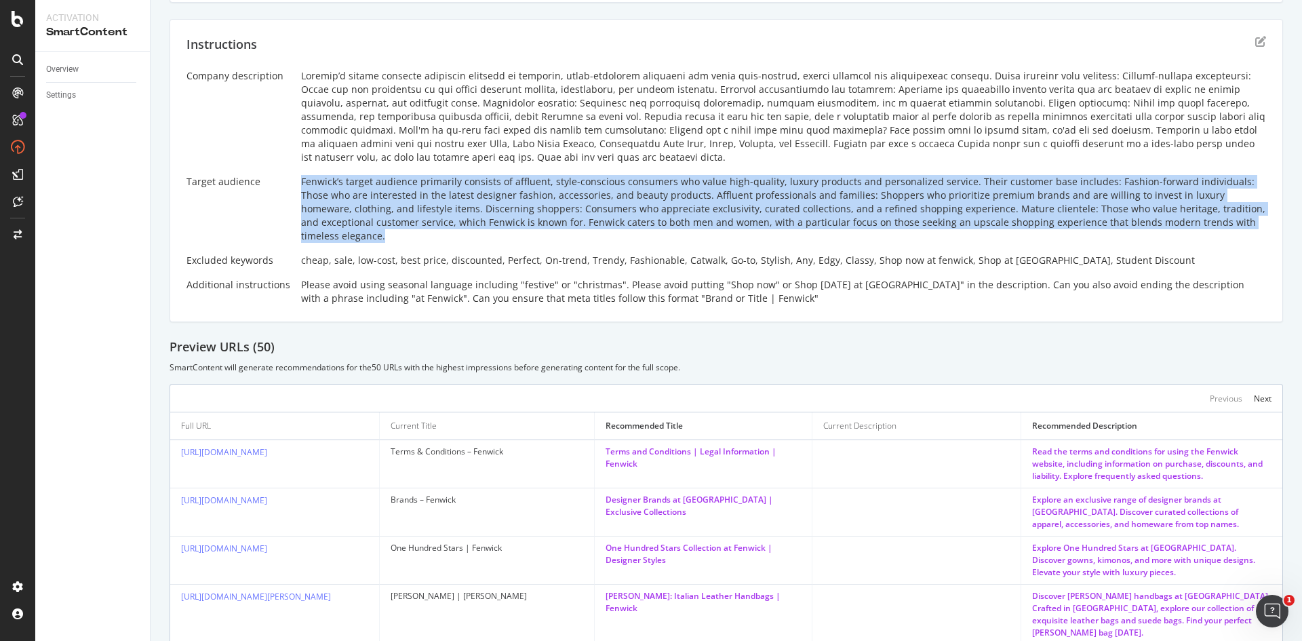
scroll to position [366, 0]
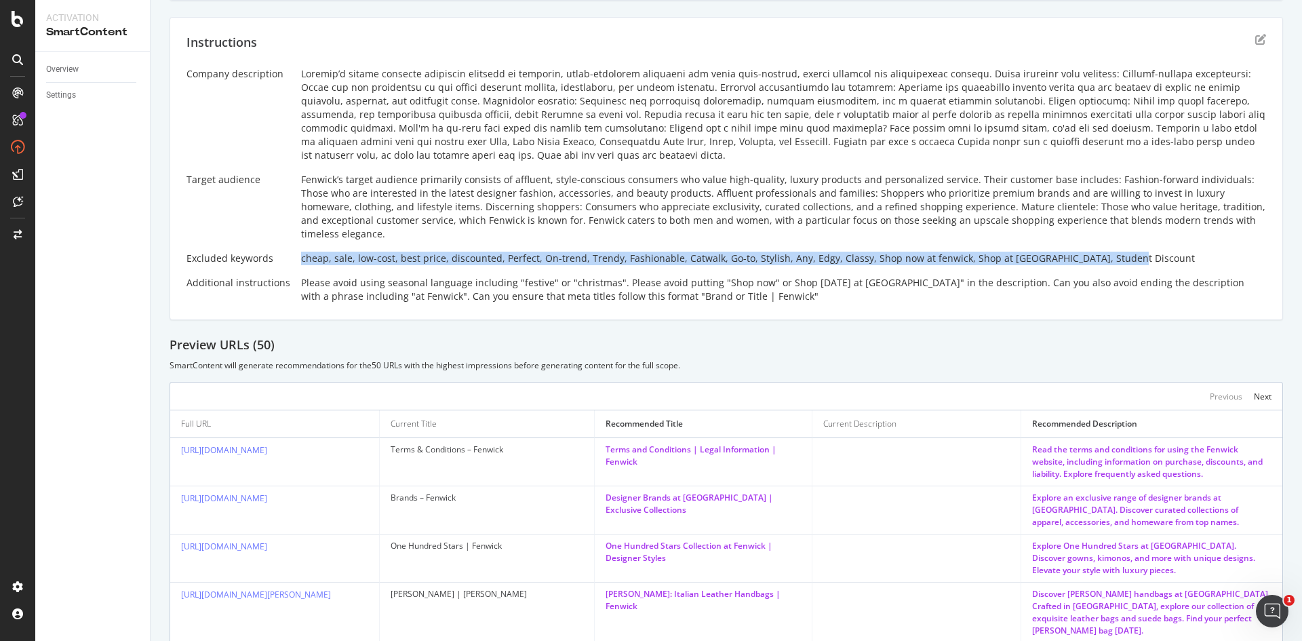
drag, startPoint x: 1108, startPoint y: 245, endPoint x: 298, endPoint y: 247, distance: 809.6
click at [301, 252] on div "cheap, sale, low-cost, best price, discounted, Perfect, On-trend, Trendy, Fashi…" at bounding box center [783, 259] width 965 height 14
copy div "cheap, sale, low-cost, best price, discounted, Perfect, On-trend, Trendy, Fashi…"
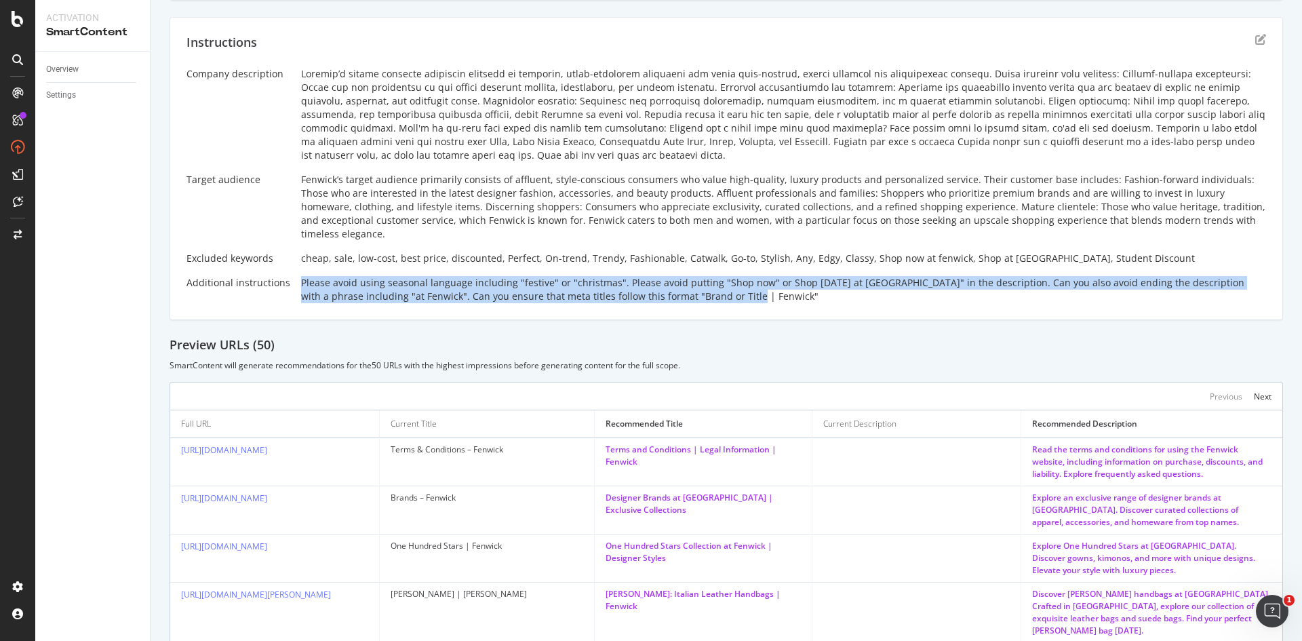
drag, startPoint x: 695, startPoint y: 281, endPoint x: 295, endPoint y: 273, distance: 400.1
click at [295, 273] on div "Company description Target audience [PERSON_NAME] target audience primarily con…" at bounding box center [725, 185] width 1079 height 236
copy div "Please avoid using seasonal language including "festive" or "christmas". Please…"
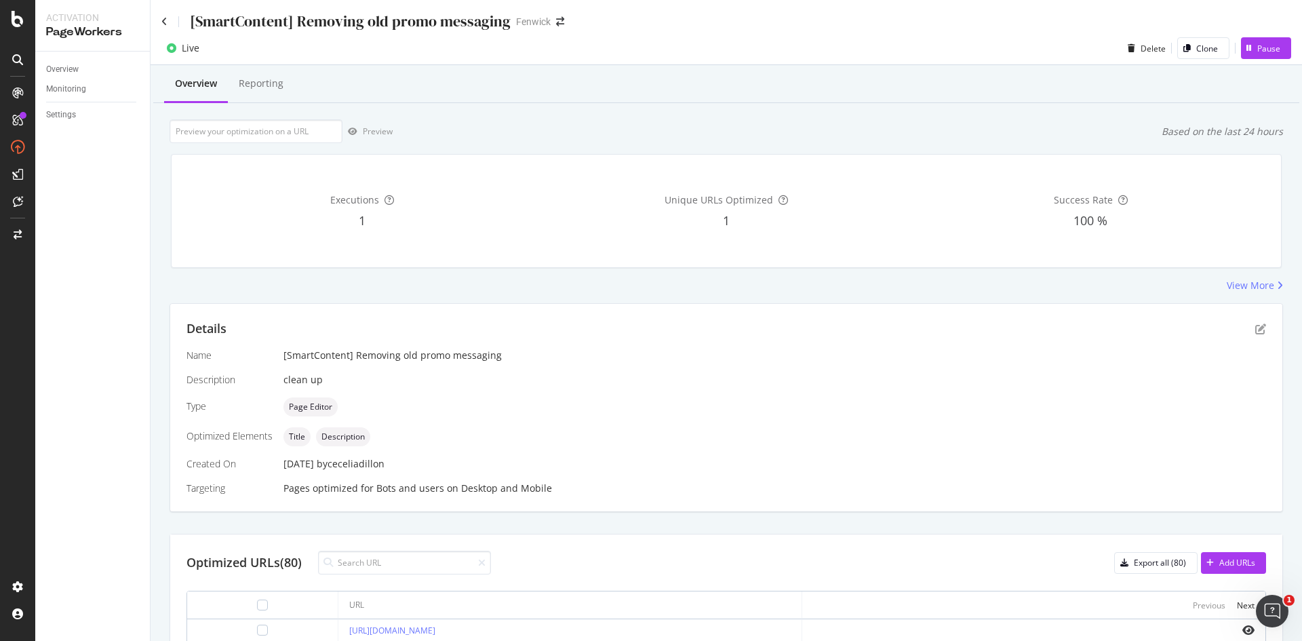
click at [162, 28] on div "[SmartContent] Removing old promo messaging" at bounding box center [335, 21] width 349 height 21
click at [165, 20] on icon at bounding box center [164, 21] width 6 height 9
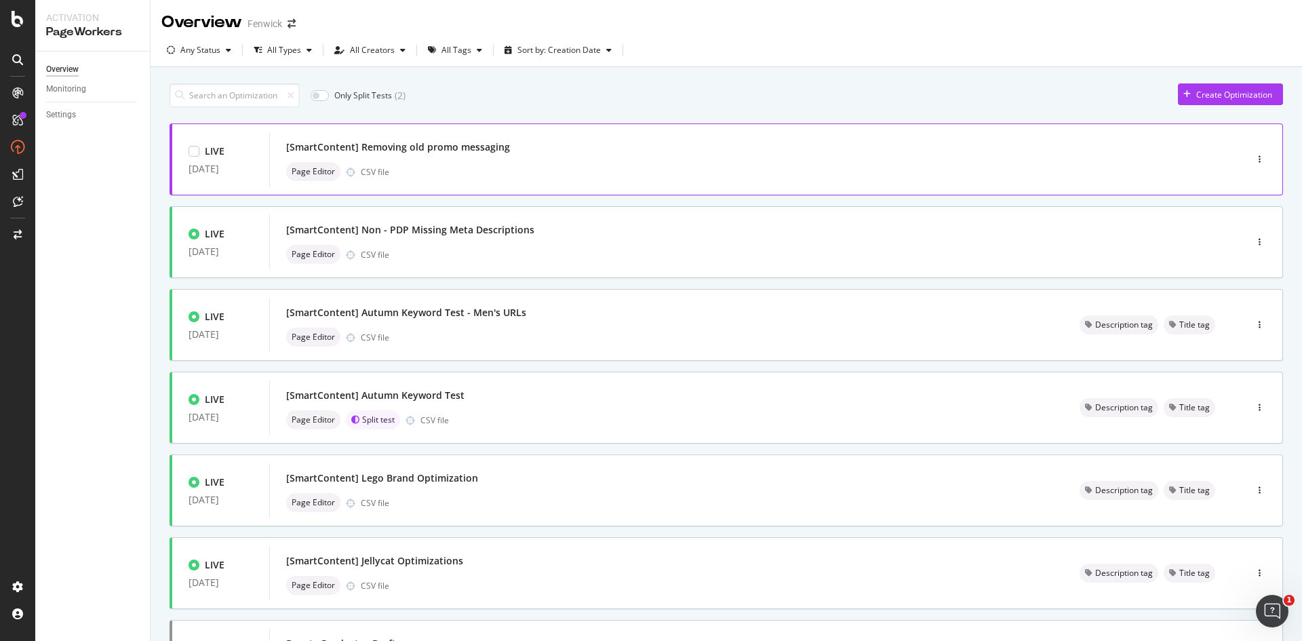
click at [499, 151] on div "[SmartContent] Removing old promo messaging" at bounding box center [398, 147] width 224 height 14
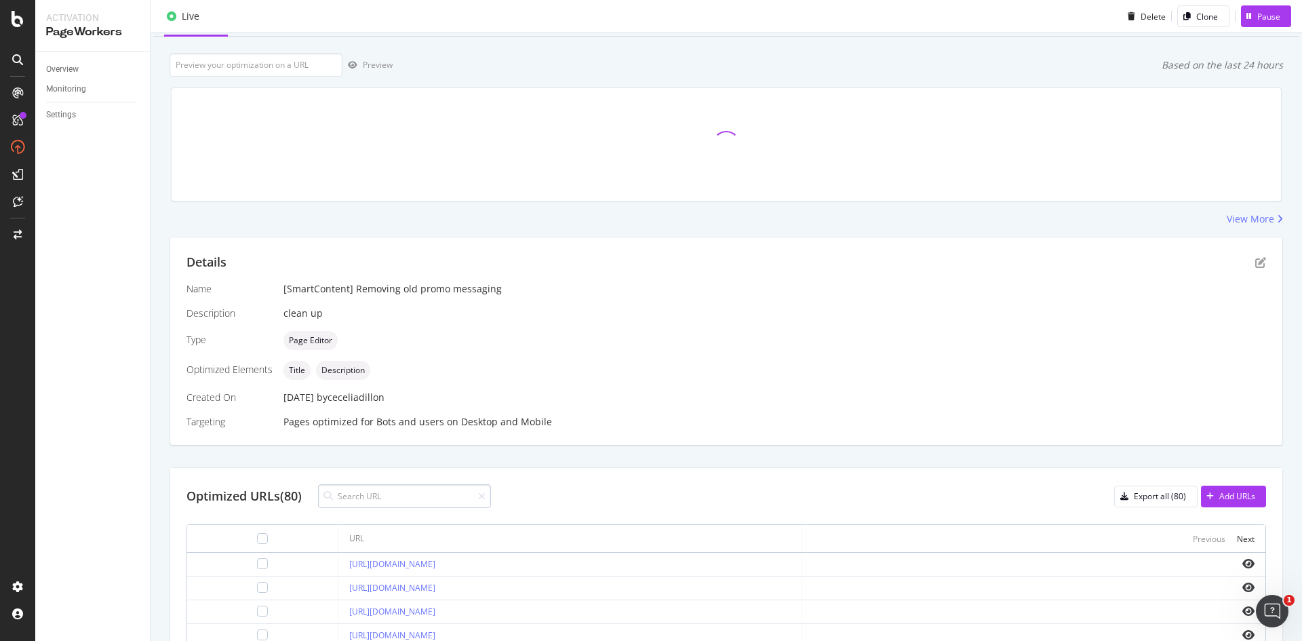
scroll to position [7, 0]
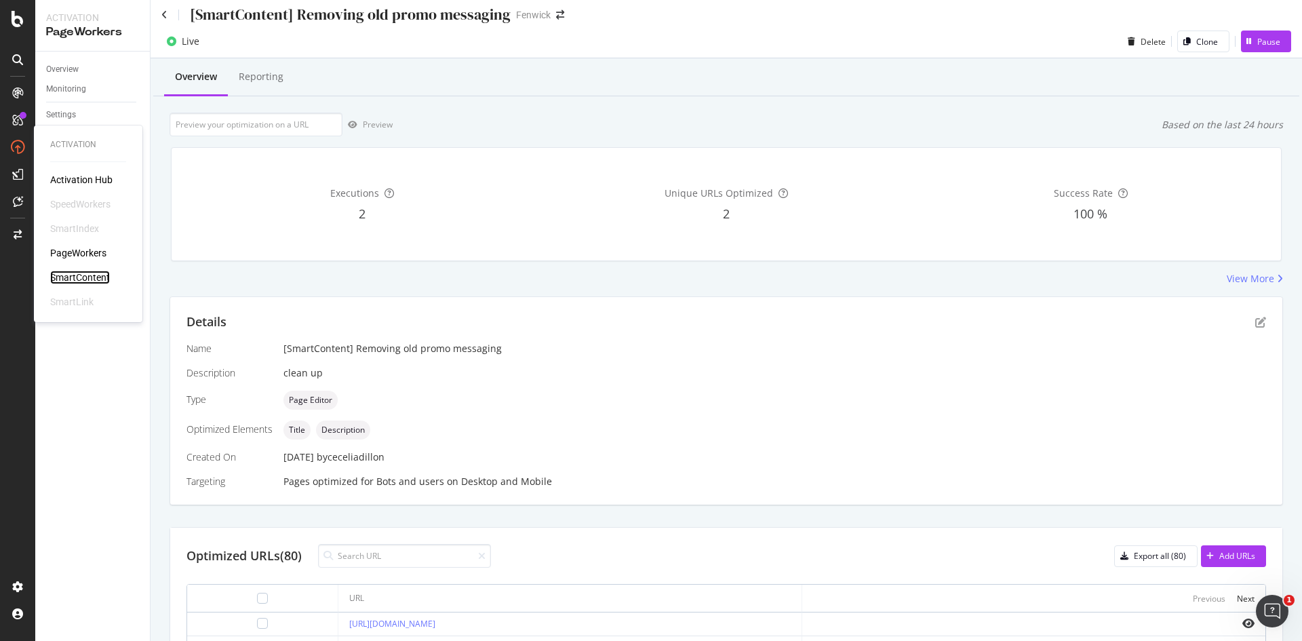
click at [92, 280] on div "SmartContent" at bounding box center [80, 278] width 60 height 14
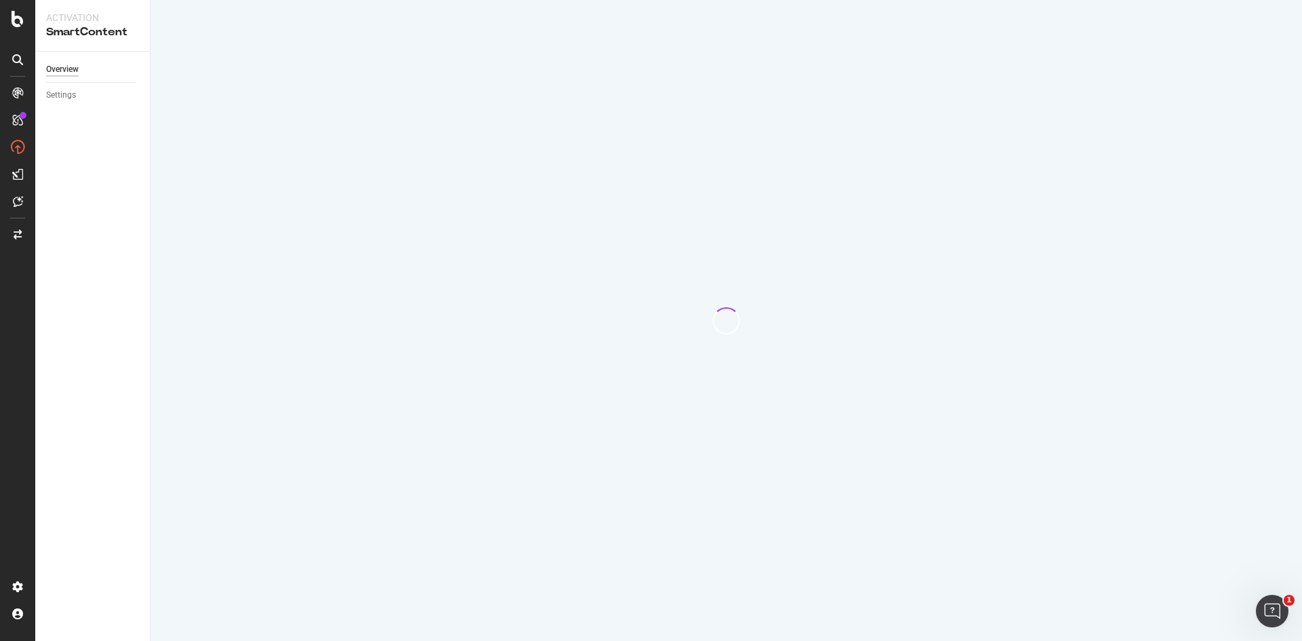
click at [280, 188] on div at bounding box center [726, 320] width 1151 height 641
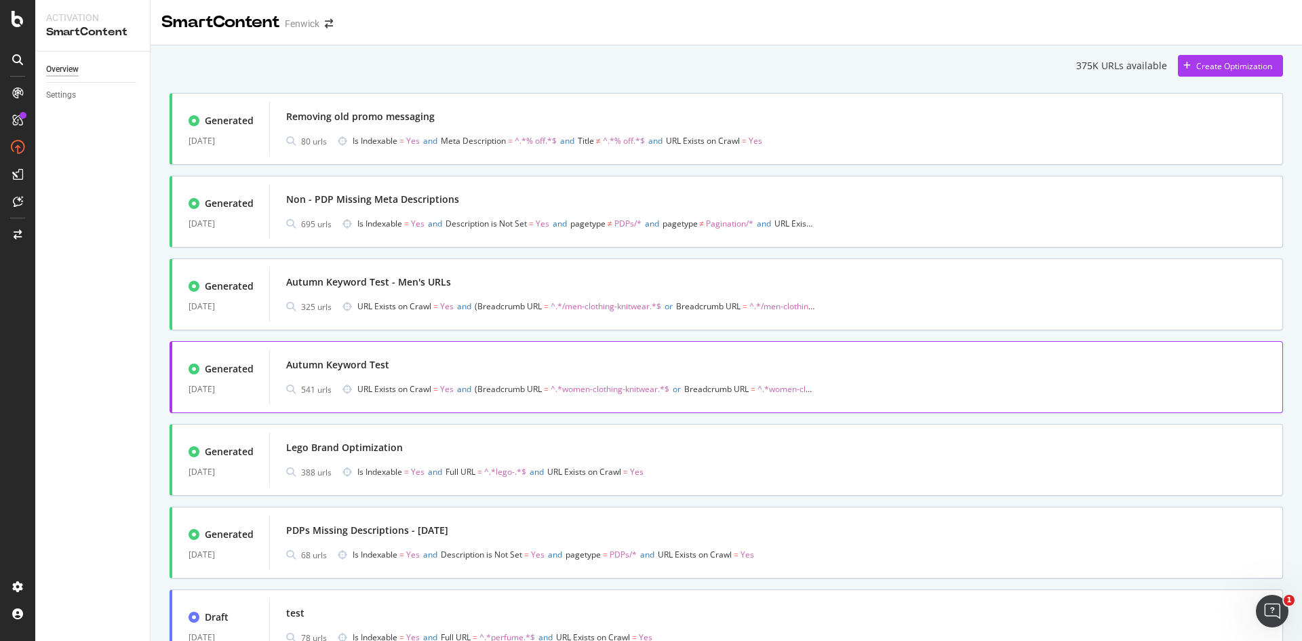
click at [426, 366] on div "Autumn Keyword Test" at bounding box center [776, 364] width 980 height 19
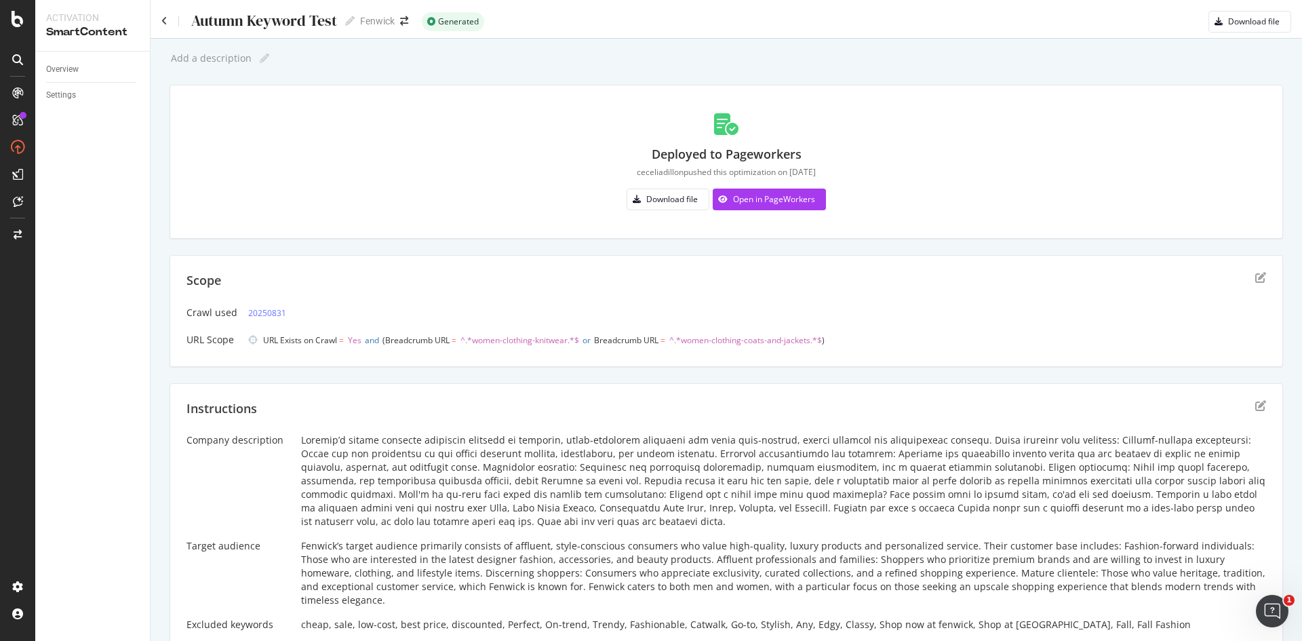
scroll to position [144, 0]
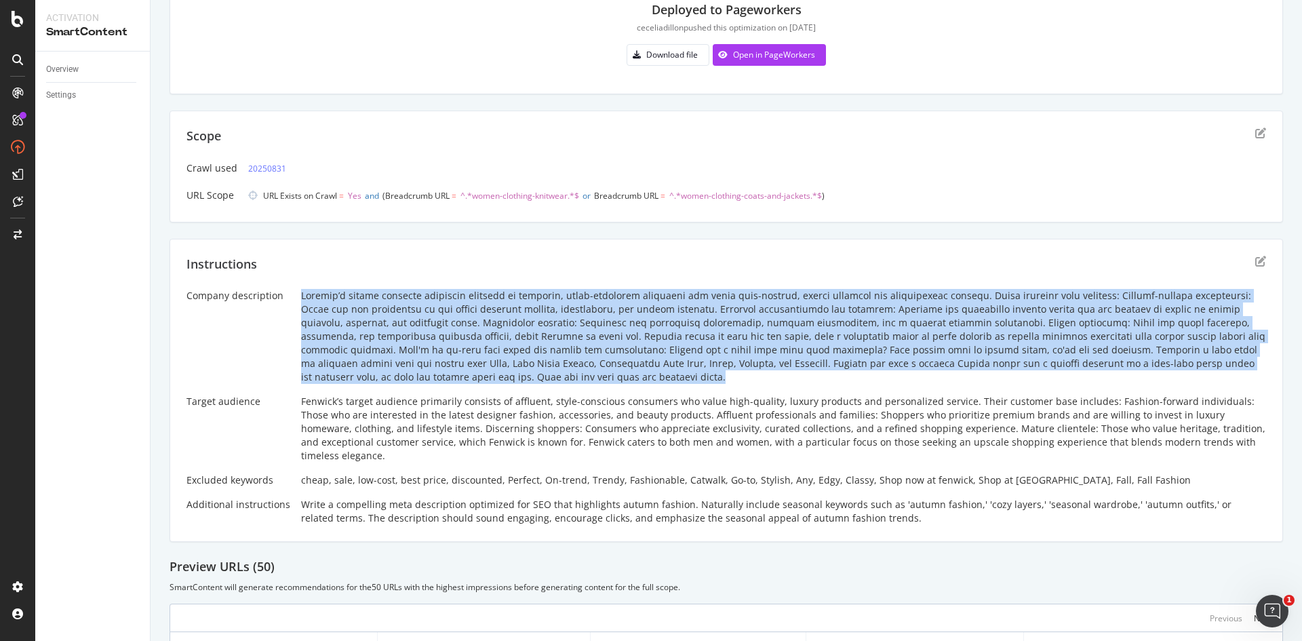
drag, startPoint x: 296, startPoint y: 292, endPoint x: 453, endPoint y: 376, distance: 178.4
click at [453, 376] on div "Company description Target audience [PERSON_NAME] target audience primarily con…" at bounding box center [725, 407] width 1079 height 236
copy div "Loremip’d sitame consecte adipiscin elitsedd ei temporin, utlab-etdolorem aliqu…"
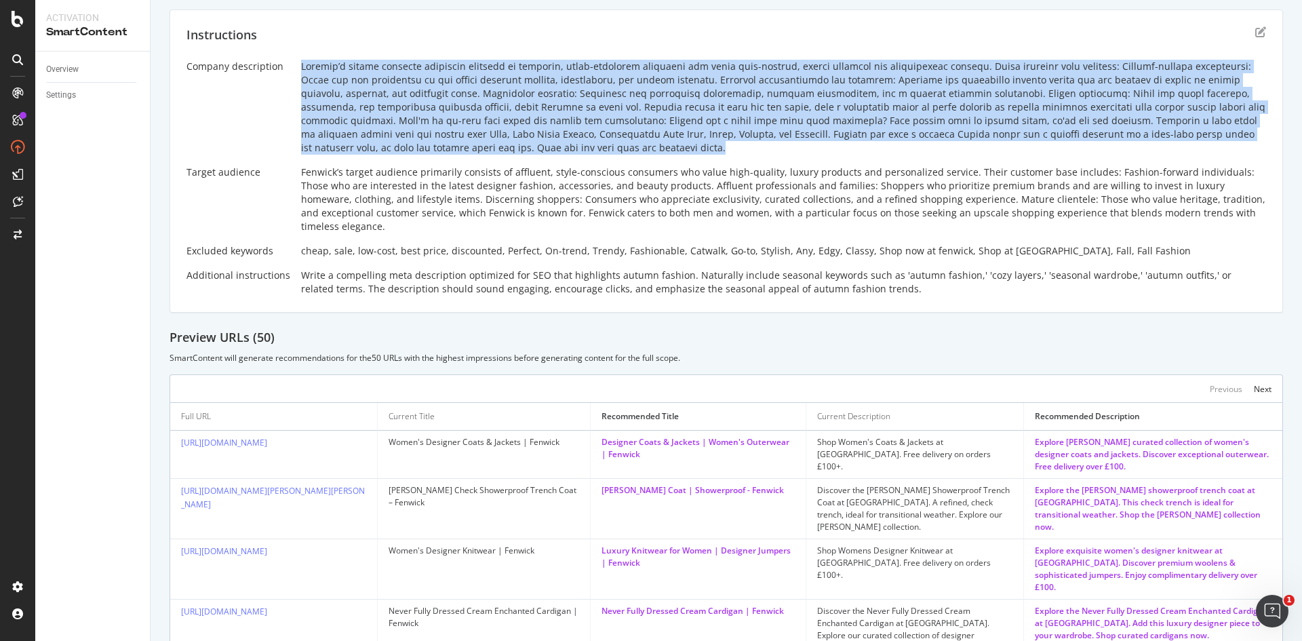
scroll to position [374, 0]
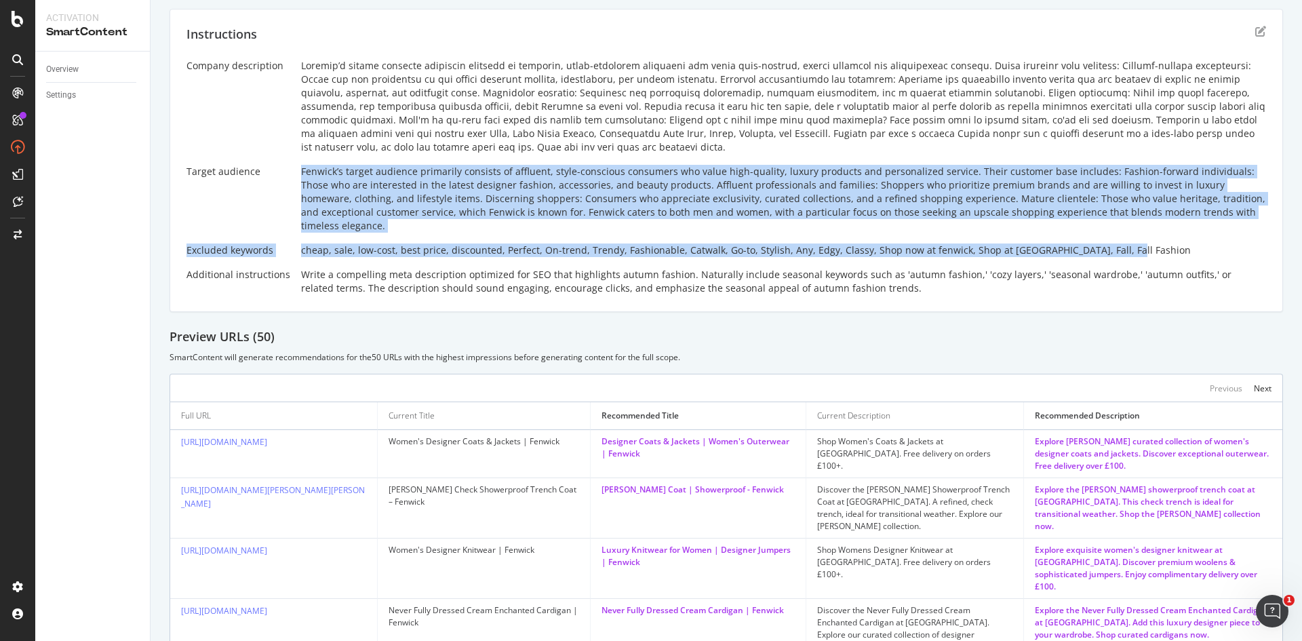
drag, startPoint x: 295, startPoint y: 170, endPoint x: 1244, endPoint y: 228, distance: 950.3
click at [1244, 228] on div "Company description Target audience [PERSON_NAME] target audience primarily con…" at bounding box center [725, 177] width 1079 height 236
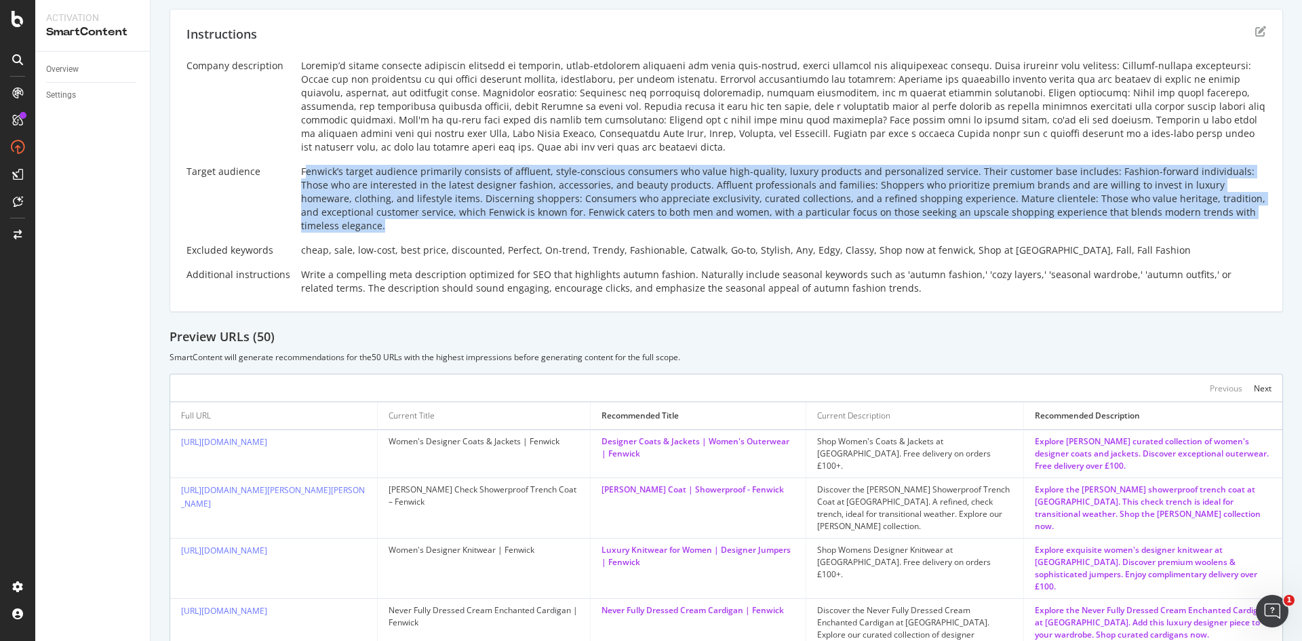
drag, startPoint x: 1193, startPoint y: 220, endPoint x: 301, endPoint y: 172, distance: 893.6
click at [301, 172] on div "Company description Target audience [PERSON_NAME] target audience primarily con…" at bounding box center [725, 177] width 1079 height 236
click at [384, 163] on div "Company description Target audience Fenwick’s target audience primarily consist…" at bounding box center [725, 177] width 1079 height 236
drag, startPoint x: 295, startPoint y: 172, endPoint x: 1191, endPoint y: 224, distance: 897.2
click at [1191, 224] on div "Company description Target audience Fenwick’s target audience primarily consist…" at bounding box center [725, 177] width 1079 height 236
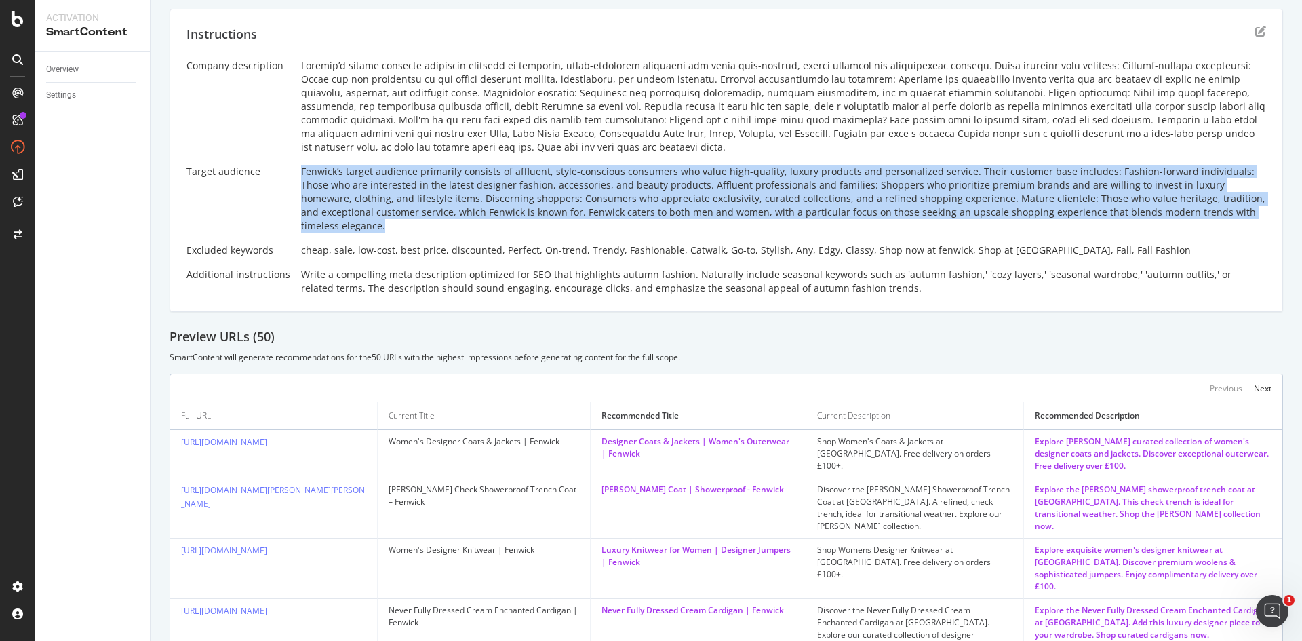
copy div "Fenwick’s target audience primarily consists of affluent, style-conscious consu…"
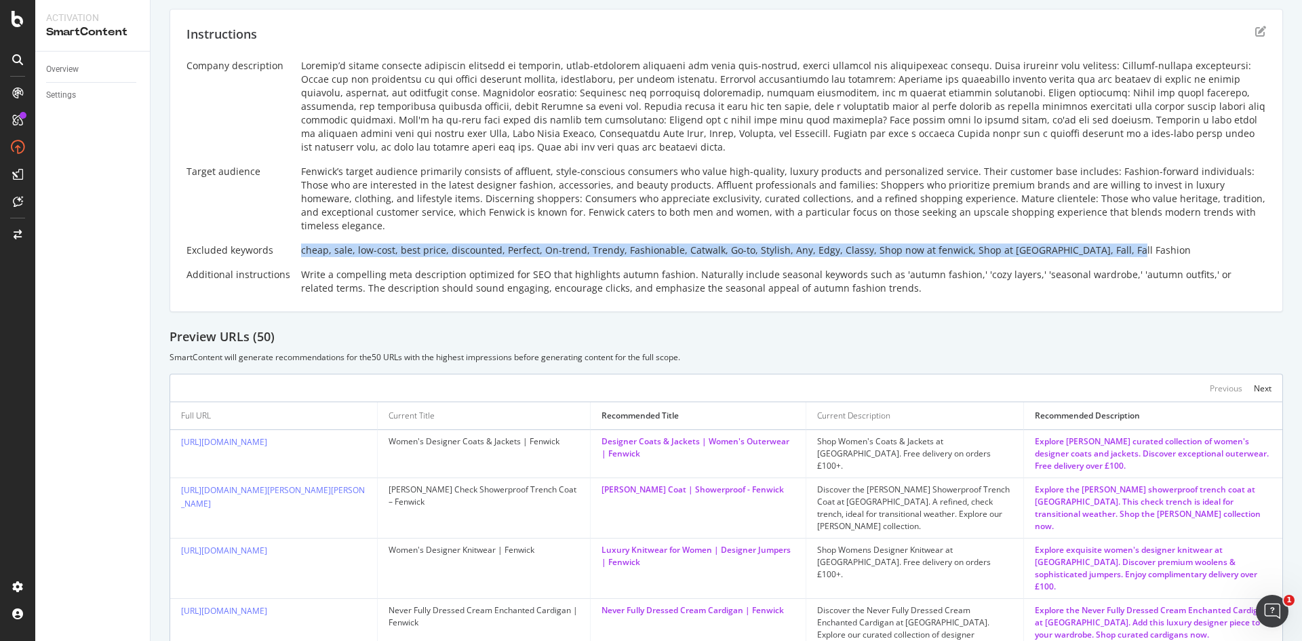
drag, startPoint x: 289, startPoint y: 231, endPoint x: 1098, endPoint y: 243, distance: 809.0
click at [1098, 243] on div "Company description Target audience Fenwick’s target audience primarily consist…" at bounding box center [725, 177] width 1079 height 236
copy div "cheap, sale, low-cost, best price, discounted, Perfect, On-trend, Trendy, Fashi…"
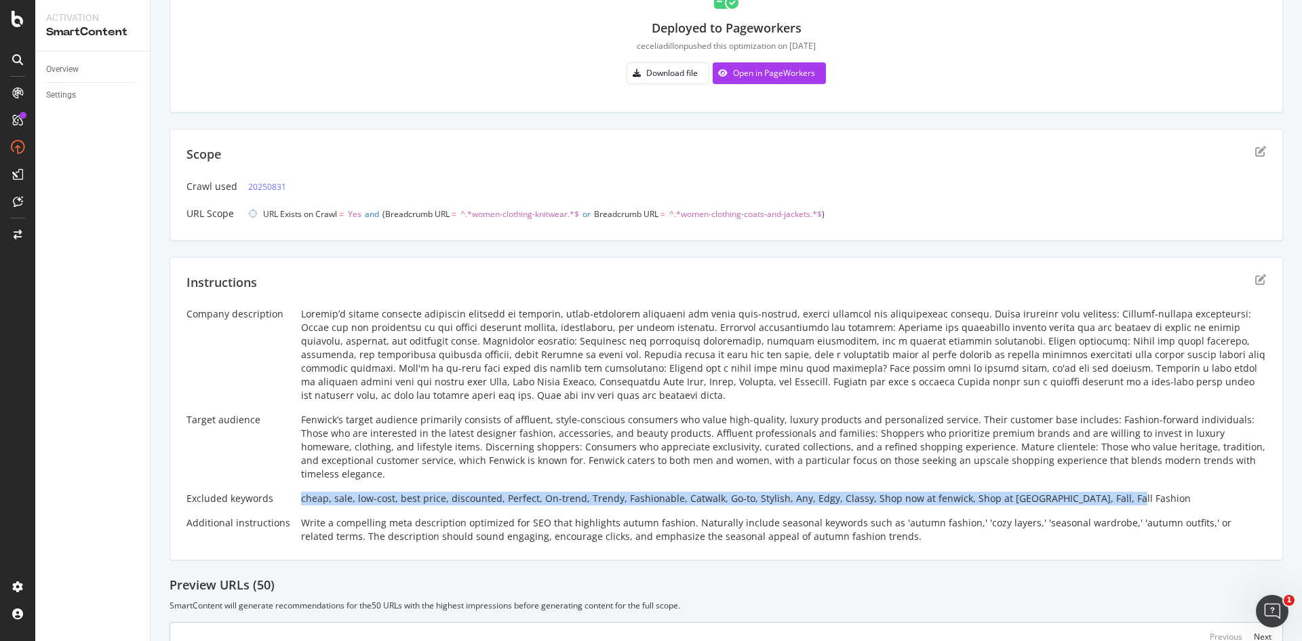
scroll to position [0, 0]
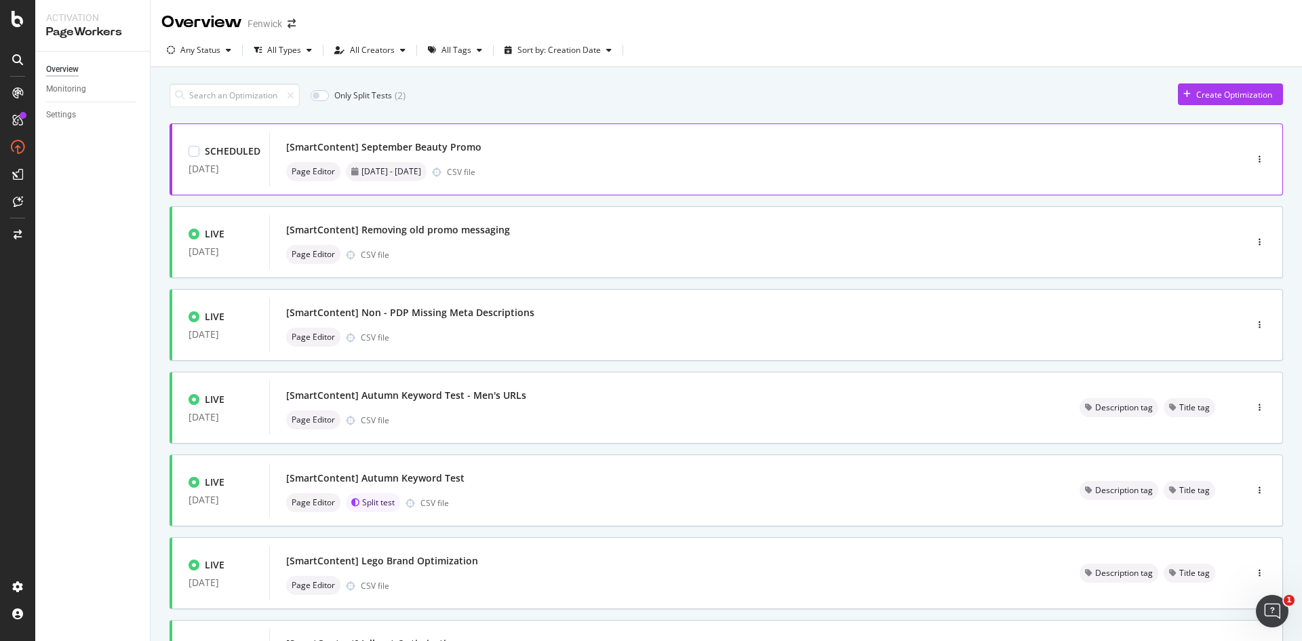
click at [462, 144] on div "[SmartContent] September Beauty Promo" at bounding box center [383, 147] width 195 height 14
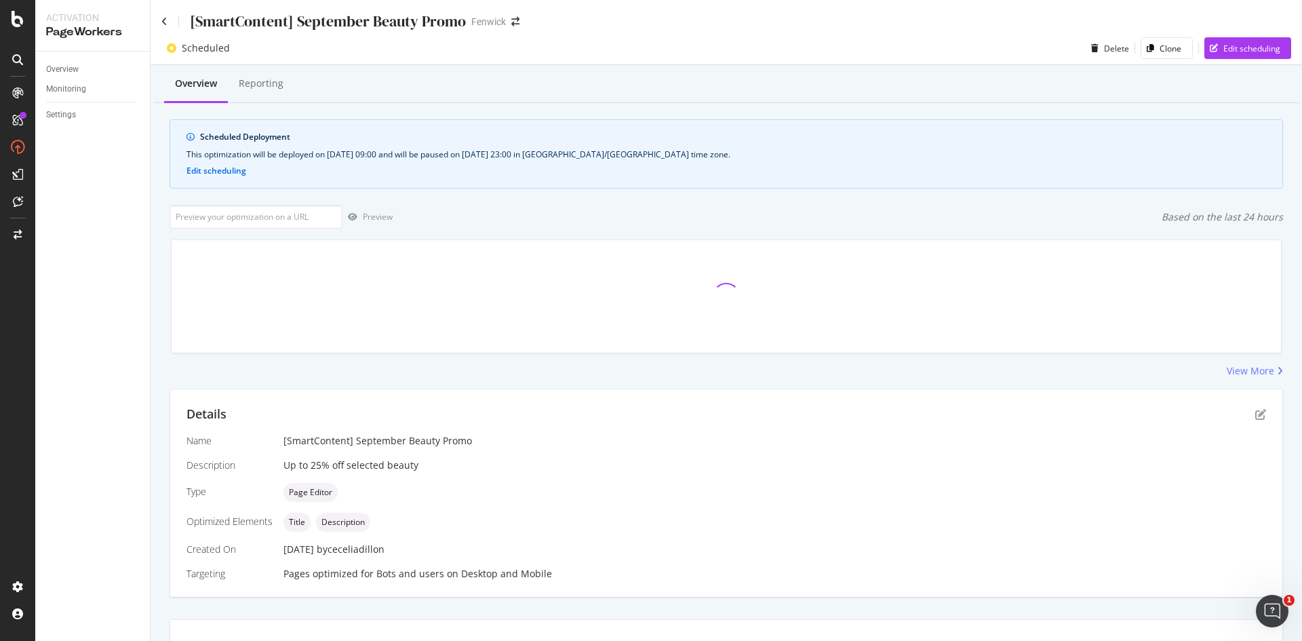
scroll to position [19, 0]
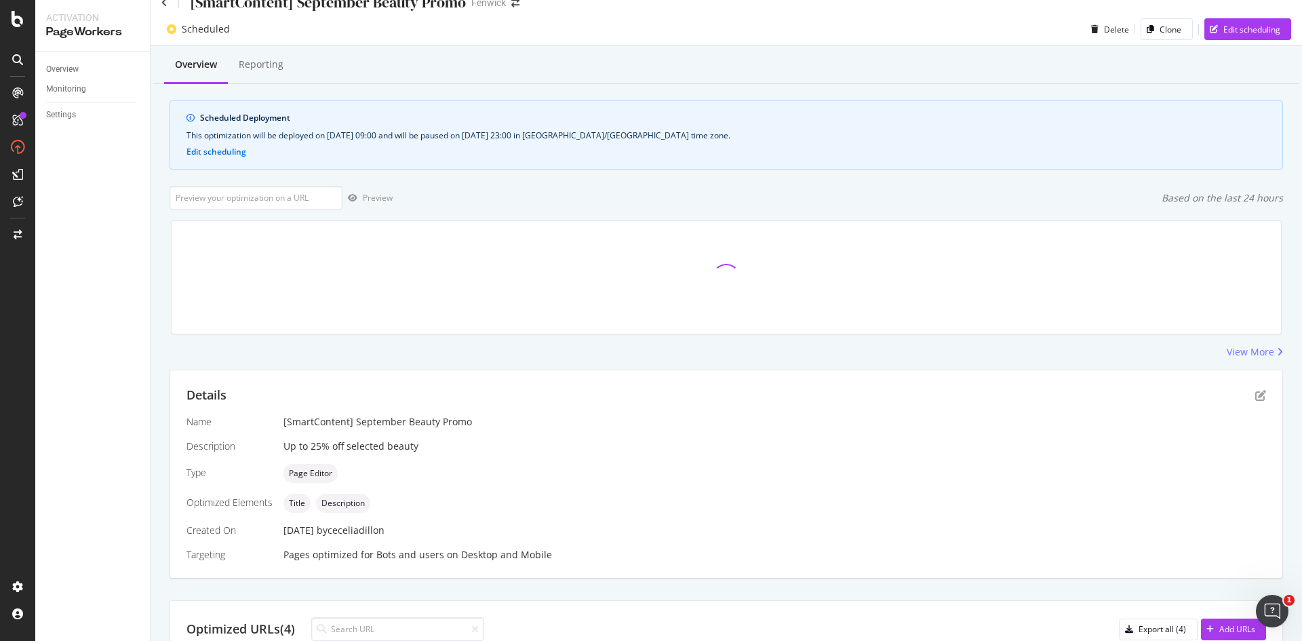
click at [322, 384] on div "Details Name [SmartContent] September Beauty Promo Description Up to 25% off se…" at bounding box center [726, 473] width 1112 height 207
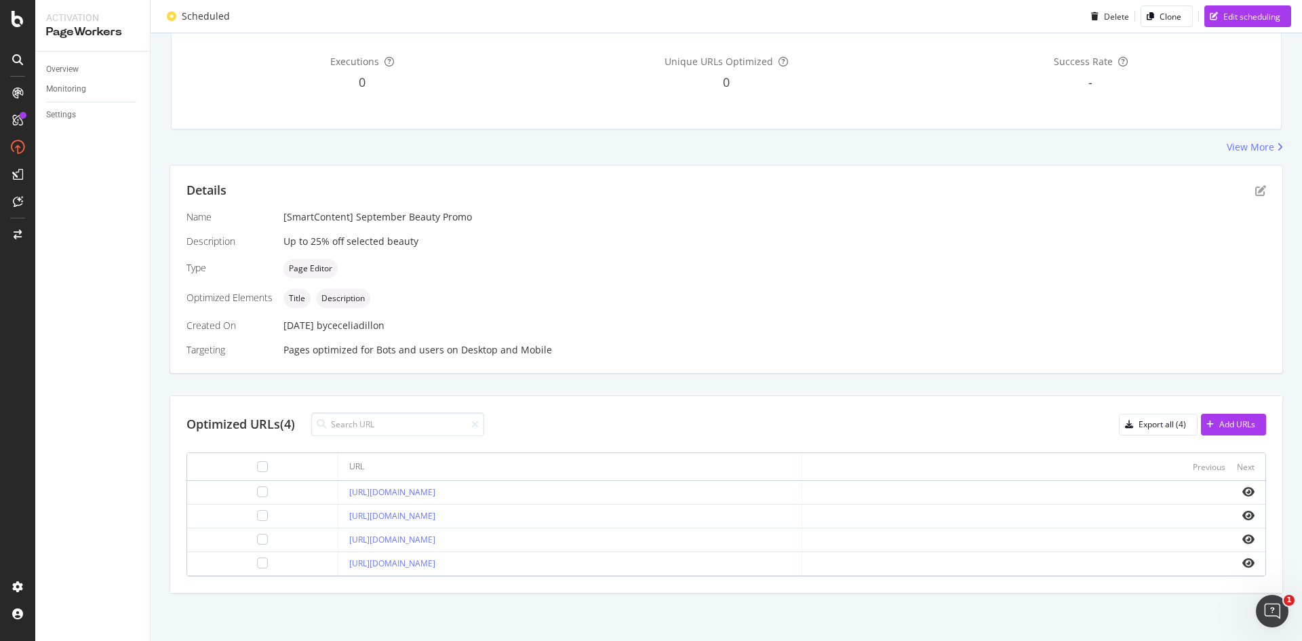
drag, startPoint x: 510, startPoint y: 496, endPoint x: 503, endPoint y: 498, distance: 7.3
copy link "https://www.fenwick.co.uk/collections/sale-beauty"
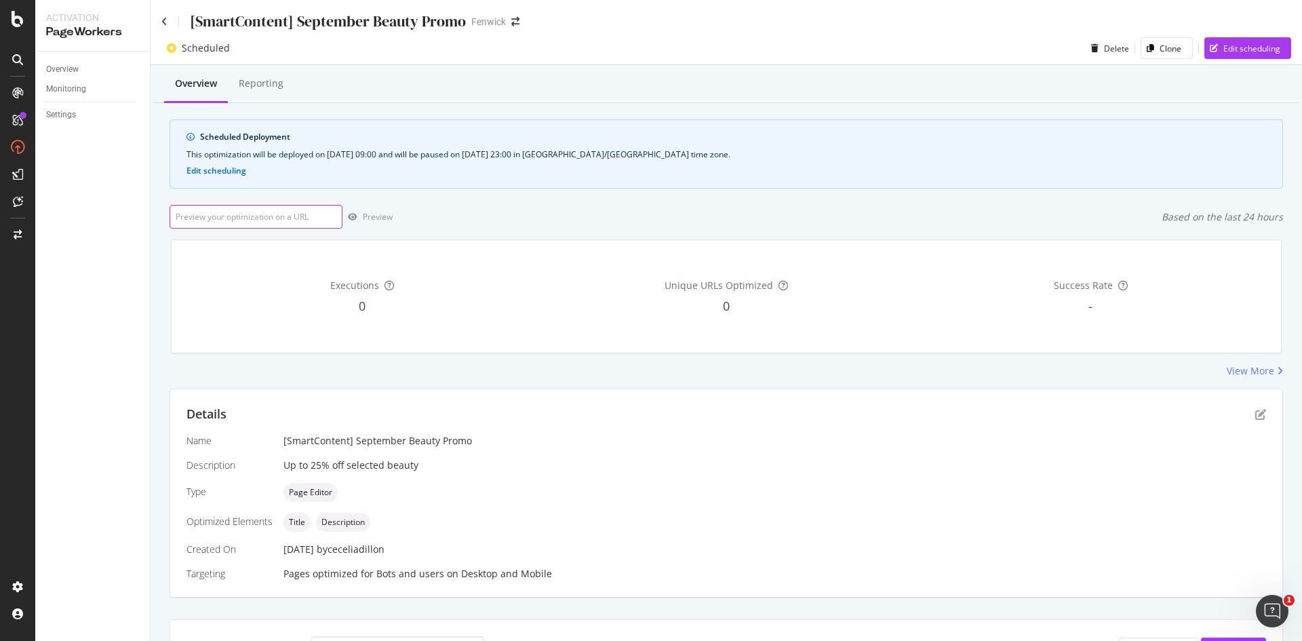
click at [239, 218] on input "url" at bounding box center [256, 217] width 173 height 24
paste input "https://www.fenwick.co.uk/collections/sale-beauty"
type input "https://www.fenwick.co.uk/collections/sale-beauty"
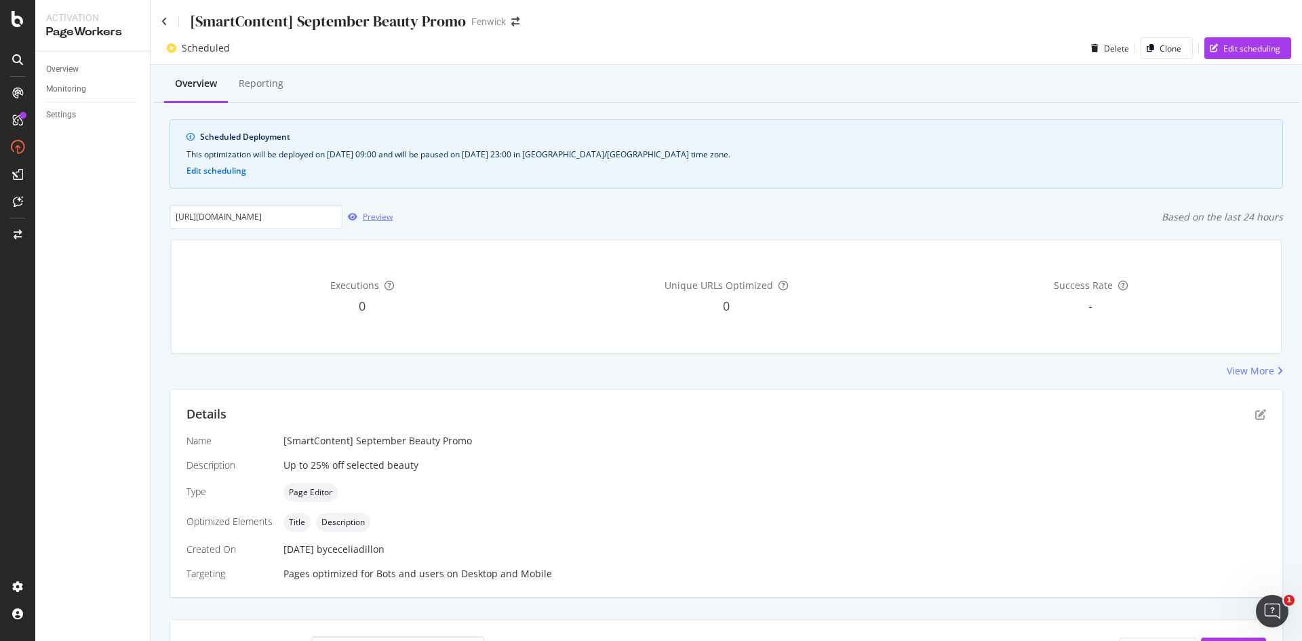
click at [358, 220] on div "button" at bounding box center [352, 217] width 20 height 8
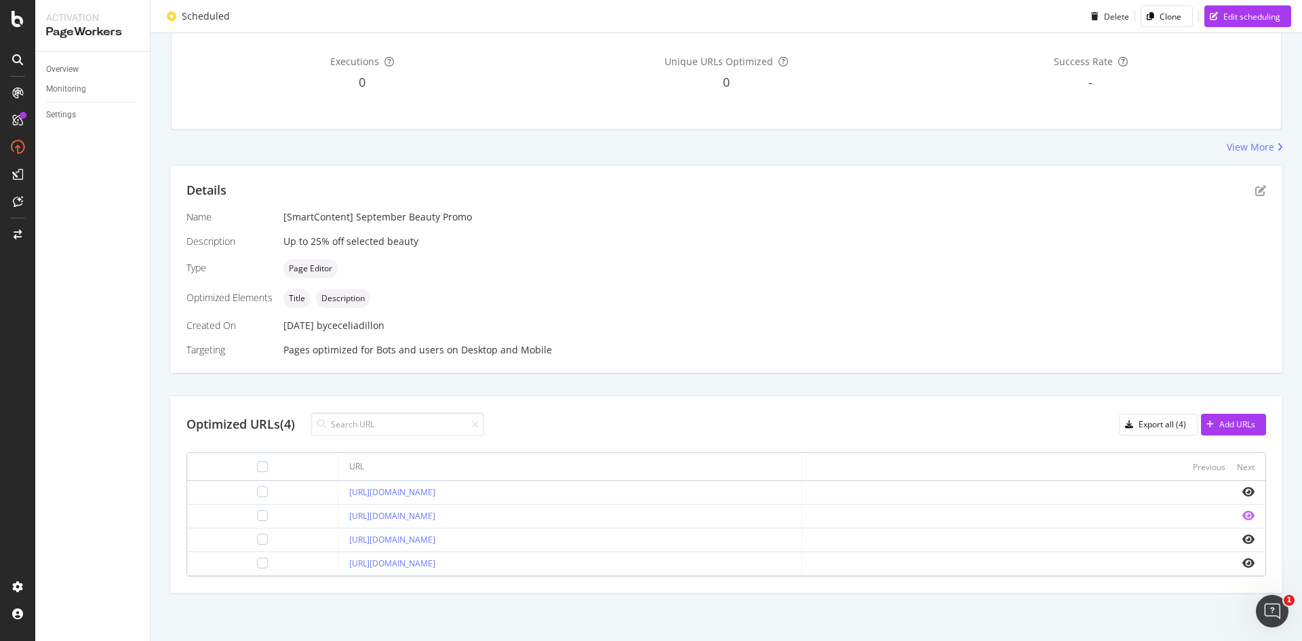
click at [1242, 516] on icon "eye" at bounding box center [1248, 515] width 12 height 11
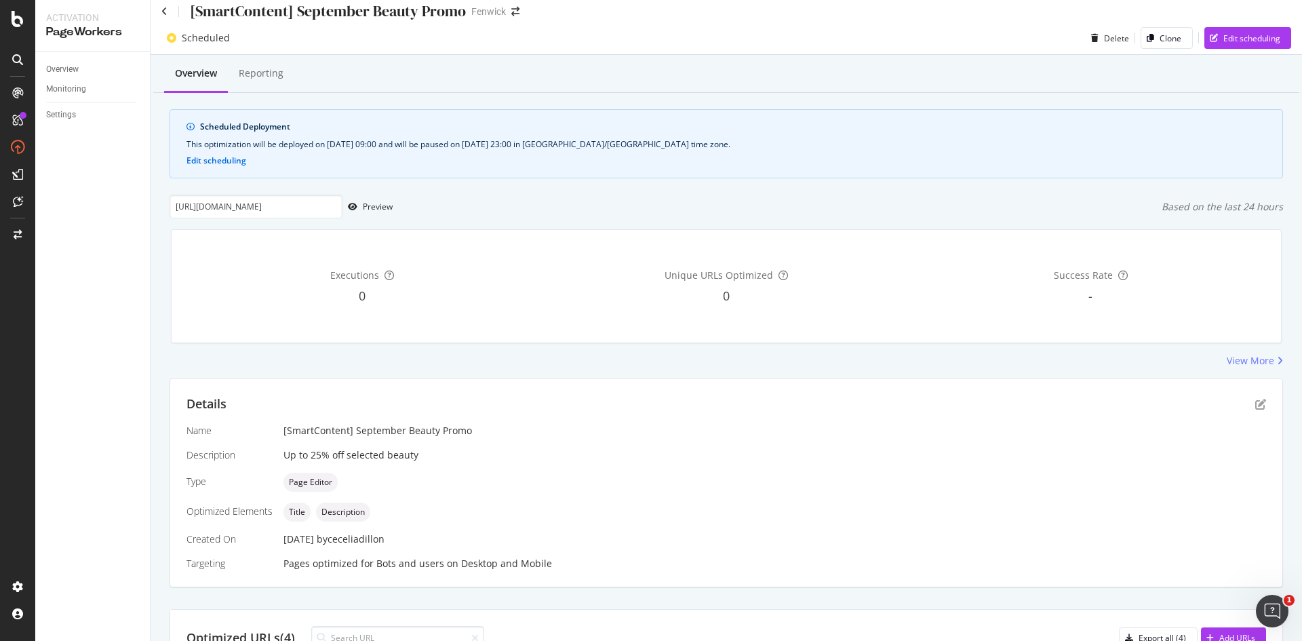
scroll to position [0, 0]
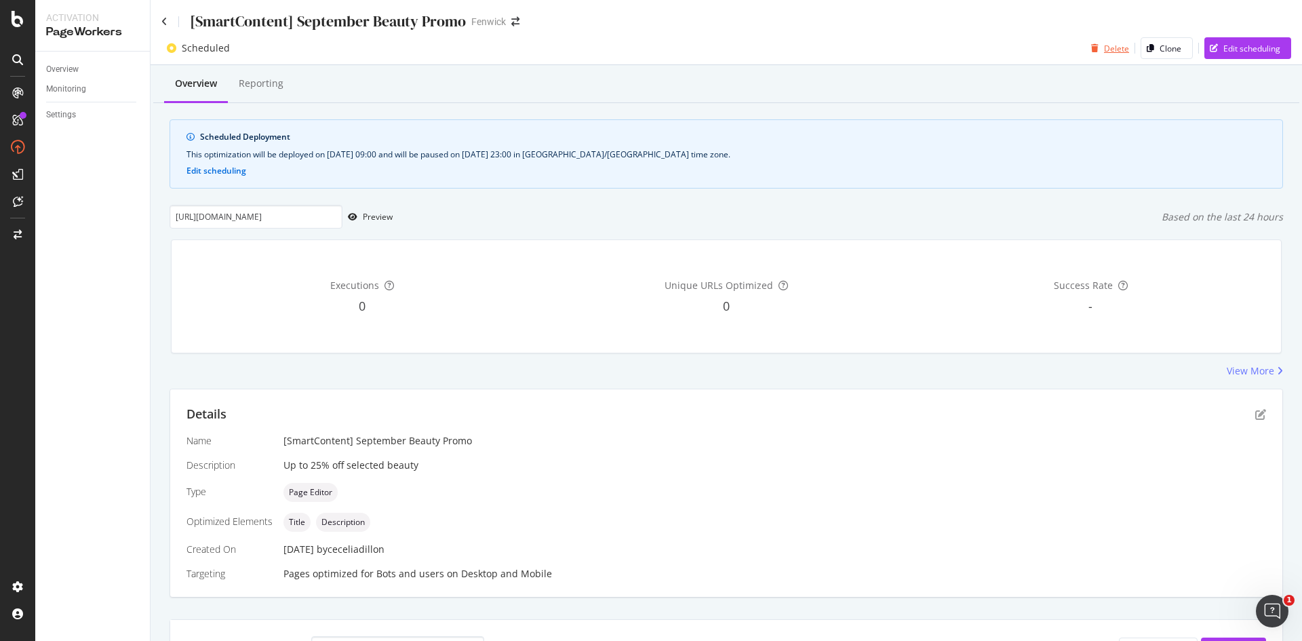
click at [1104, 47] on div "Delete" at bounding box center [1116, 49] width 25 height 12
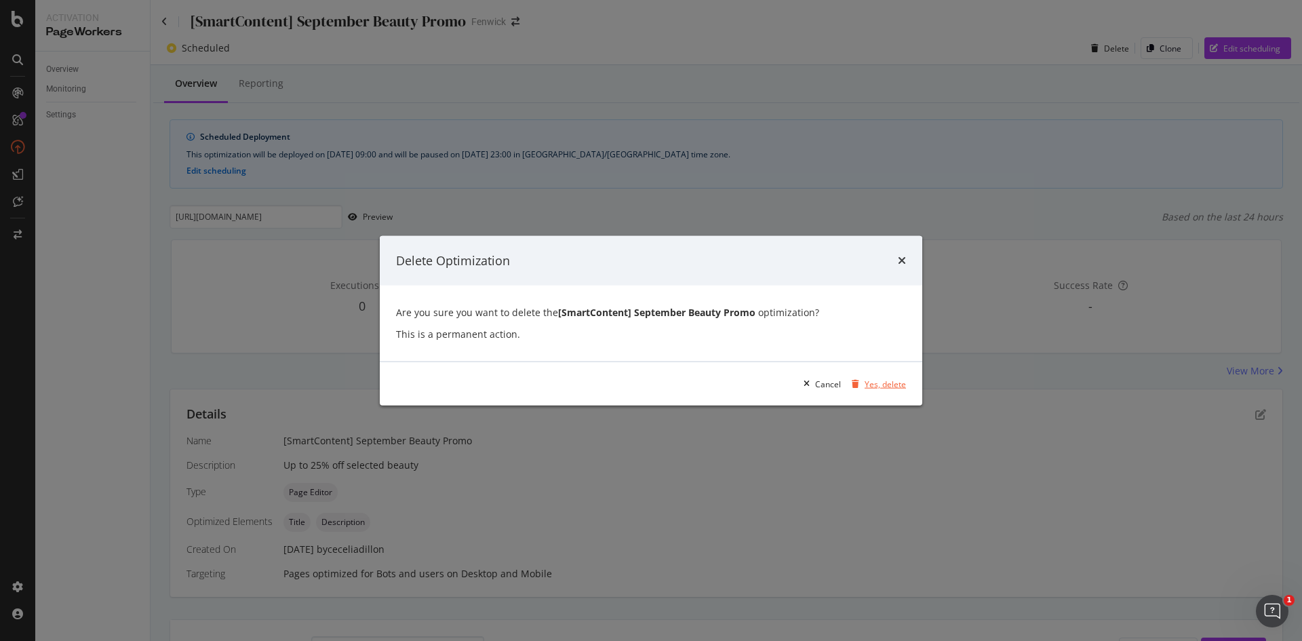
click at [883, 389] on div "Yes, delete" at bounding box center [885, 384] width 41 height 12
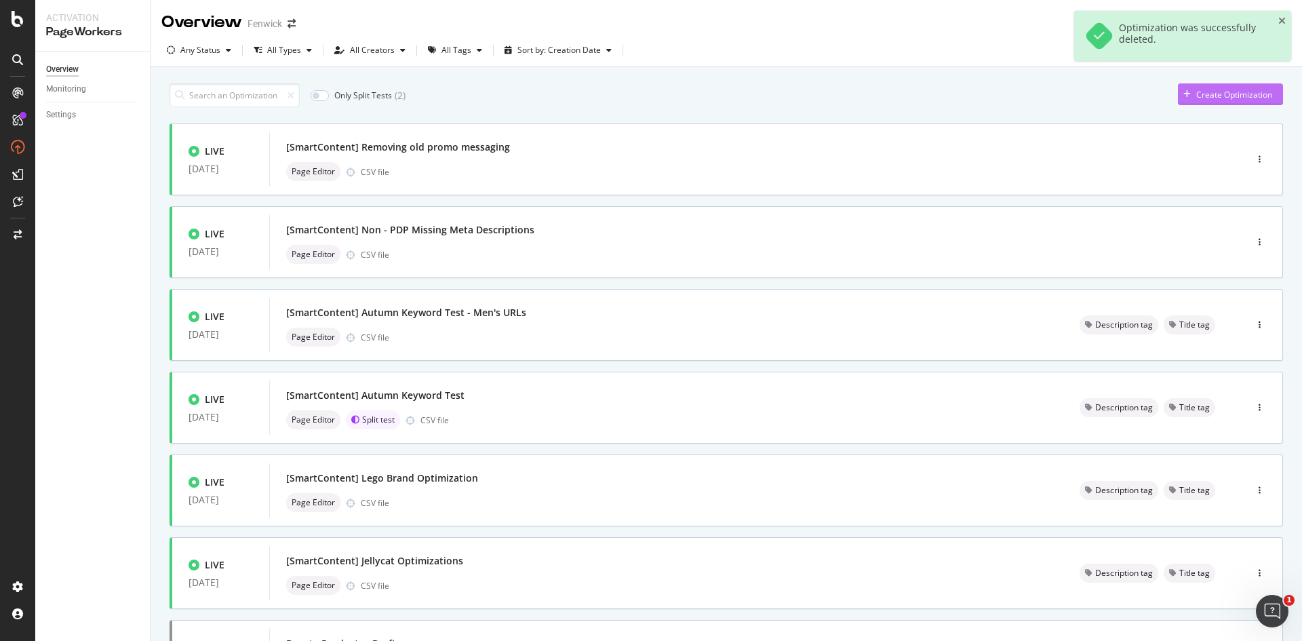
click at [1212, 96] on div "Create Optimization" at bounding box center [1234, 95] width 76 height 12
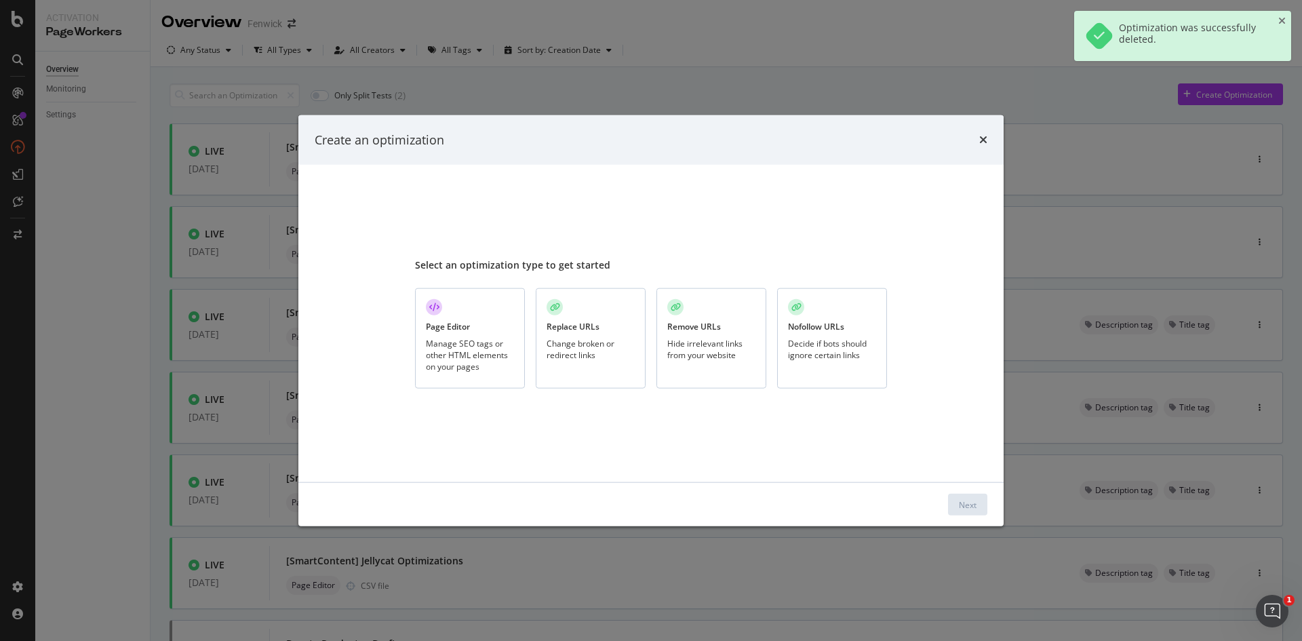
click at [447, 319] on div "Page Editor Manage SEO tags or other HTML elements on your pages" at bounding box center [470, 338] width 110 height 101
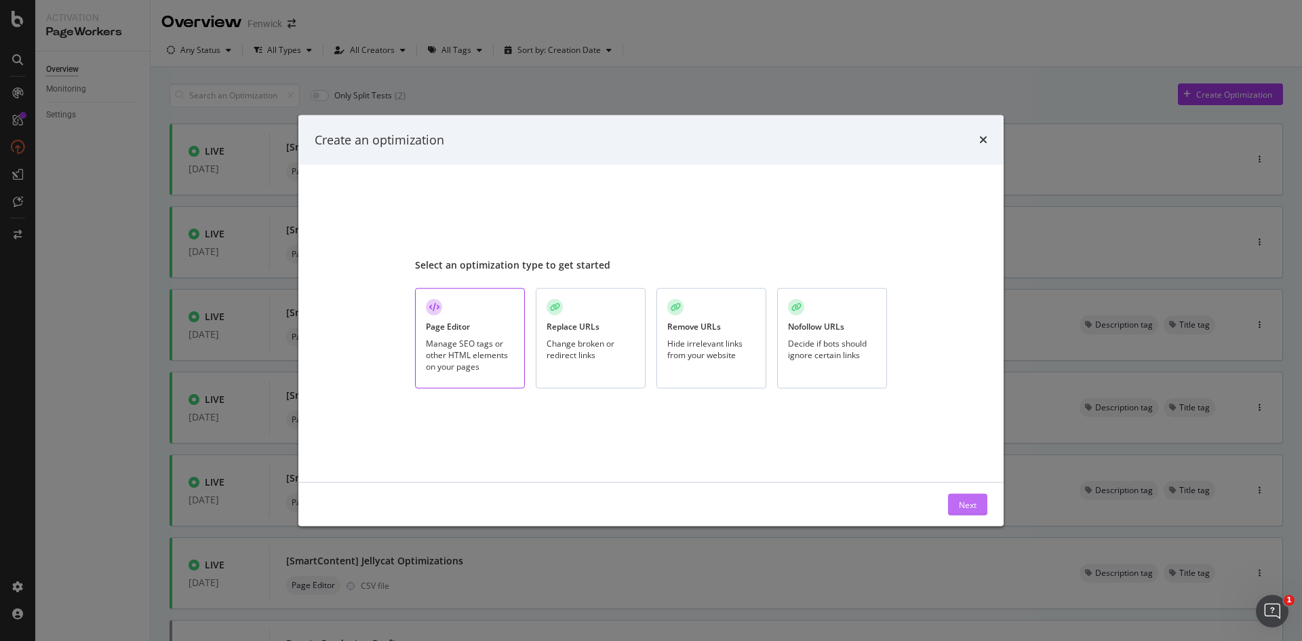
click at [968, 503] on div "Next" at bounding box center [968, 504] width 18 height 12
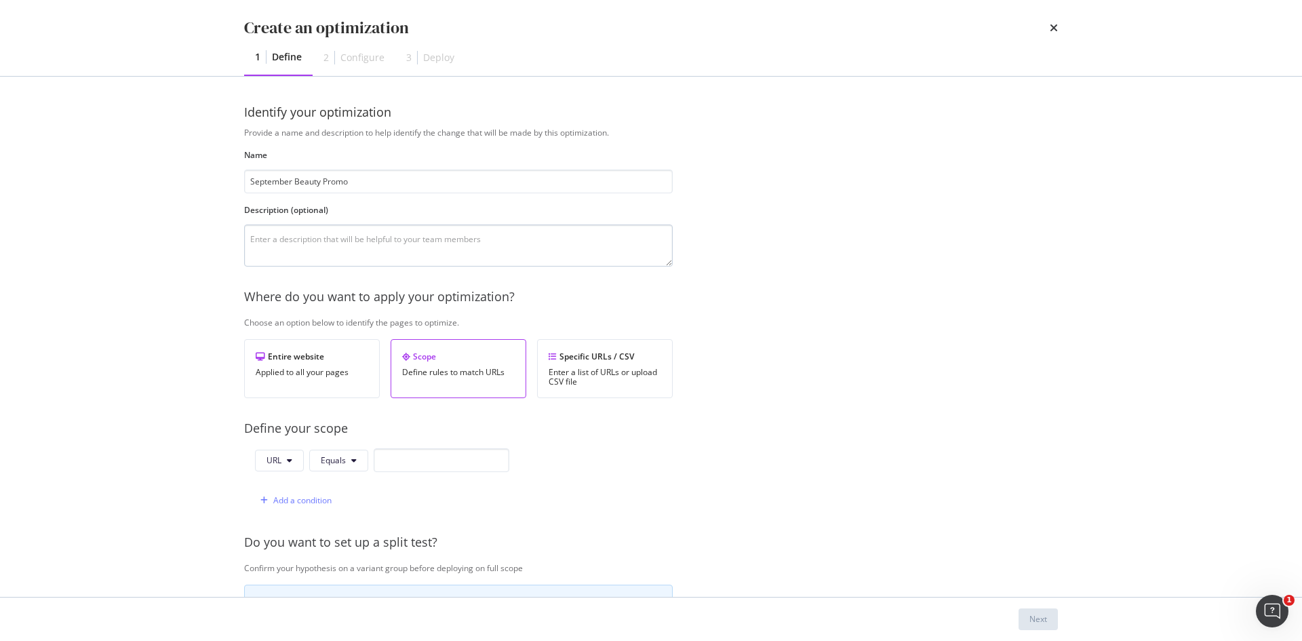
type input "September Beauty Promo"
click at [299, 226] on textarea "modal" at bounding box center [458, 245] width 429 height 42
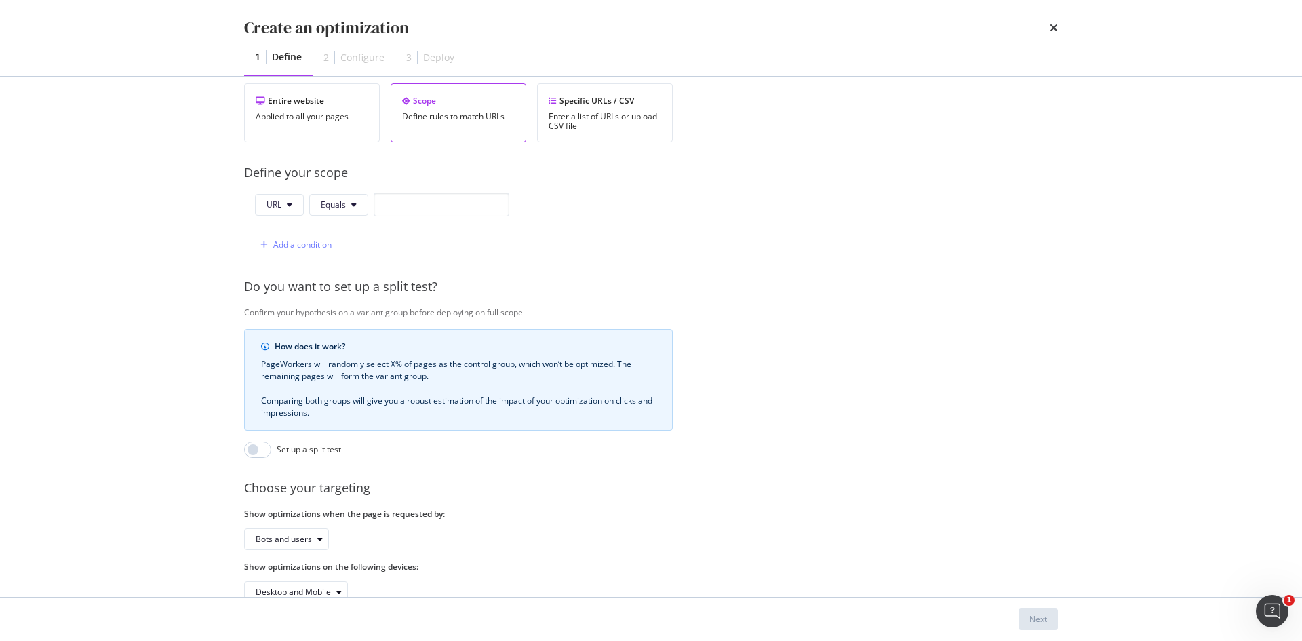
scroll to position [299, 0]
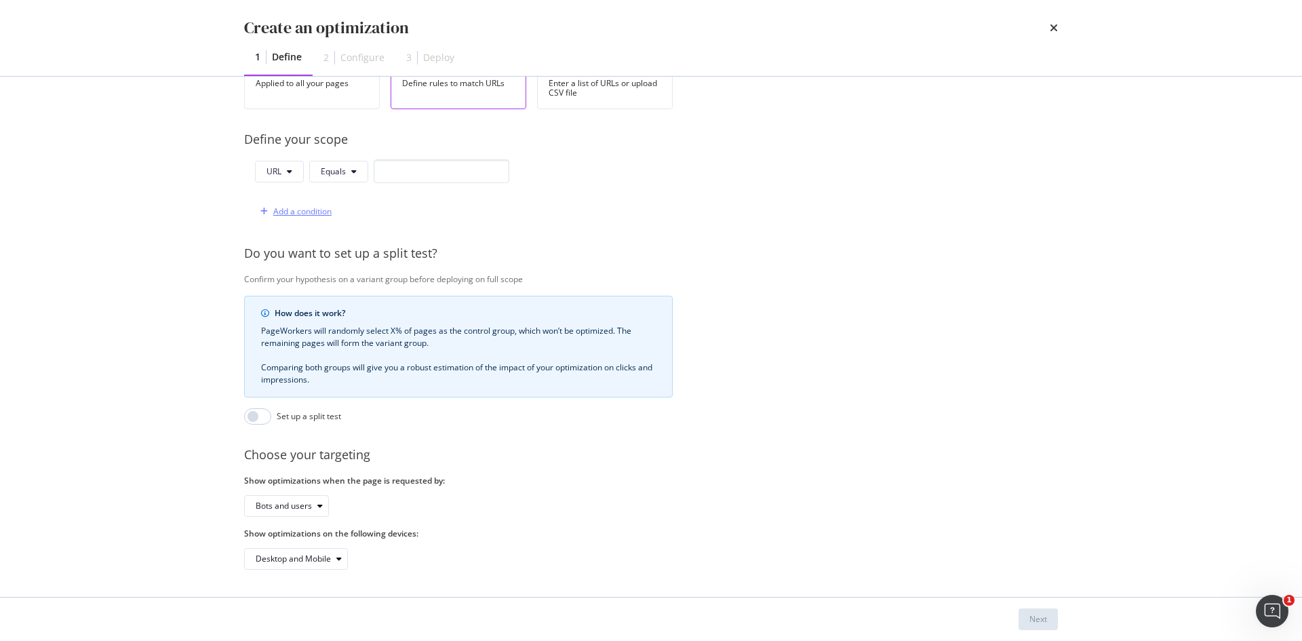
type textarea "Up to 25% off selected beauty"
click at [278, 208] on div "Add a condition" at bounding box center [293, 211] width 77 height 20
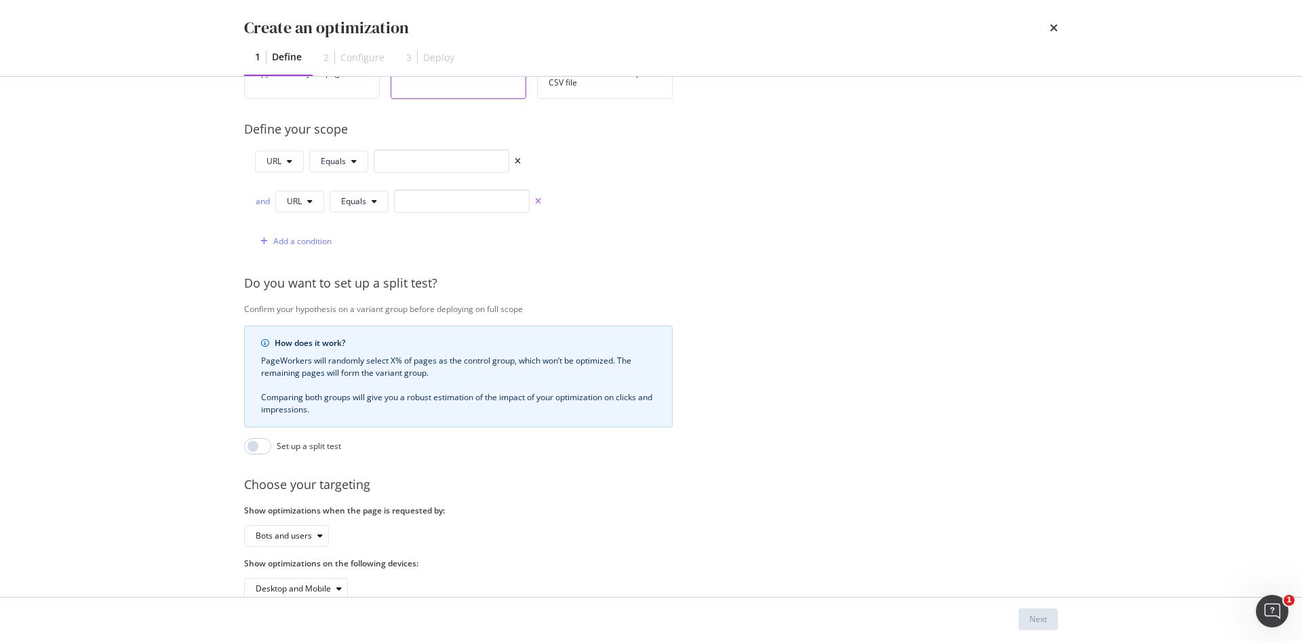
click at [536, 202] on icon "times" at bounding box center [538, 201] width 6 height 8
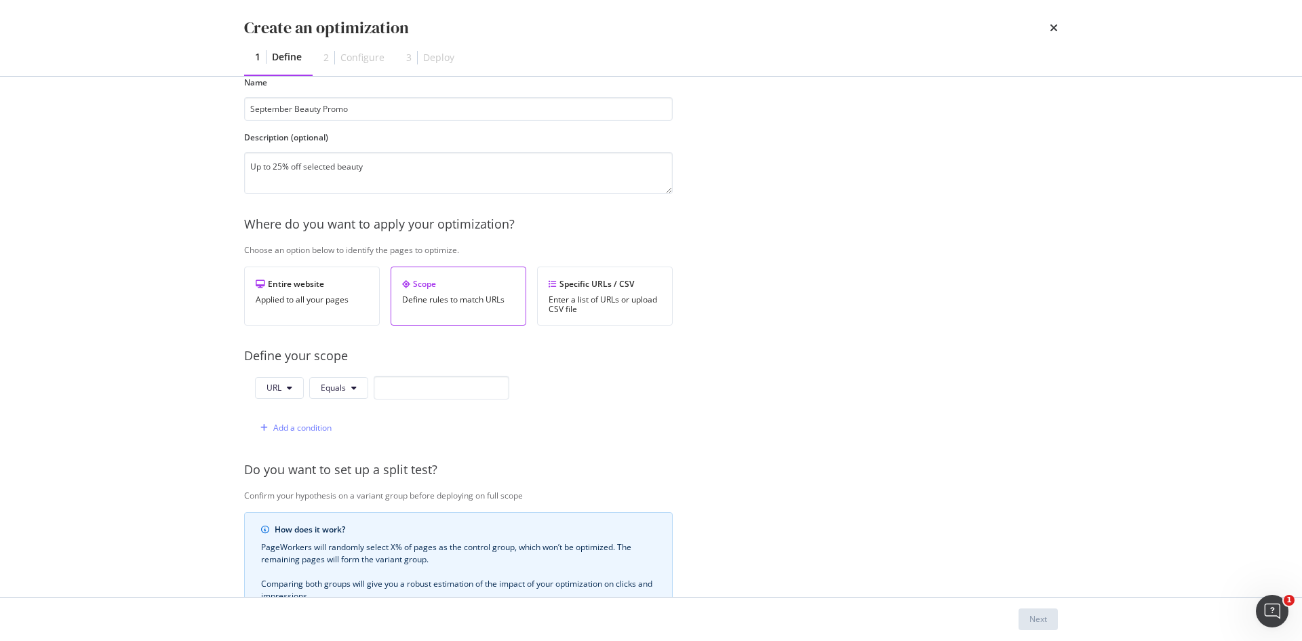
scroll to position [0, 0]
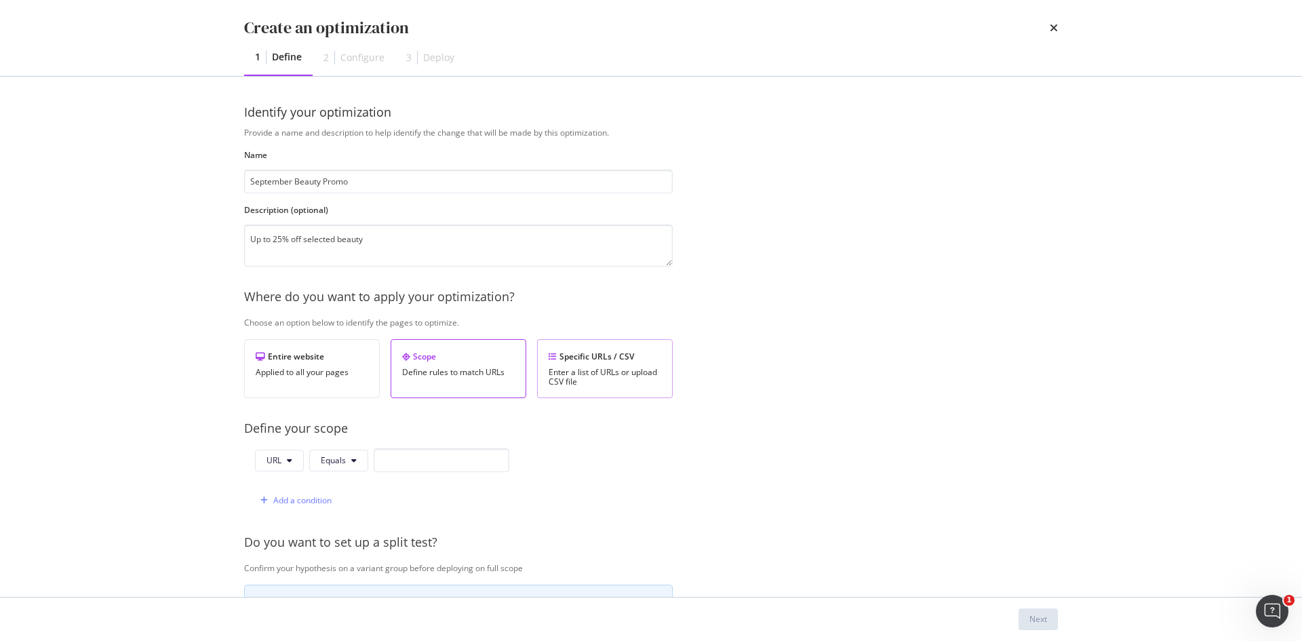
click at [590, 374] on div "Enter a list of URLs or upload CSV file" at bounding box center [605, 377] width 113 height 19
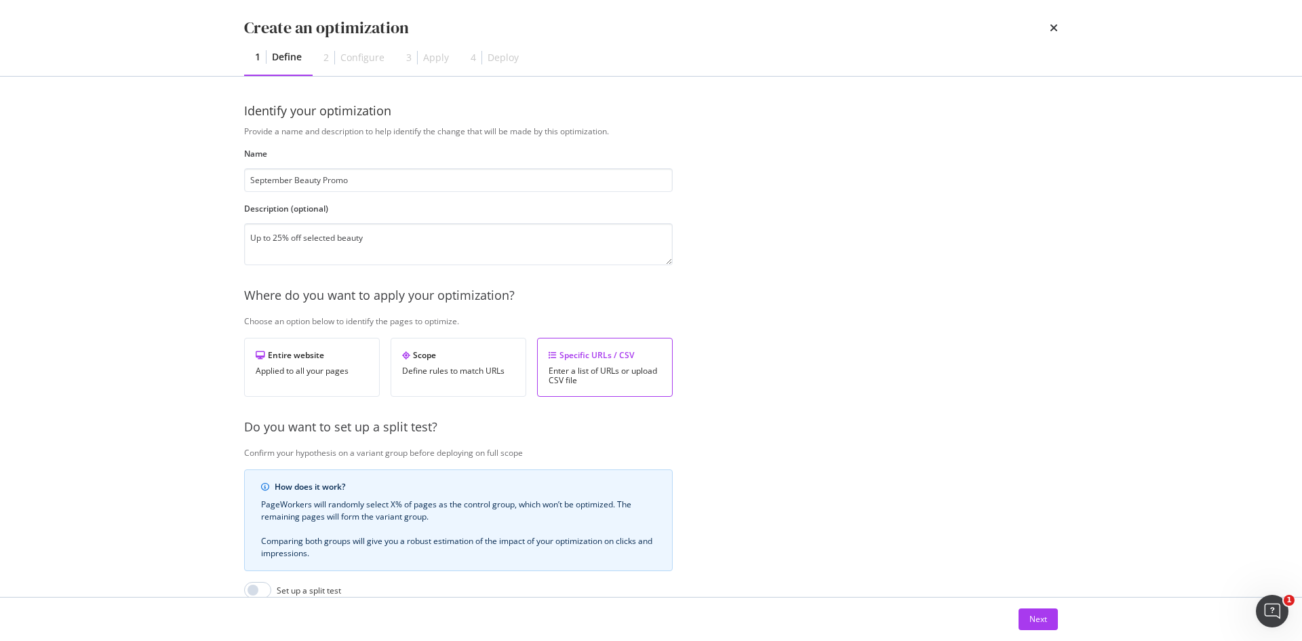
scroll to position [185, 0]
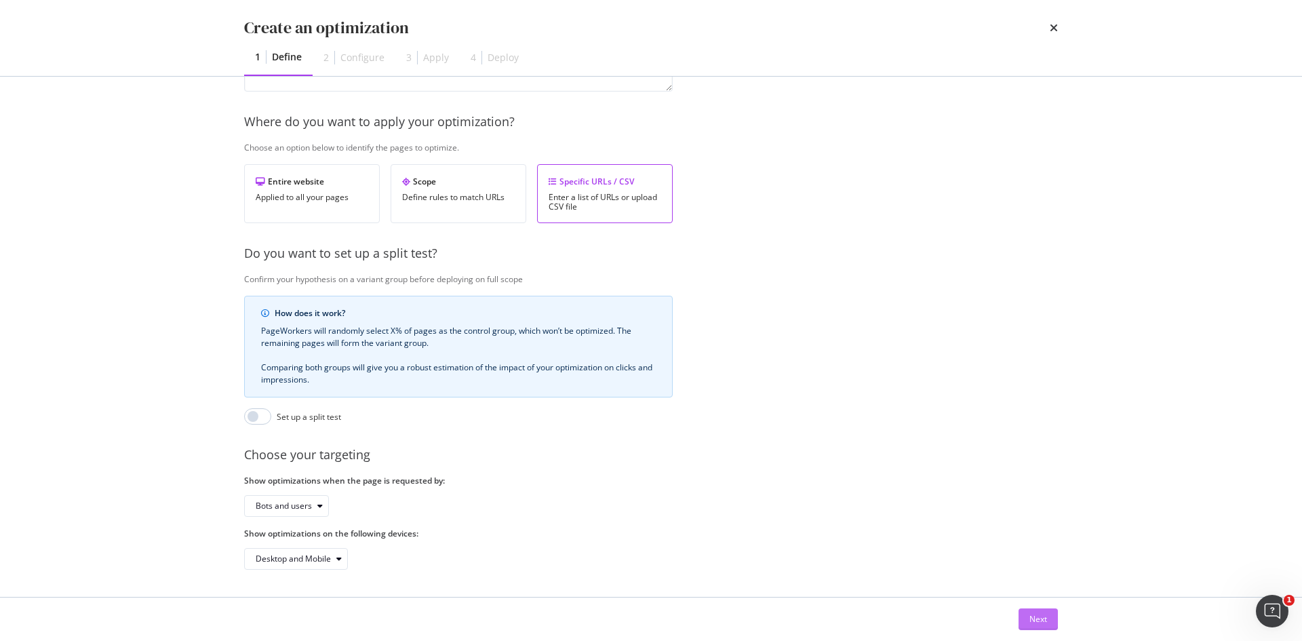
click at [1034, 625] on div "Next" at bounding box center [1038, 619] width 18 height 20
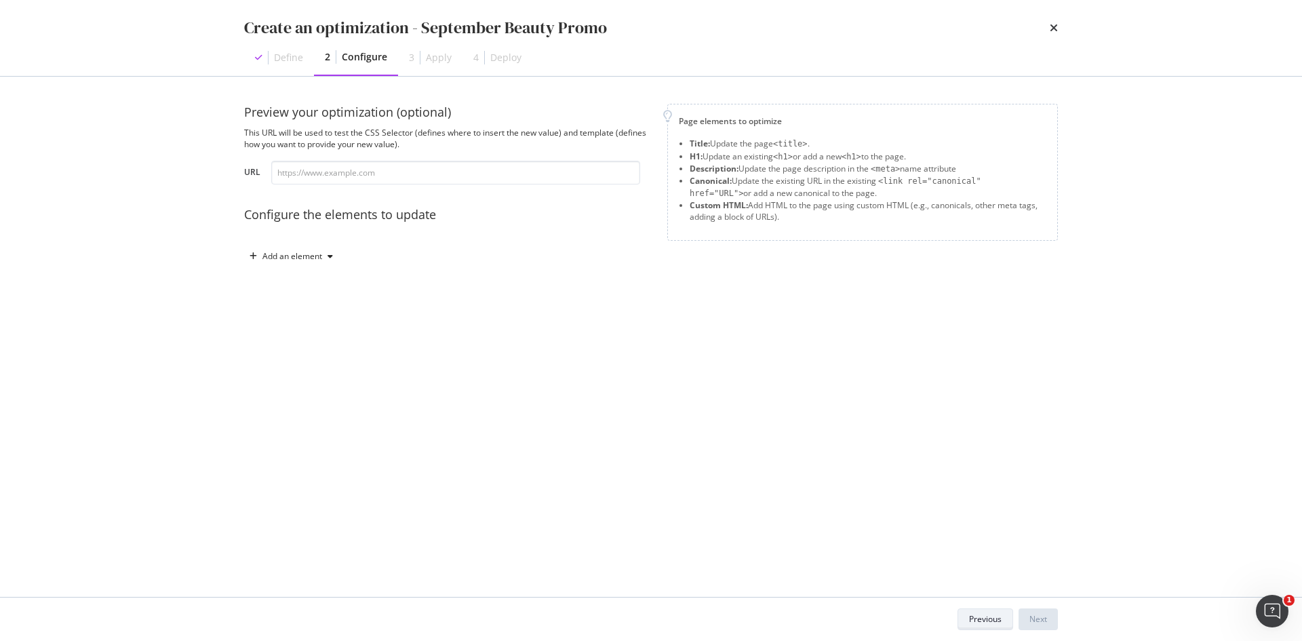
scroll to position [0, 0]
click at [301, 258] on div "Add an element" at bounding box center [292, 256] width 60 height 8
click at [287, 320] on div "Description" at bounding box center [299, 326] width 92 height 17
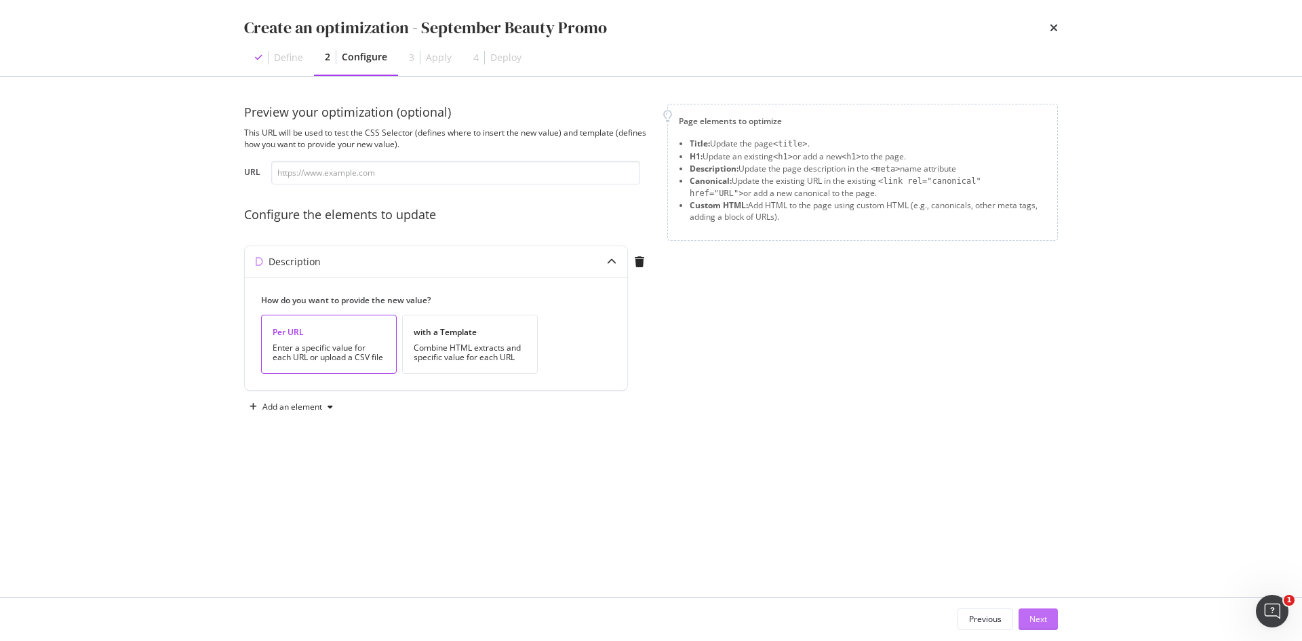
click at [1041, 621] on div "Next" at bounding box center [1038, 619] width 18 height 12
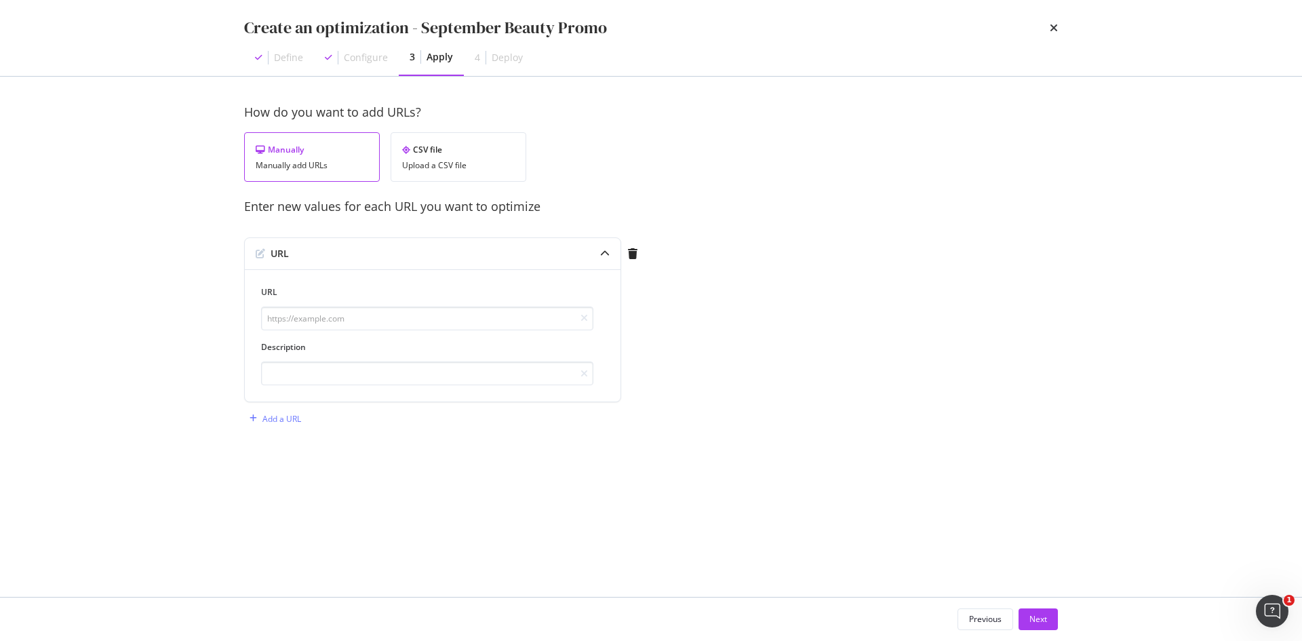
click at [92, 195] on div "Create an optimization - September Beauty Promo Define Configure 3 Apply 4 Depl…" at bounding box center [651, 320] width 1302 height 641
click at [311, 321] on input "modal" at bounding box center [427, 318] width 332 height 24
paste input "https://www.fenwick.co.uk/collections/sale-beauty"
type input "https://www.fenwick.co.uk/collections/sale-beauty"
click at [79, 123] on div "Create an optimization - September Beauty Promo Define Configure 3 Apply 4 Depl…" at bounding box center [651, 320] width 1302 height 641
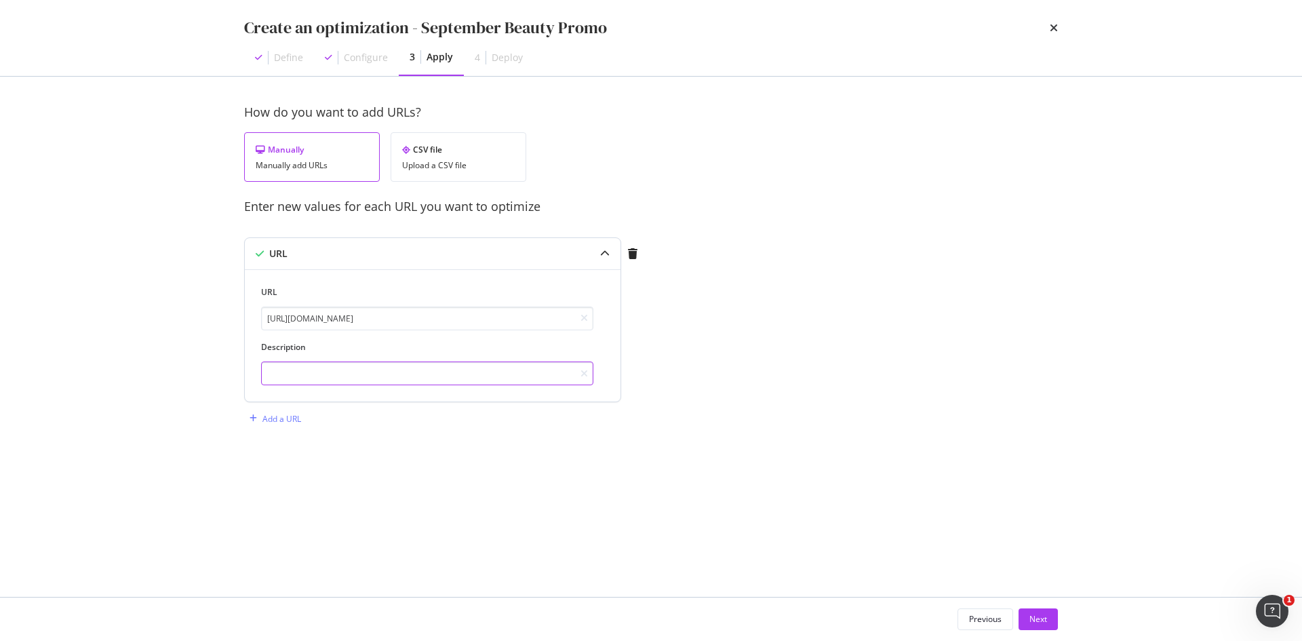
click at [346, 370] on input "modal" at bounding box center [427, 373] width 332 height 24
paste input "Discover luxury beauty at Fenwick. Explore skincare, makeup & fragrances with U…"
type input "Discover luxury beauty at Fenwick. Explore skincare, makeup & fragrances with U…"
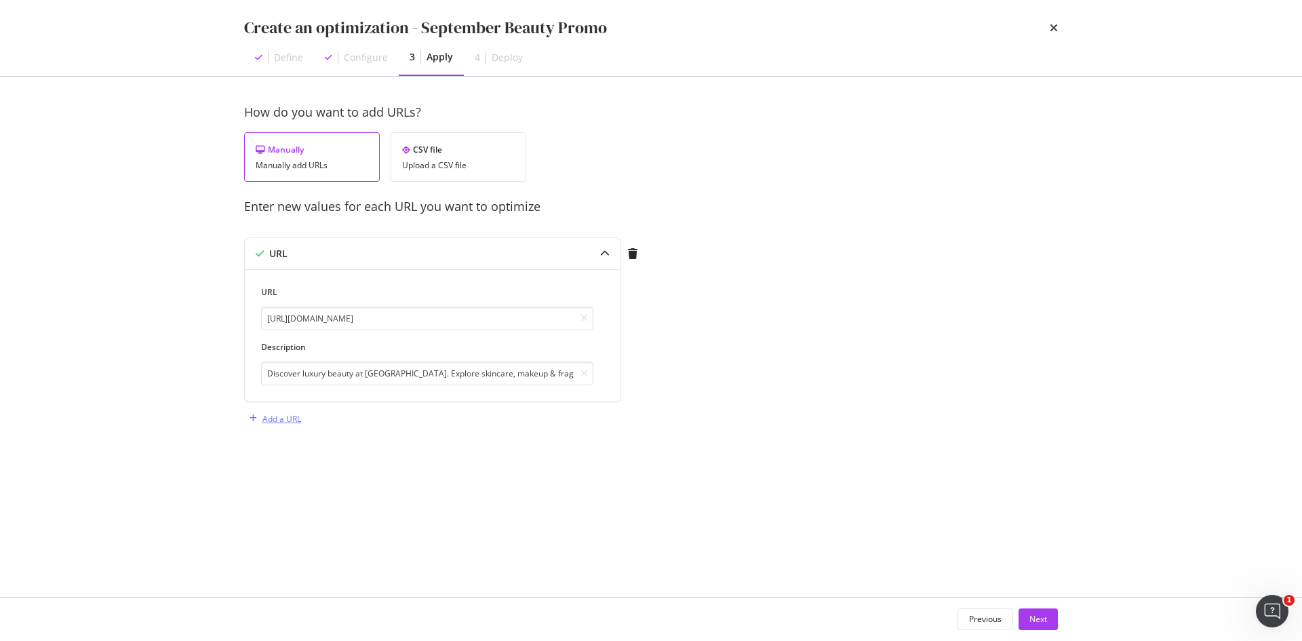
click at [271, 416] on div "Add a URL" at bounding box center [281, 419] width 39 height 12
click at [386, 489] on input "modal" at bounding box center [427, 489] width 332 height 24
click at [99, 216] on div "Create an optimization - September Beauty Promo Define Configure 3 Apply 4 Depl…" at bounding box center [651, 320] width 1302 height 641
click at [427, 485] on input "modal" at bounding box center [427, 489] width 332 height 24
paste input "https://www.fenwick.co.uk/collections/sale-beauty-fragrance"
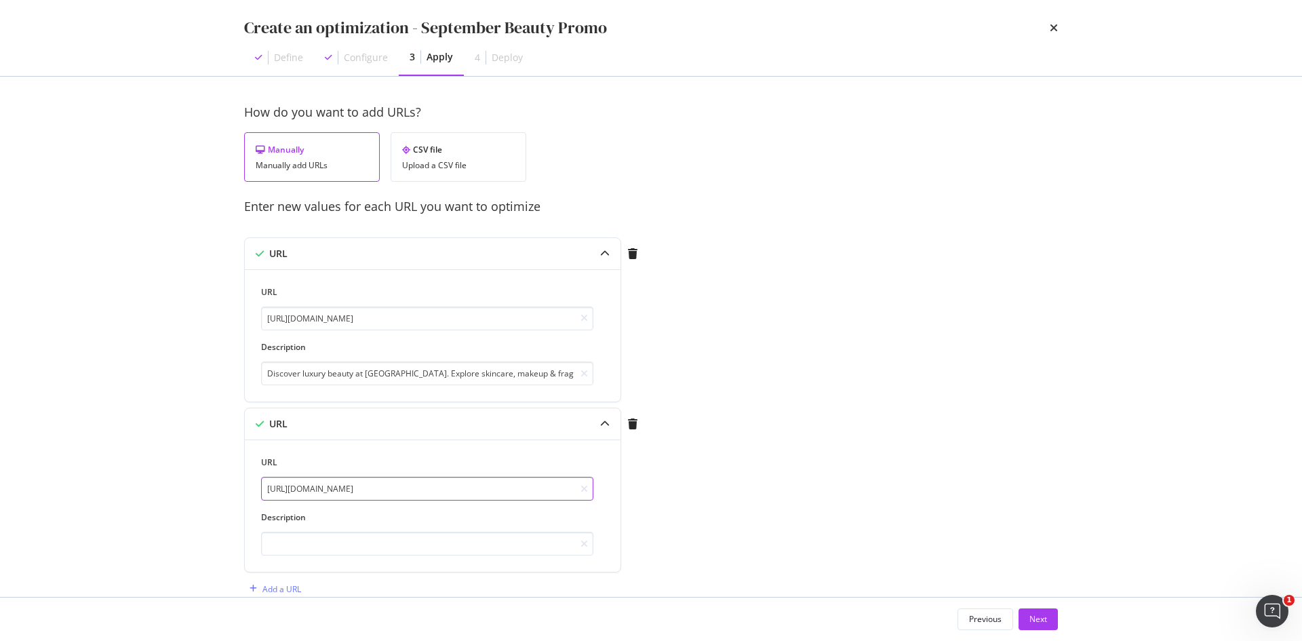
scroll to position [30, 0]
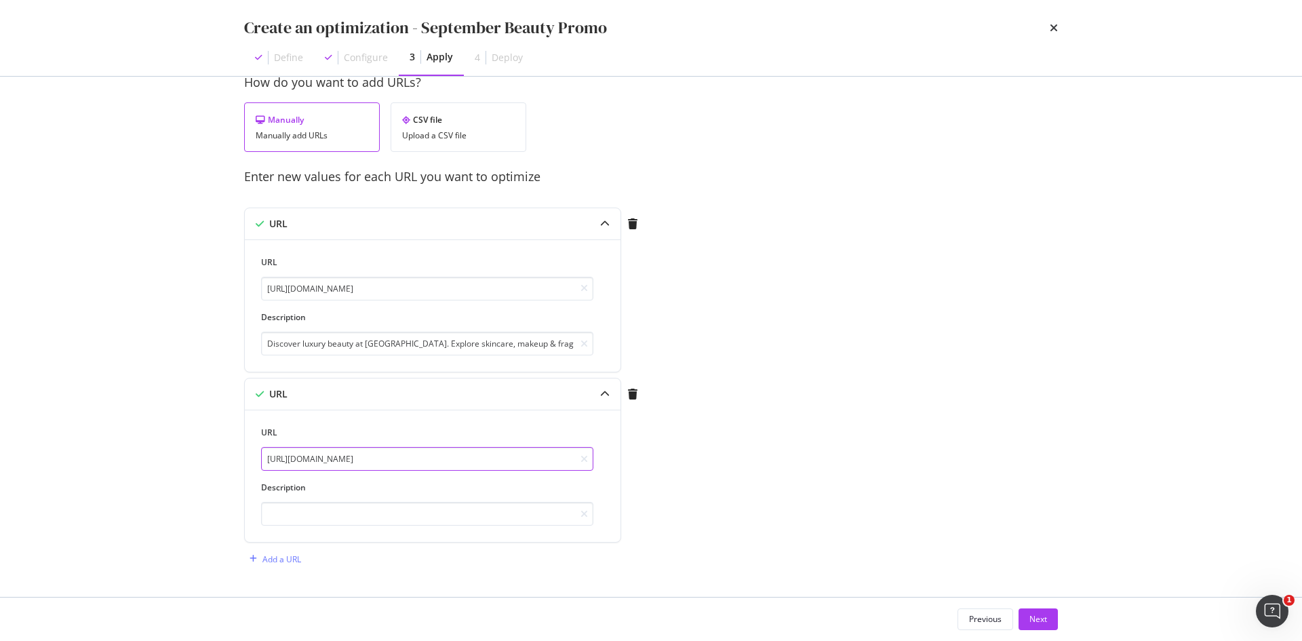
type input "https://www.fenwick.co.uk/collections/sale-beauty-fragrance"
click at [56, 243] on div "Create an optimization - September Beauty Promo Define Configure 3 Apply 4 Depl…" at bounding box center [651, 320] width 1302 height 641
click at [362, 507] on input "modal" at bounding box center [427, 514] width 332 height 24
paste input "Explore fragrance reductions at Fenwick. Discover premium scents & curated coll…"
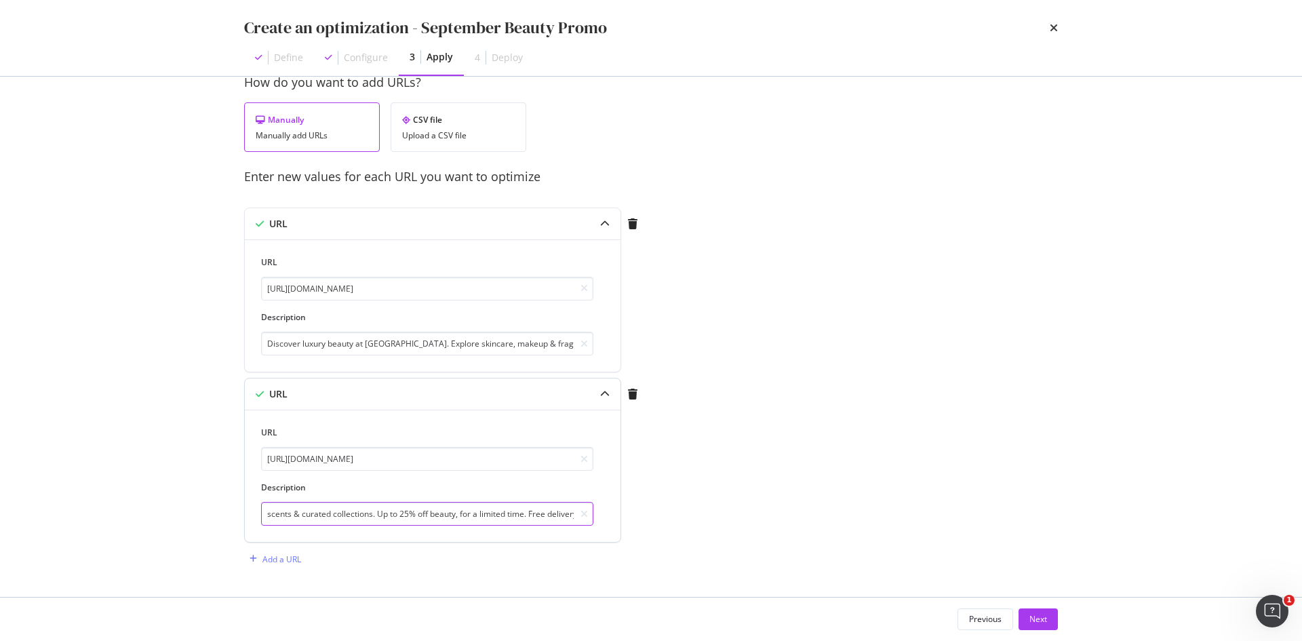
click at [380, 513] on input "Explore fragrance reductions at Fenwick. Discover premium scents & curated coll…" at bounding box center [427, 514] width 332 height 24
type input "Explore fragrance reductions at Fenwick. Discover premium scents & curated coll…"
click at [279, 559] on div "Add a URL" at bounding box center [281, 559] width 39 height 12
click at [77, 259] on div "Create an optimization - September Beauty Promo Define Configure 3 Apply 4 Depl…" at bounding box center [651, 320] width 1302 height 641
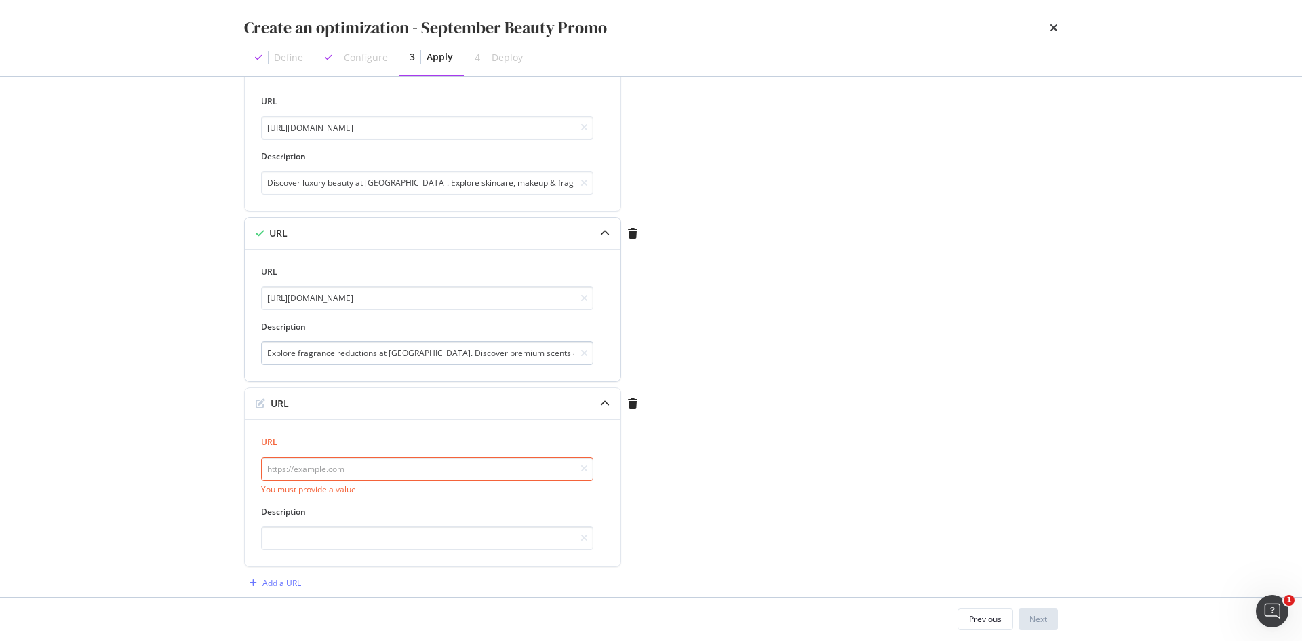
scroll to position [191, 0]
click at [356, 525] on input "modal" at bounding box center [427, 537] width 332 height 24
paste input "Explore the beauty & makeup sale at Fenwick. Discover premium and iconic brands…"
type input "Explore the beauty & makeup sale at Fenwick. Discover premium and iconic brands…"
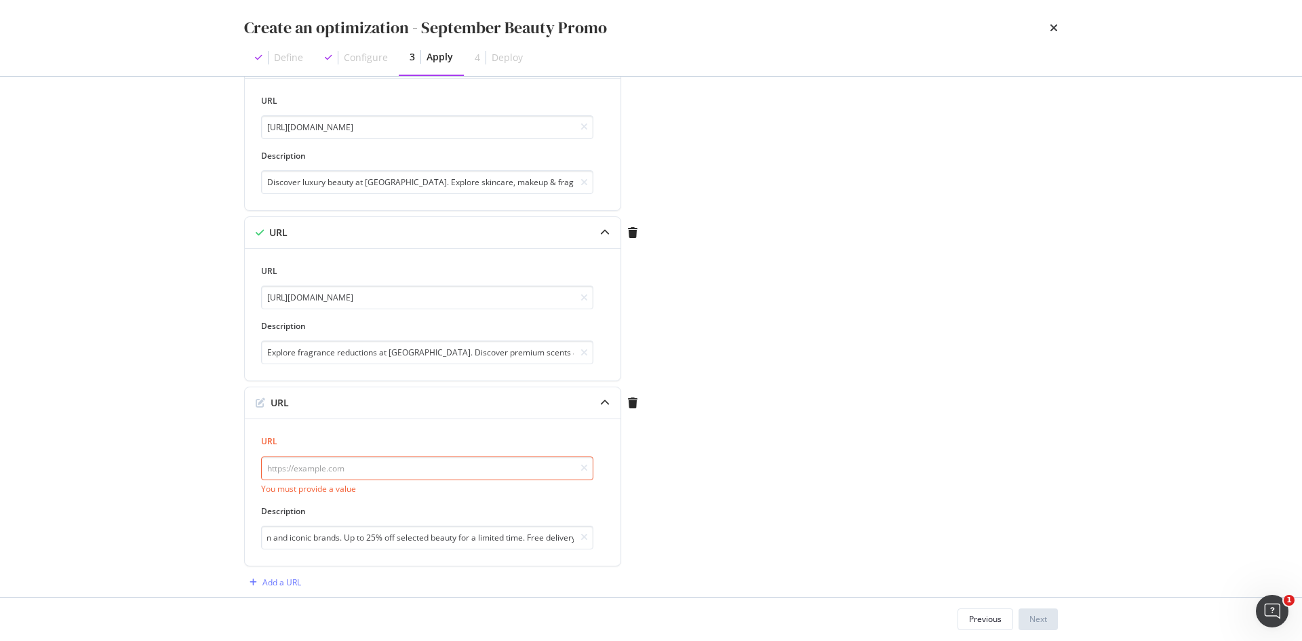
scroll to position [0, 0]
click at [40, 252] on div "Create an optimization - September Beauty Promo Define Configure 3 Apply 4 Depl…" at bounding box center [651, 320] width 1302 height 641
click at [323, 473] on input "modal" at bounding box center [427, 468] width 332 height 24
paste input "https://www.fenwick.co.uk/collections/sale-beauty-make-up"
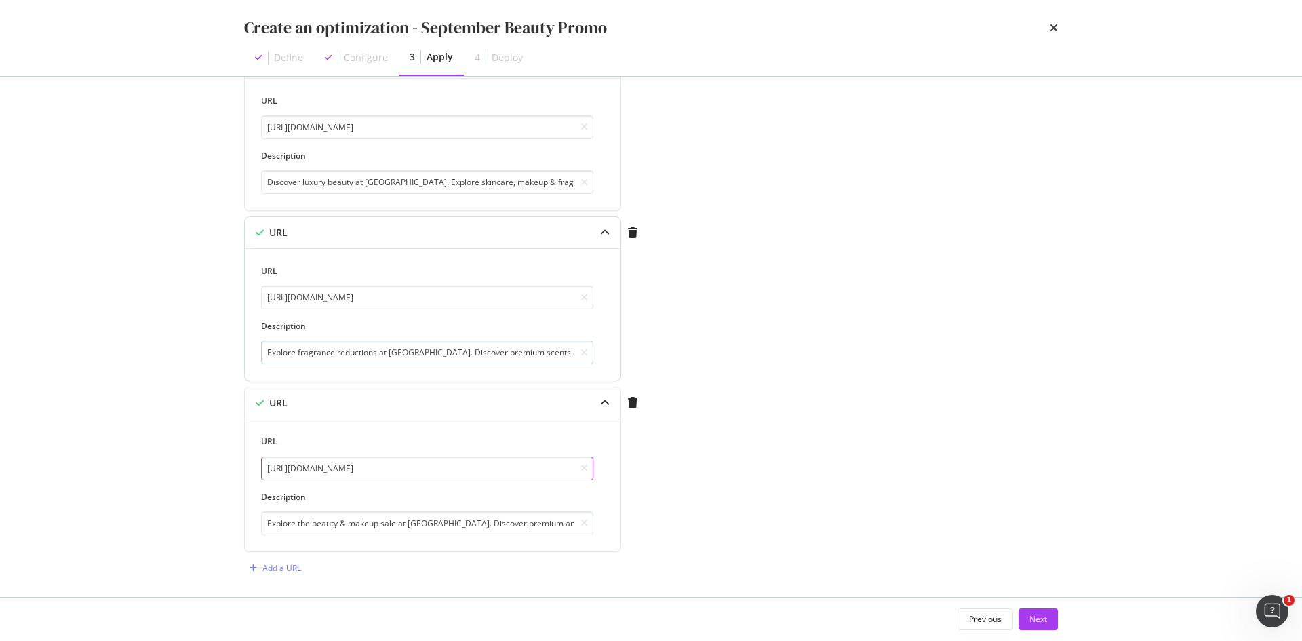
type input "https://www.fenwick.co.uk/collections/sale-beauty-make-up"
click at [417, 349] on input "Explore fragrance reductions at Fenwick. Discover premium scents & curated coll…" at bounding box center [427, 352] width 332 height 24
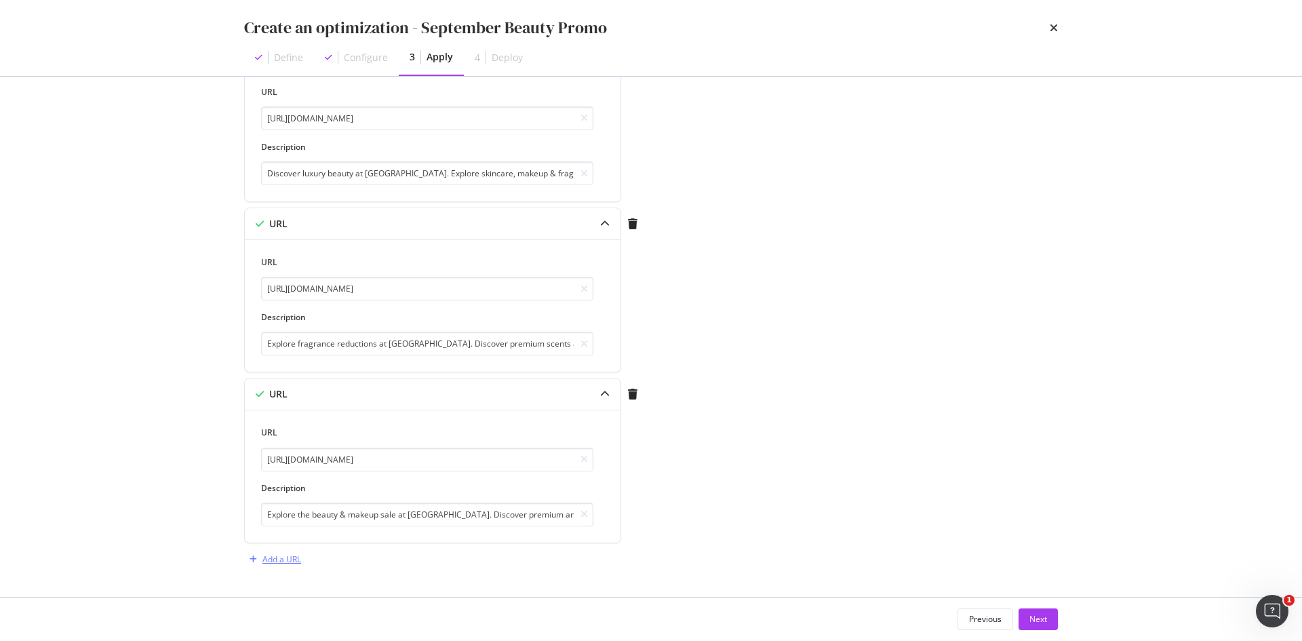
click at [277, 553] on div "Add a URL" at bounding box center [272, 559] width 57 height 20
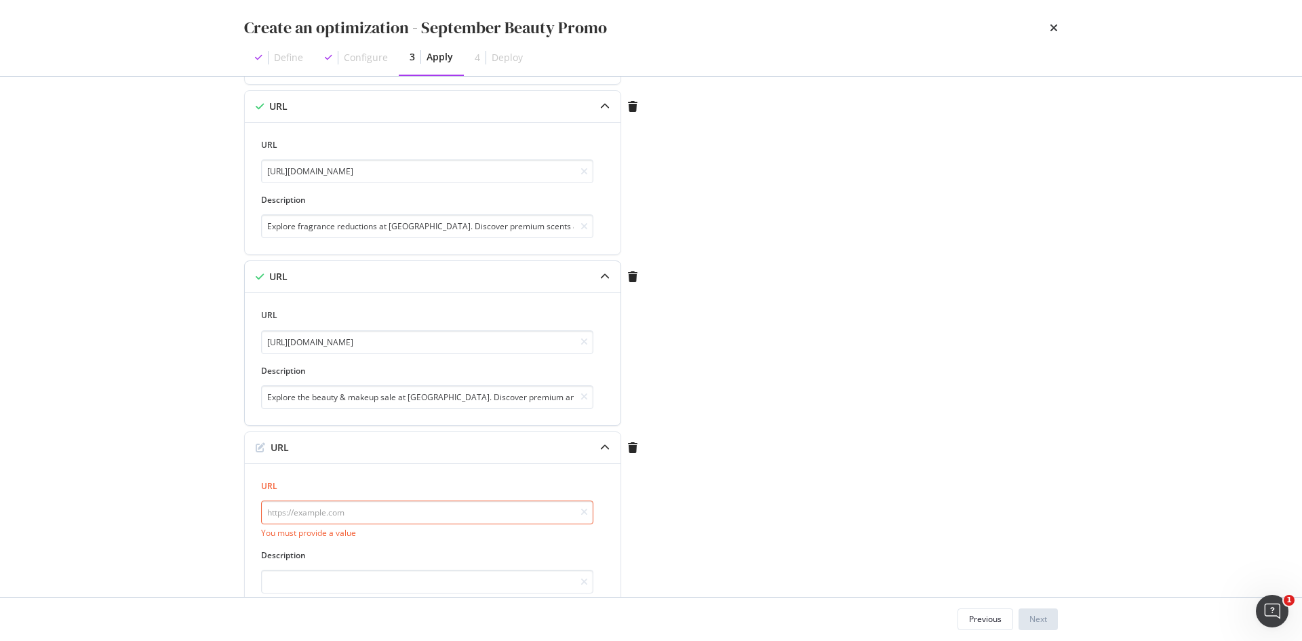
scroll to position [318, 0]
click at [84, 286] on div "Create an optimization - September Beauty Promo Define Configure 3 Apply 4 Depl…" at bounding box center [651, 320] width 1302 height 641
click at [403, 512] on input "modal" at bounding box center [427, 512] width 332 height 24
paste input "https://www.fenwick.co.uk/collections/sale-beauty-skincare"
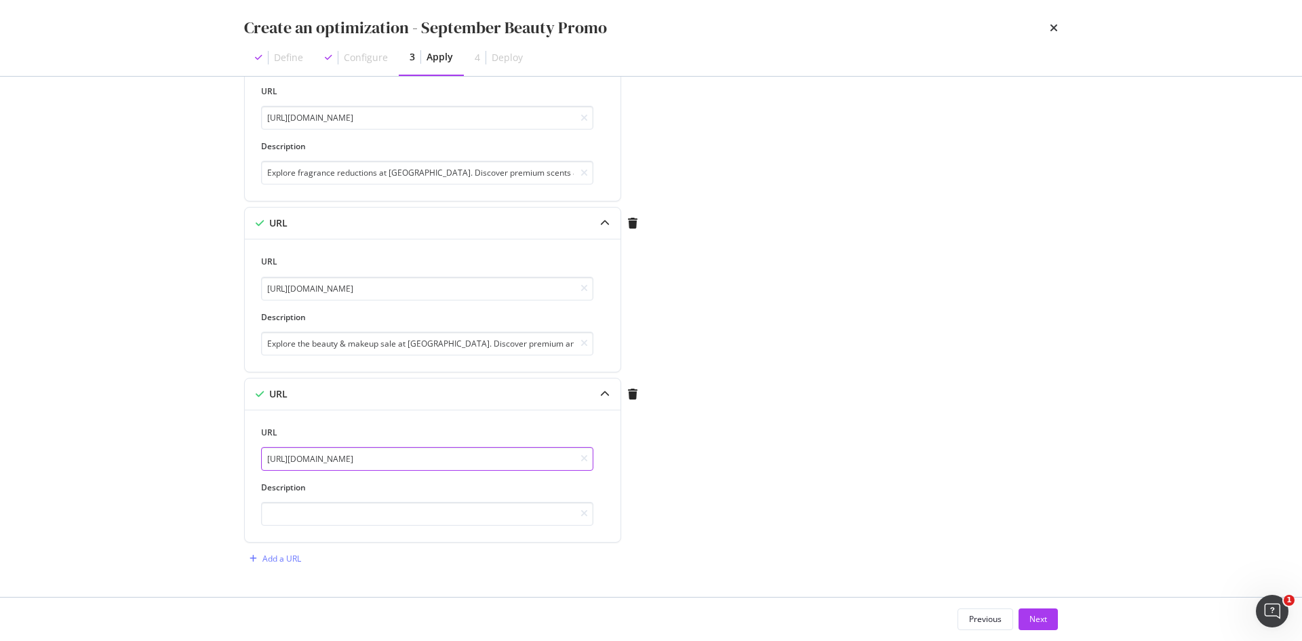
type input "https://www.fenwick.co.uk/collections/sale-beauty-skincare"
click at [77, 224] on div "Create an optimization - September Beauty Promo Define Configure 3 Apply 4 Depl…" at bounding box center [651, 320] width 1302 height 641
click at [332, 511] on input "modal" at bounding box center [427, 514] width 332 height 24
paste input "Discover luxury skincare offers at Fenwick's beauty sale. Explore premium brand…"
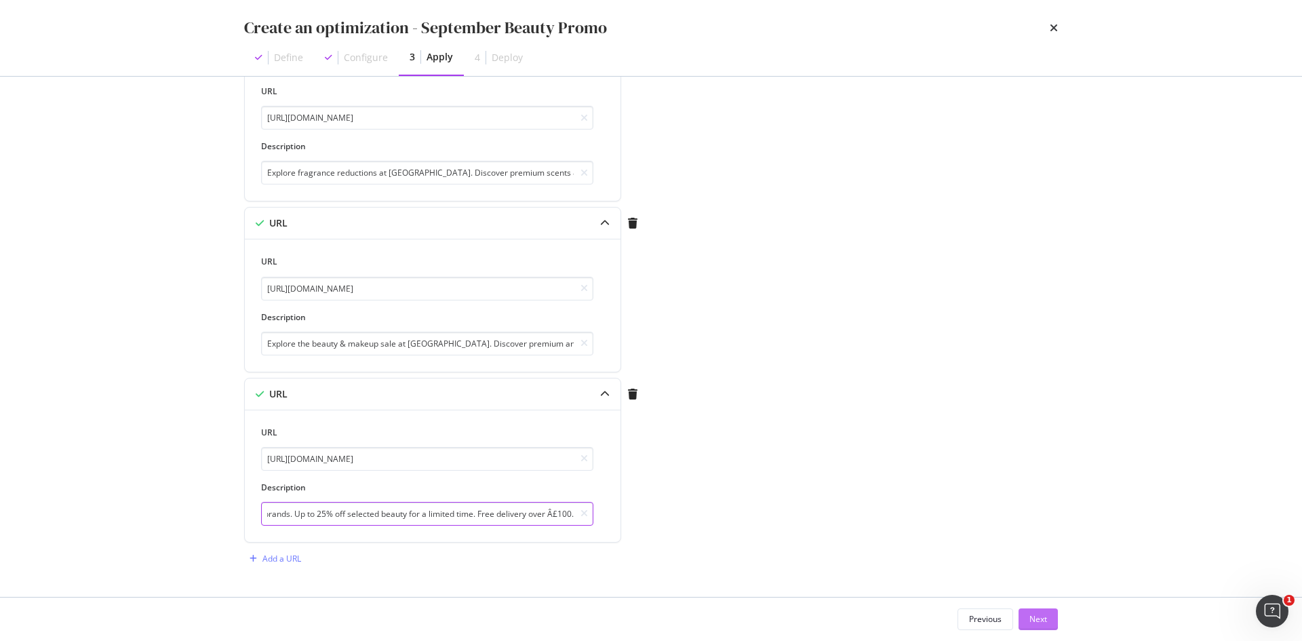
type input "Discover luxury skincare offers at Fenwick's beauty sale. Explore premium brand…"
click at [1046, 616] on div "Next" at bounding box center [1038, 619] width 18 height 12
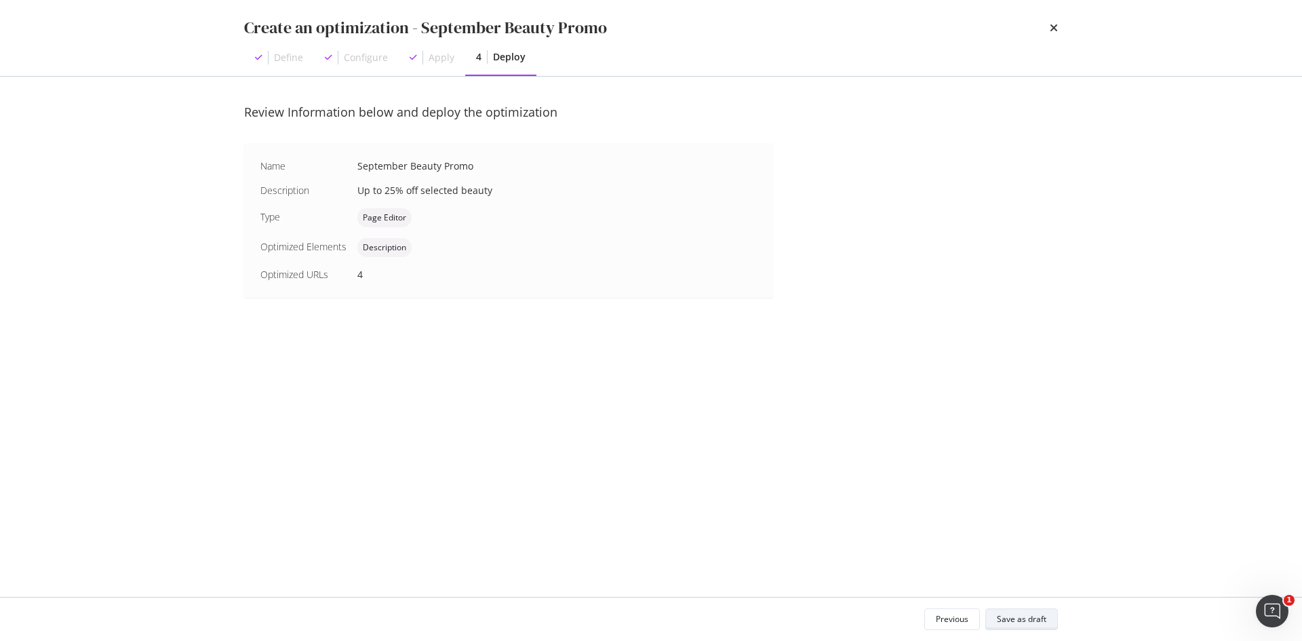
click at [1001, 620] on div "Save as draft" at bounding box center [1021, 619] width 49 height 12
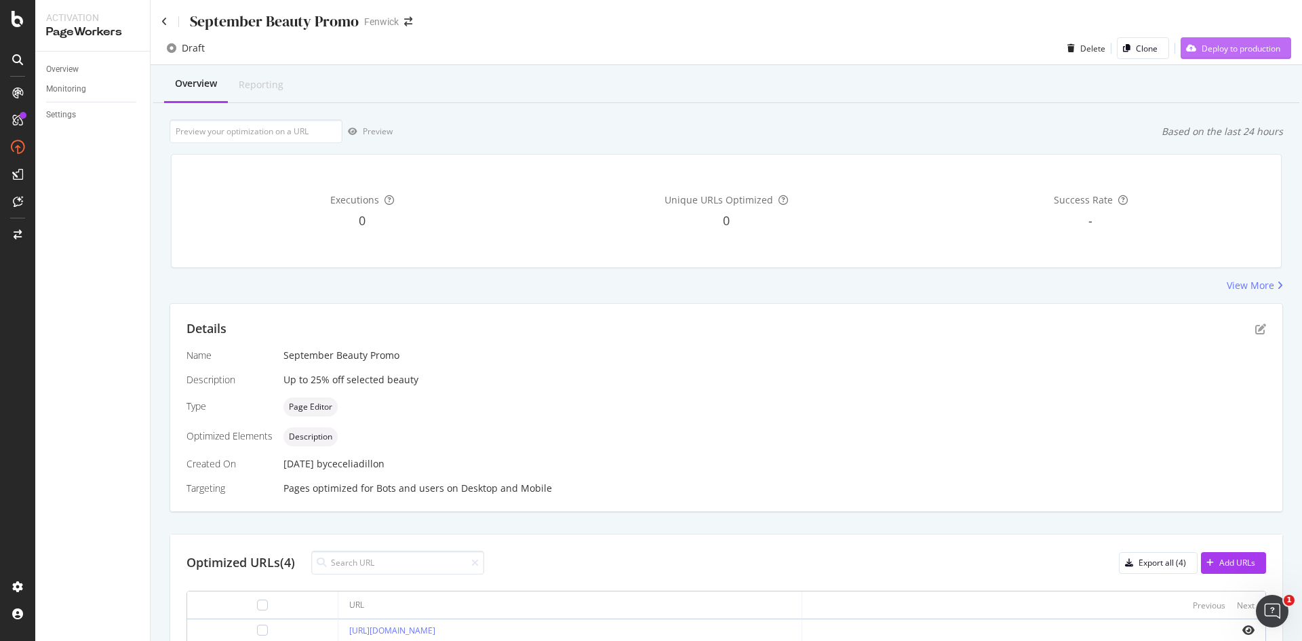
click at [1202, 49] on div "Deploy to production" at bounding box center [1241, 49] width 79 height 12
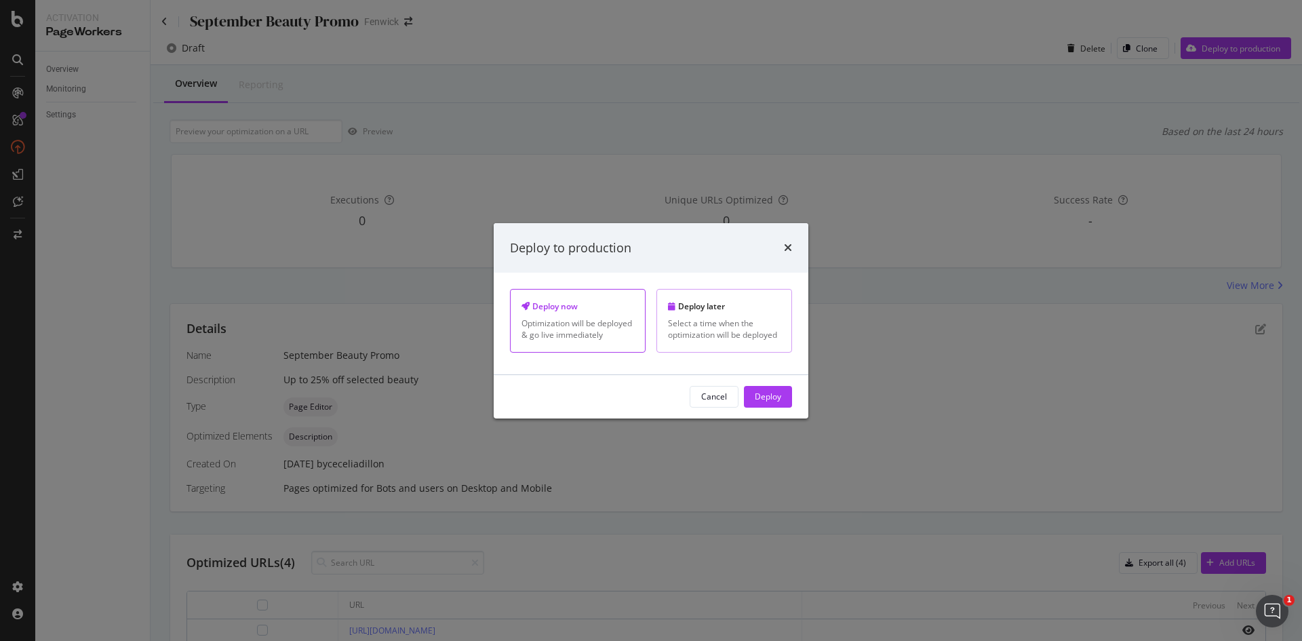
click at [701, 314] on div "Deploy later Select a time when the optimization will be deployed" at bounding box center [724, 320] width 136 height 63
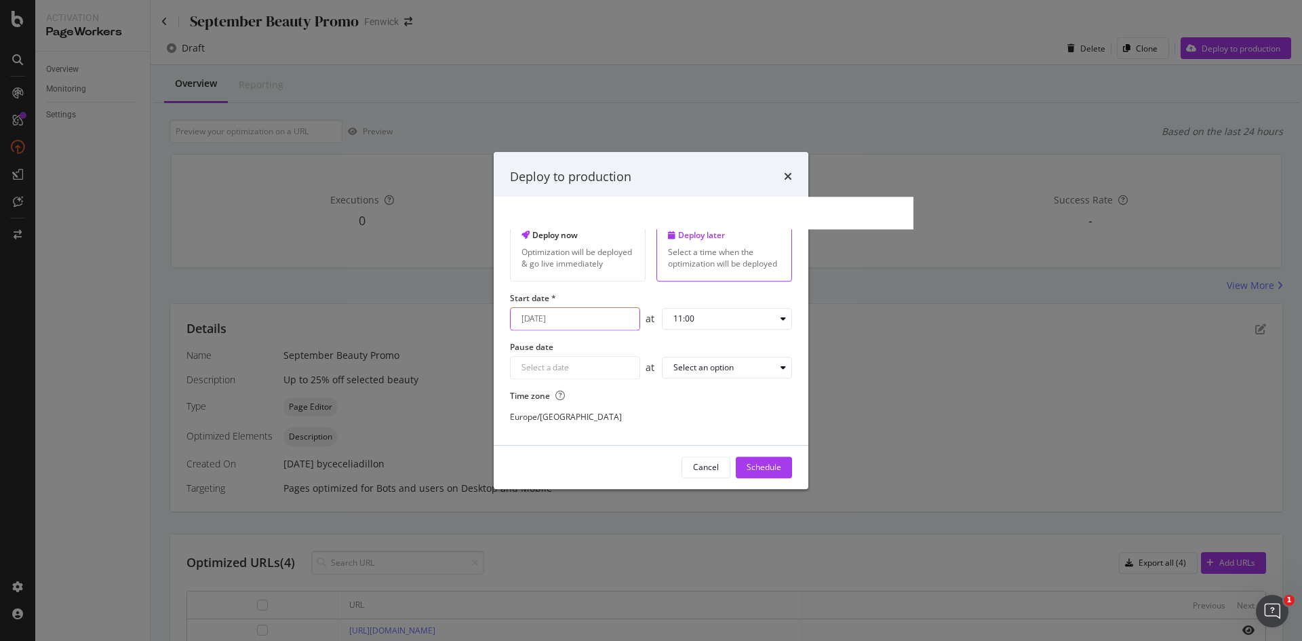
click at [574, 323] on div "September 17th 2025 Navigate forward to interact with the calendar and select a…" at bounding box center [575, 318] width 130 height 23
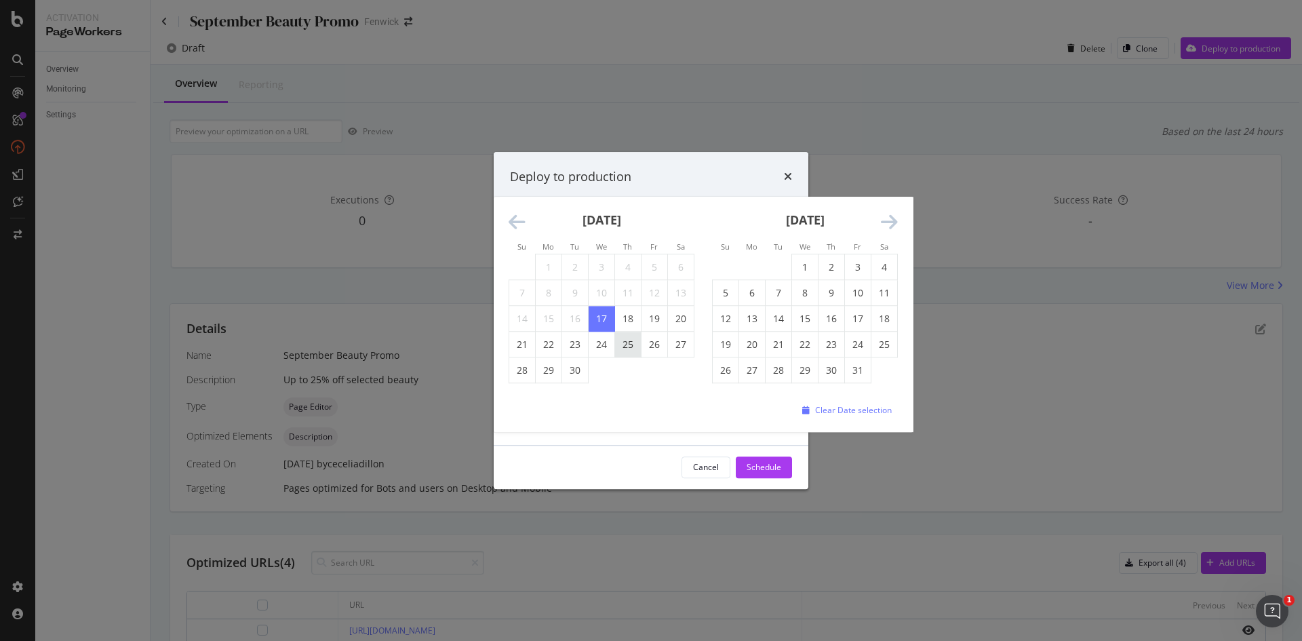
click at [627, 343] on td "25" at bounding box center [628, 345] width 26 height 26
type input "September 25th 2025"
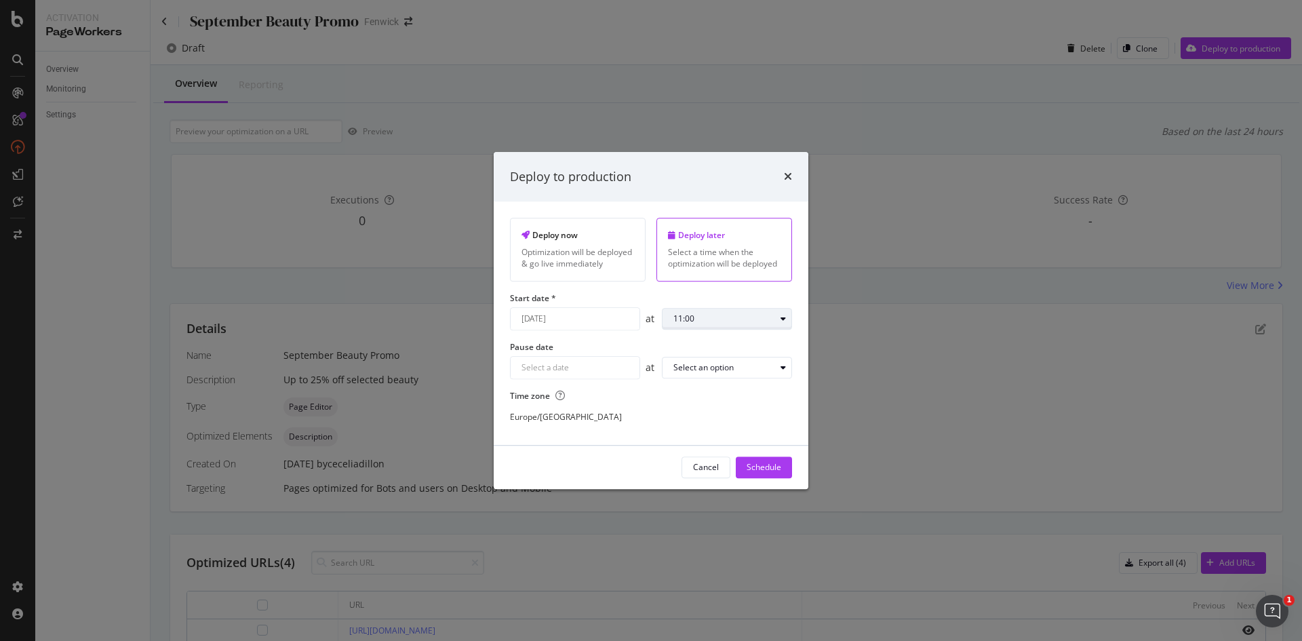
click at [707, 315] on div "11:00" at bounding box center [724, 319] width 102 height 8
click at [689, 482] on div "09:00" at bounding box center [689, 478] width 21 height 12
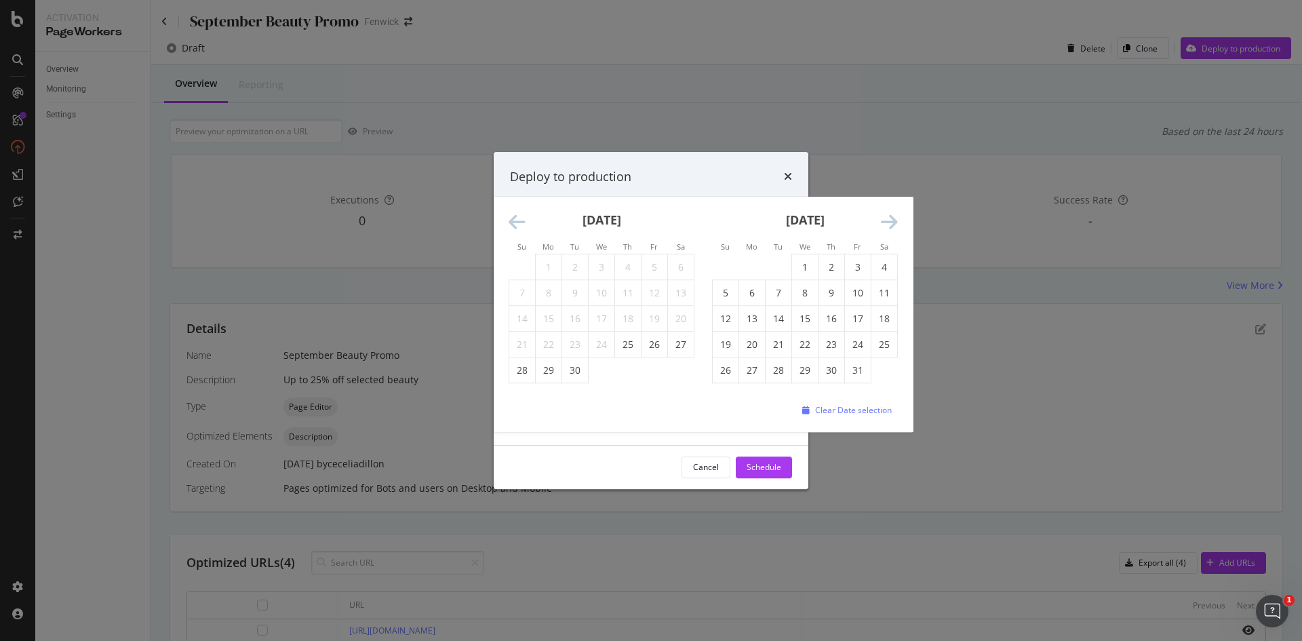
click at [626, 373] on div "Navigate forward to interact with the calendar and select a date. Press the que…" at bounding box center [575, 367] width 130 height 23
click at [726, 293] on td "5" at bounding box center [726, 293] width 26 height 26
type input "October 5th 2025"
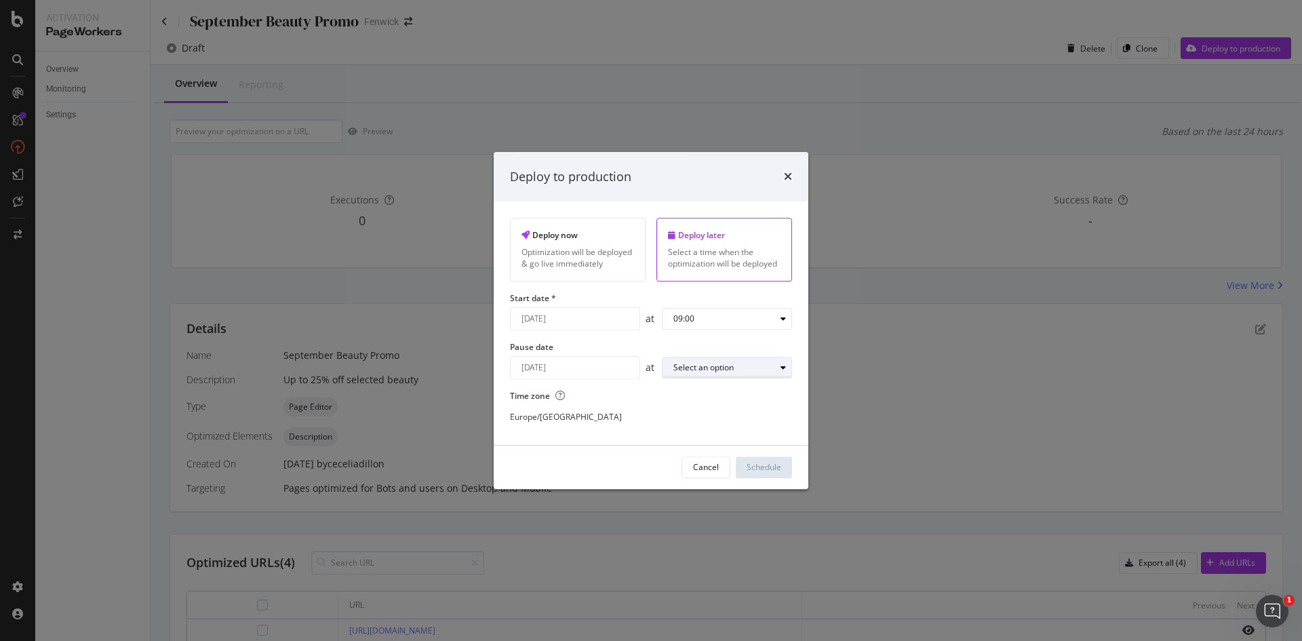
click at [715, 360] on div "Select an option" at bounding box center [732, 367] width 118 height 19
click at [694, 552] on div "23:00" at bounding box center [689, 548] width 21 height 12
click at [766, 475] on div "Schedule" at bounding box center [764, 467] width 35 height 20
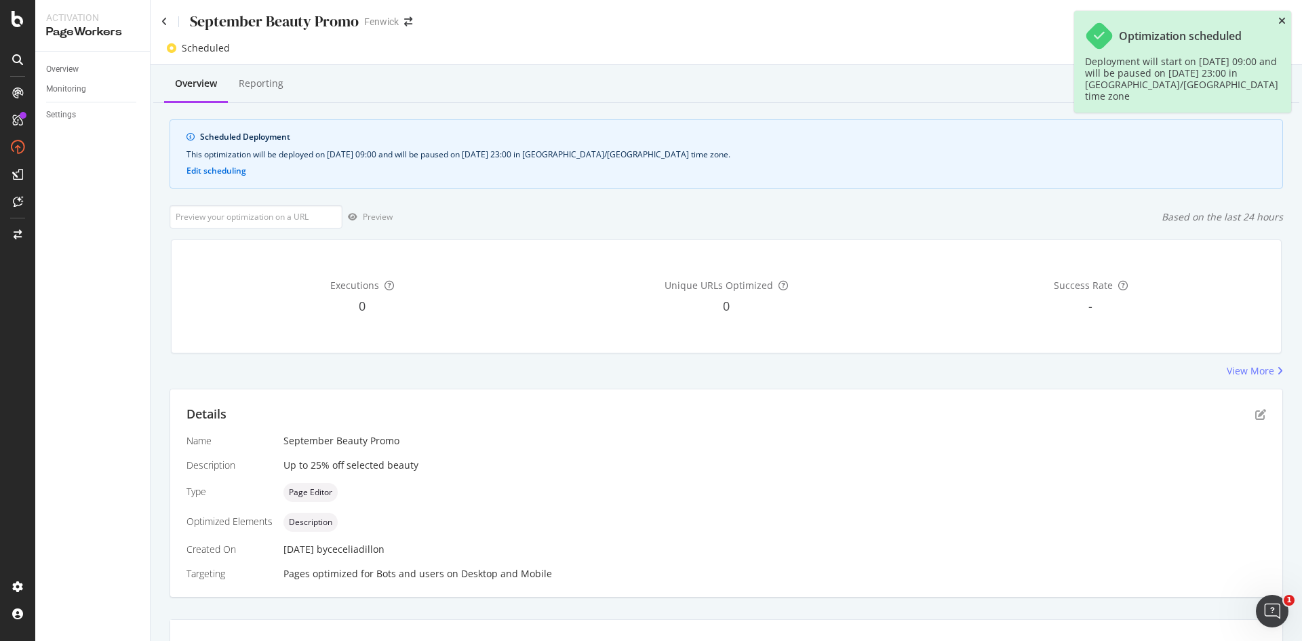
click at [1281, 18] on icon "close toast" at bounding box center [1281, 20] width 7 height 9
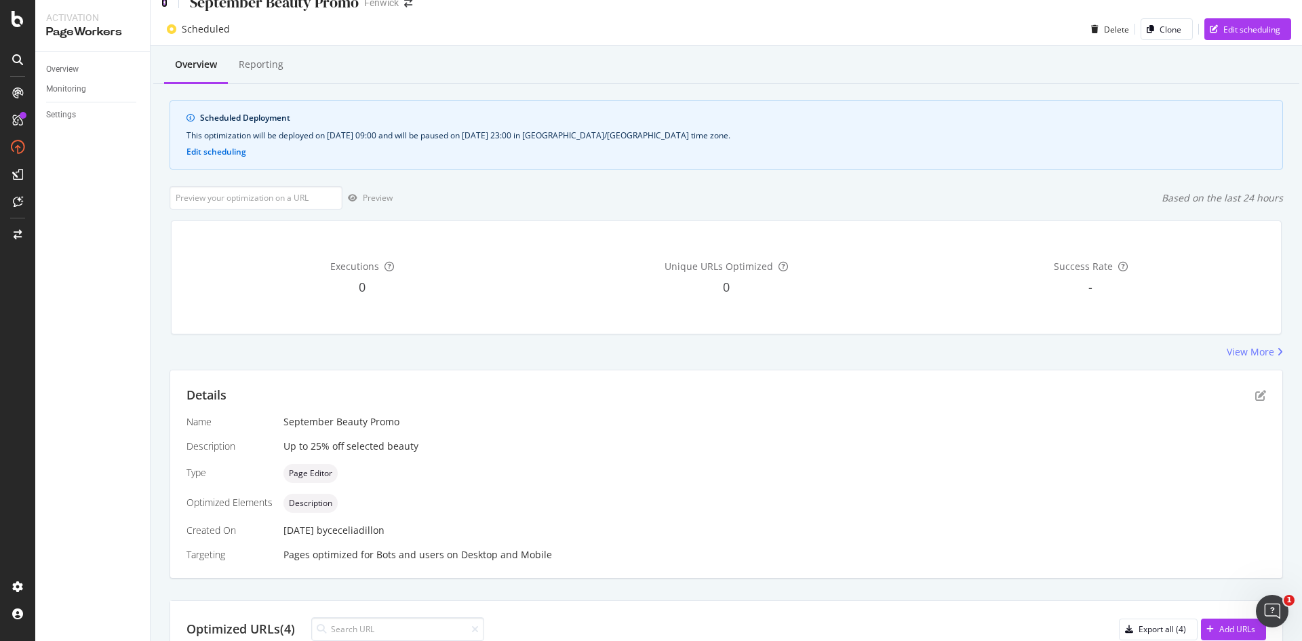
click at [165, 7] on icon at bounding box center [164, 2] width 6 height 9
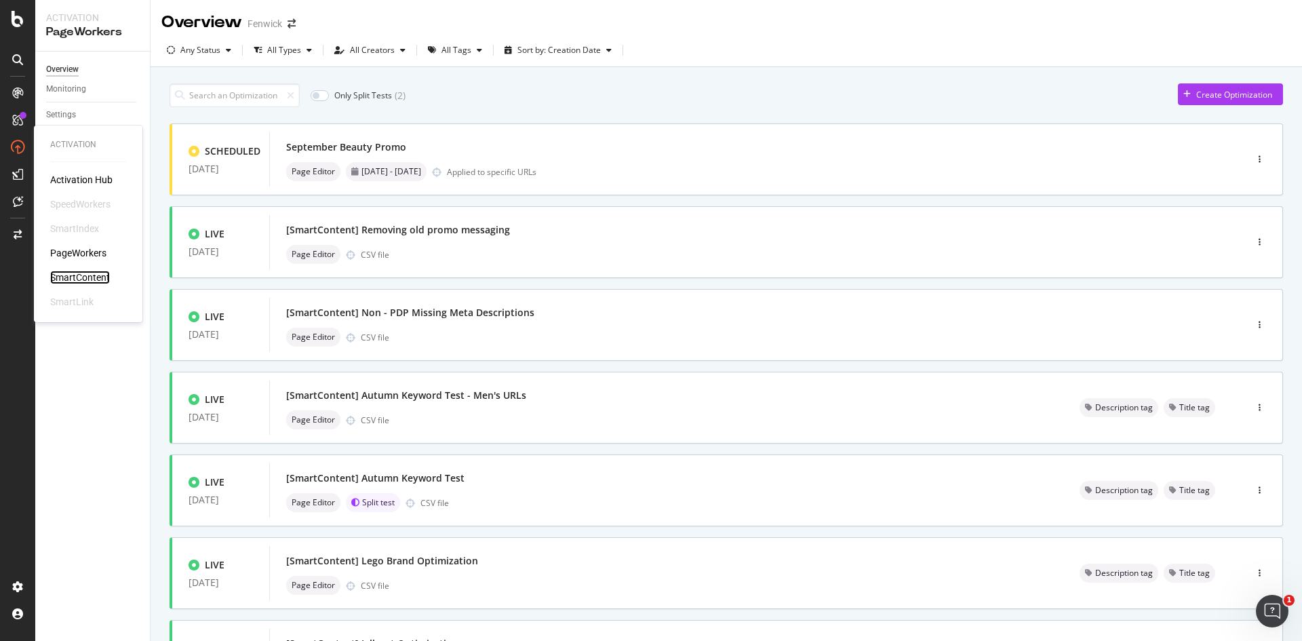
click at [102, 275] on div "SmartContent" at bounding box center [80, 278] width 60 height 14
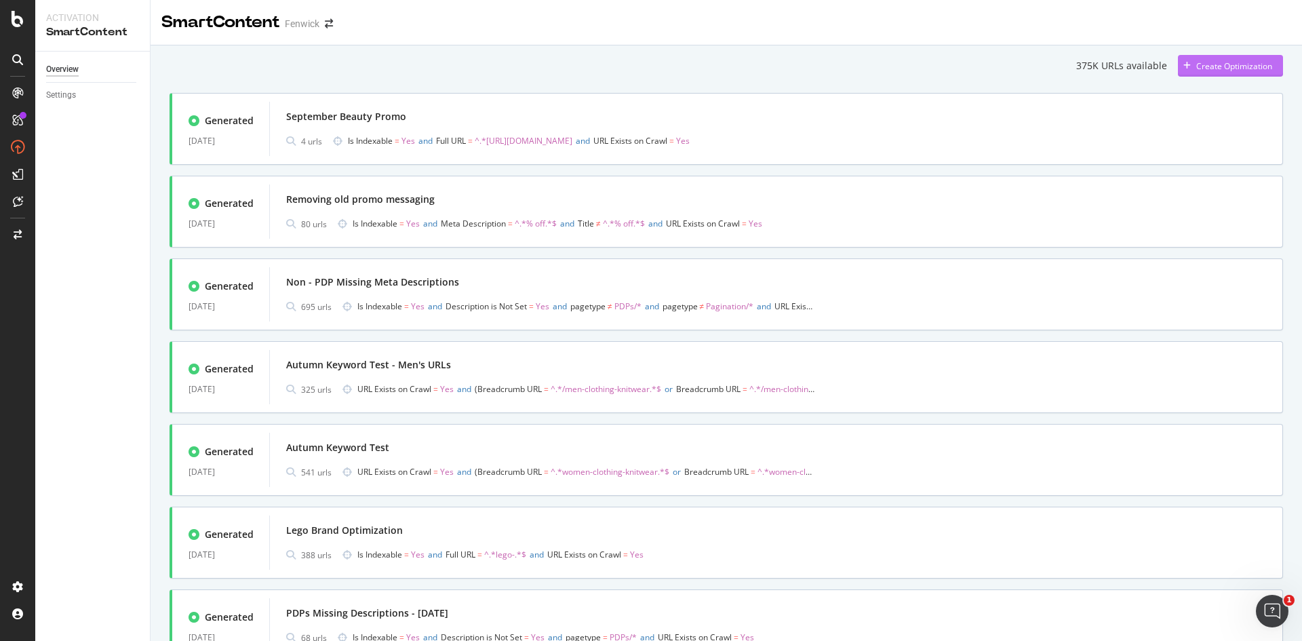
click at [1195, 57] on div "Create Optimization" at bounding box center [1225, 66] width 94 height 20
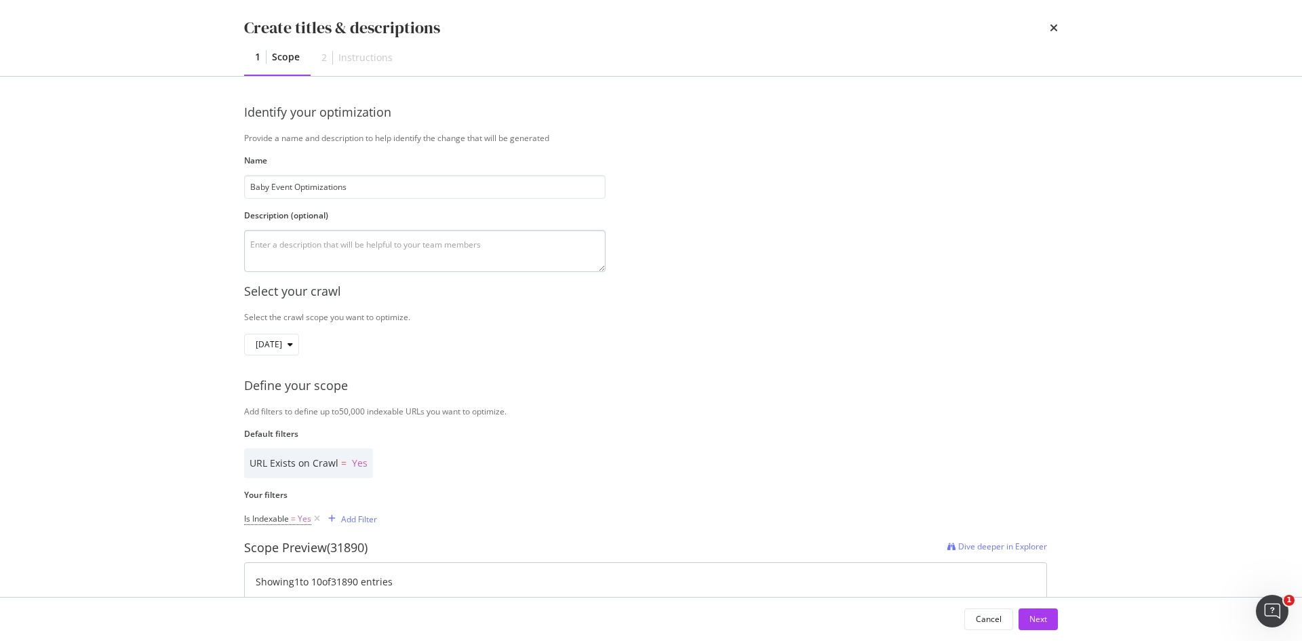
type input "Baby Event Optimizations"
click at [441, 252] on textarea "modal" at bounding box center [424, 251] width 361 height 42
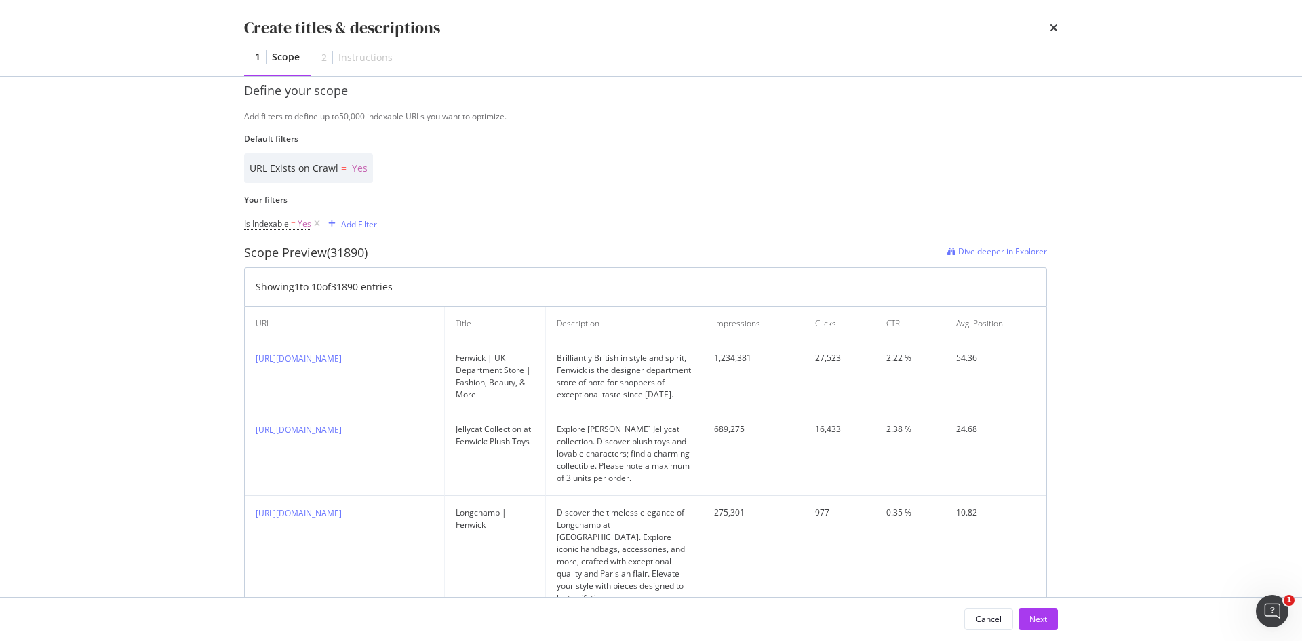
scroll to position [305, 0]
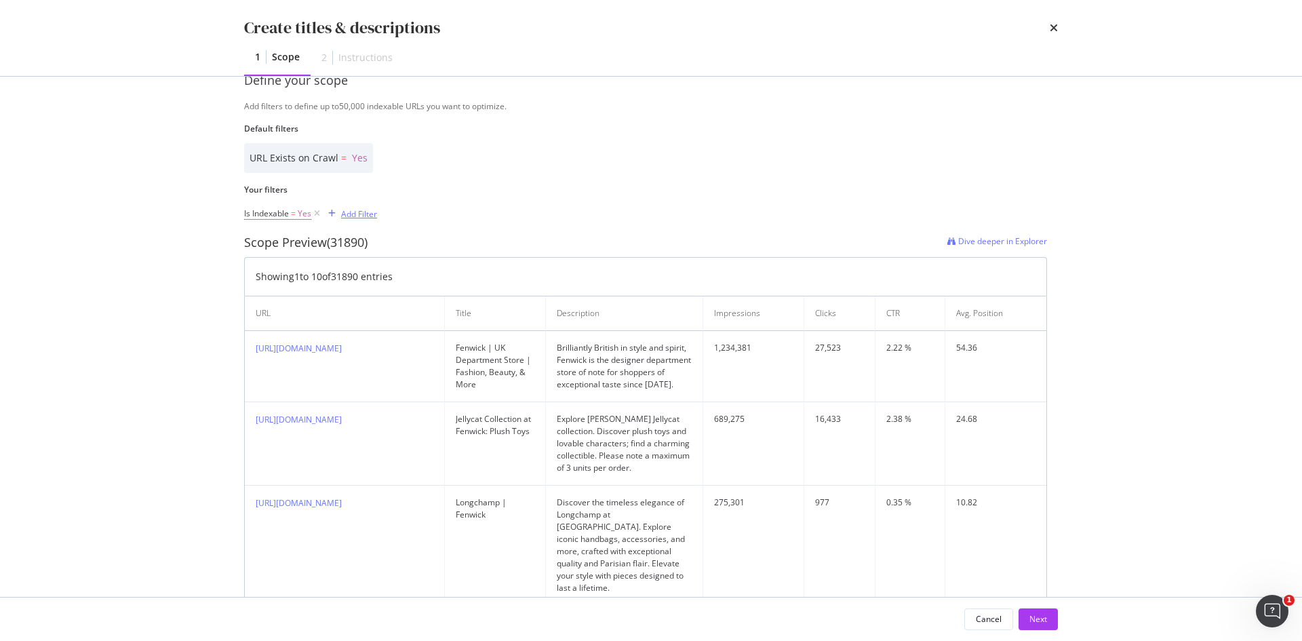
type textarea "Kids promo up to 15% off"
click at [372, 214] on div "Add Filter" at bounding box center [359, 214] width 36 height 12
type input "k"
drag, startPoint x: 414, startPoint y: 220, endPoint x: 301, endPoint y: 210, distance: 113.0
click at [301, 210] on div "Is Indexable = Yes Add Filter sale-kids All Saved Filters No results matching y…" at bounding box center [310, 213] width 133 height 41
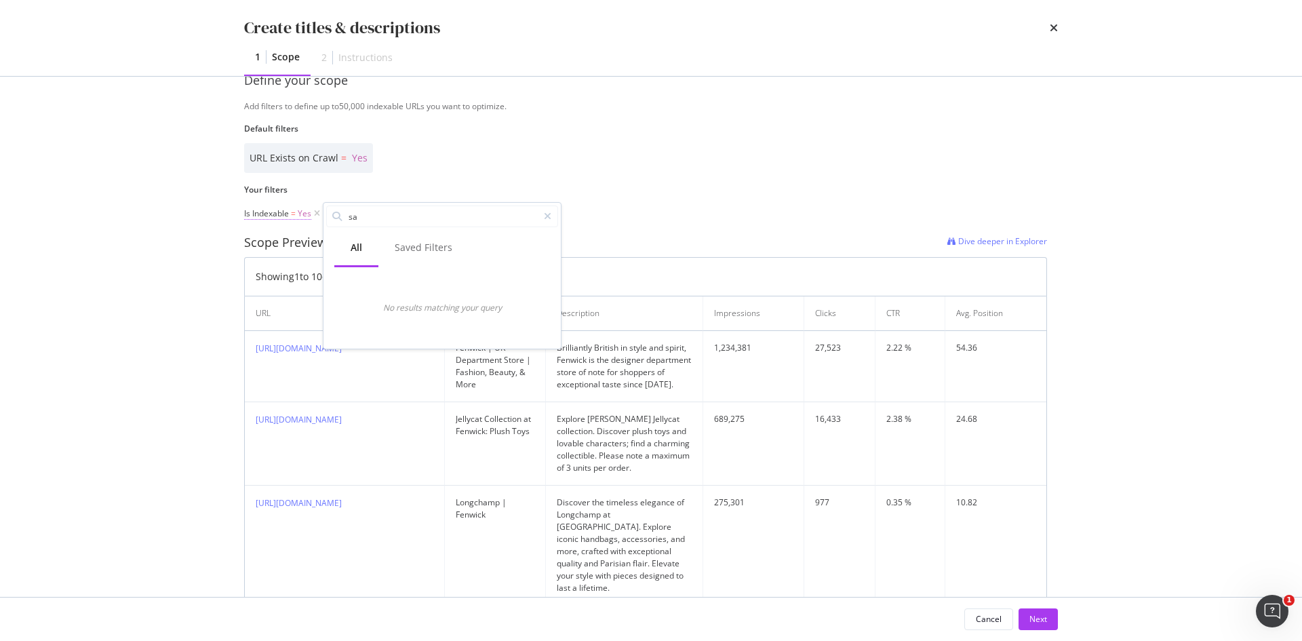
type input "s"
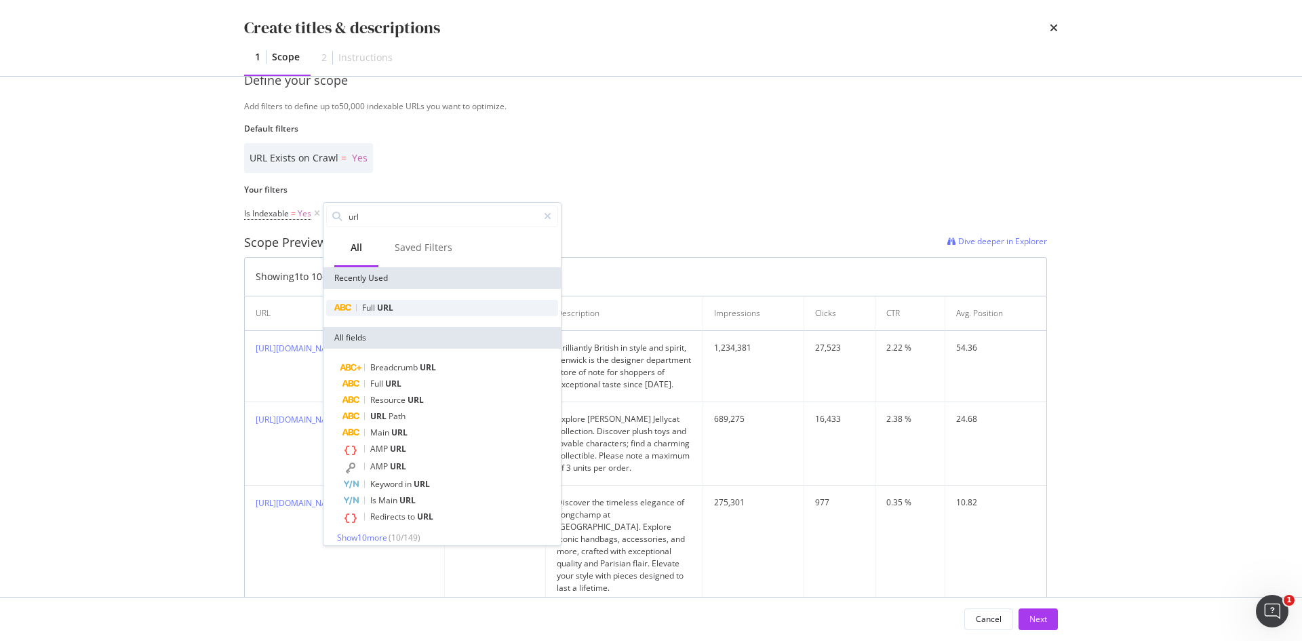
type input "url"
click at [367, 301] on div "Full URL" at bounding box center [442, 308] width 232 height 16
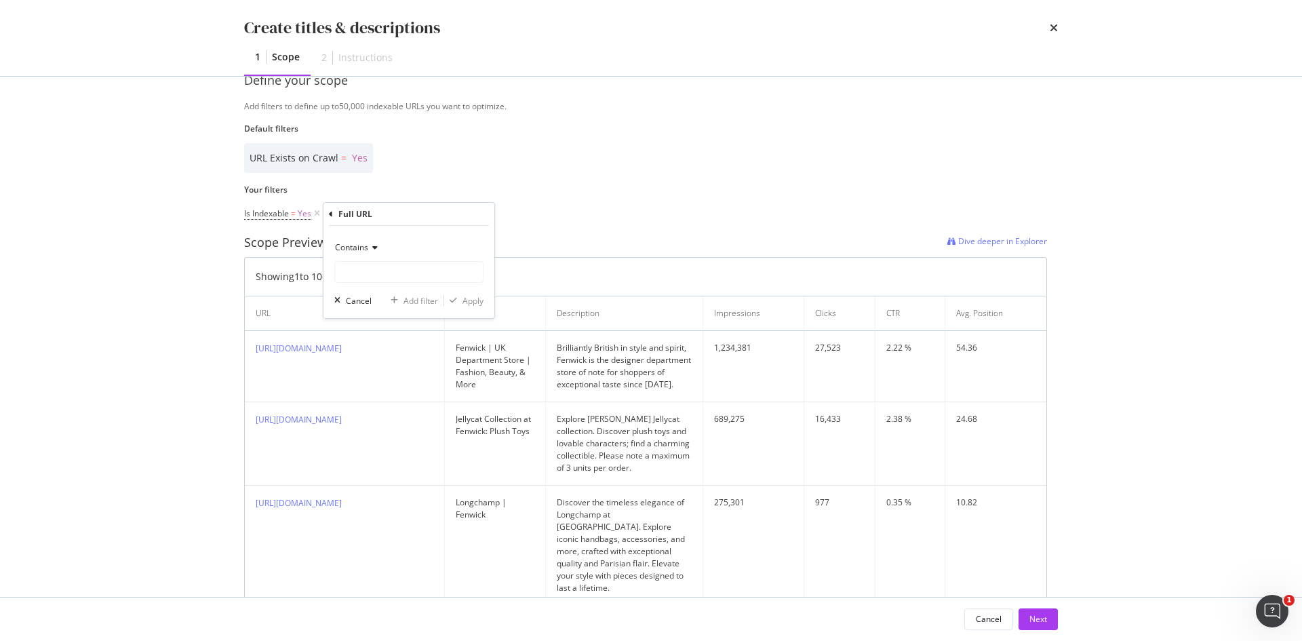
click at [355, 254] on div "Contains" at bounding box center [408, 248] width 149 height 22
click at [418, 222] on div "Full URL" at bounding box center [409, 214] width 160 height 23
click at [388, 280] on input "Name" at bounding box center [409, 272] width 148 height 22
type input "sale-kids"
click at [468, 302] on div "Apply" at bounding box center [472, 301] width 21 height 12
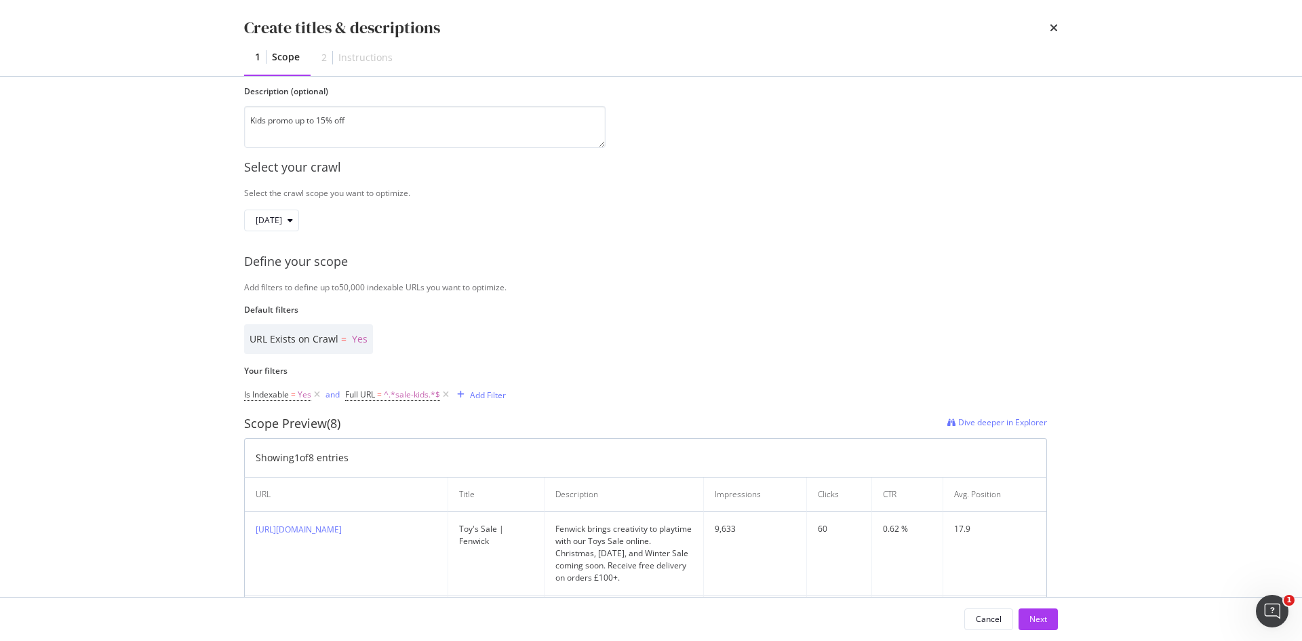
scroll to position [0, 0]
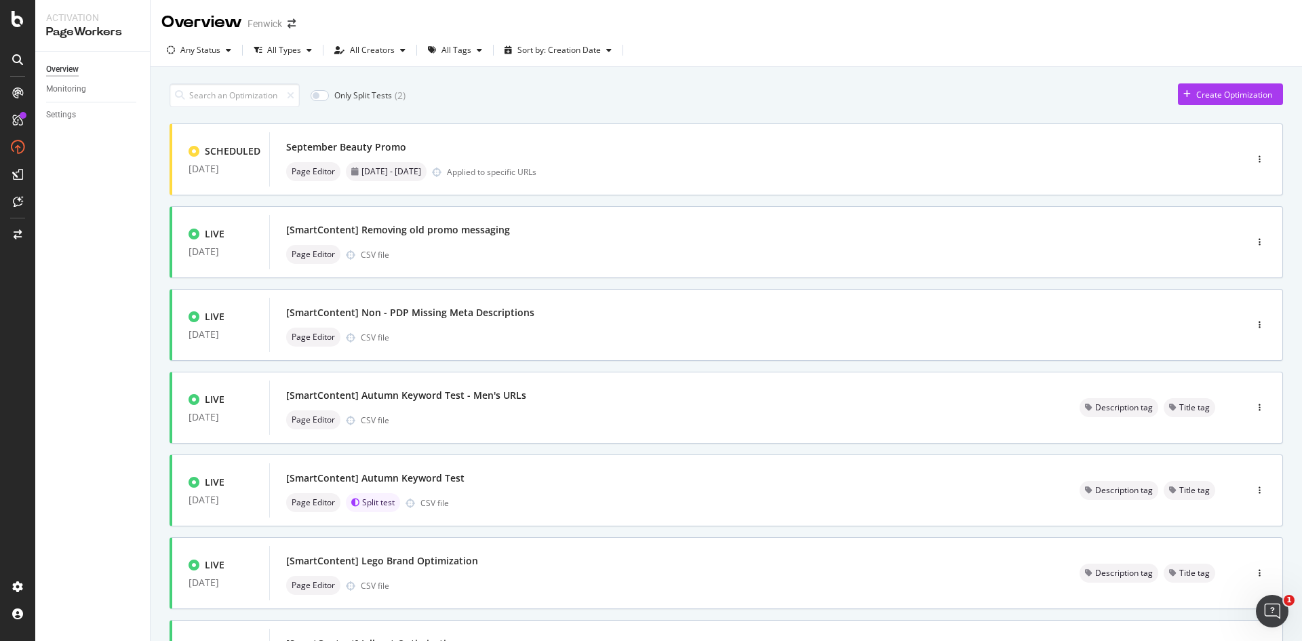
click at [20, 66] on div at bounding box center [18, 60] width 22 height 22
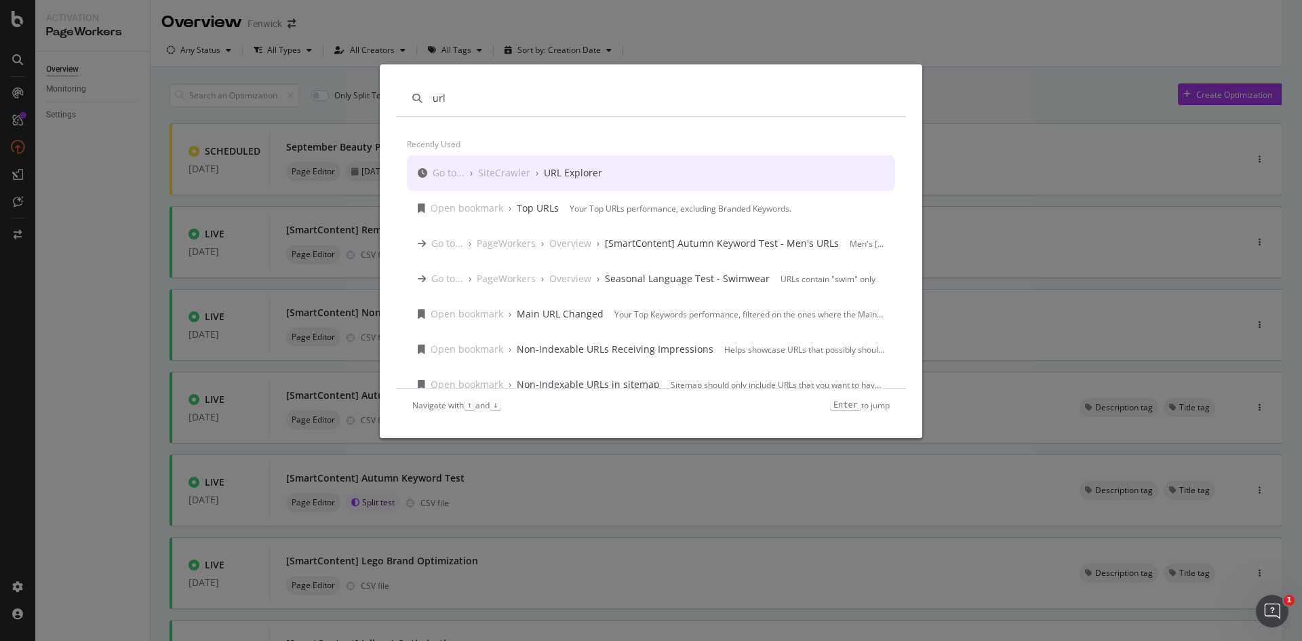
type input "url"
click at [558, 162] on div "Go to... › SiteCrawler › URL Explorer" at bounding box center [651, 172] width 488 height 35
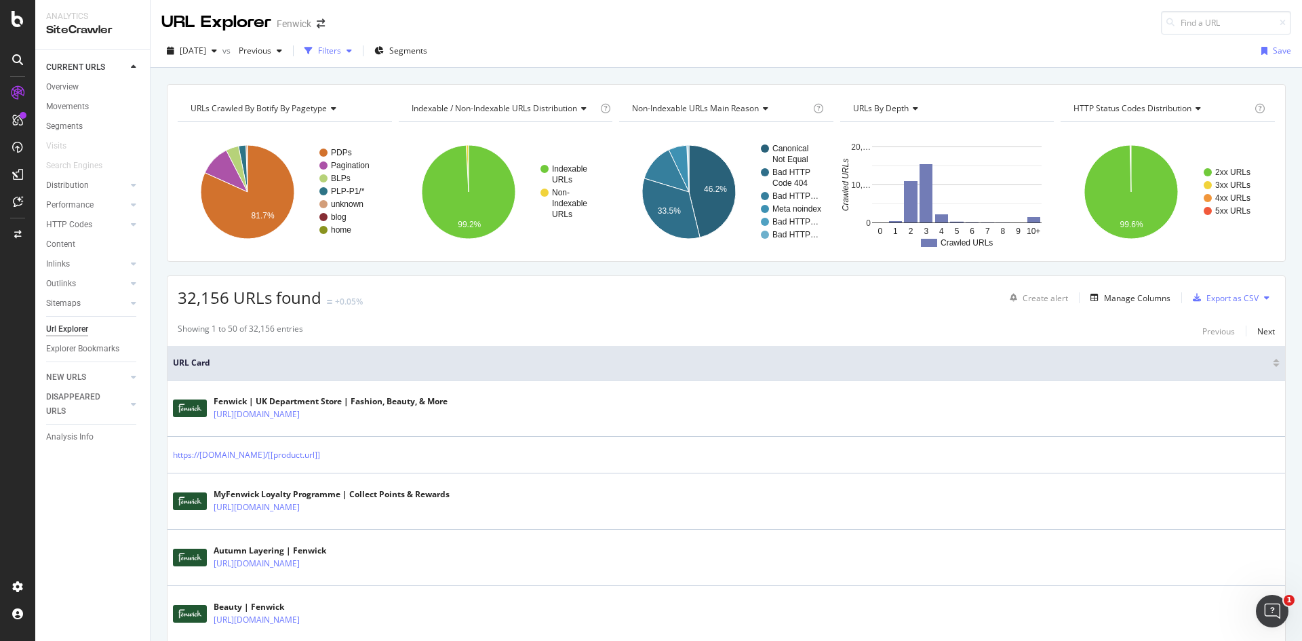
click at [341, 53] on div "Filters" at bounding box center [329, 51] width 23 height 12
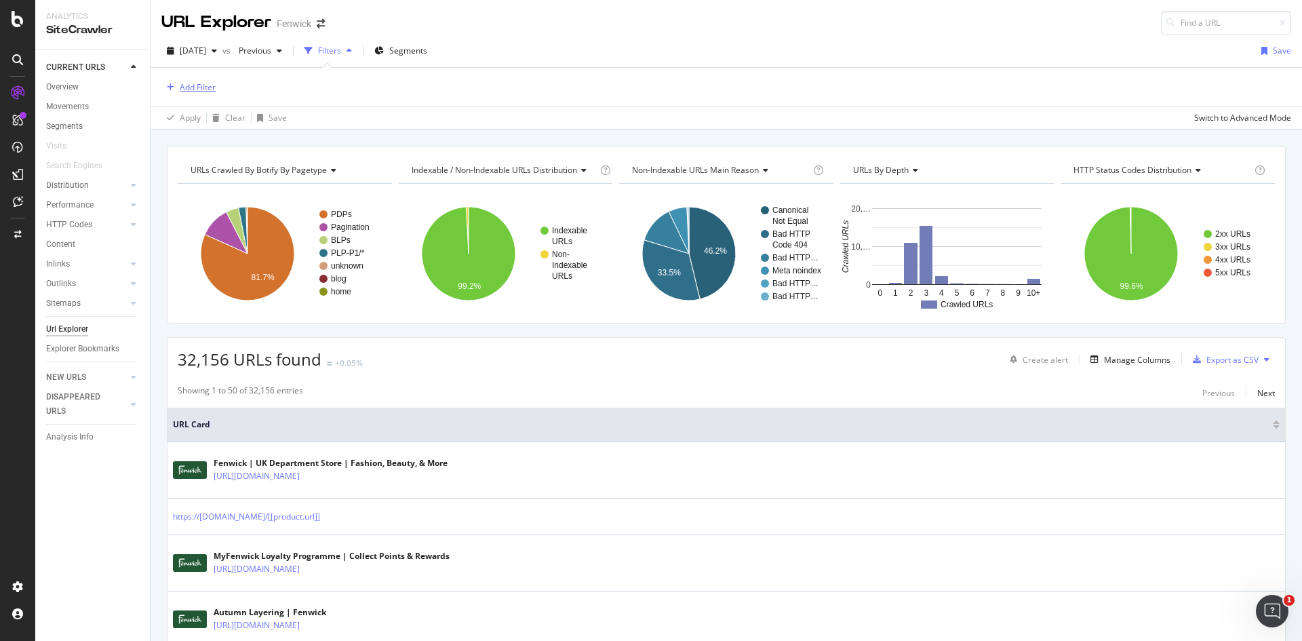
click at [191, 81] on div "Add Filter" at bounding box center [198, 87] width 36 height 12
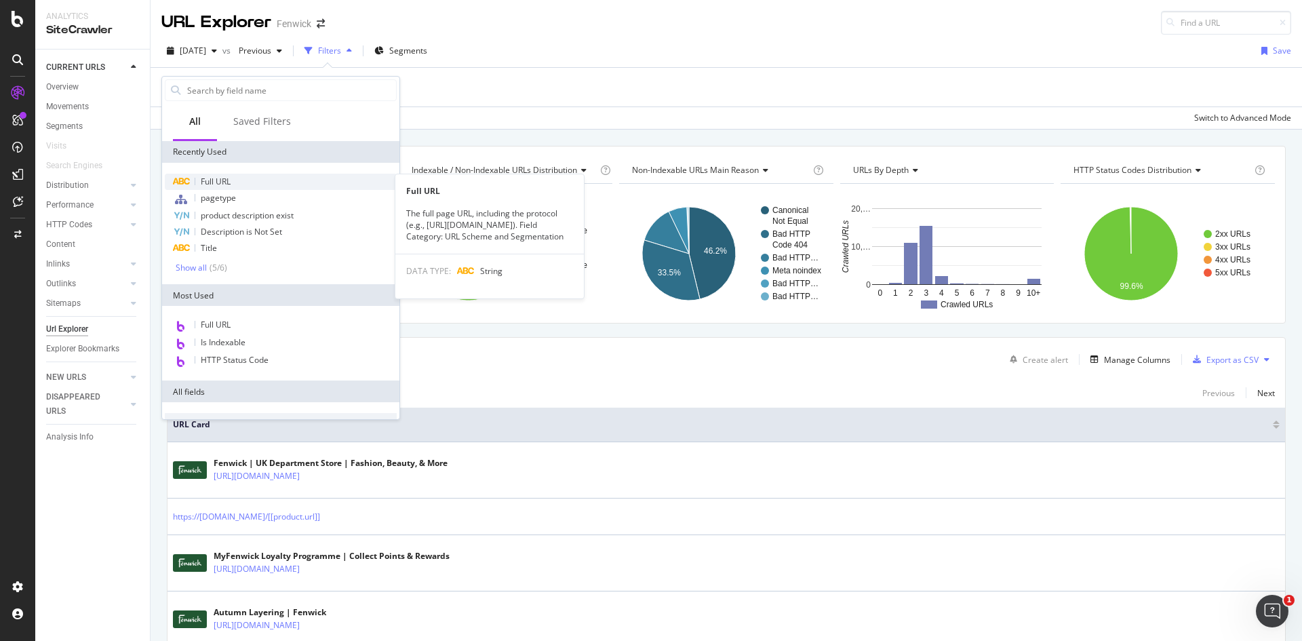
click at [207, 182] on span "Full URL" at bounding box center [216, 182] width 30 height 12
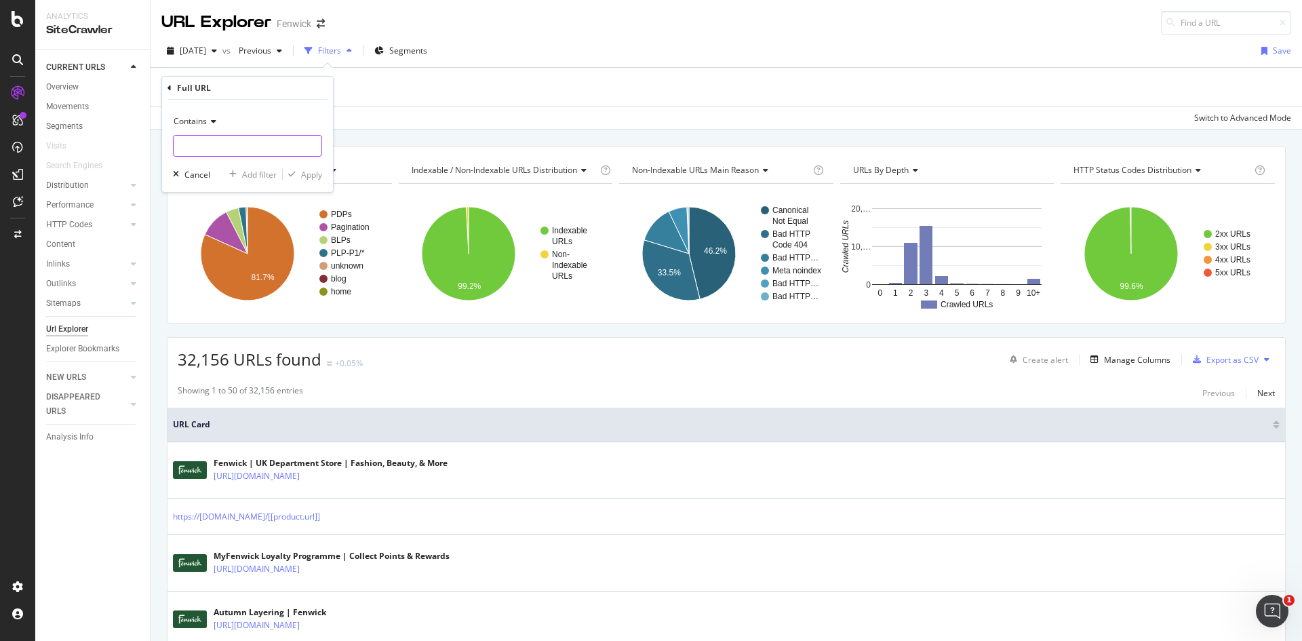
click at [211, 148] on input "text" at bounding box center [248, 146] width 148 height 22
type input "sale-kids"
click at [309, 172] on div "Apply" at bounding box center [311, 175] width 21 height 12
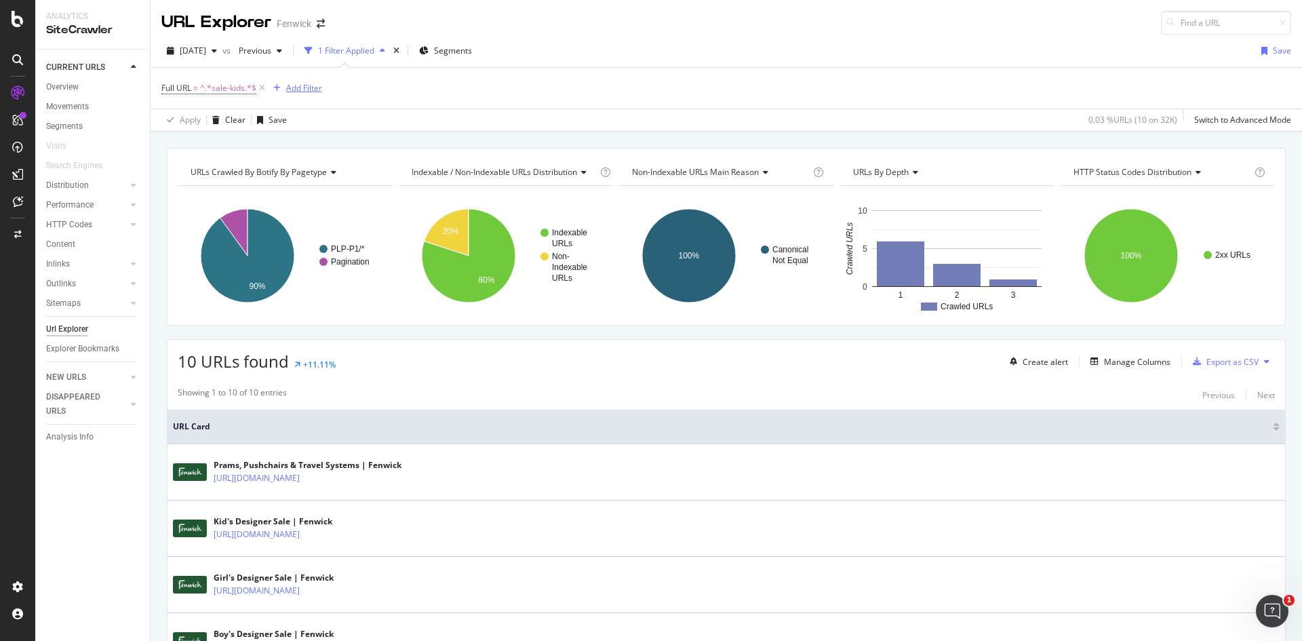
click at [296, 92] on div "Add Filter" at bounding box center [304, 88] width 36 height 12
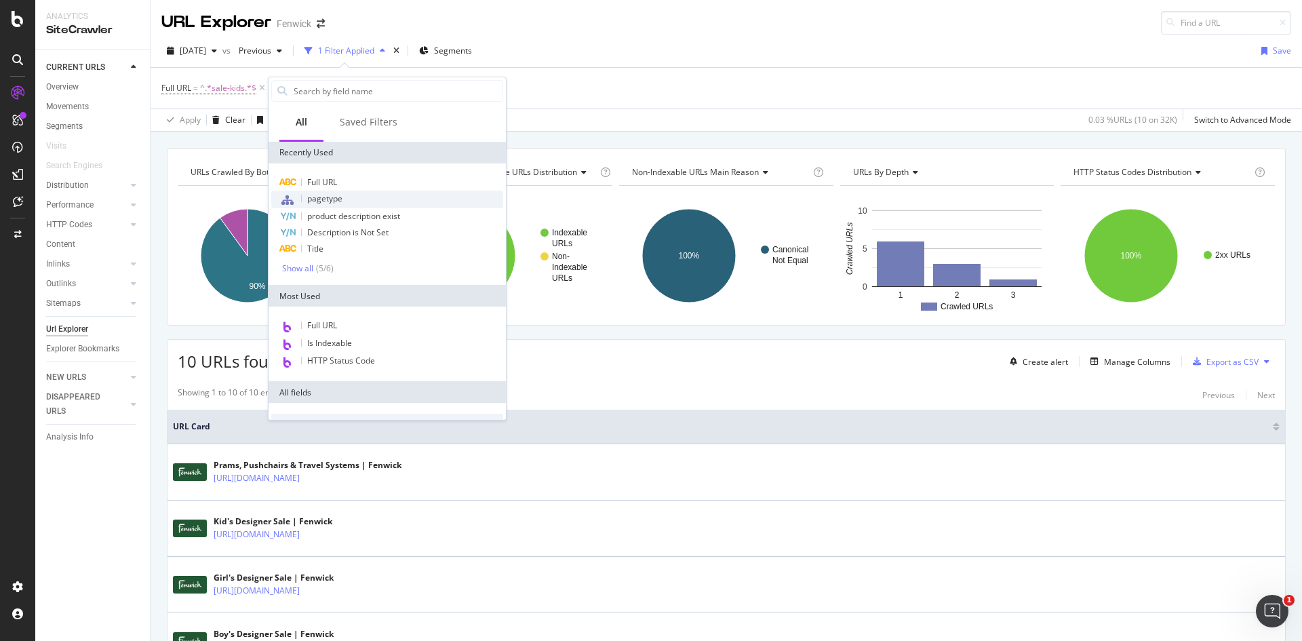
click at [324, 199] on span "pagetype" at bounding box center [324, 199] width 35 height 12
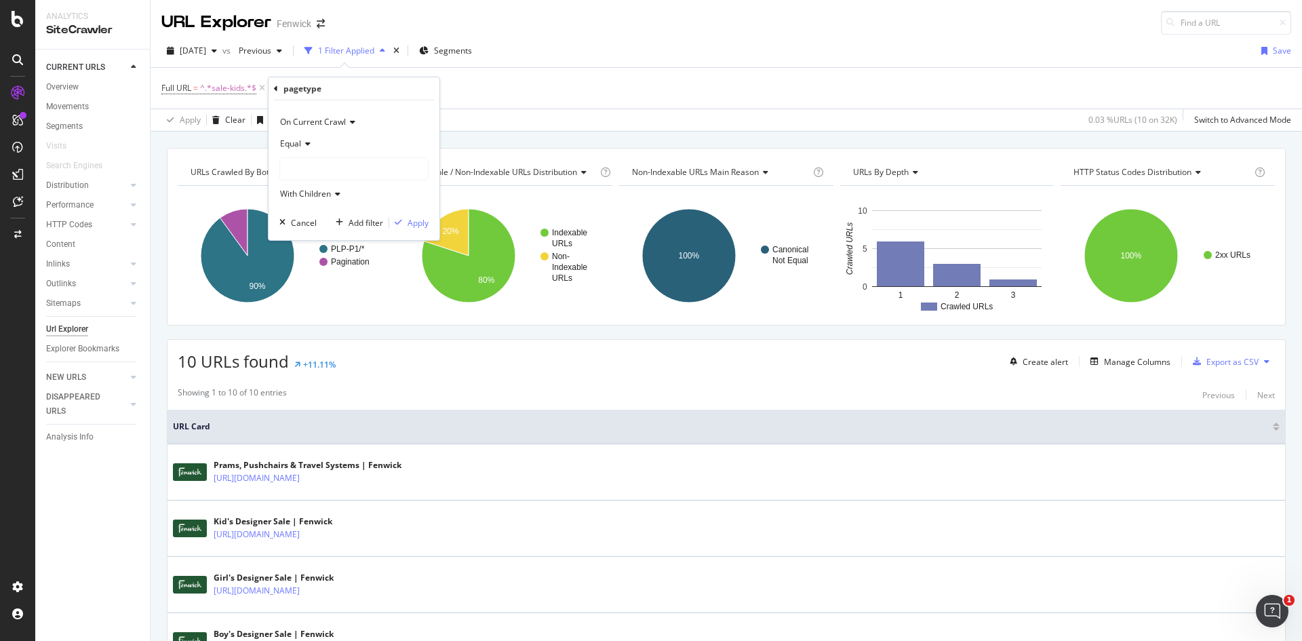
click at [293, 141] on span "Equal" at bounding box center [290, 144] width 21 height 12
click at [298, 189] on span "Not Equal" at bounding box center [304, 190] width 37 height 12
click at [317, 165] on div at bounding box center [354, 169] width 148 height 22
click at [319, 215] on span "Pagination" at bounding box center [314, 215] width 40 height 12
click at [410, 217] on div "Apply" at bounding box center [418, 223] width 21 height 12
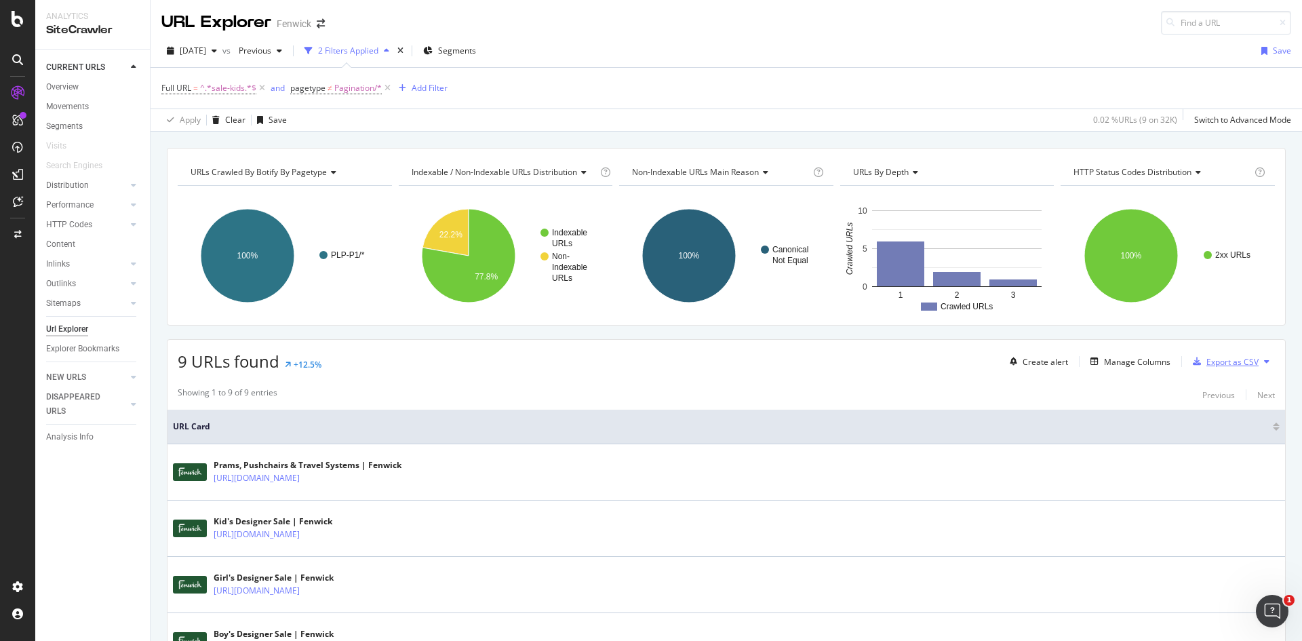
click at [1208, 365] on div "Export as CSV" at bounding box center [1232, 362] width 52 height 12
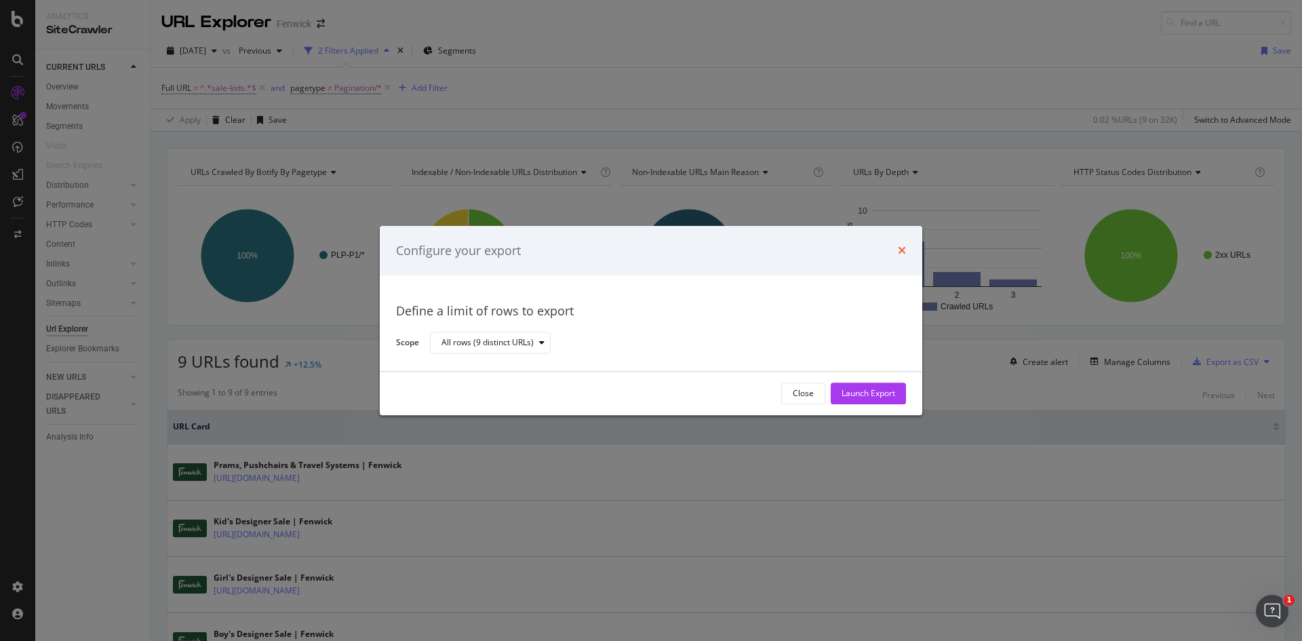
click at [903, 254] on icon "times" at bounding box center [902, 250] width 8 height 11
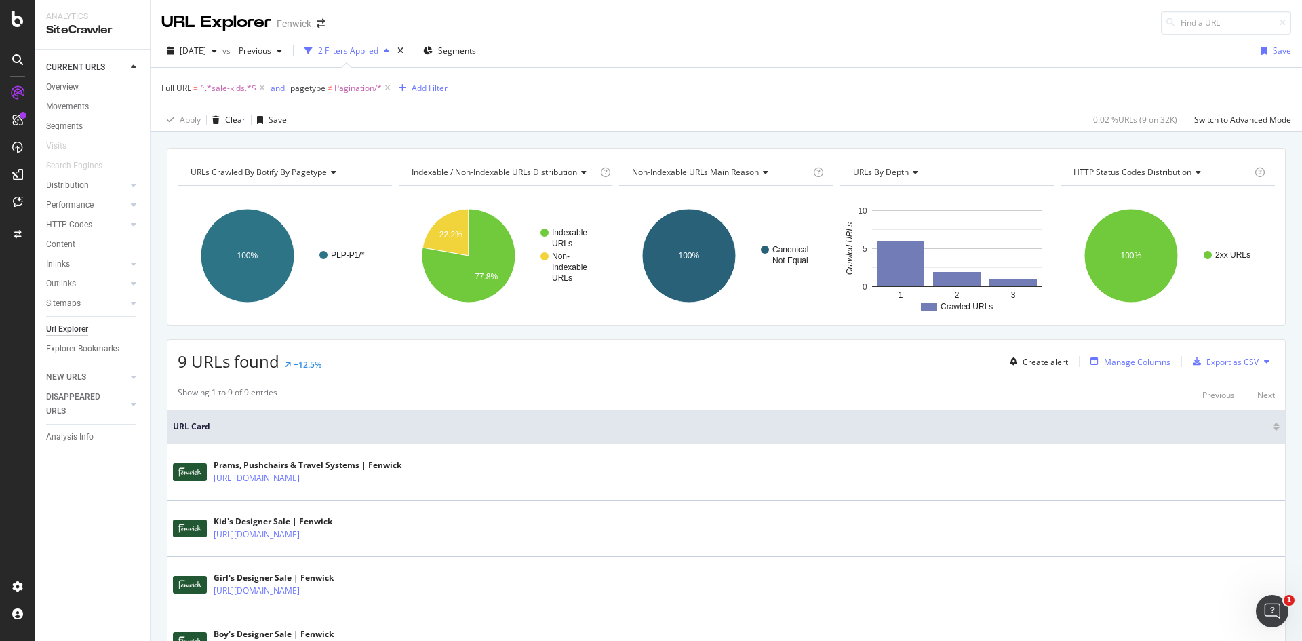
click at [1107, 365] on div "Manage Columns" at bounding box center [1137, 362] width 66 height 12
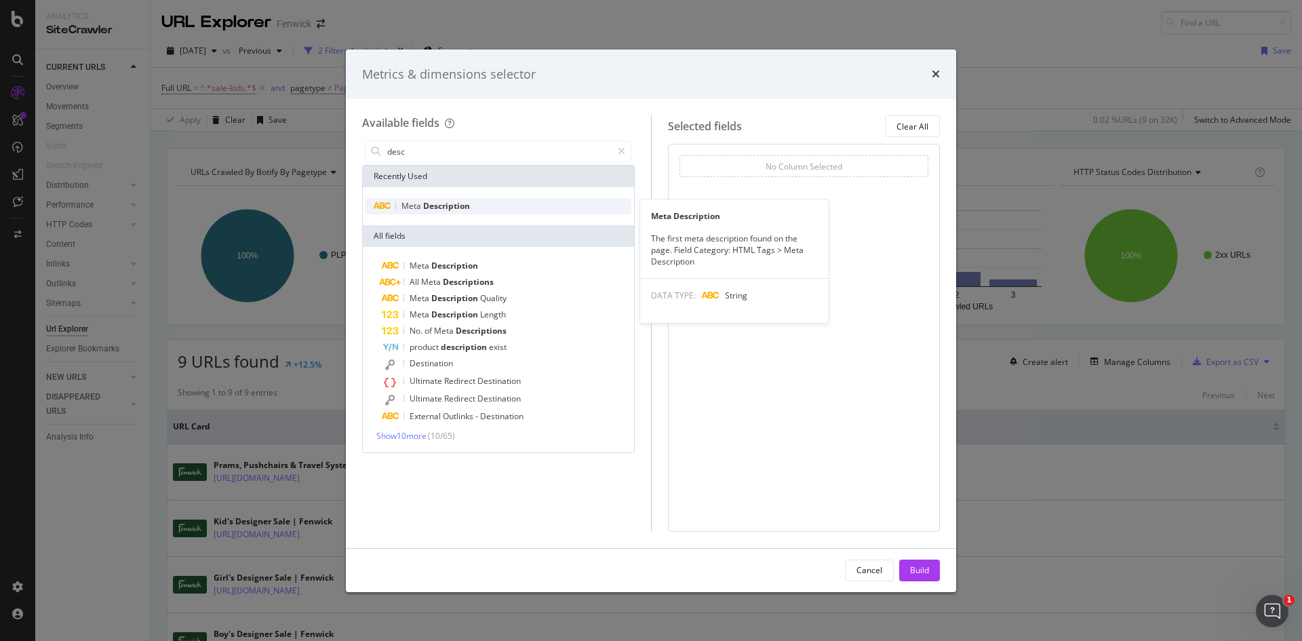
type input "desc"
click at [411, 205] on span "Meta" at bounding box center [412, 206] width 22 height 12
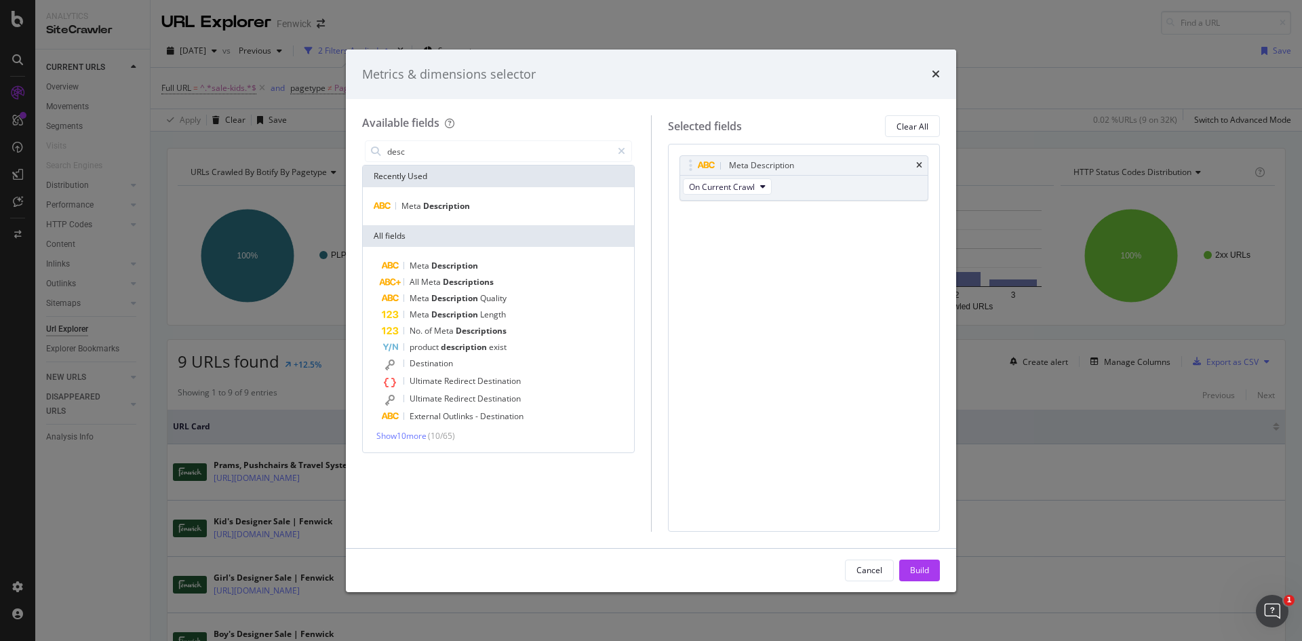
click at [918, 571] on div "Build" at bounding box center [919, 570] width 19 height 12
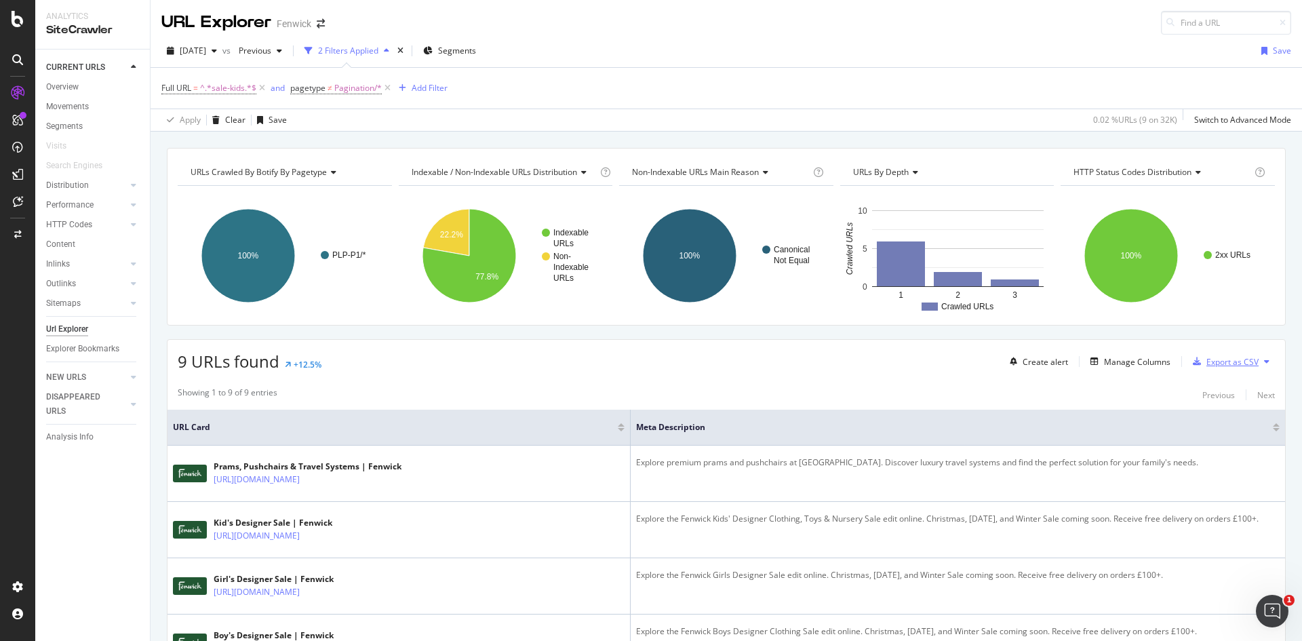
click at [1193, 361] on icon "button" at bounding box center [1197, 361] width 8 height 8
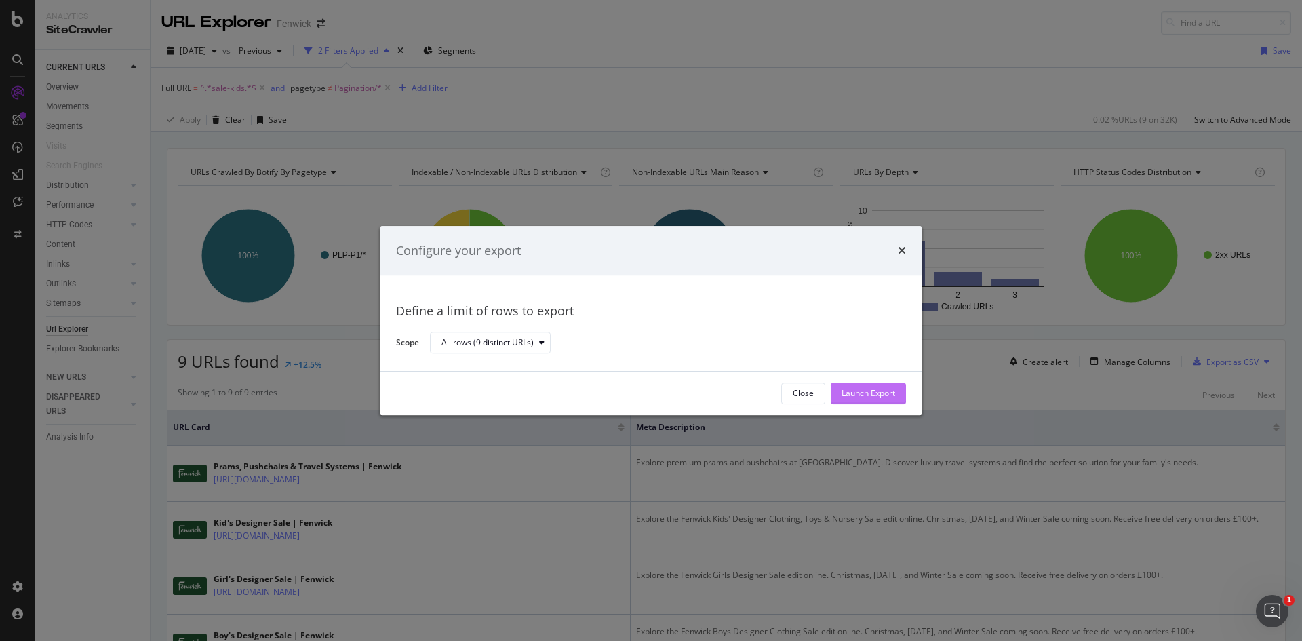
click at [873, 384] on div "Launch Export" at bounding box center [868, 393] width 54 height 20
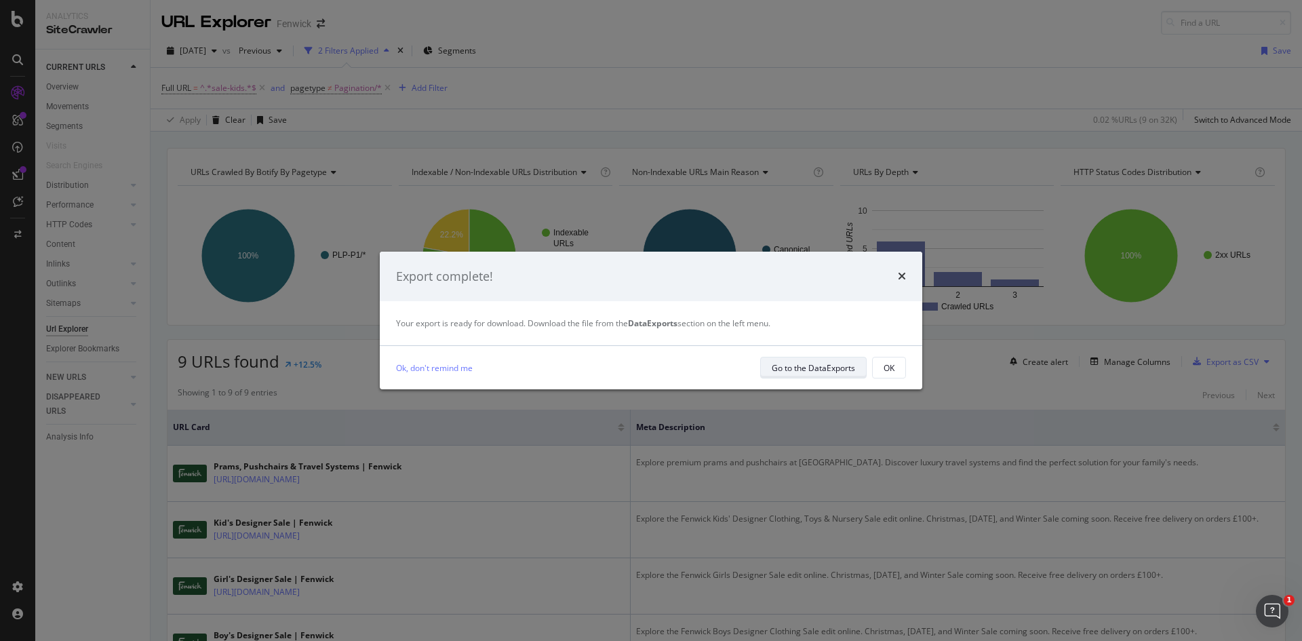
click at [780, 366] on div "Go to the DataExports" at bounding box center [813, 368] width 83 height 12
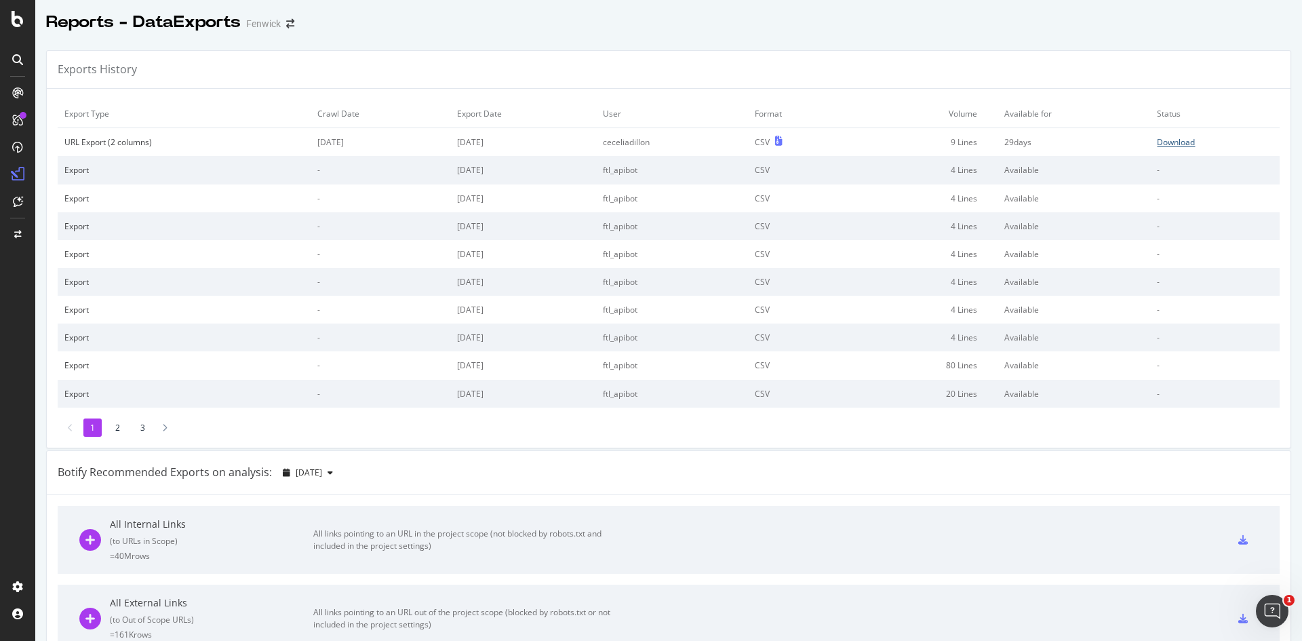
click at [1162, 141] on div "Download" at bounding box center [1176, 142] width 38 height 12
click at [66, 250] on div "PageWorkers" at bounding box center [78, 253] width 56 height 14
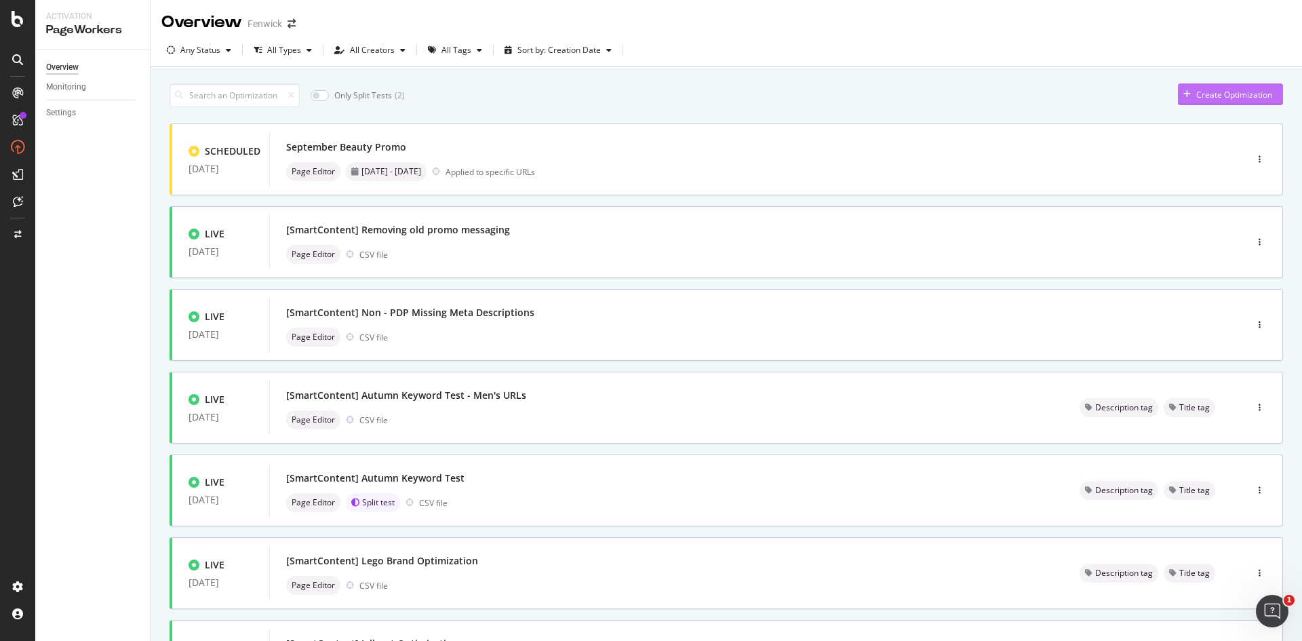
click at [1196, 90] on div "Create Optimization" at bounding box center [1234, 95] width 76 height 12
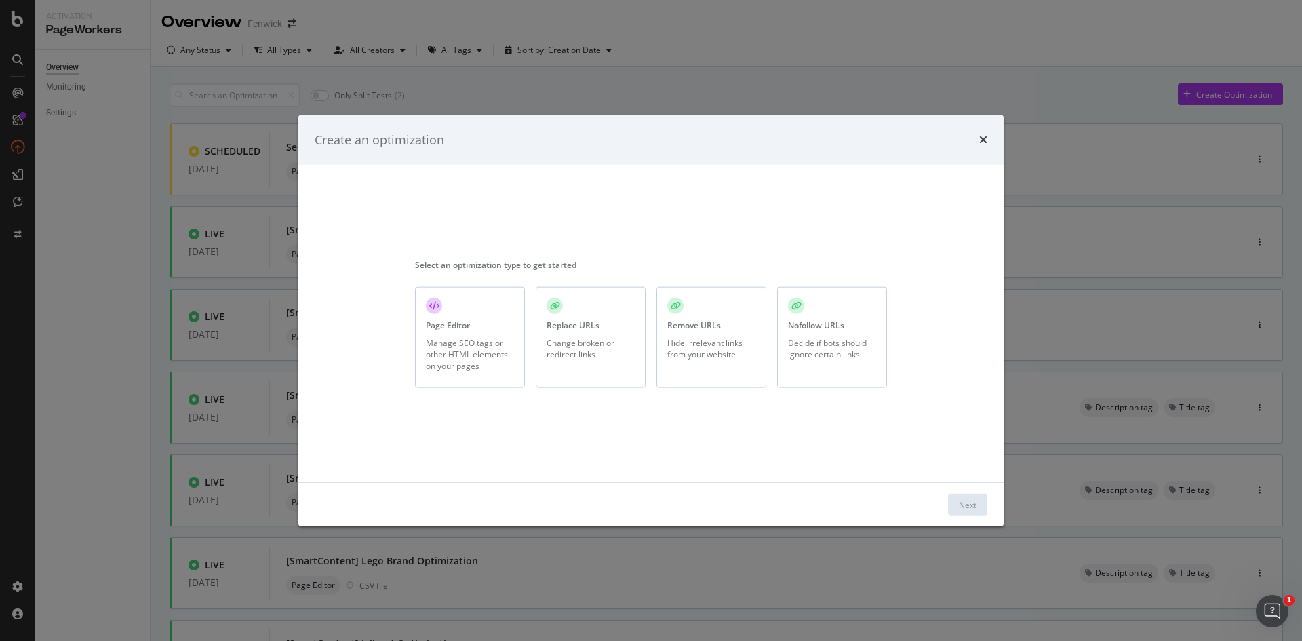
click at [424, 340] on div "Page Editor Manage SEO tags or other HTML elements on your pages" at bounding box center [470, 337] width 110 height 101
click at [969, 507] on div "Next" at bounding box center [968, 504] width 18 height 12
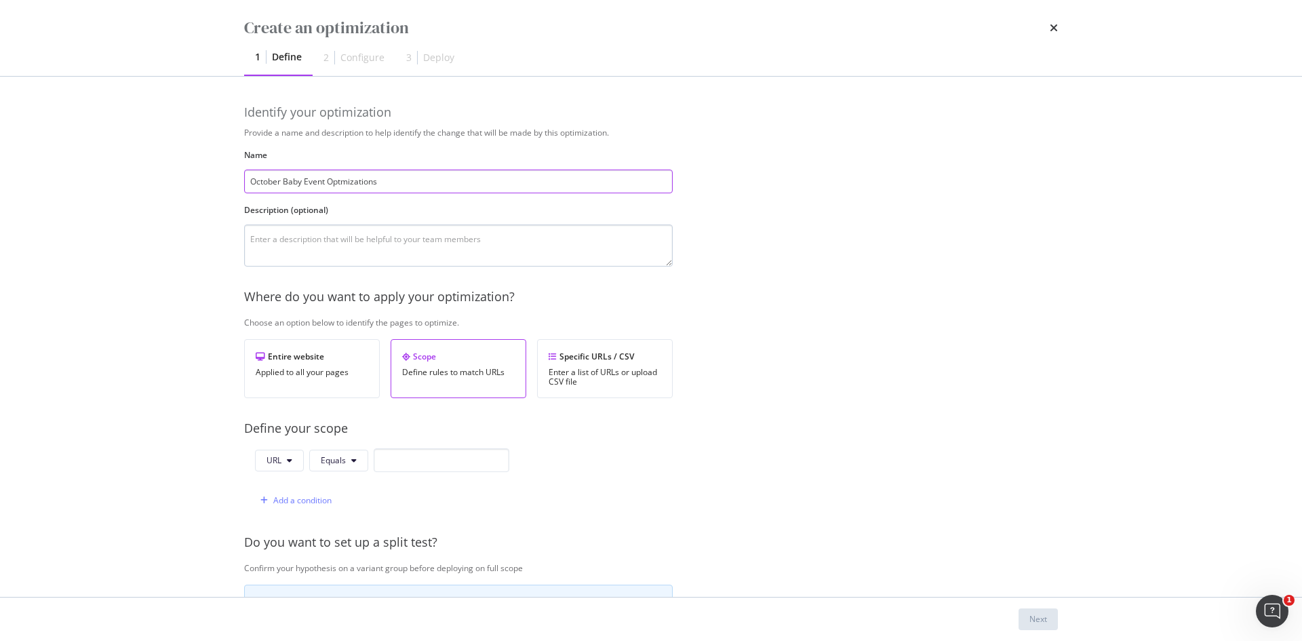
type input "October Baby Event Optmizations"
click at [528, 235] on textarea "modal" at bounding box center [458, 245] width 429 height 42
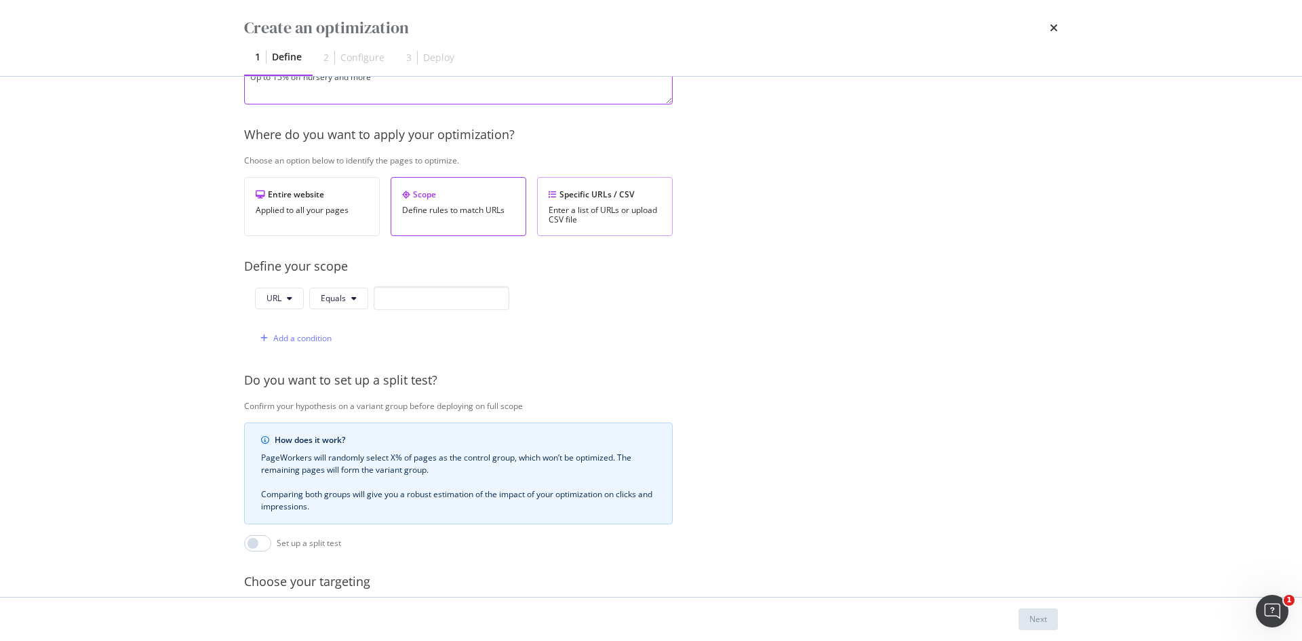
type textarea "Up to 15% off nursery and more"
click at [571, 222] on div "Enter a list of URLs or upload CSV file" at bounding box center [605, 214] width 113 height 19
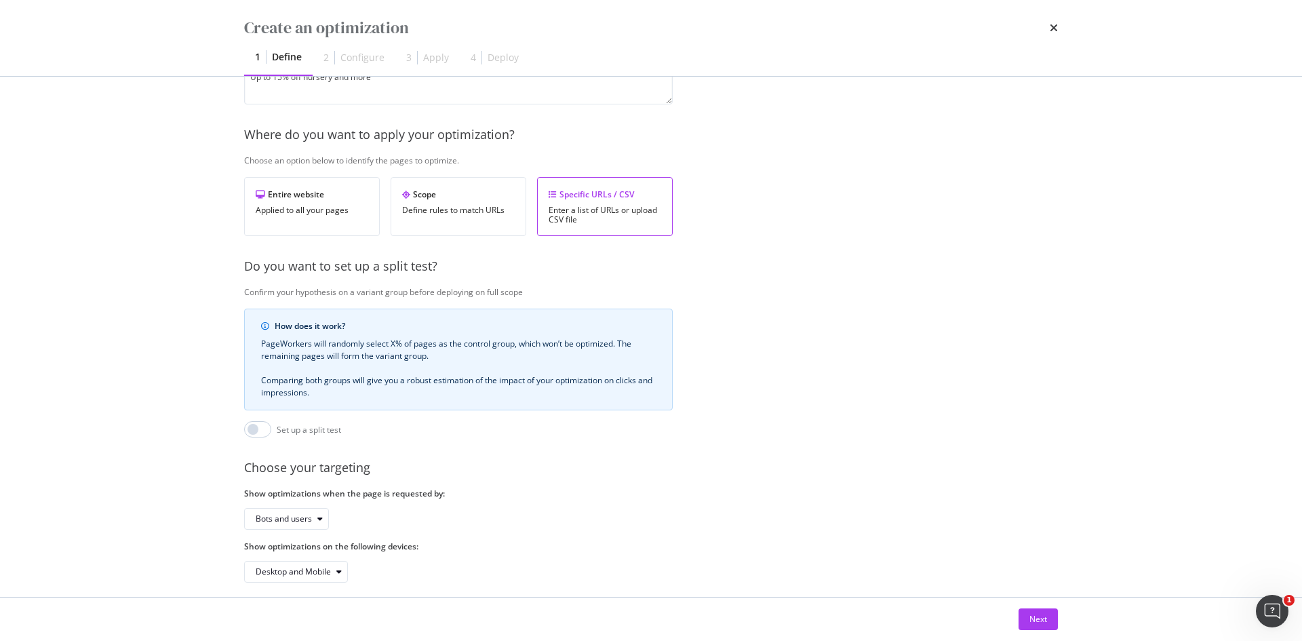
scroll to position [185, 0]
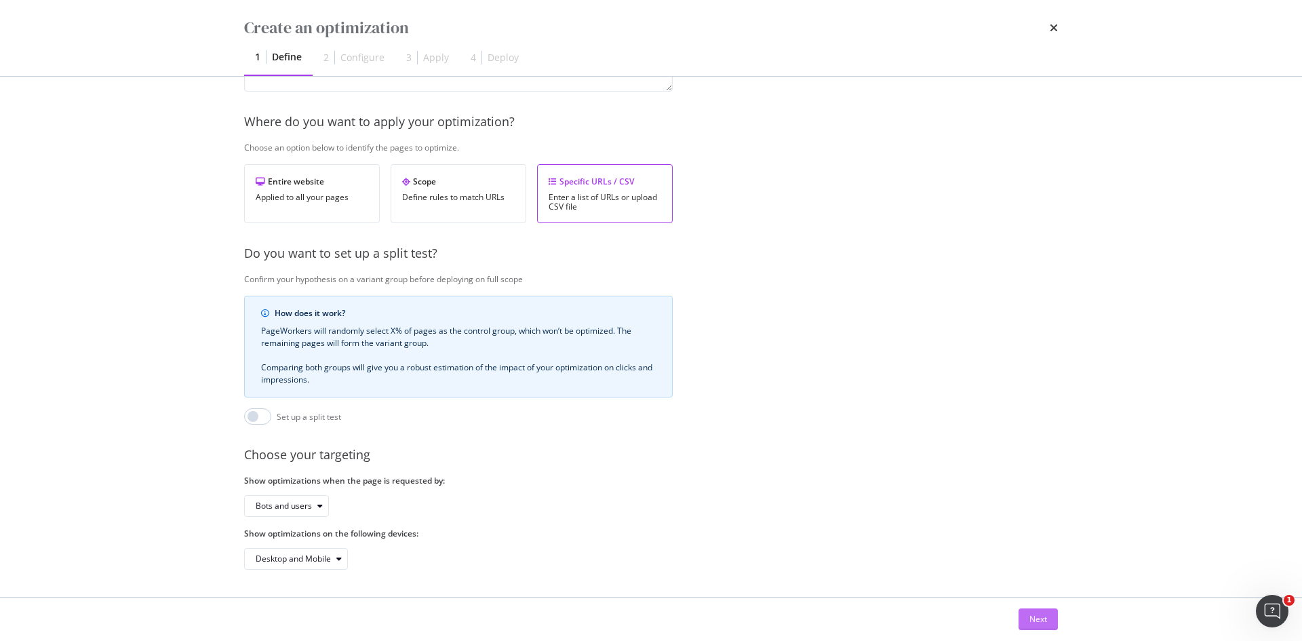
click at [1040, 622] on div "Next" at bounding box center [1038, 619] width 18 height 12
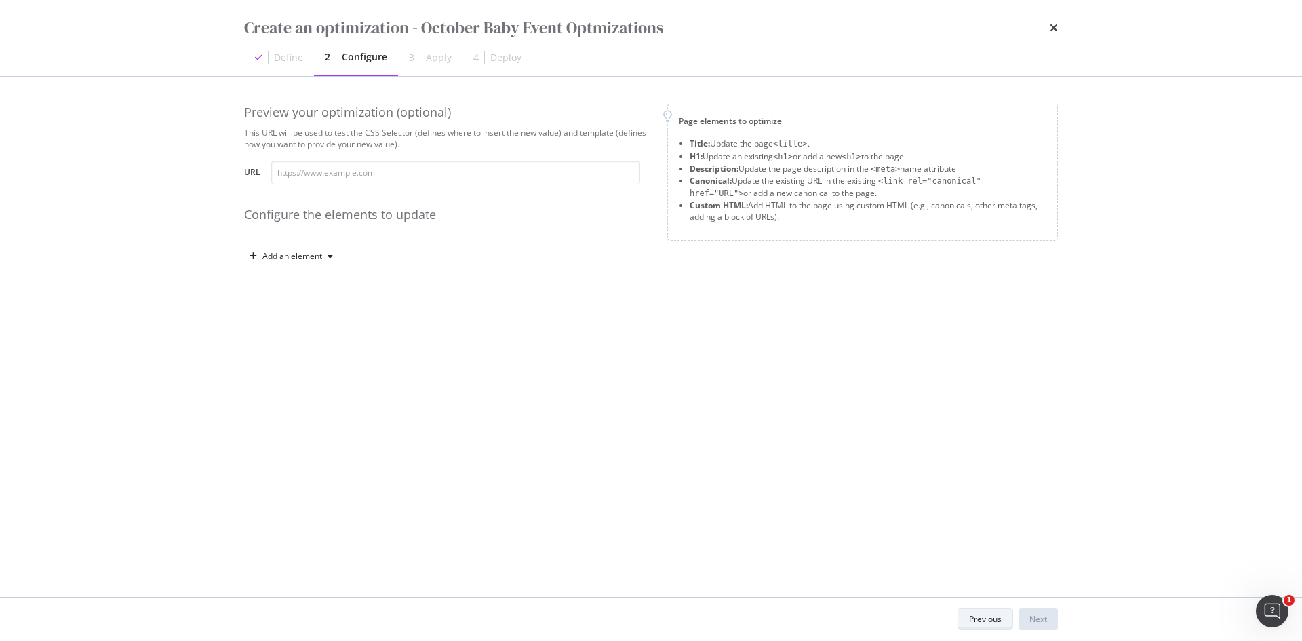
scroll to position [0, 0]
click at [274, 252] on div "Add an element" at bounding box center [292, 256] width 60 height 8
click at [279, 324] on div "Description" at bounding box center [299, 326] width 92 height 17
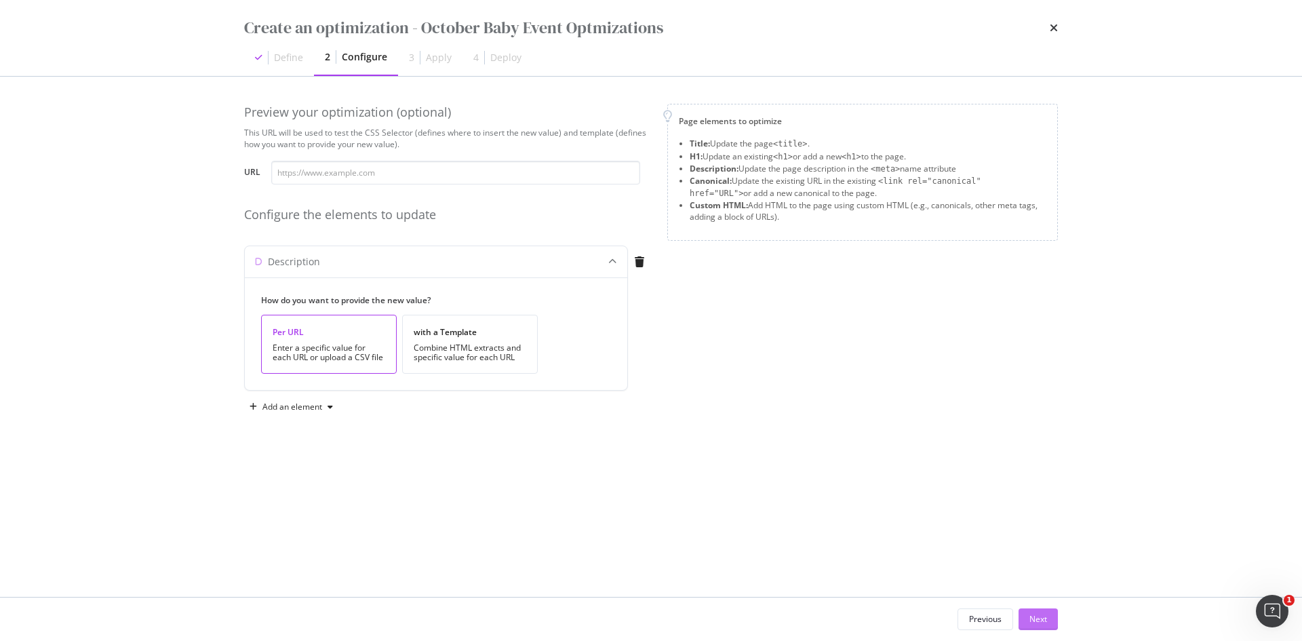
click at [1036, 615] on div "Next" at bounding box center [1038, 619] width 18 height 12
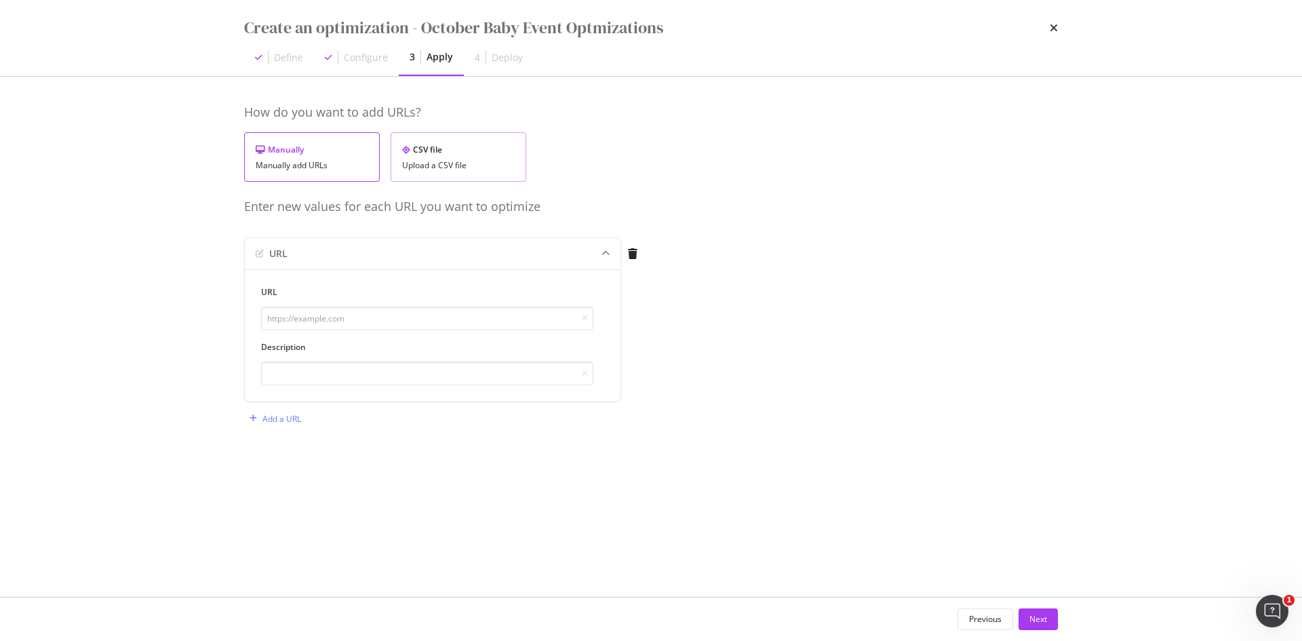
click at [473, 181] on div "CSV file Upload a CSV file" at bounding box center [459, 156] width 136 height 49
click at [318, 258] on div "Upload .CSV file" at bounding box center [294, 254] width 60 height 12
click at [1043, 620] on div "Next" at bounding box center [1038, 619] width 18 height 12
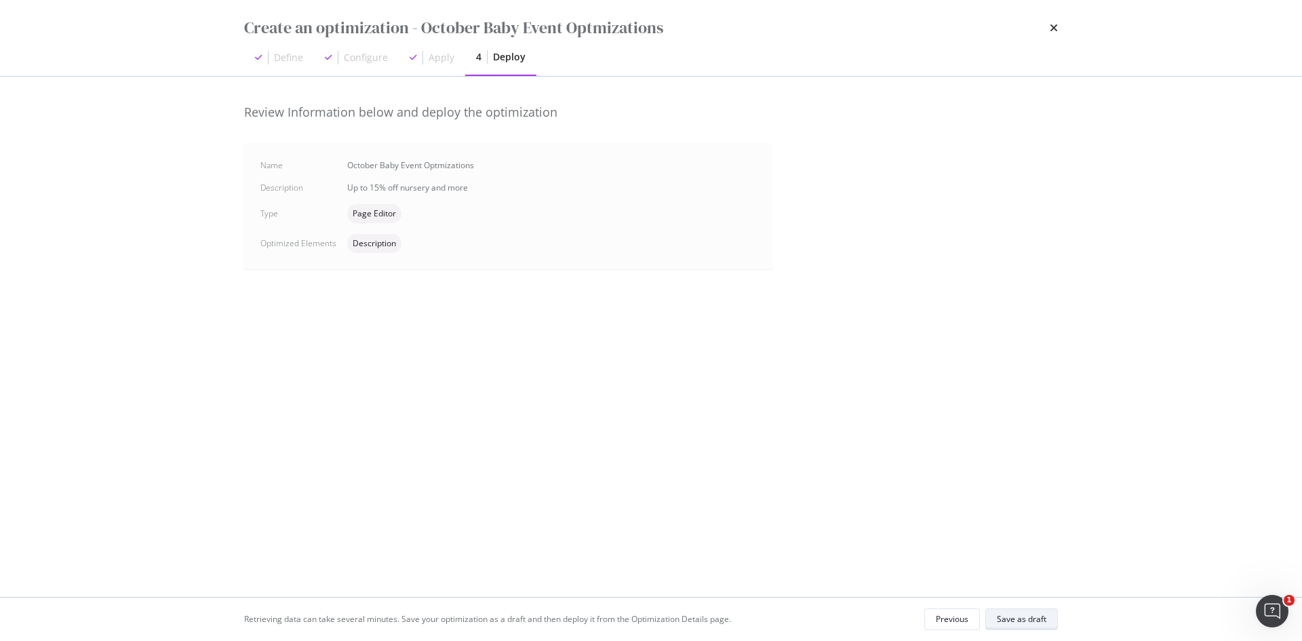
click at [1031, 619] on div "Save as draft" at bounding box center [1021, 619] width 49 height 12
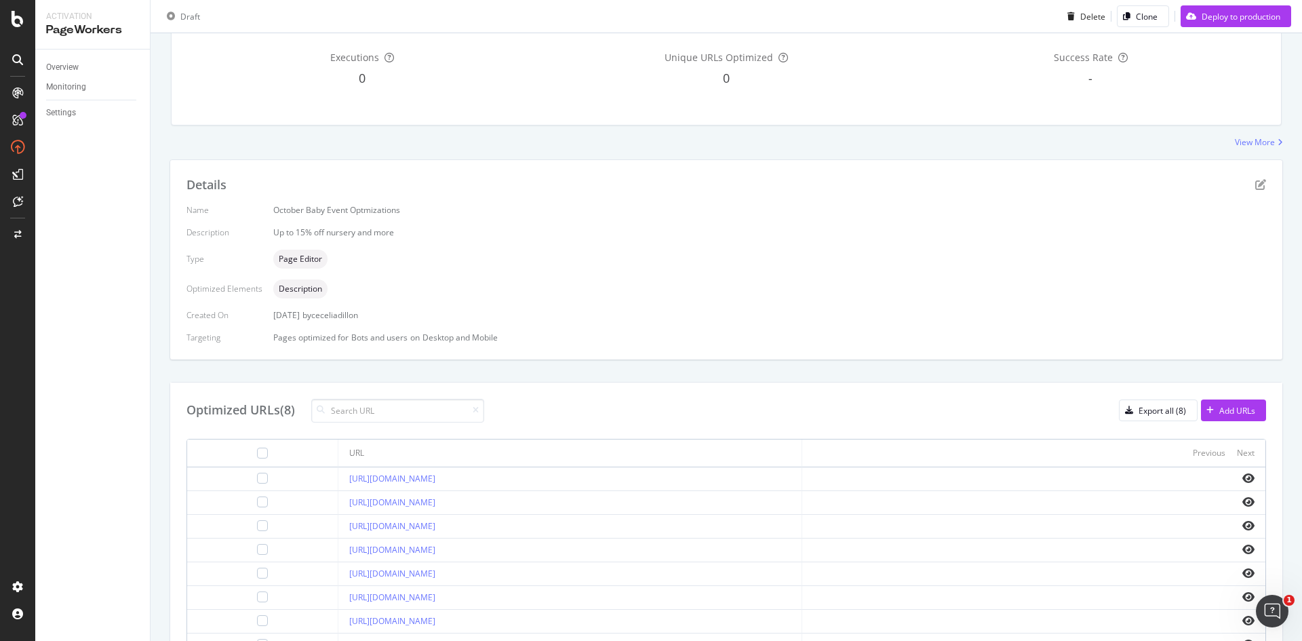
scroll to position [224, 0]
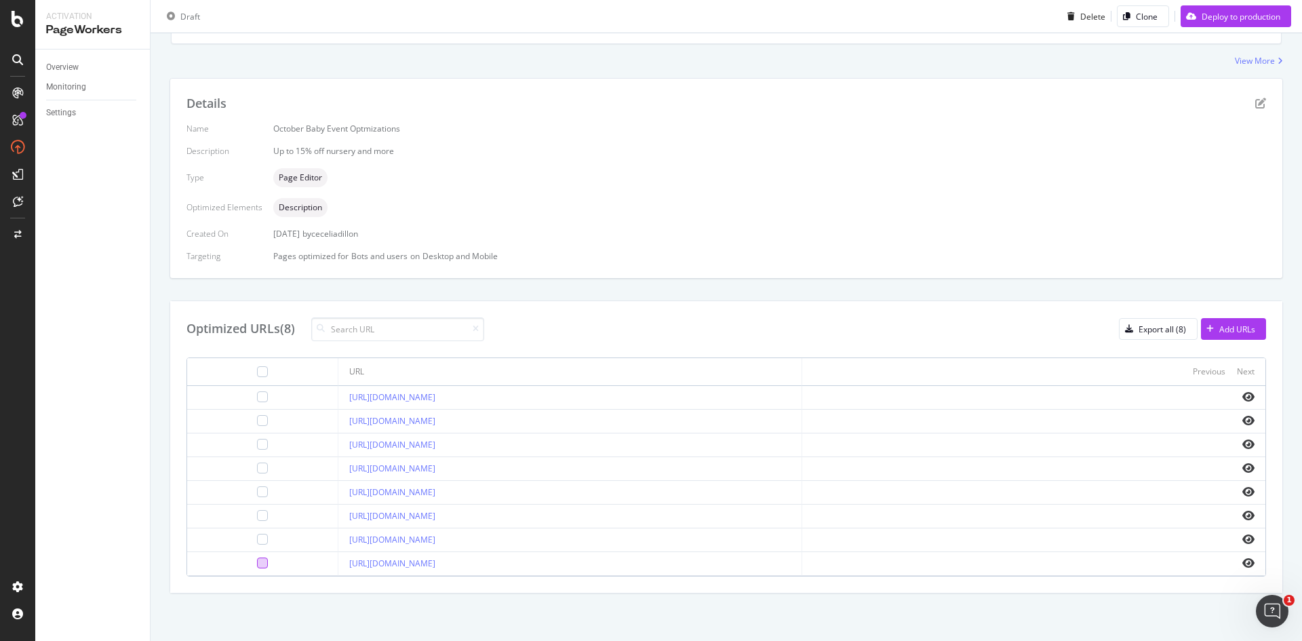
click at [257, 563] on div at bounding box center [262, 562] width 11 height 11
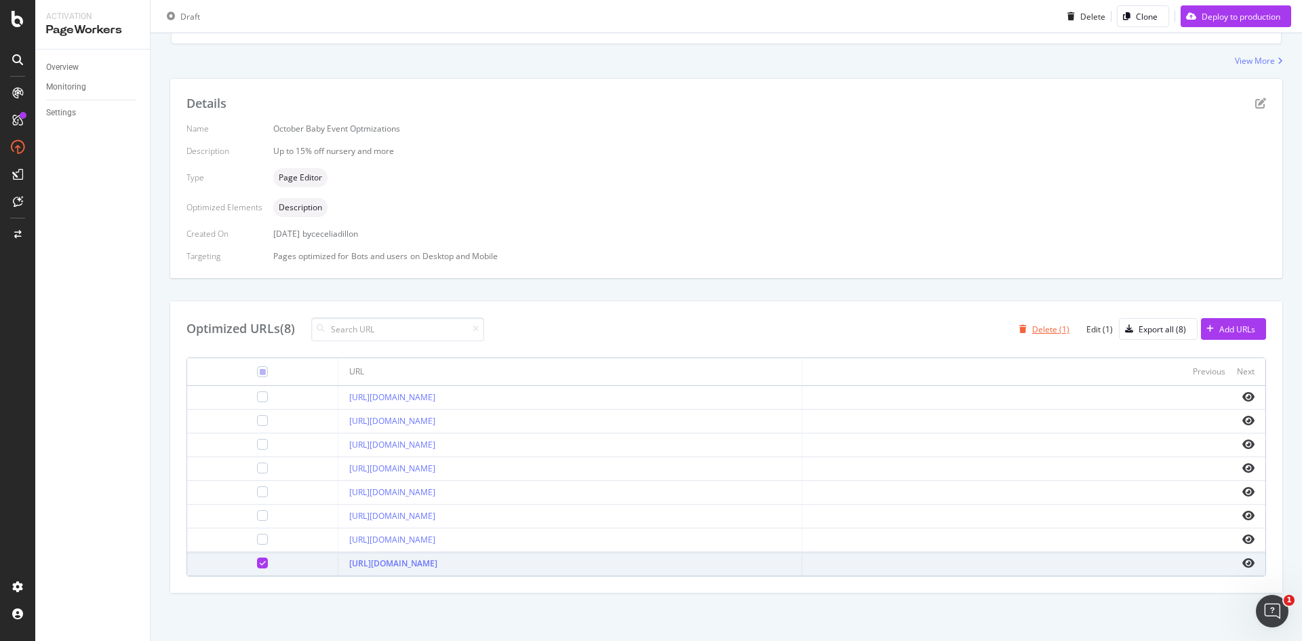
click at [1021, 325] on div "button" at bounding box center [1023, 329] width 18 height 8
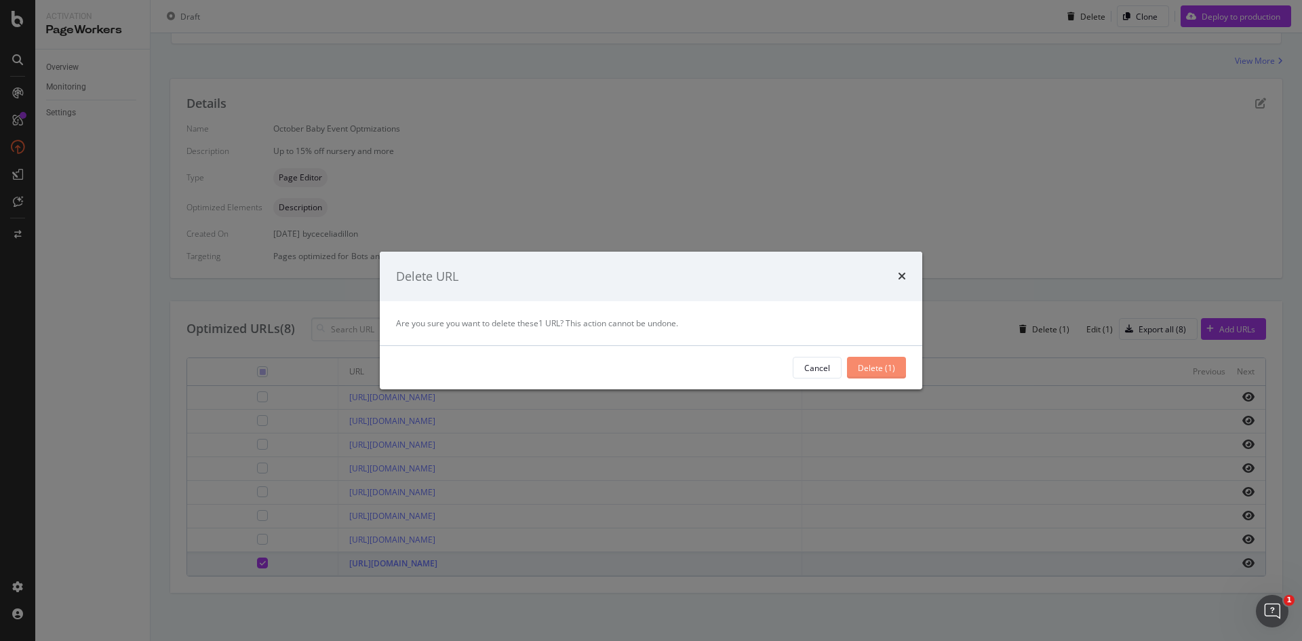
click at [857, 374] on button "Delete (1)" at bounding box center [876, 368] width 59 height 22
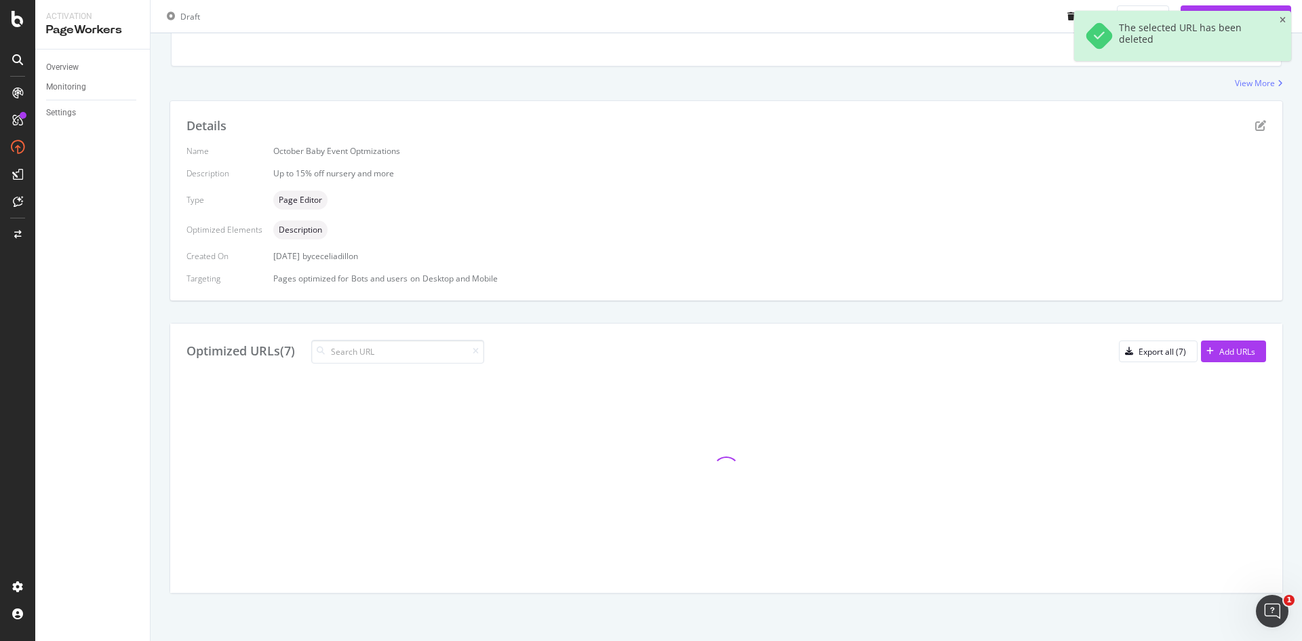
scroll to position [200, 0]
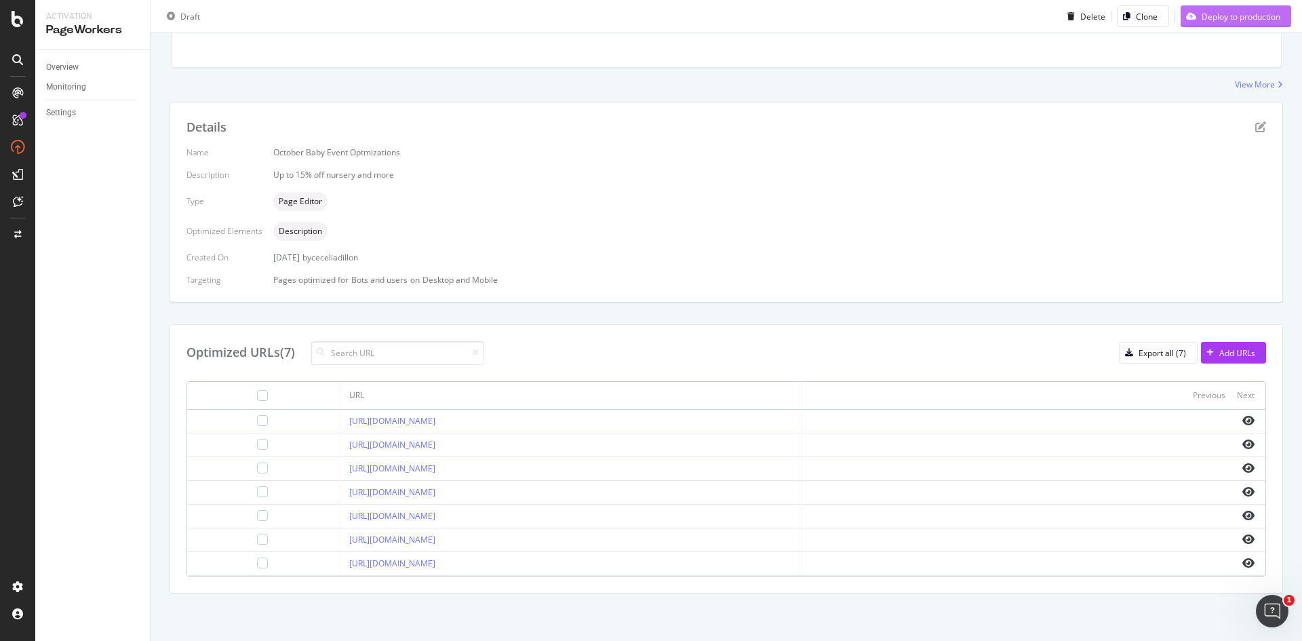
click at [1202, 14] on div "Deploy to production" at bounding box center [1241, 16] width 79 height 12
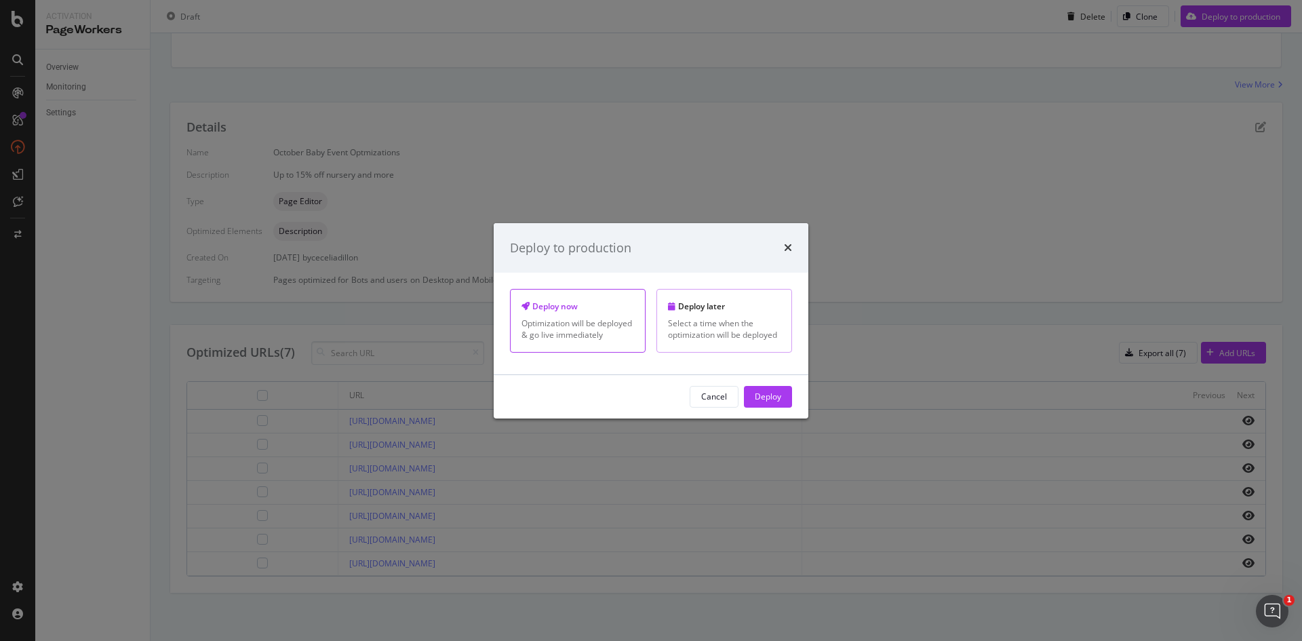
click at [686, 318] on div "Select a time when the optimization will be deployed" at bounding box center [724, 328] width 113 height 23
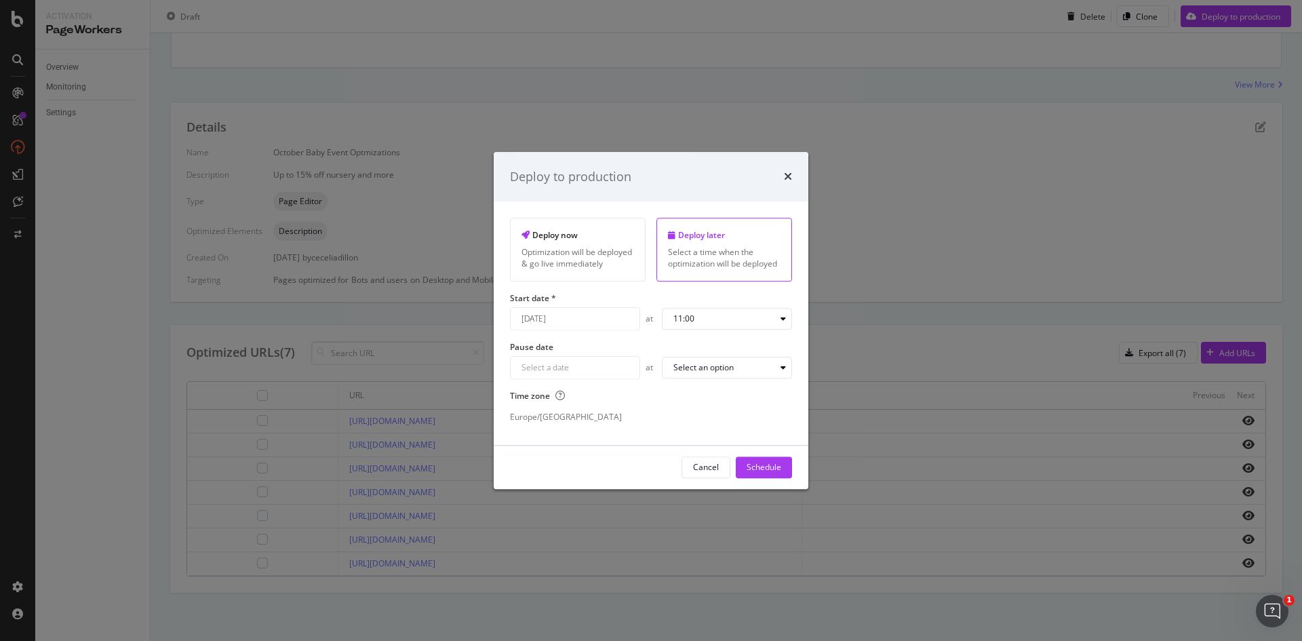
click at [580, 321] on div "September 17th 2025 Navigate forward to interact with the calendar and select a…" at bounding box center [575, 318] width 130 height 23
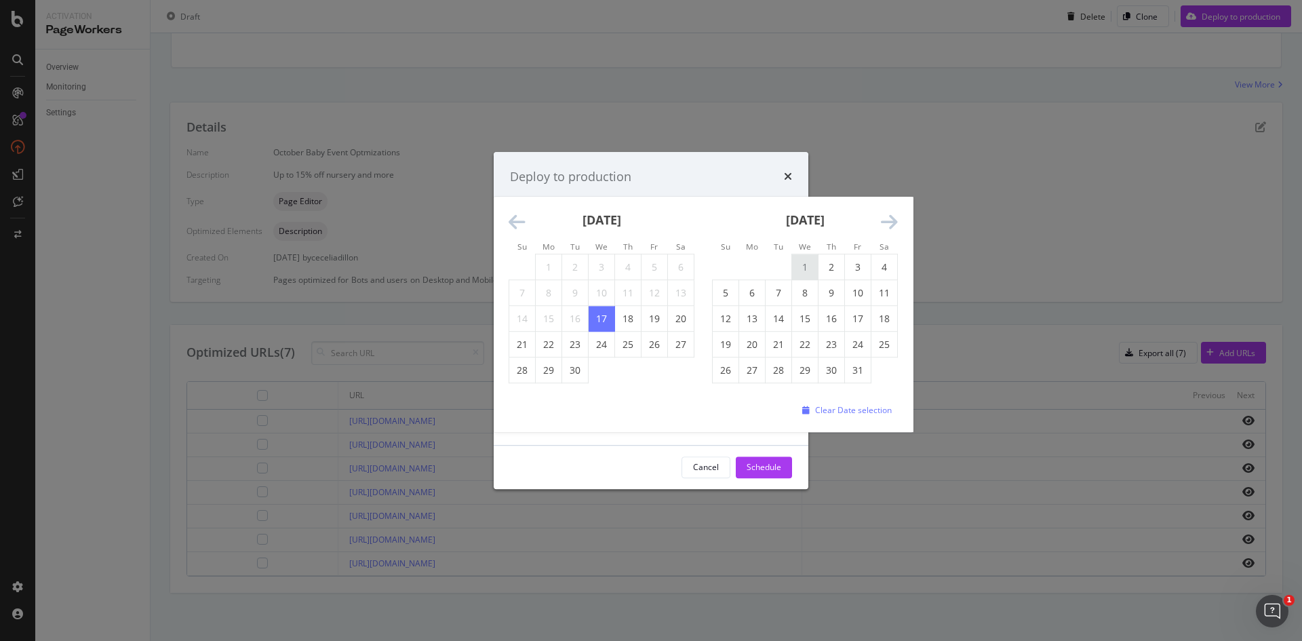
click at [805, 263] on td "1" at bounding box center [805, 267] width 26 height 26
type input "October 1st 2025"
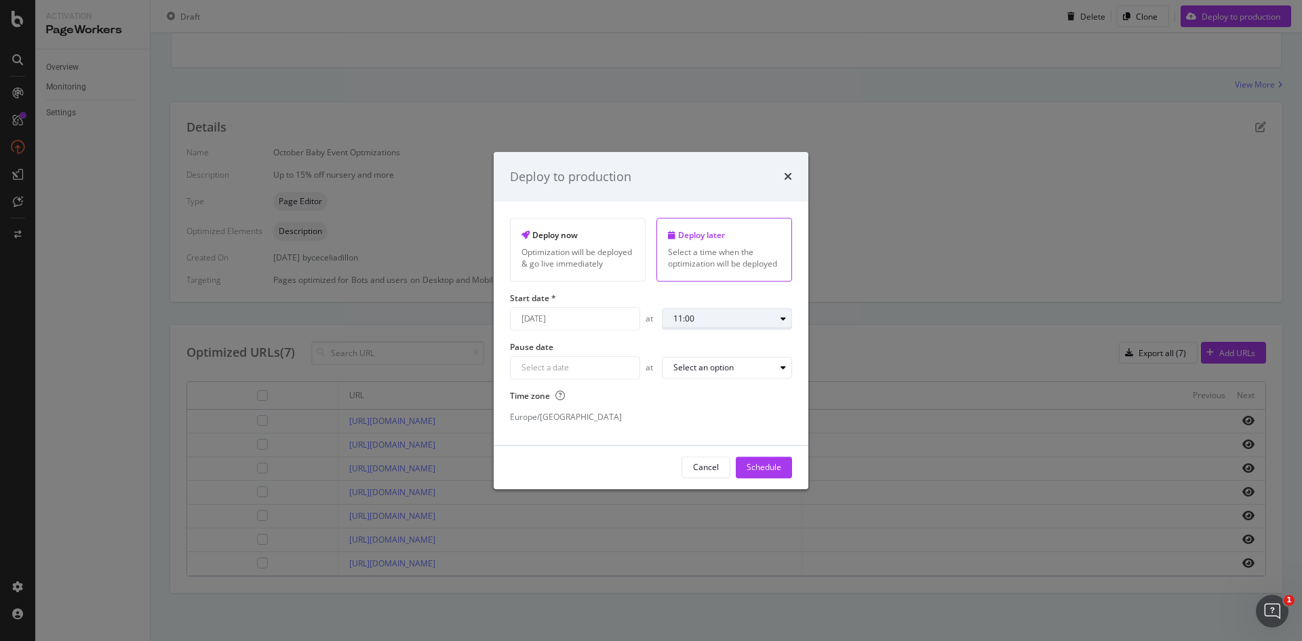
click at [769, 315] on div "11:00" at bounding box center [724, 319] width 102 height 8
click at [691, 496] on div "09:00" at bounding box center [689, 496] width 21 height 12
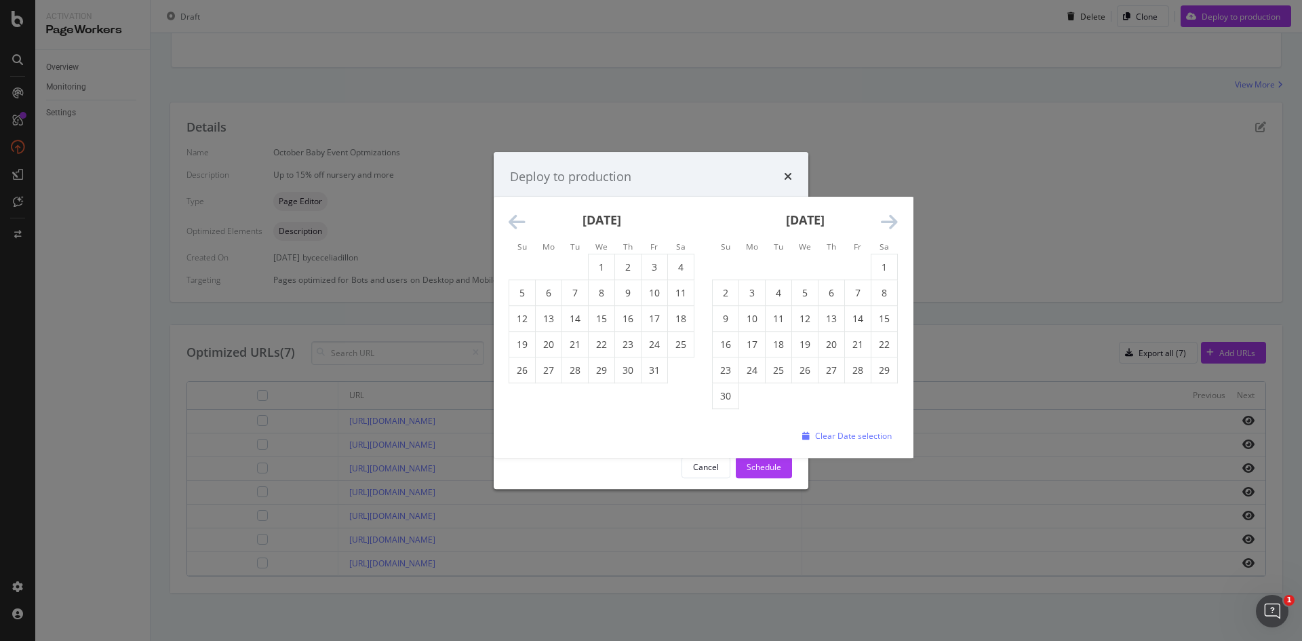
click at [618, 368] on div "Navigate forward to interact with the calendar and select a date. Press the que…" at bounding box center [575, 367] width 130 height 23
click at [523, 320] on td "12" at bounding box center [522, 319] width 26 height 26
type input "October 12th 2025"
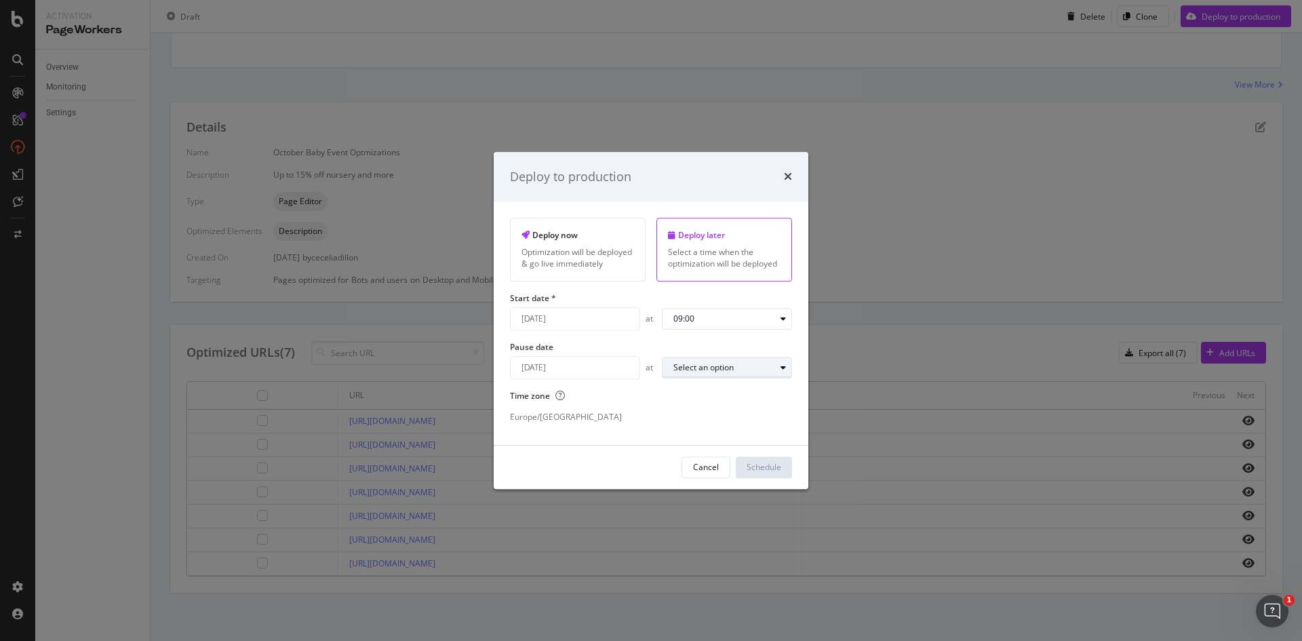
click at [776, 364] on div "modal" at bounding box center [783, 367] width 16 height 8
click at [687, 547] on div "23:00" at bounding box center [689, 548] width 21 height 12
click at [753, 465] on div "Schedule" at bounding box center [764, 468] width 35 height 12
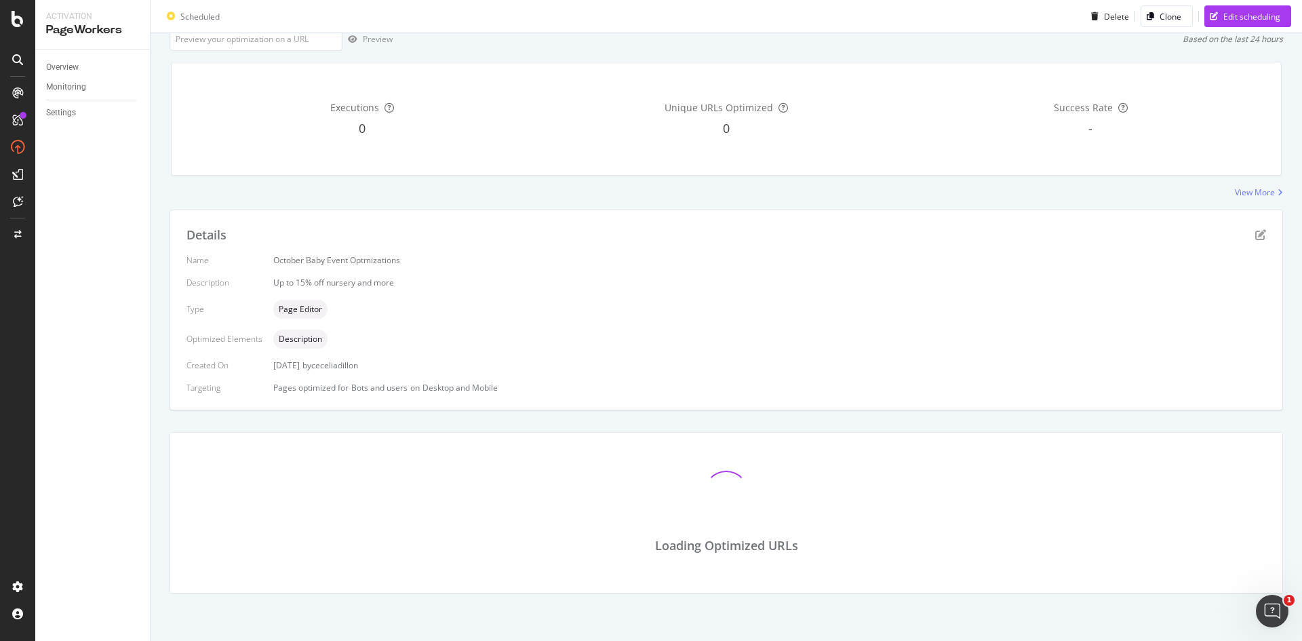
scroll to position [229, 0]
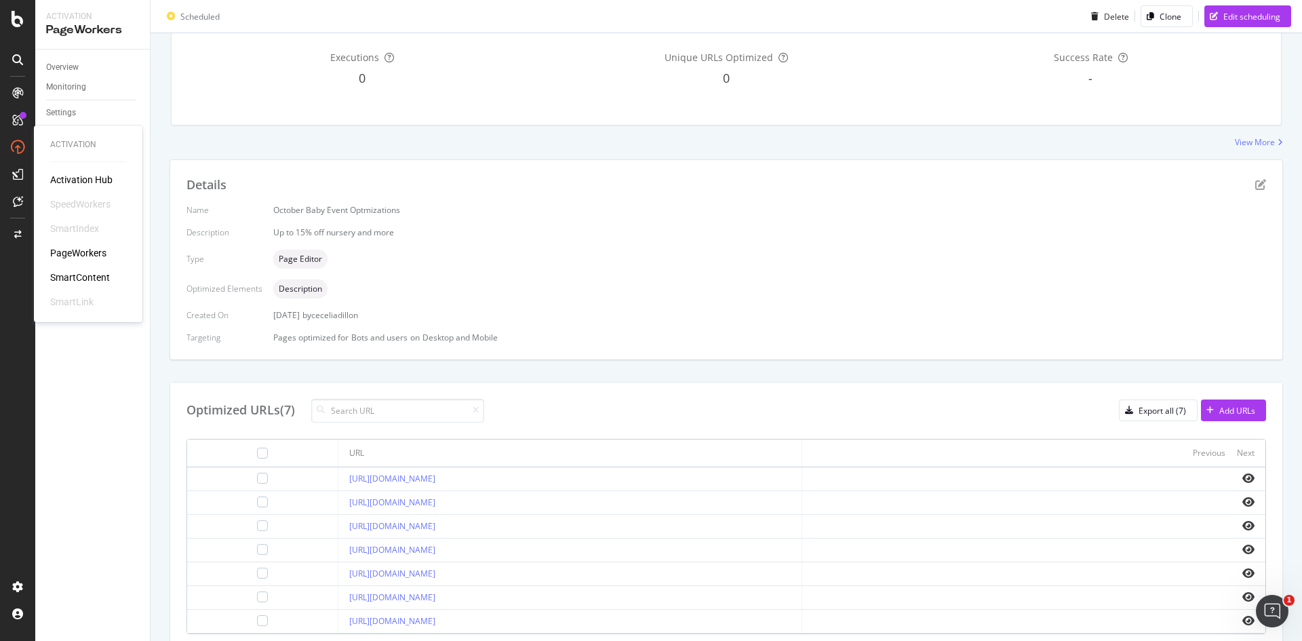
click at [90, 256] on div "PageWorkers" at bounding box center [78, 253] width 56 height 14
